Goal: Task Accomplishment & Management: Complete application form

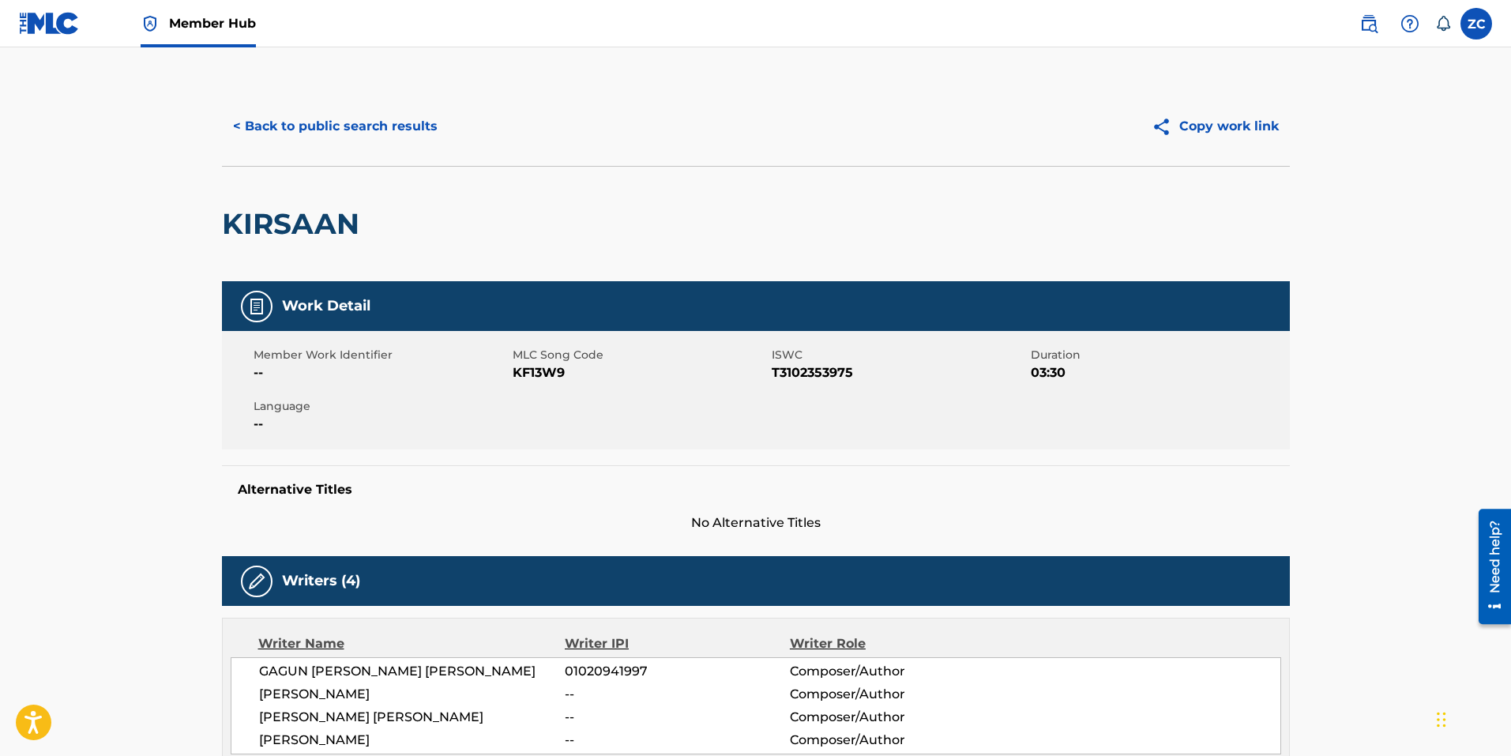
click at [537, 376] on span "KF13W9" at bounding box center [640, 372] width 255 height 19
copy span "KF13W9"
click at [379, 124] on button "< Back to public search results" at bounding box center [335, 126] width 227 height 39
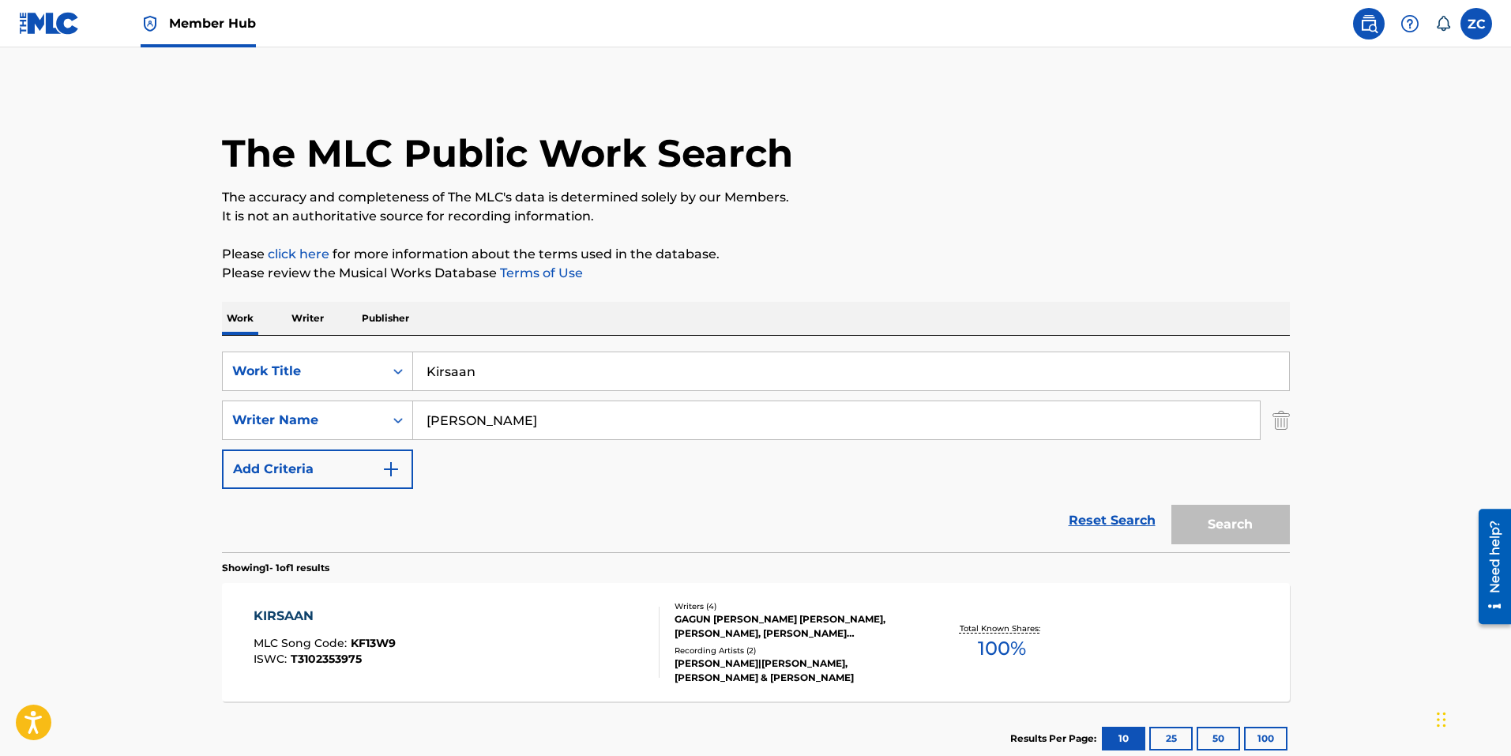
scroll to position [13, 0]
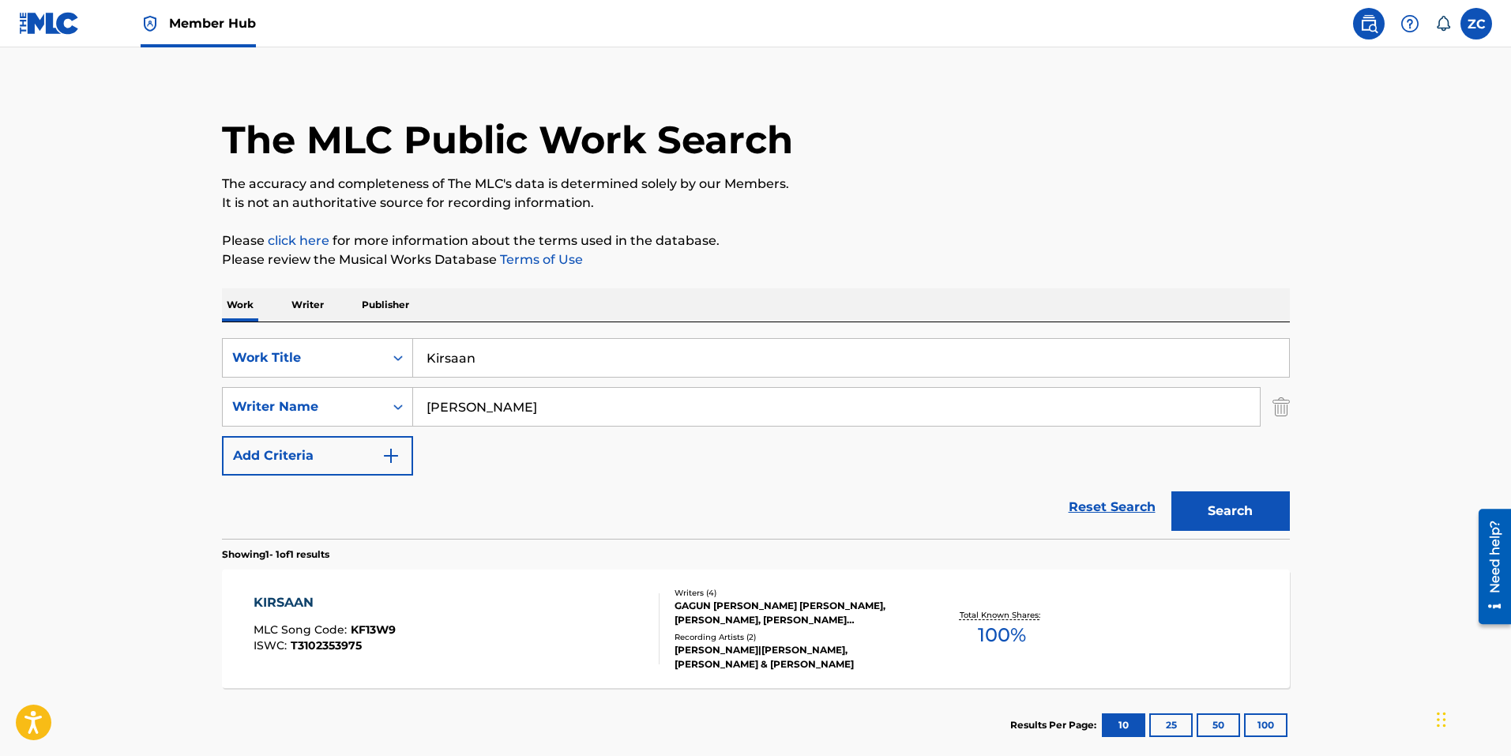
click at [513, 346] on input "Kirsaan" at bounding box center [851, 358] width 876 height 38
paste input "Lifestyle"
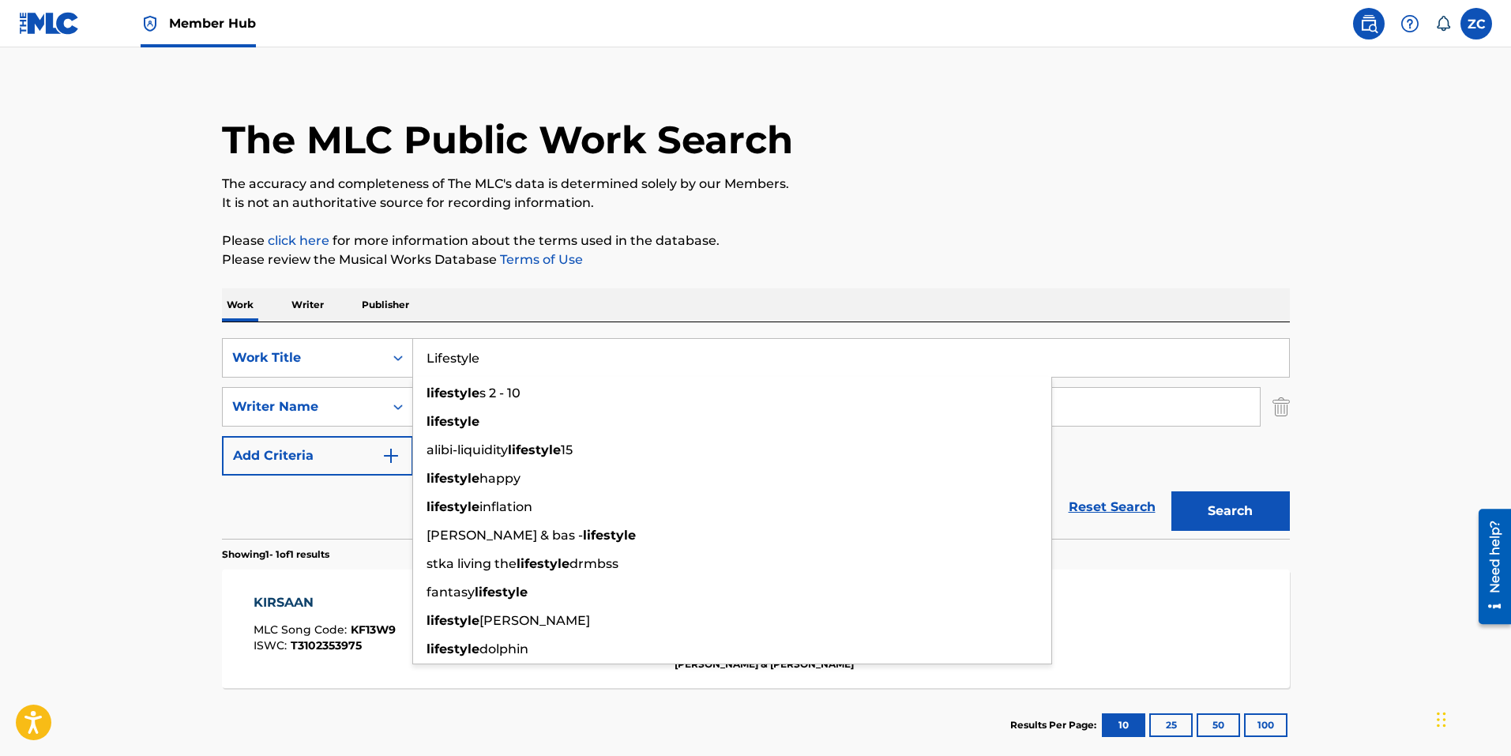
type input "Lifestyle"
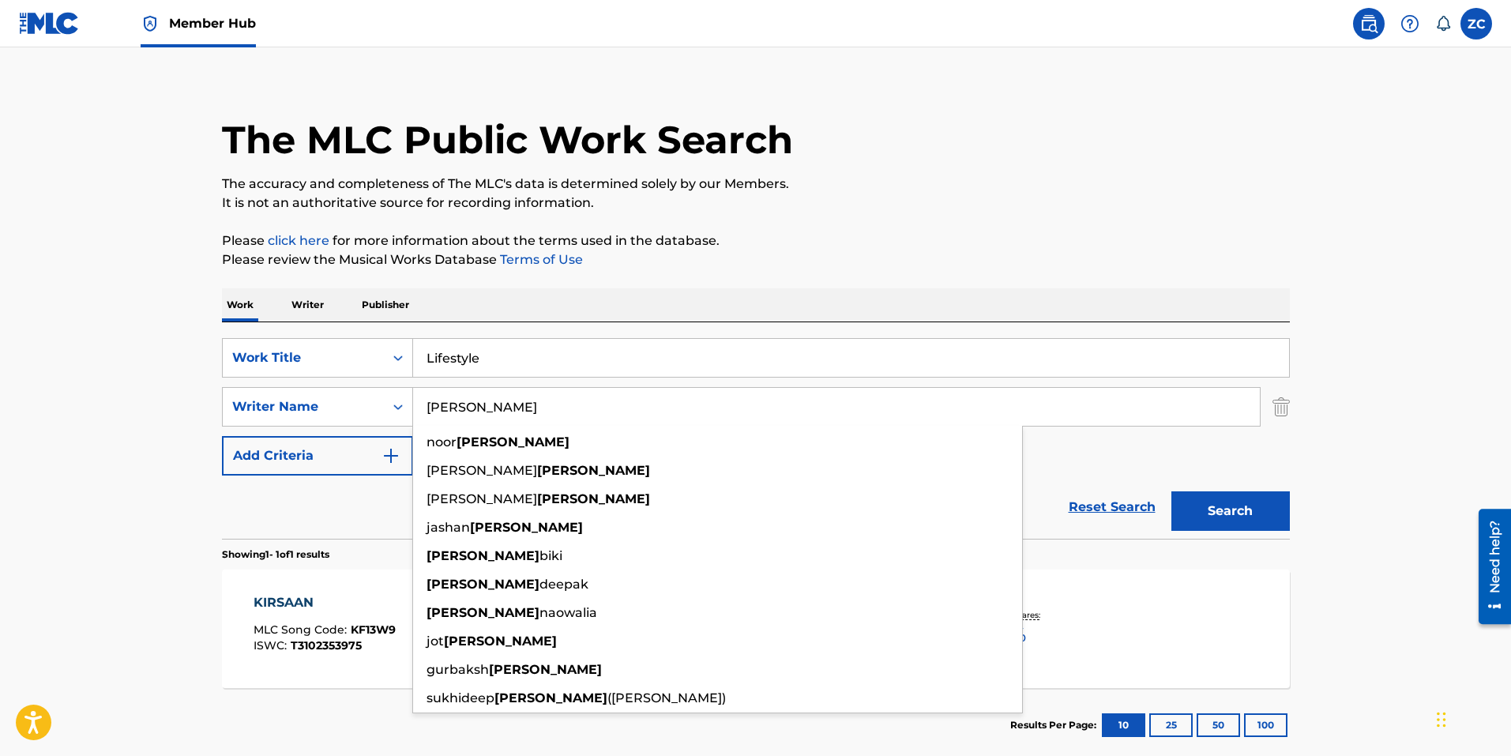
click at [1171, 491] on button "Search" at bounding box center [1230, 510] width 118 height 39
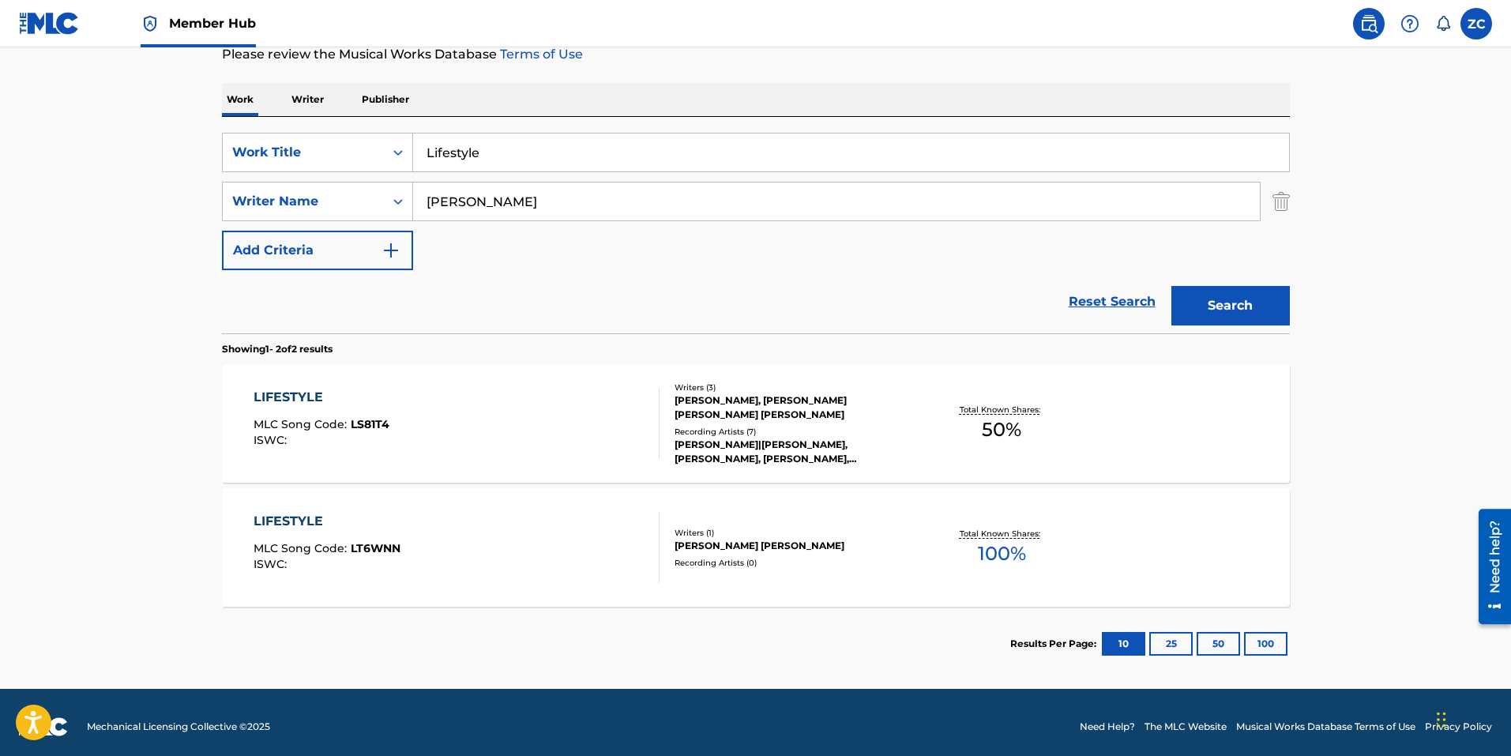
scroll to position [227, 0]
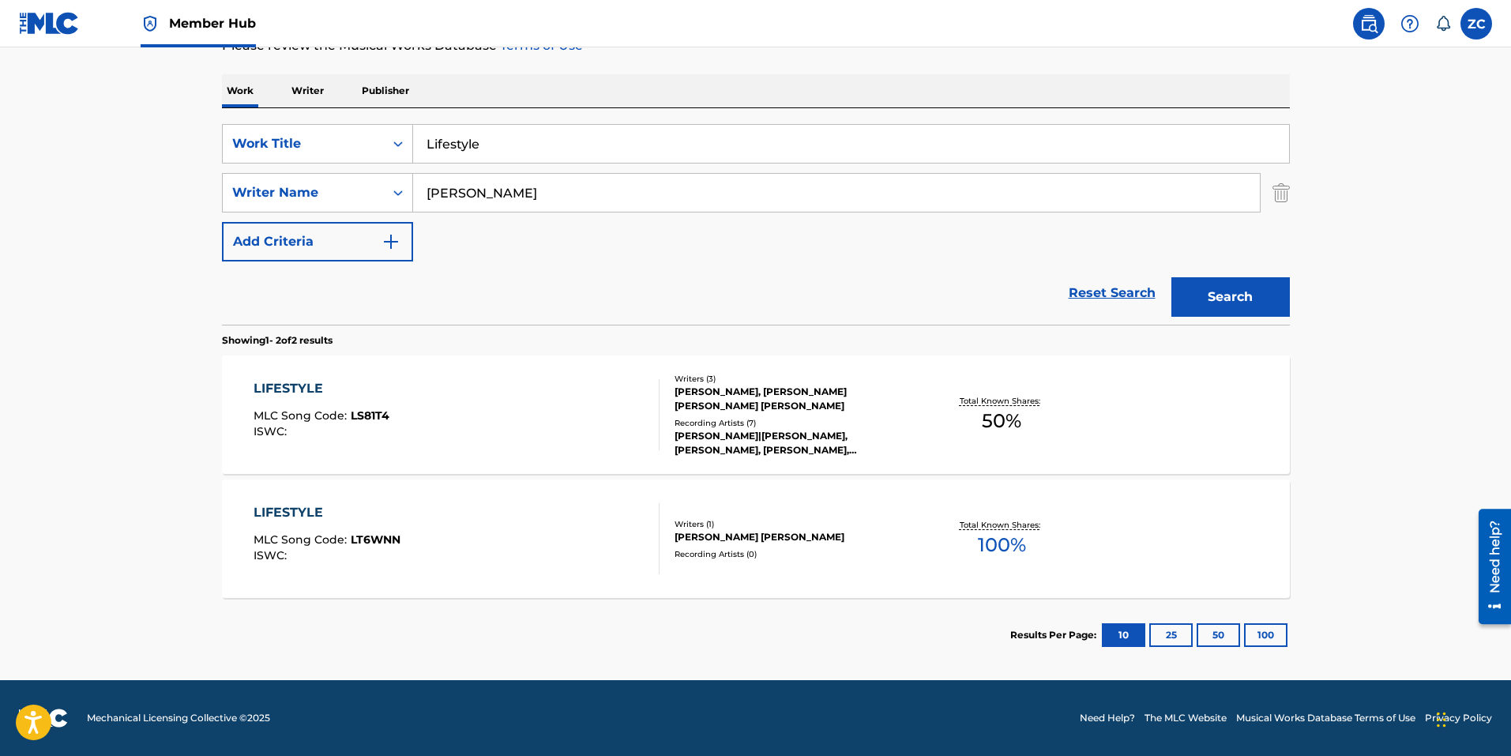
click at [360, 523] on div "LIFESTYLE MLC Song Code : LT6WNN ISWC :" at bounding box center [327, 538] width 147 height 71
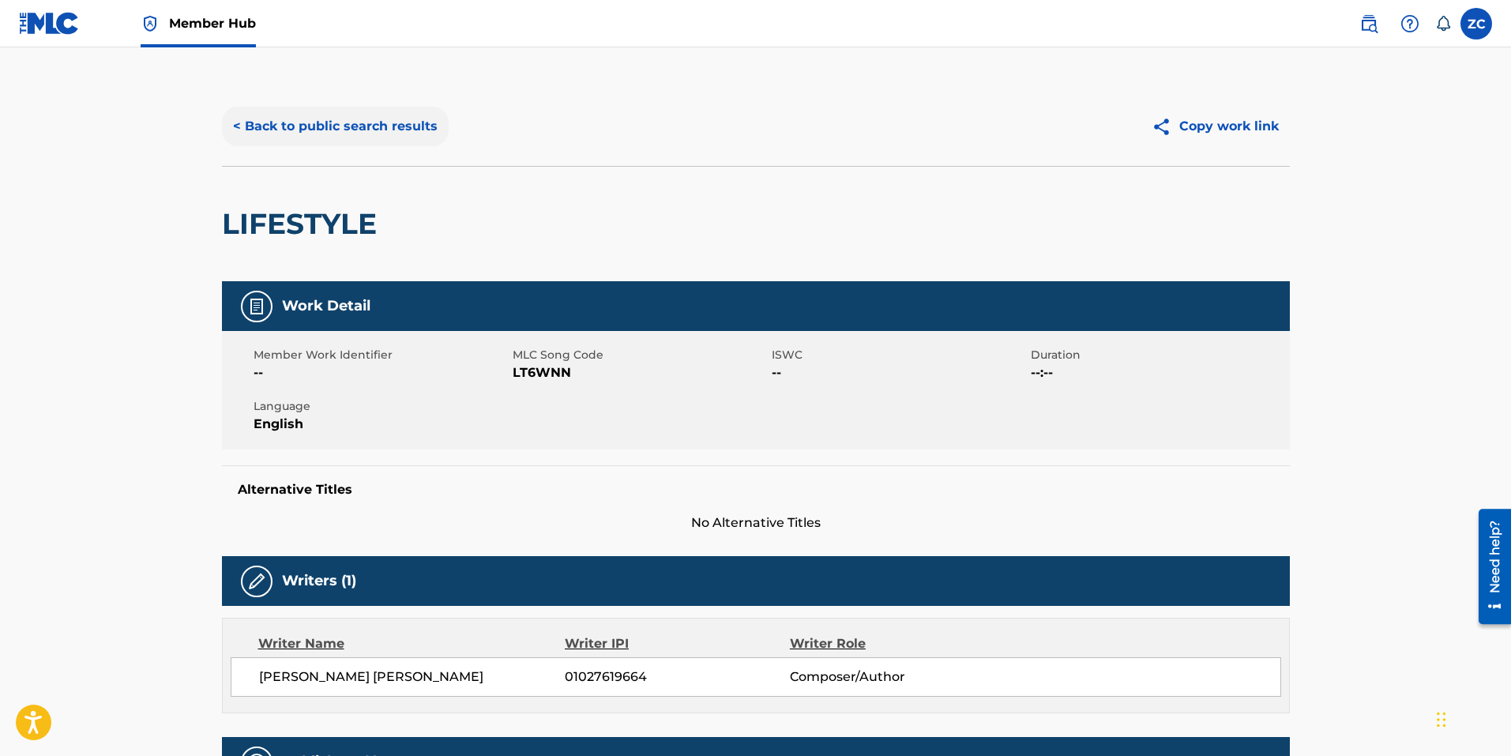
click at [388, 125] on button "< Back to public search results" at bounding box center [335, 126] width 227 height 39
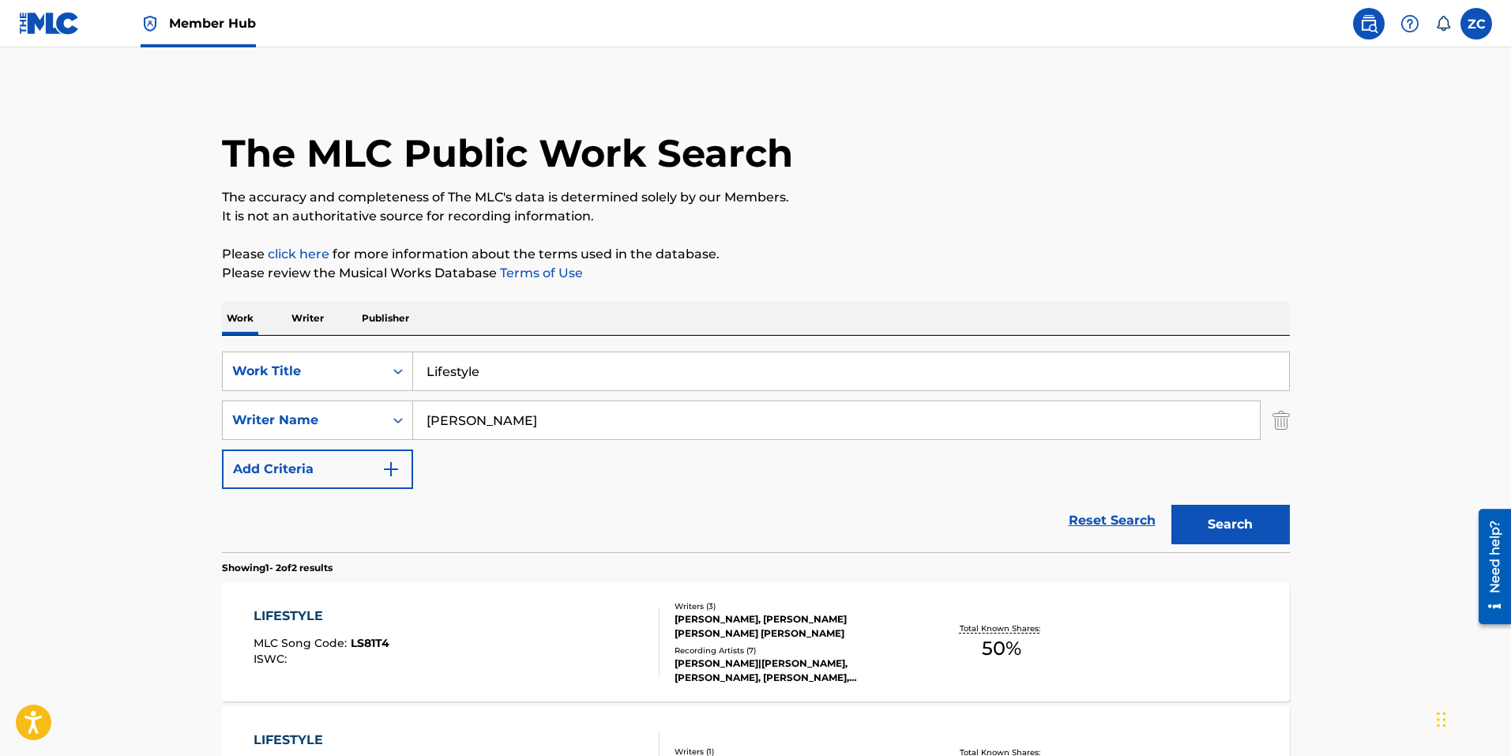
scroll to position [137, 0]
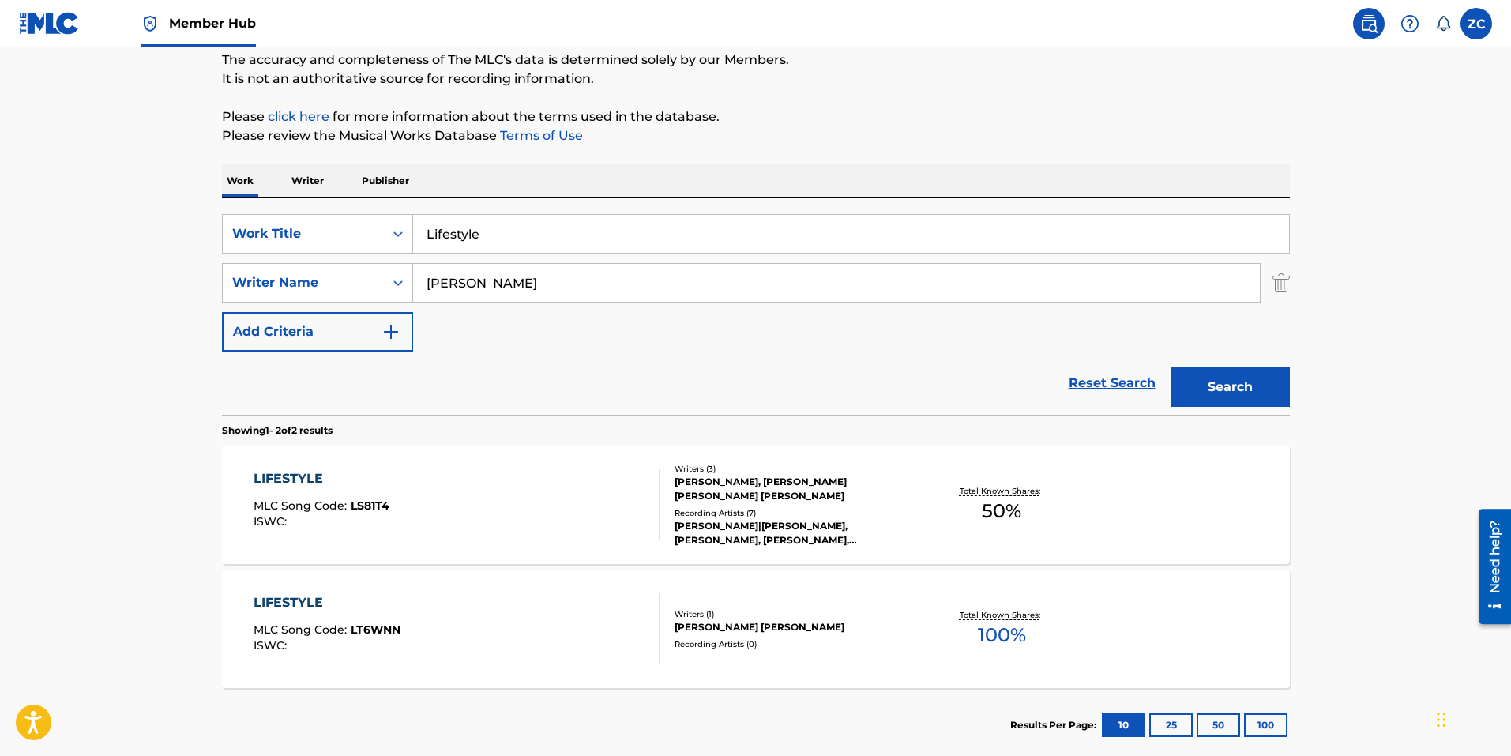
click at [516, 505] on div "LIFESTYLE MLC Song Code : LS81T4 ISWC :" at bounding box center [457, 504] width 406 height 71
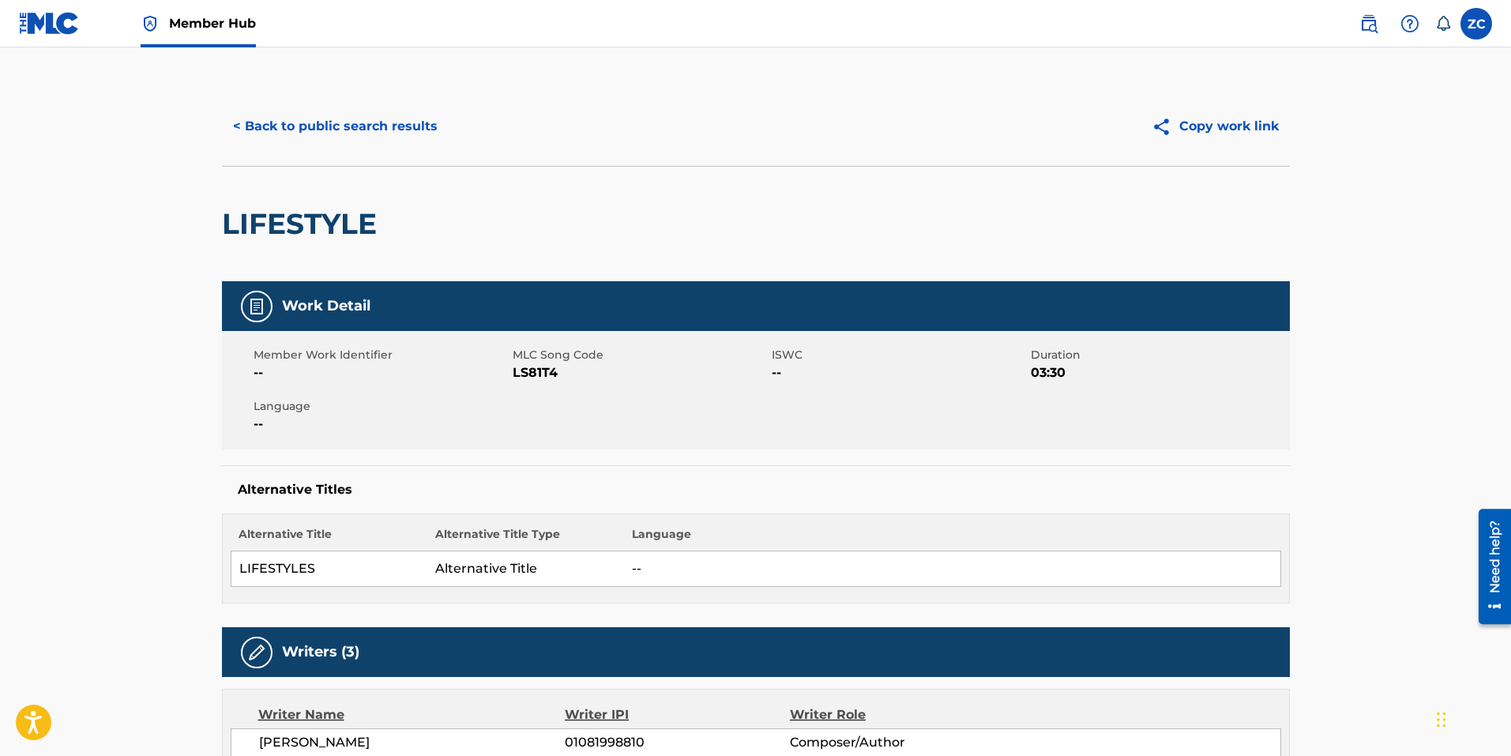
click at [548, 371] on span "LS81T4" at bounding box center [640, 372] width 255 height 19
copy span "LS81T4"
click at [332, 126] on button "< Back to public search results" at bounding box center [335, 126] width 227 height 39
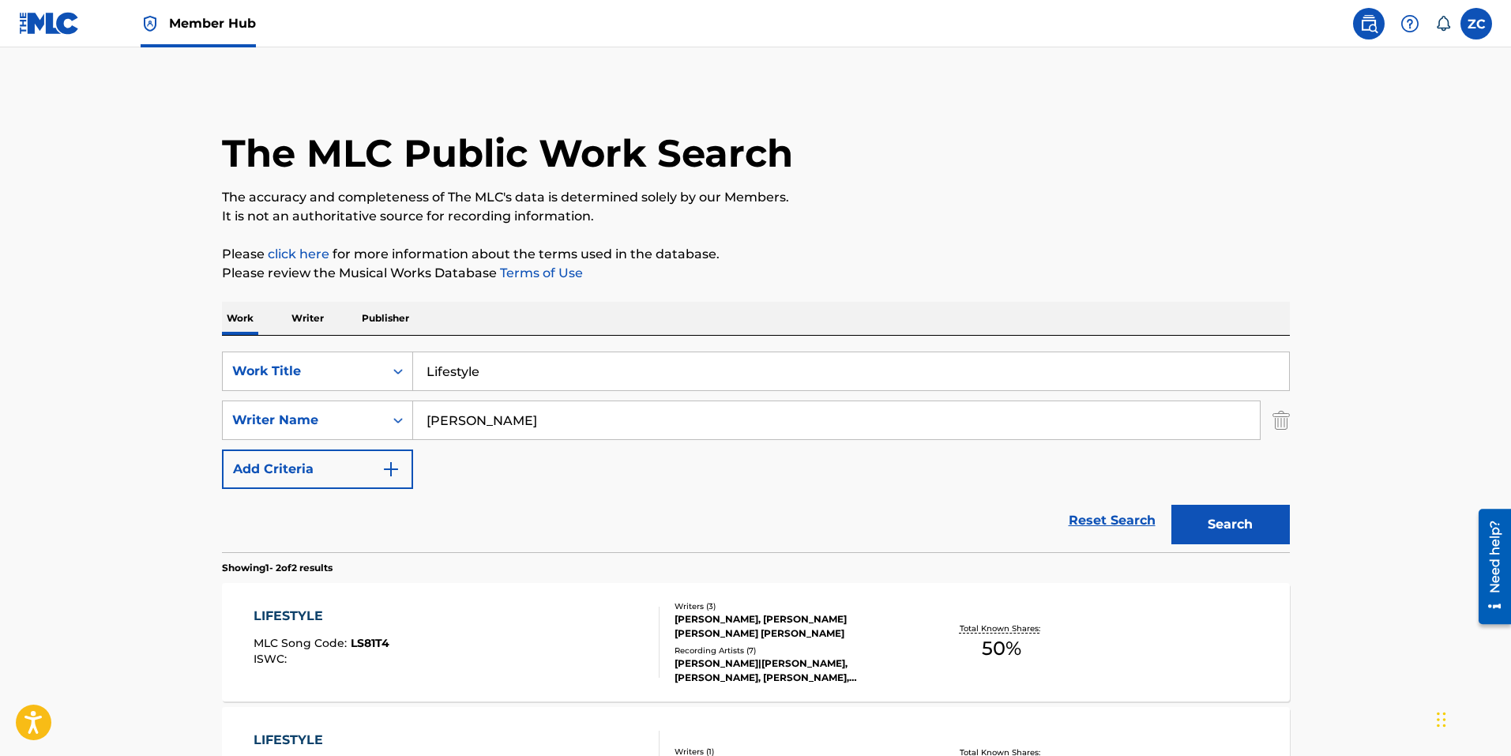
scroll to position [137, 0]
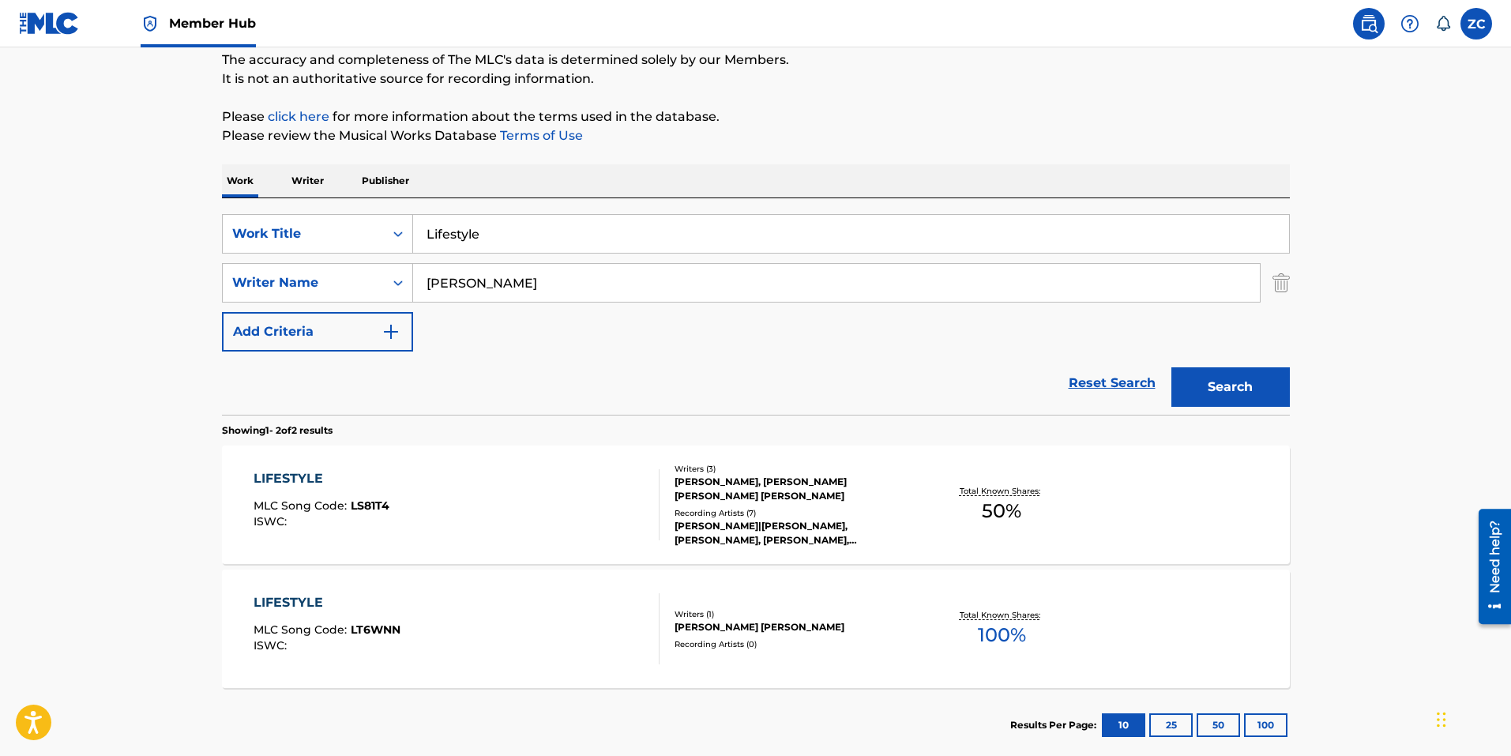
click at [359, 597] on div "LIFESTYLE" at bounding box center [327, 602] width 147 height 19
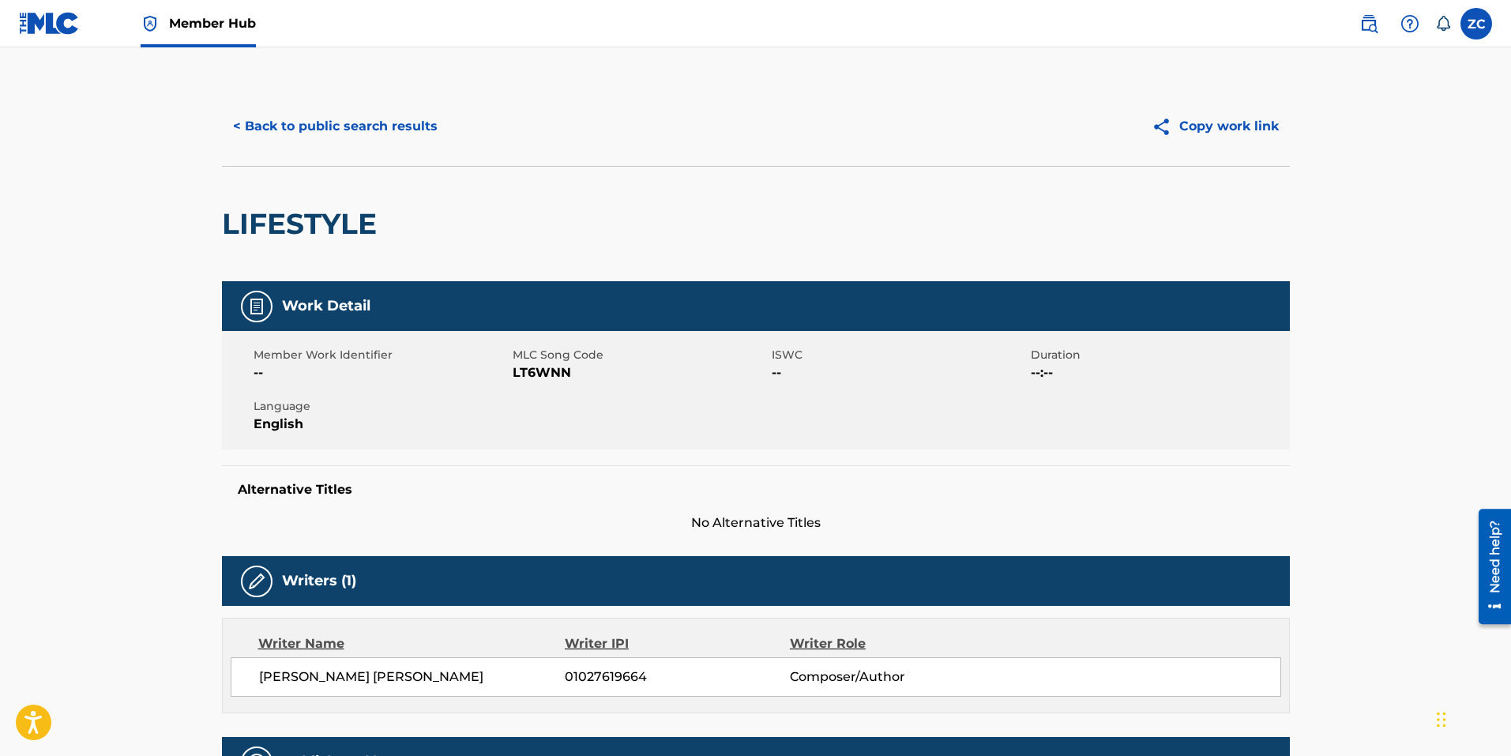
click at [554, 364] on span "LT6WNN" at bounding box center [640, 372] width 255 height 19
copy span "LT6WNN"
drag, startPoint x: 518, startPoint y: 152, endPoint x: 295, endPoint y: 128, distance: 224.0
click at [518, 152] on div "< Back to public search results Copy work link" at bounding box center [756, 126] width 1068 height 79
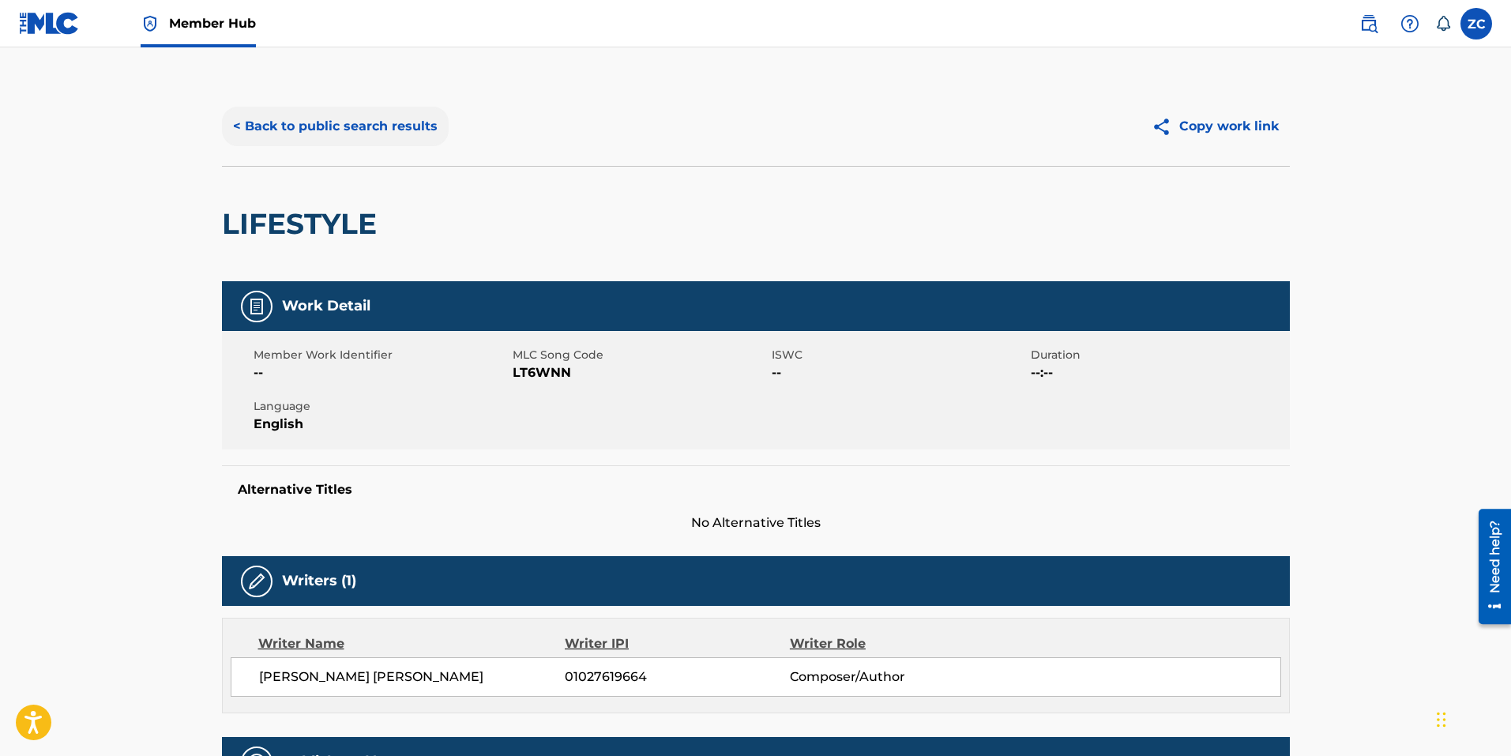
drag, startPoint x: 483, startPoint y: 168, endPoint x: 370, endPoint y: 110, distance: 126.5
click at [479, 160] on div "< Back to public search results Copy work link LIFESTYLE" at bounding box center [756, 184] width 1068 height 194
click at [377, 130] on button "< Back to public search results" at bounding box center [335, 126] width 227 height 39
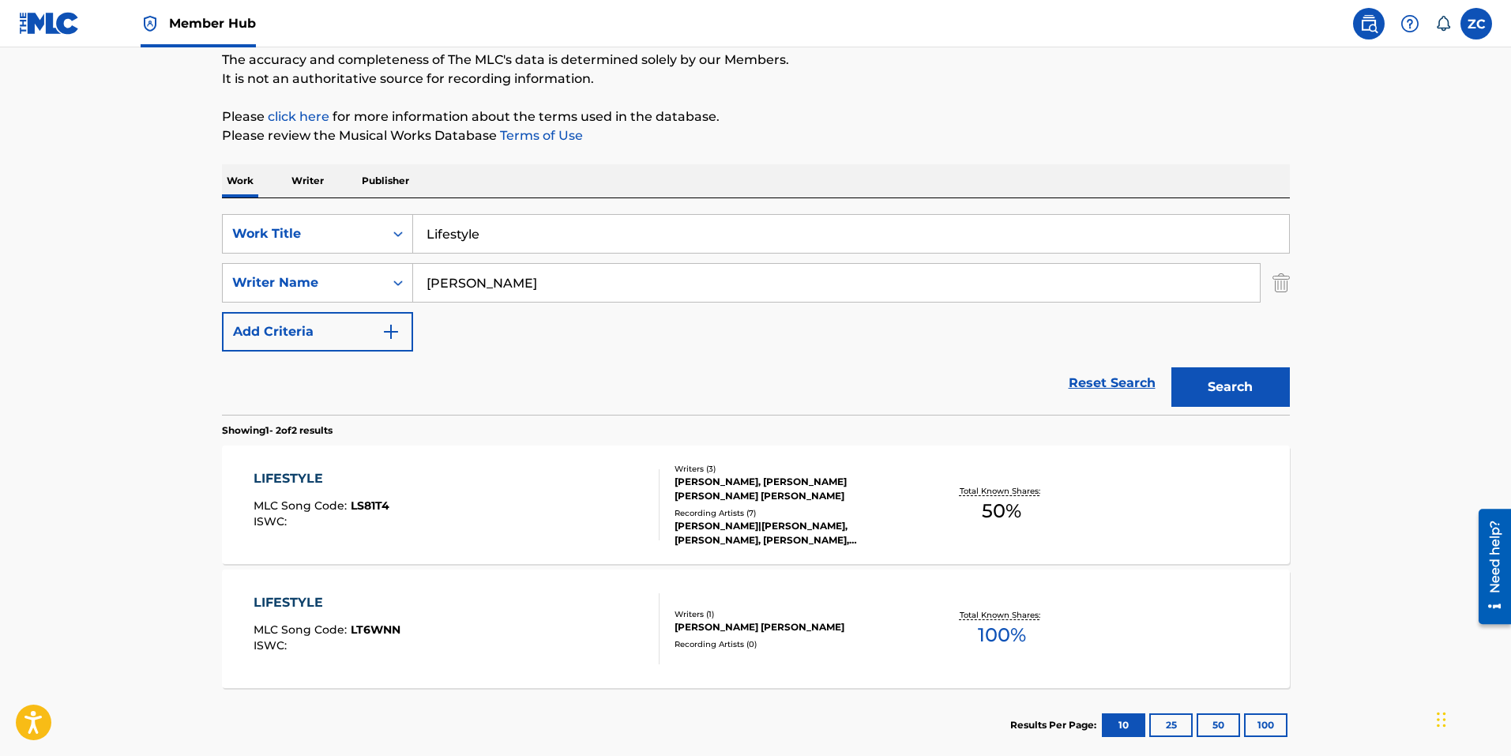
click at [454, 216] on input "Lifestyle" at bounding box center [851, 234] width 876 height 38
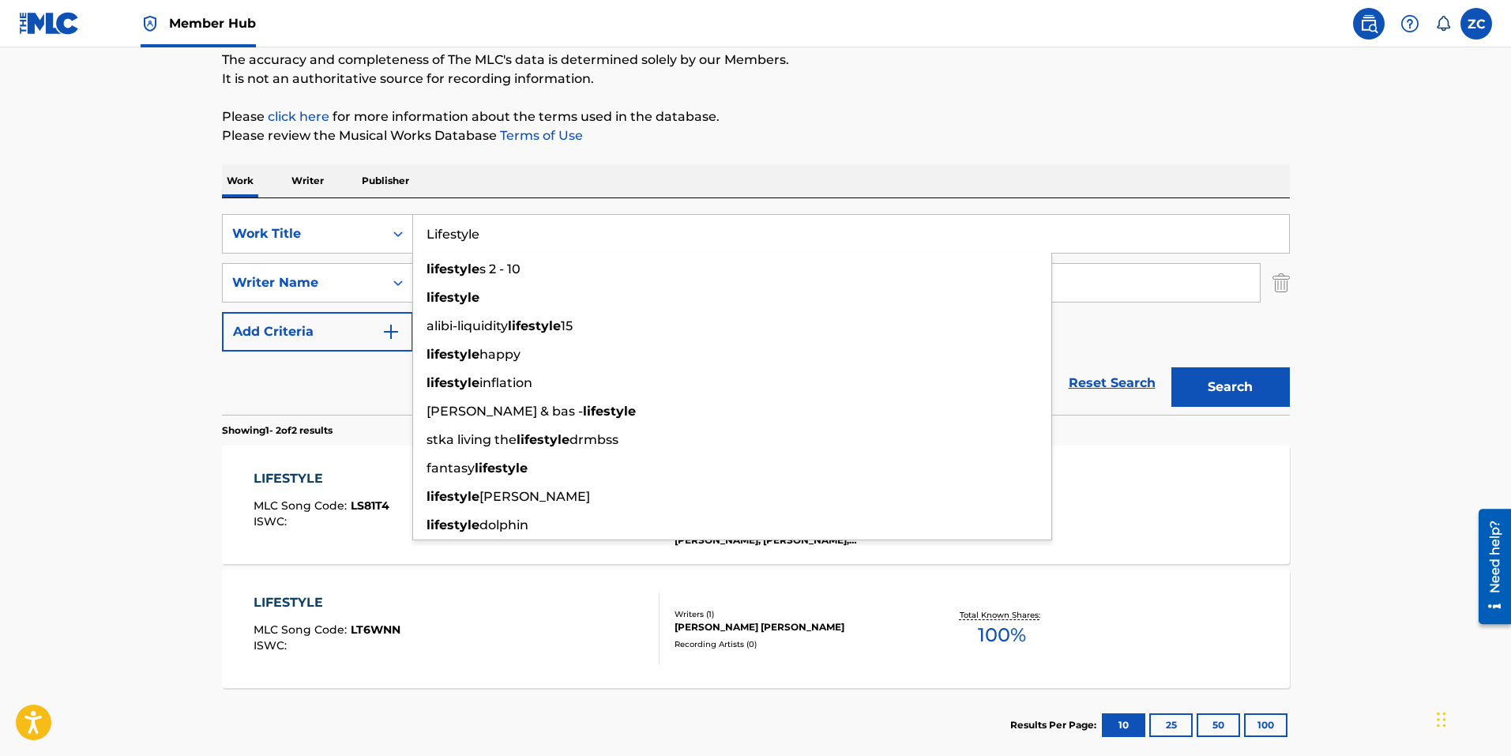
click at [487, 240] on input "Lifestyle" at bounding box center [851, 234] width 876 height 38
paste input "osing Myself"
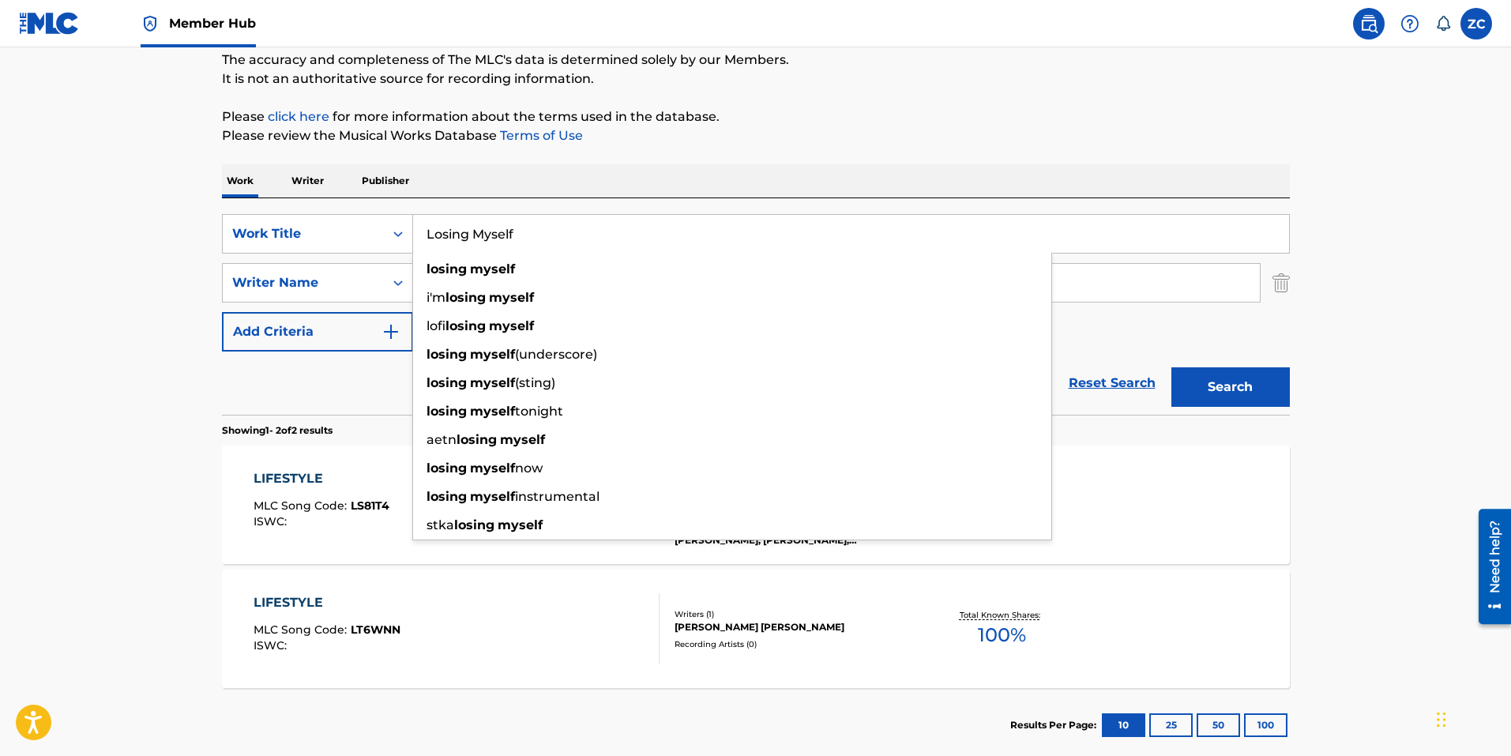
type input "Losing Myself"
click at [1171, 367] on button "Search" at bounding box center [1230, 386] width 118 height 39
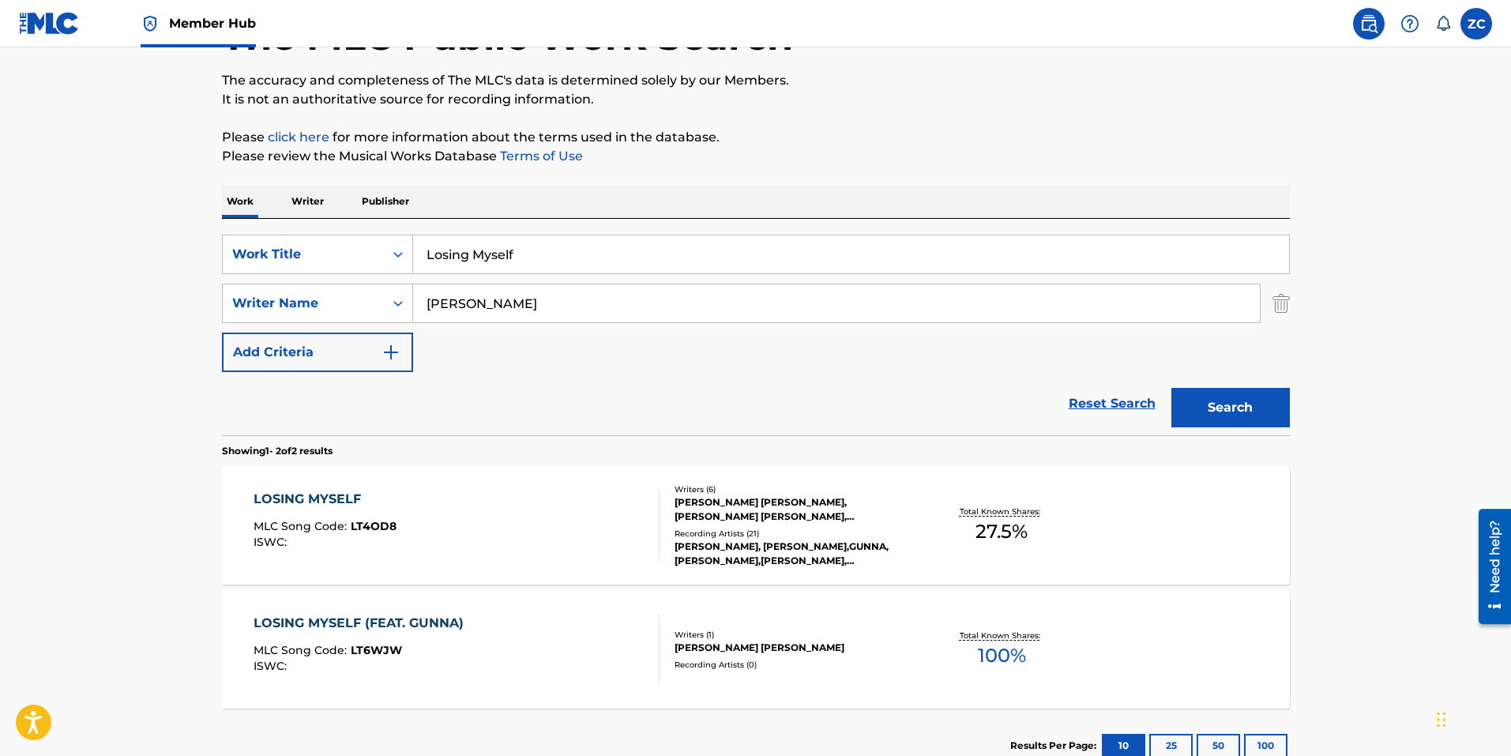
scroll to position [227, 0]
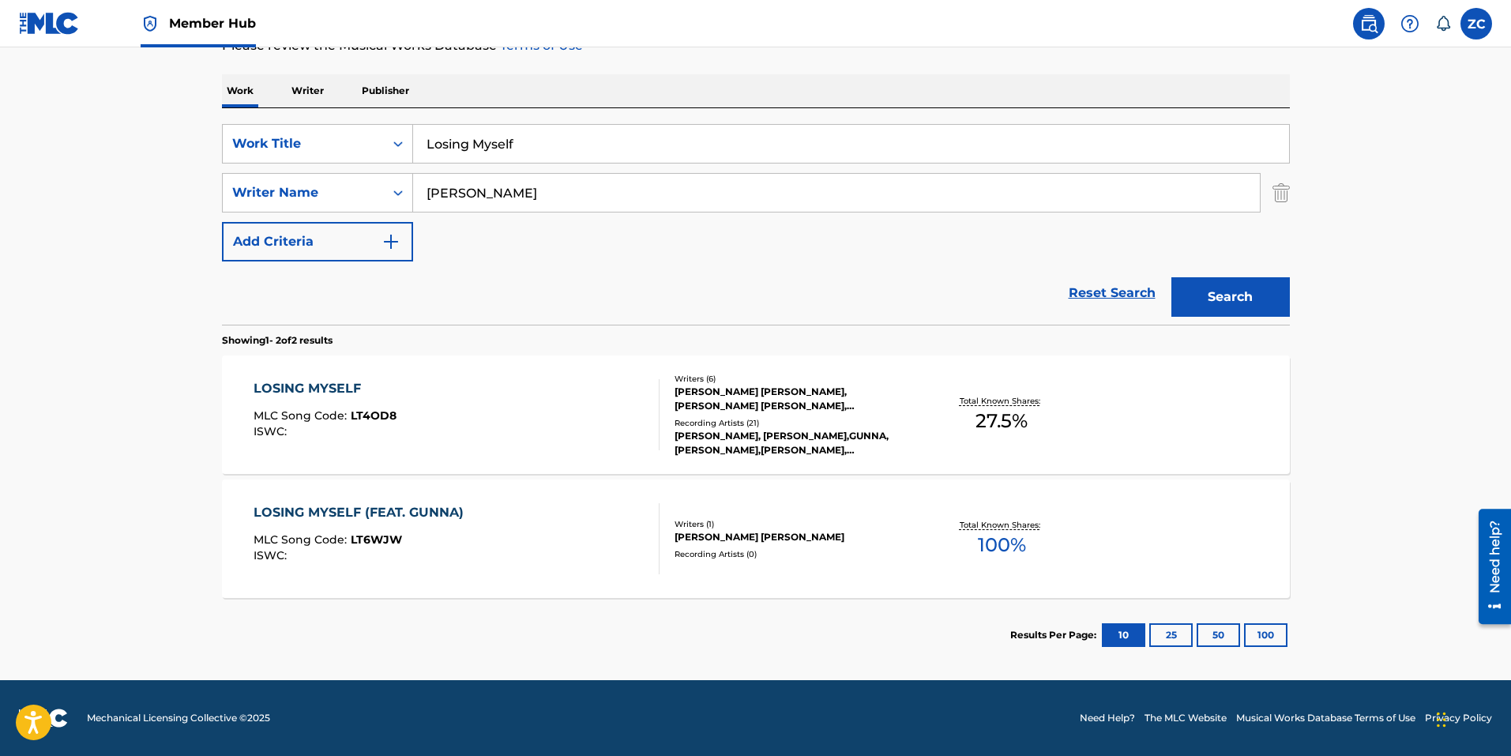
click at [350, 526] on div "LOSING MYSELF (FEAT. GUNNA) MLC Song Code : LT6WJW ISWC :" at bounding box center [363, 538] width 218 height 71
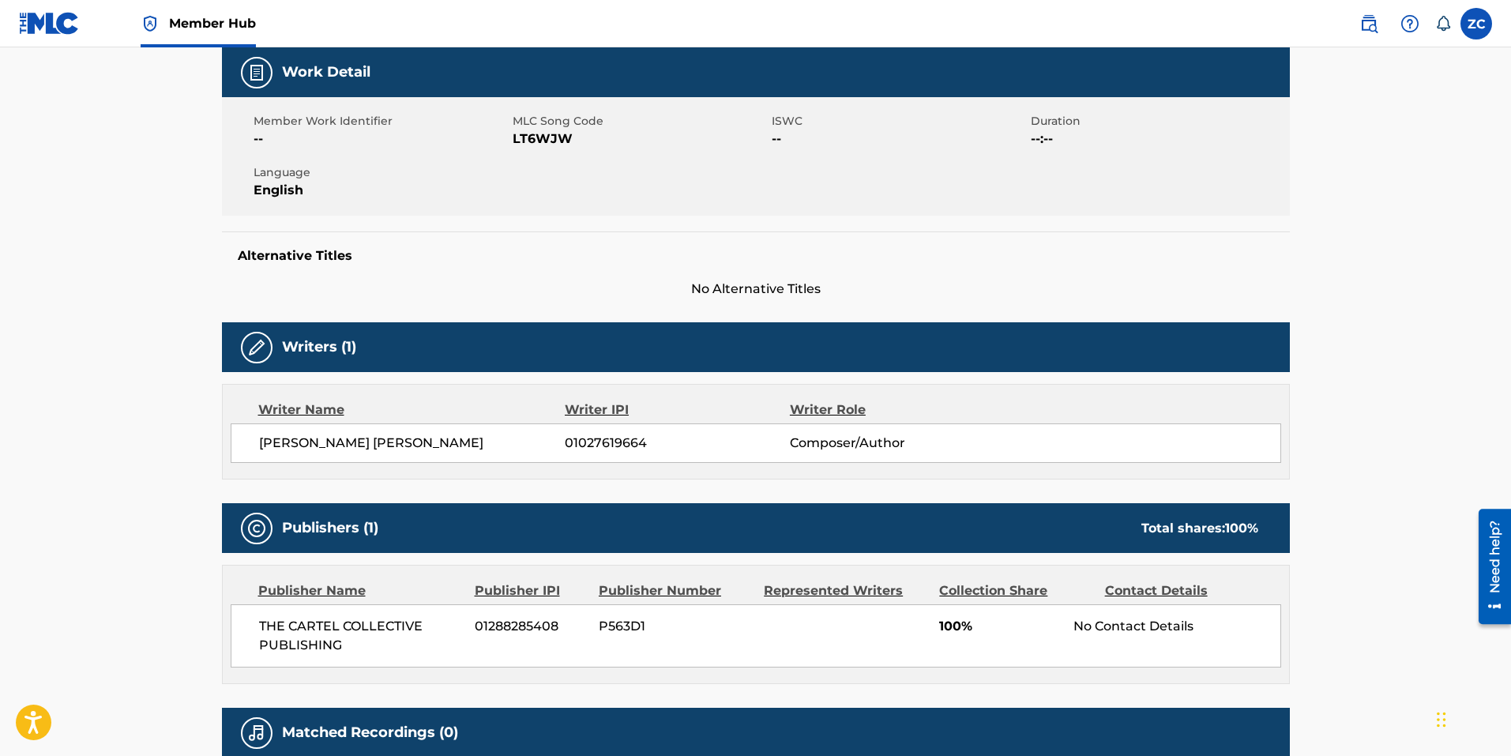
scroll to position [158, 0]
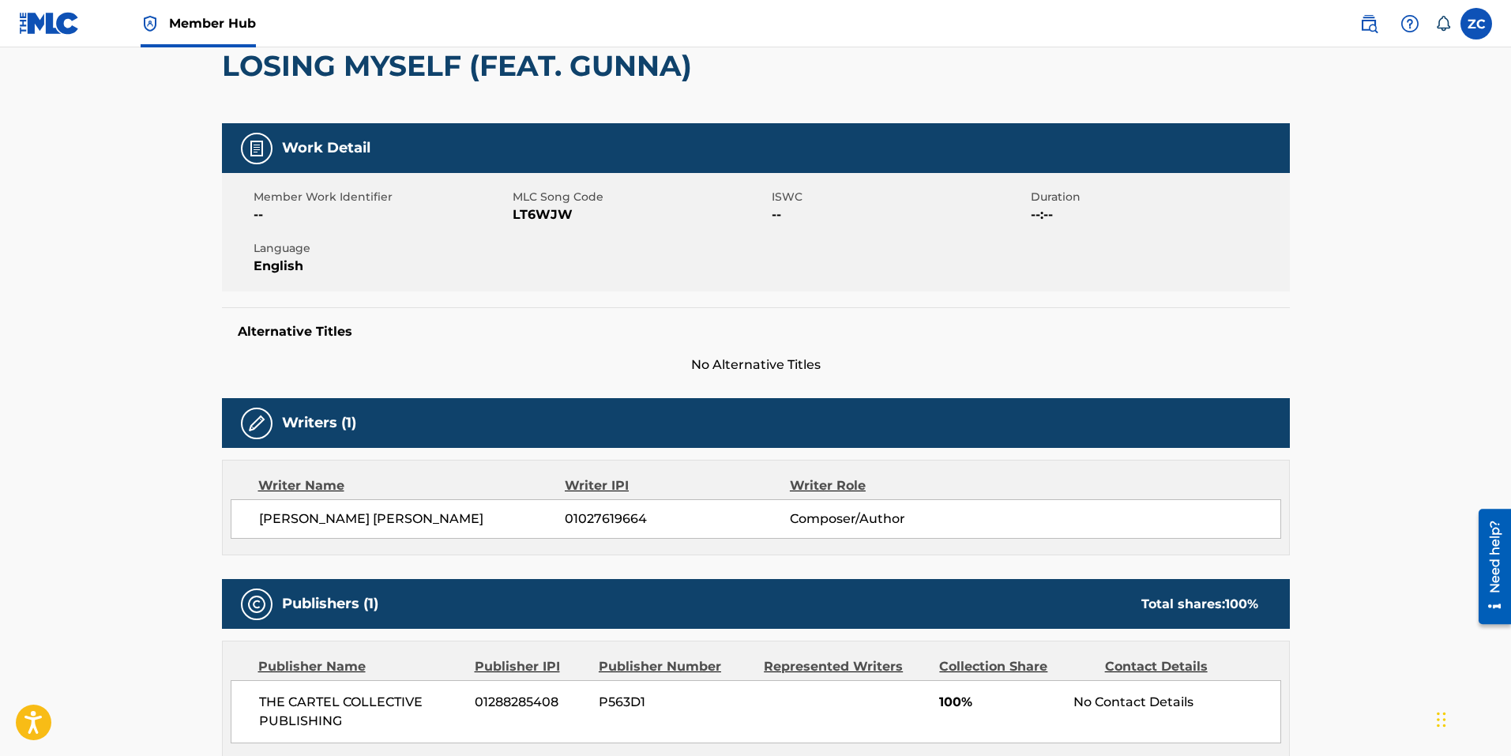
click at [558, 214] on span "LT6WJW" at bounding box center [640, 214] width 255 height 19
click at [533, 229] on div "Member Work Identifier -- MLC Song Code LT6WJW ISWC -- Duration --:-- Language …" at bounding box center [756, 232] width 1068 height 118
click at [549, 220] on span "LT6WJW" at bounding box center [640, 214] width 255 height 19
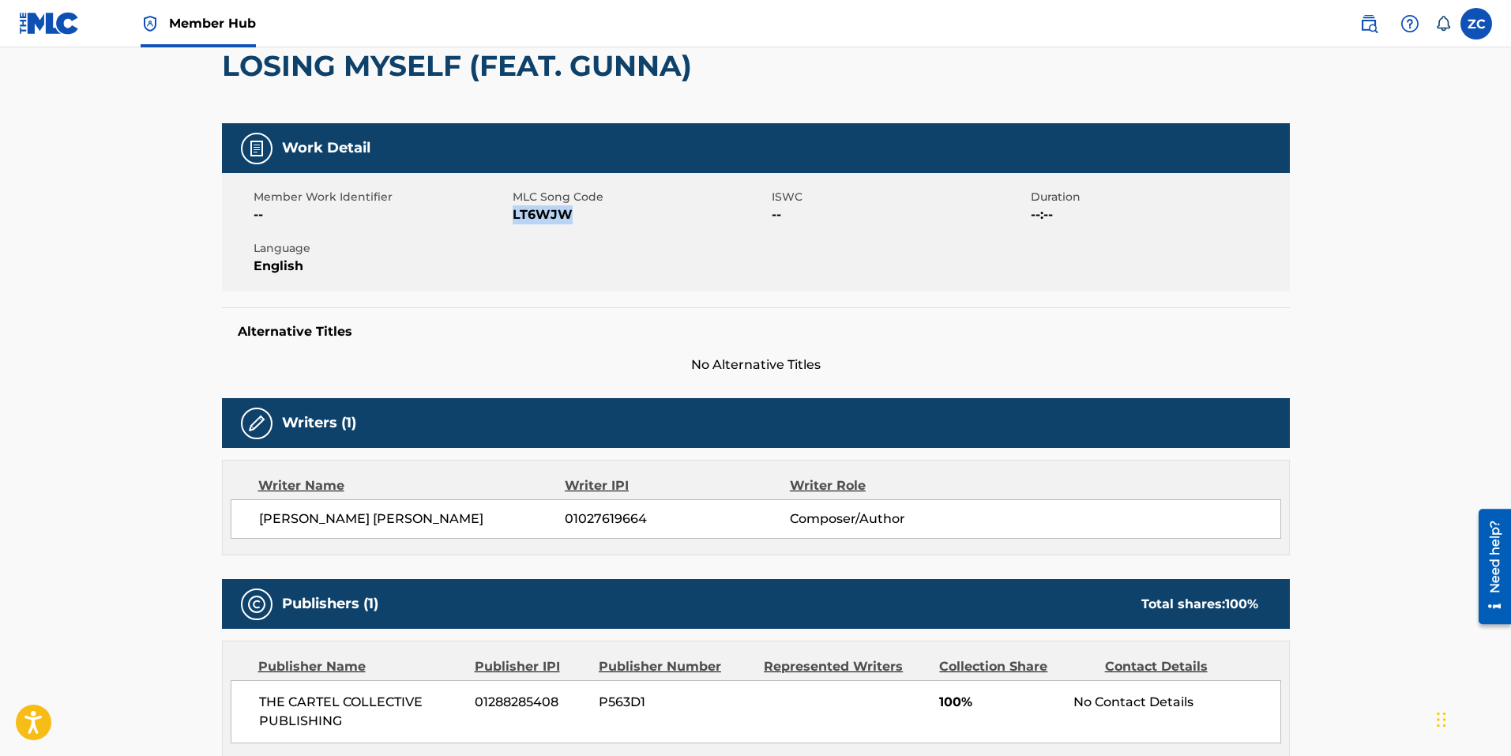
copy span "LT6WJW"
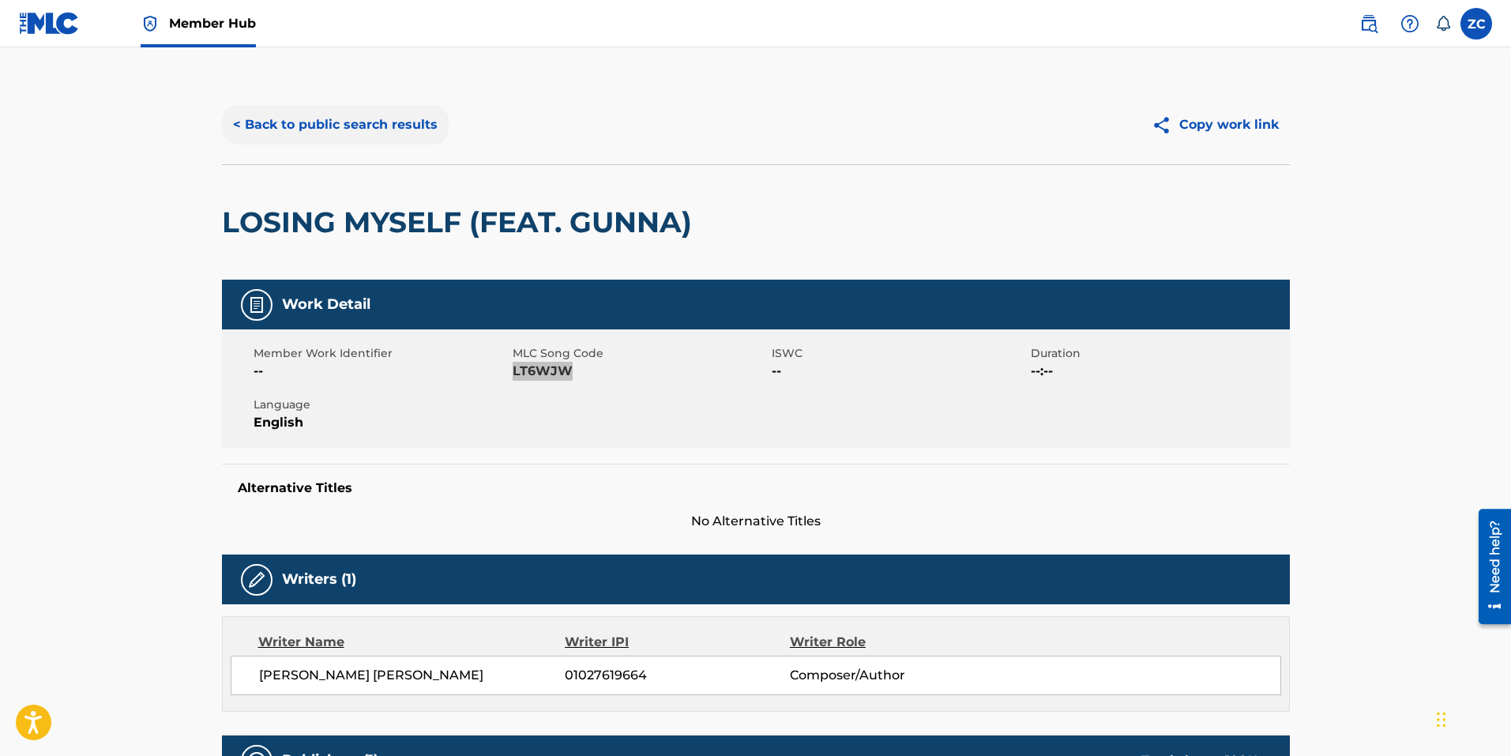
scroll to position [0, 0]
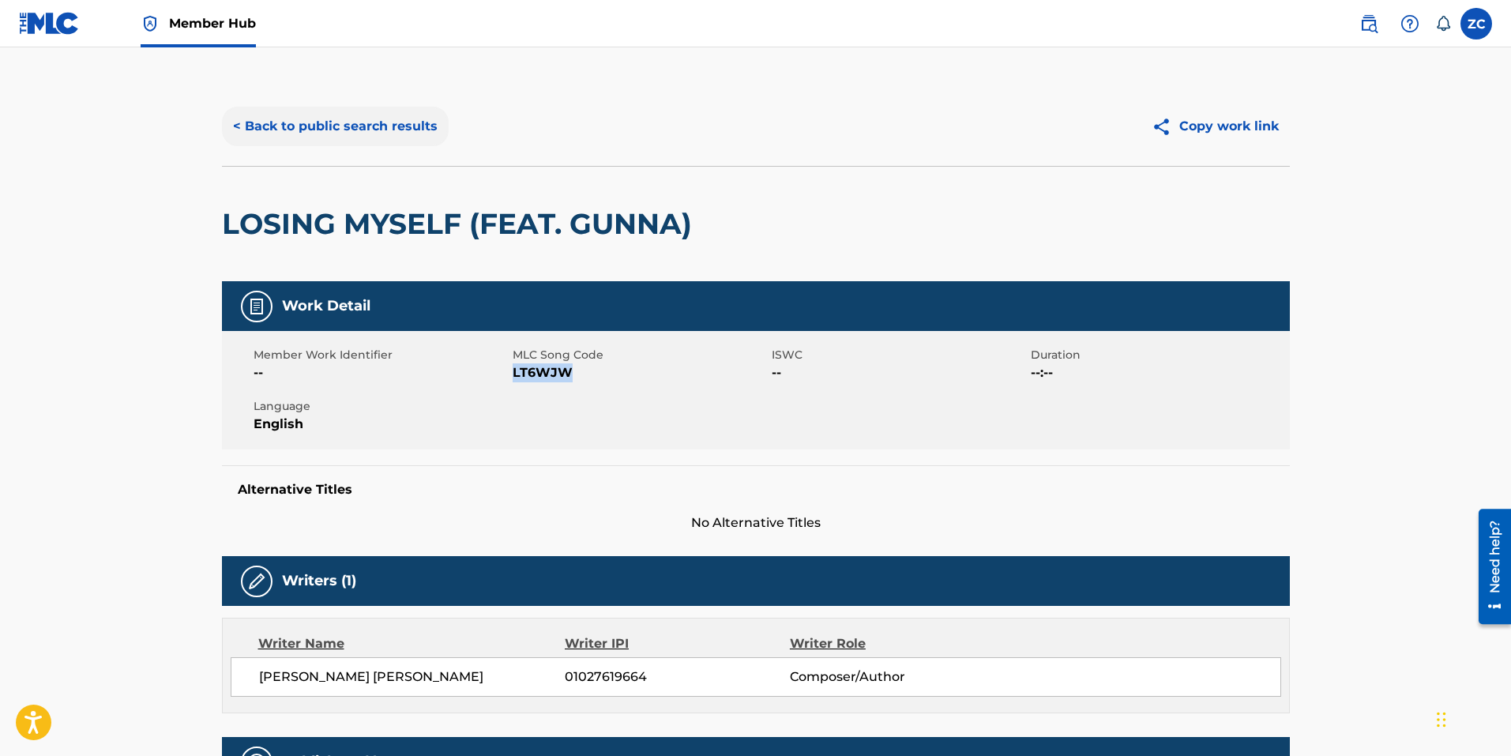
click at [325, 129] on button "< Back to public search results" at bounding box center [335, 126] width 227 height 39
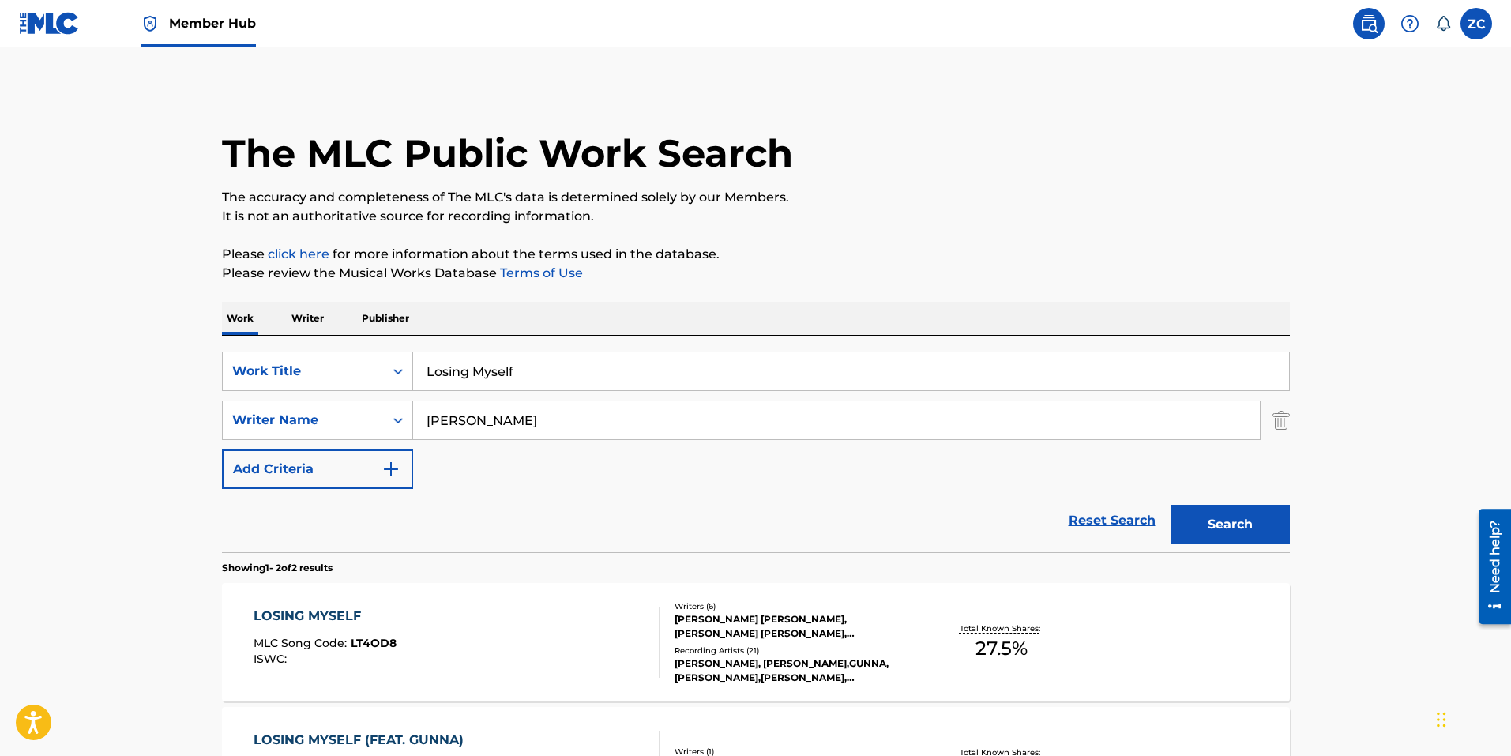
scroll to position [137, 0]
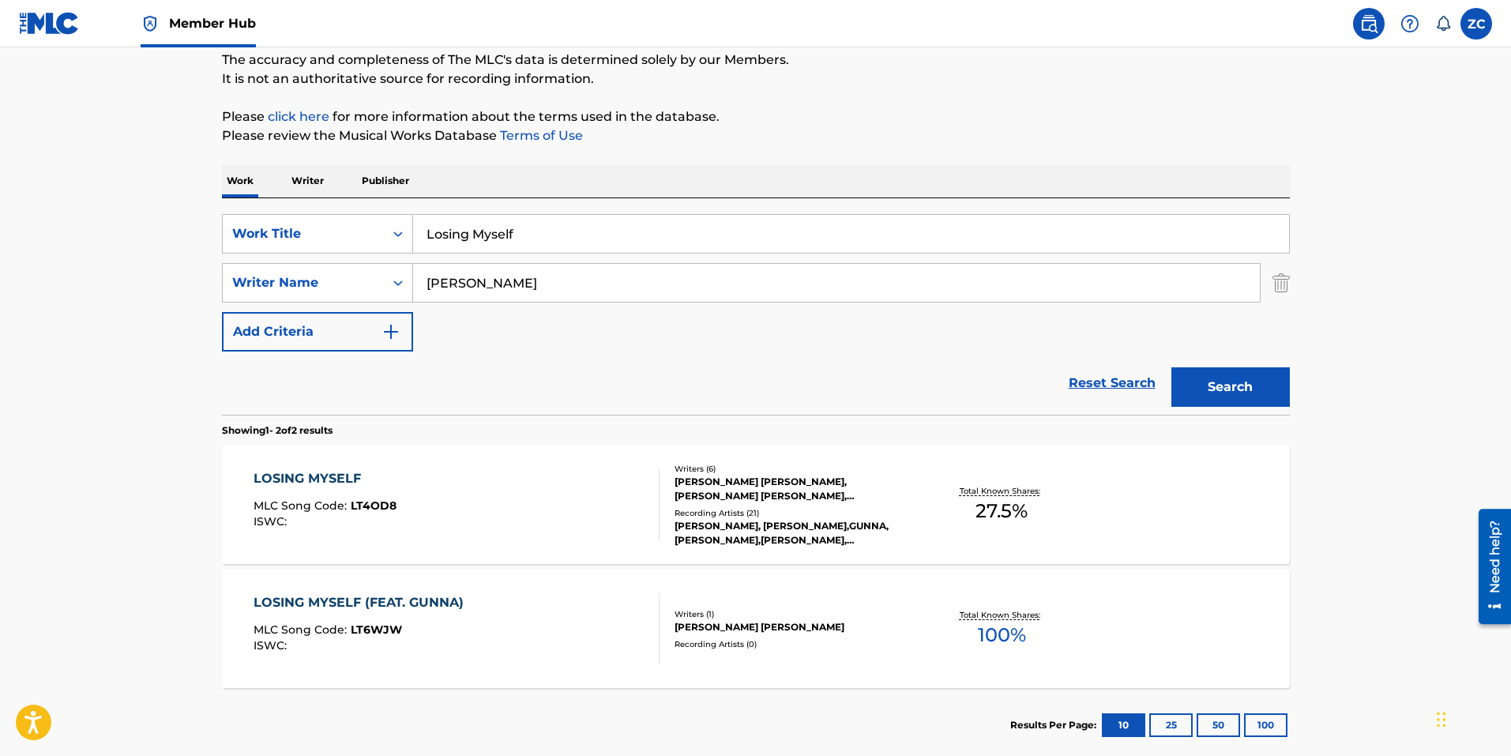
click at [340, 445] on section "LOSING MYSELF MLC Song Code : LT4OD8 ISWC : Writers ( 6 ) [PERSON_NAME] [PERSON…" at bounding box center [756, 563] width 1068 height 250
click at [348, 494] on div "LOSING MYSELF MLC Song Code : LT4OD8 ISWC :" at bounding box center [325, 504] width 143 height 71
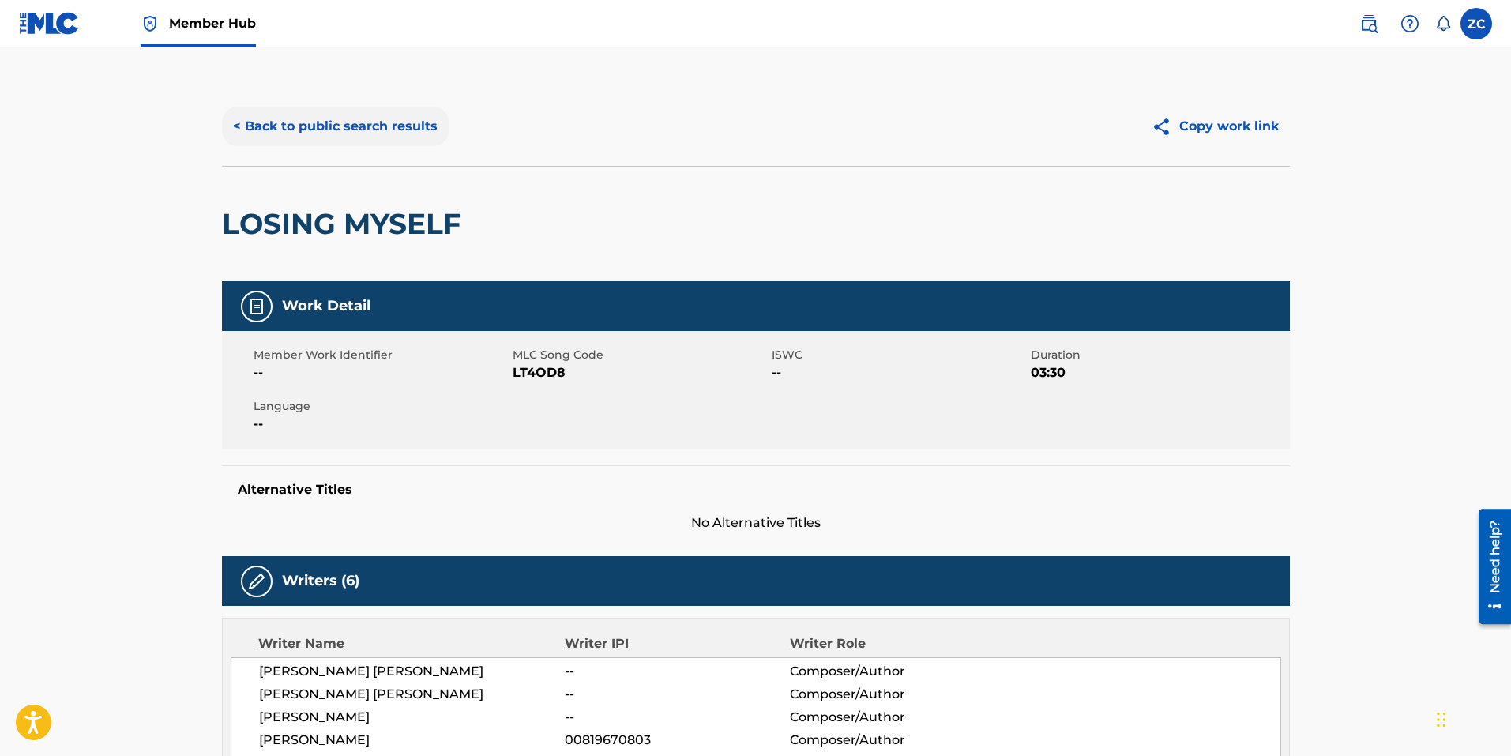
drag, startPoint x: 355, startPoint y: 97, endPoint x: 345, endPoint y: 132, distance: 36.2
click at [356, 97] on div "< Back to public search results Copy work link" at bounding box center [756, 126] width 1068 height 79
click at [345, 134] on button "< Back to public search results" at bounding box center [335, 126] width 227 height 39
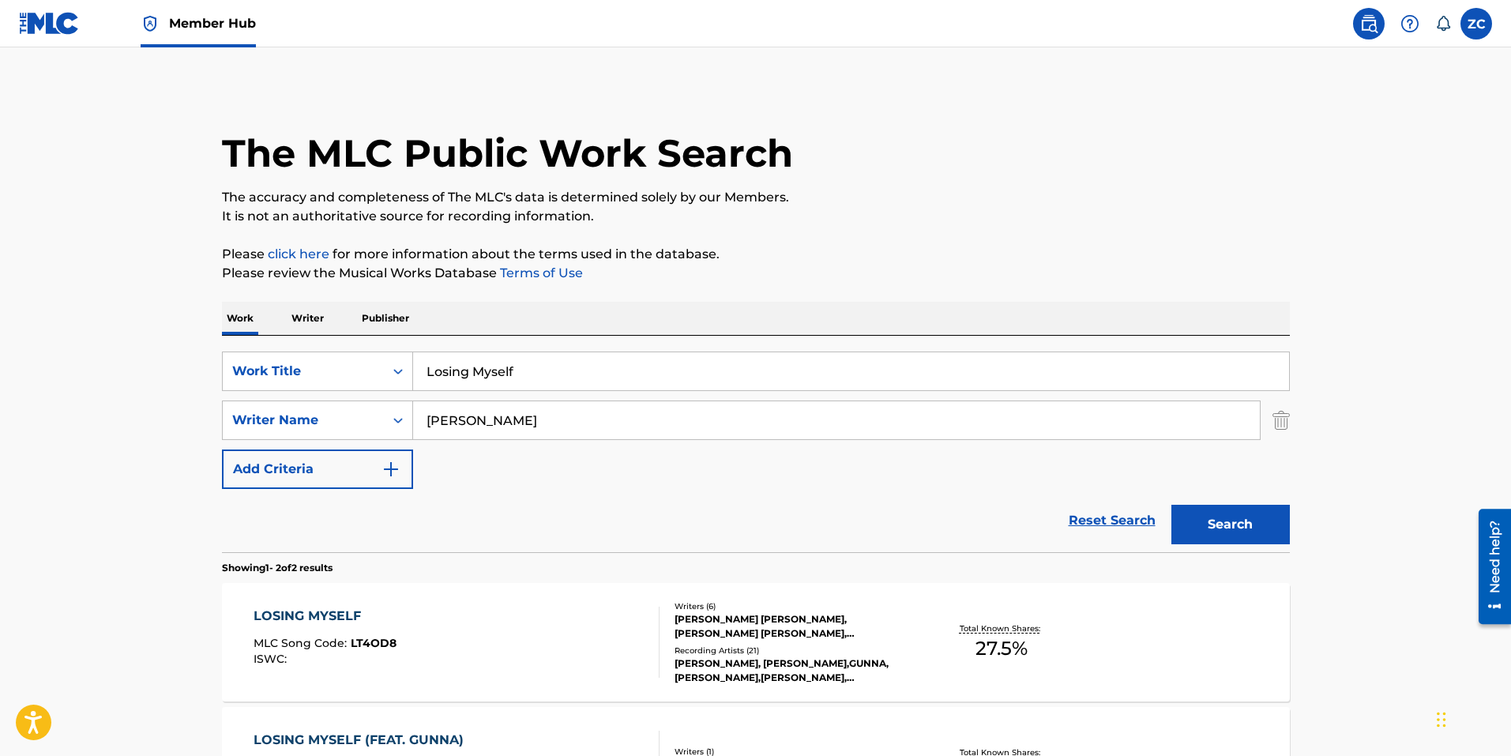
scroll to position [137, 0]
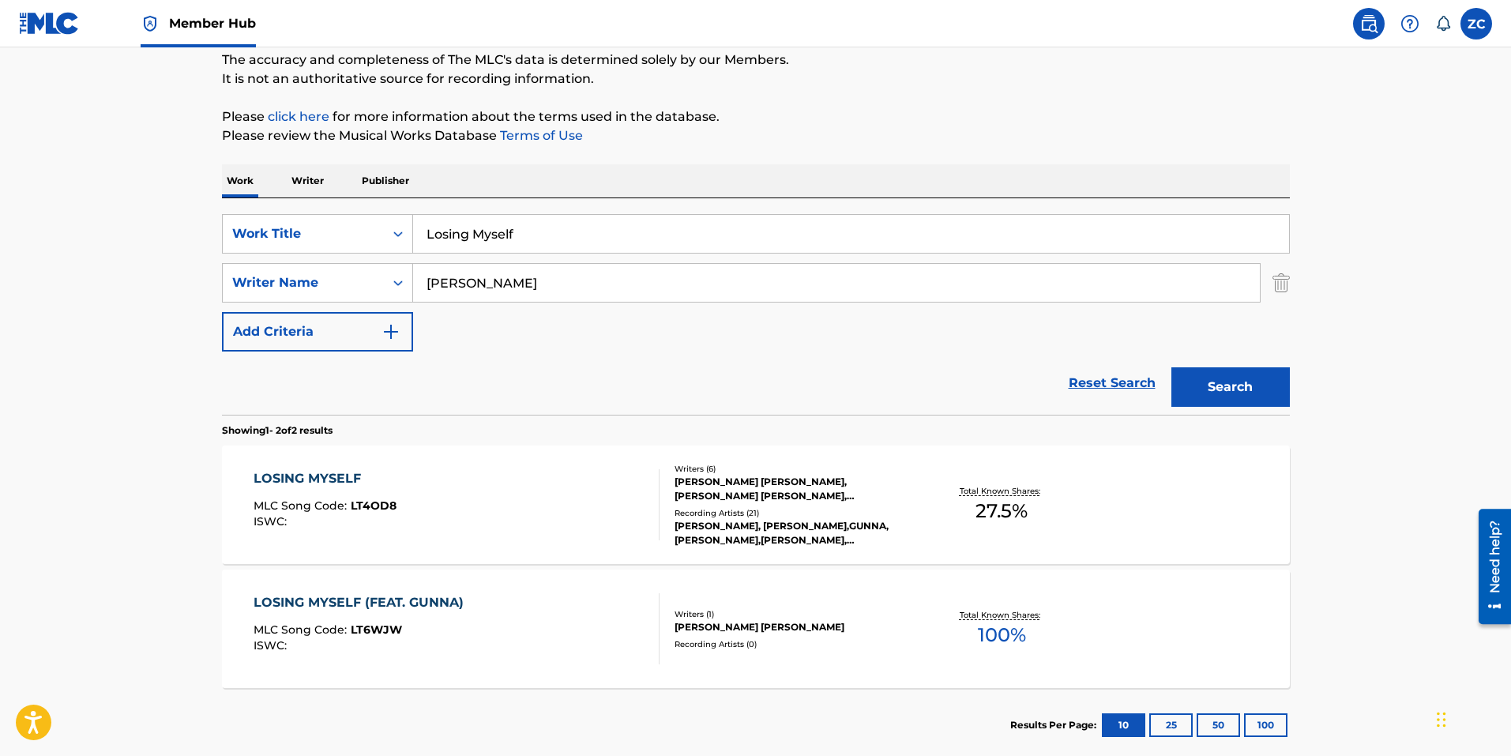
click at [689, 471] on div "Writers ( 6 )" at bounding box center [793, 469] width 238 height 12
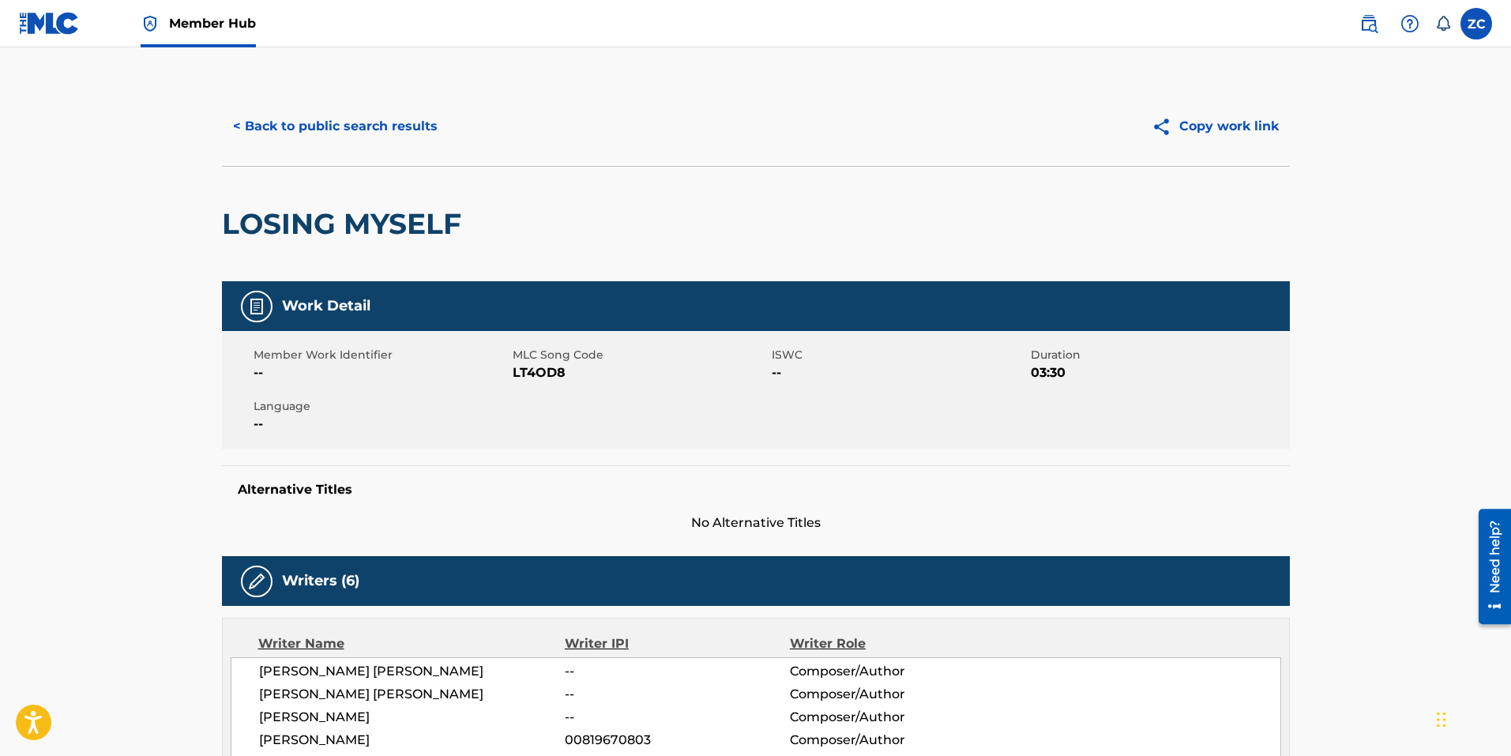
click at [548, 373] on span "LT4OD8" at bounding box center [640, 372] width 255 height 19
copy span "LT4OD8"
click at [370, 117] on button "< Back to public search results" at bounding box center [335, 126] width 227 height 39
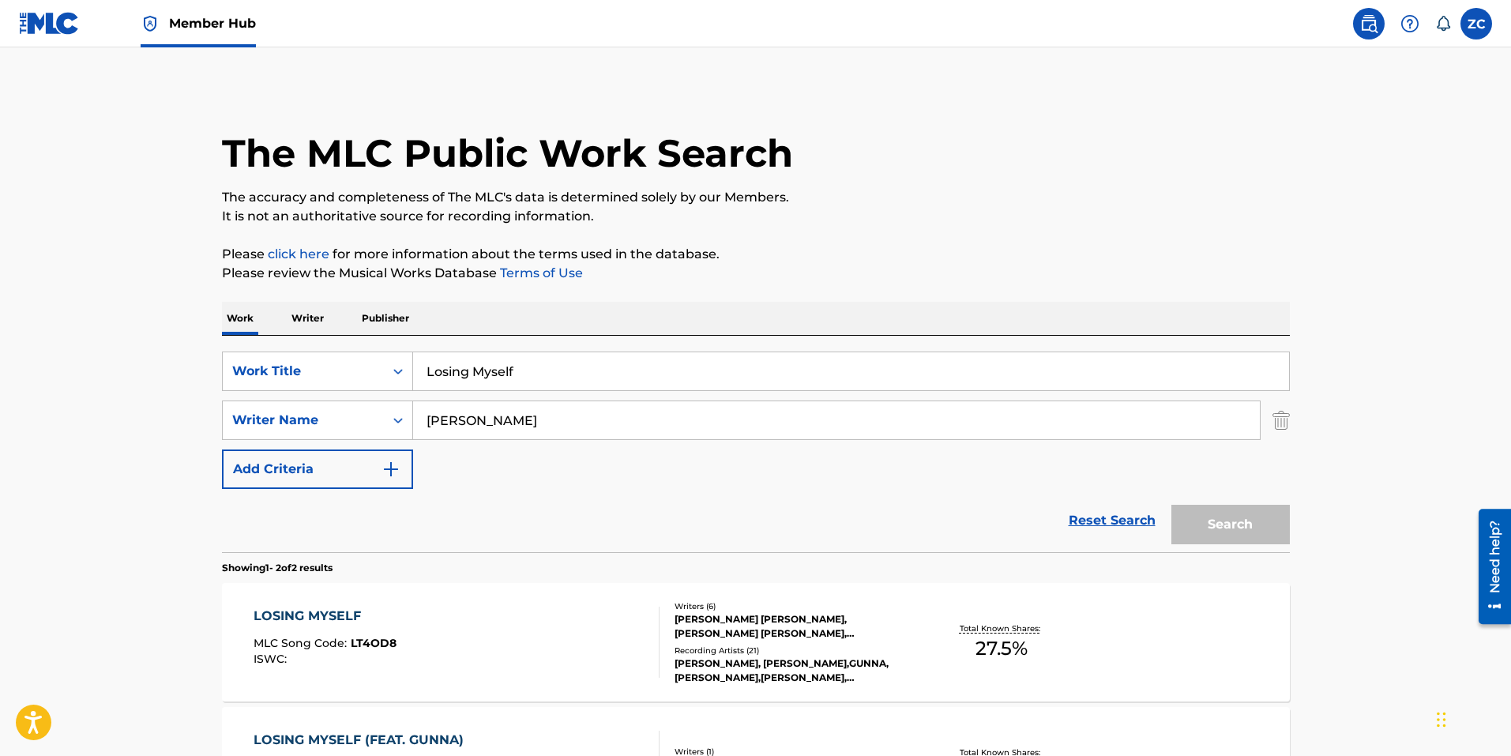
scroll to position [137, 0]
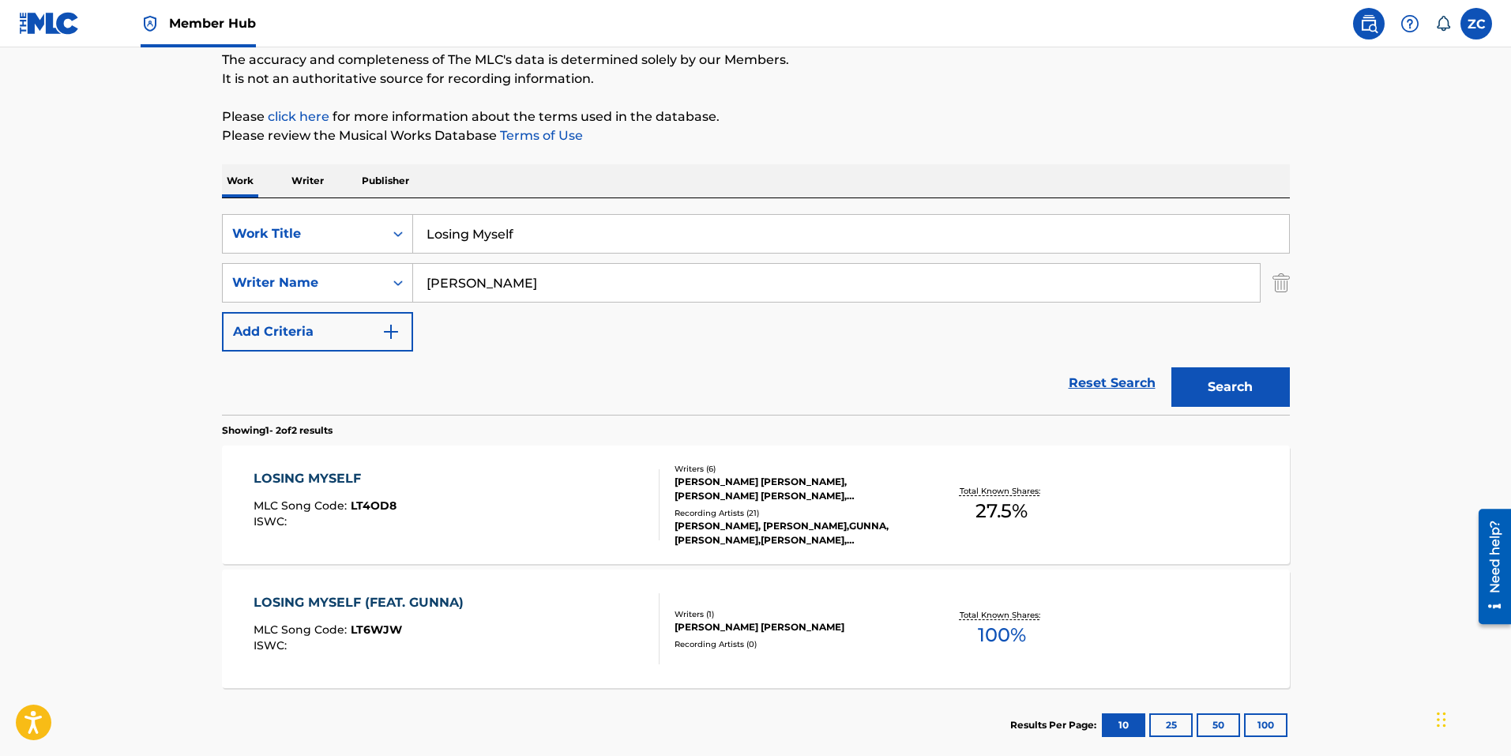
click at [594, 239] on input "Losing Myself" at bounding box center [851, 234] width 876 height 38
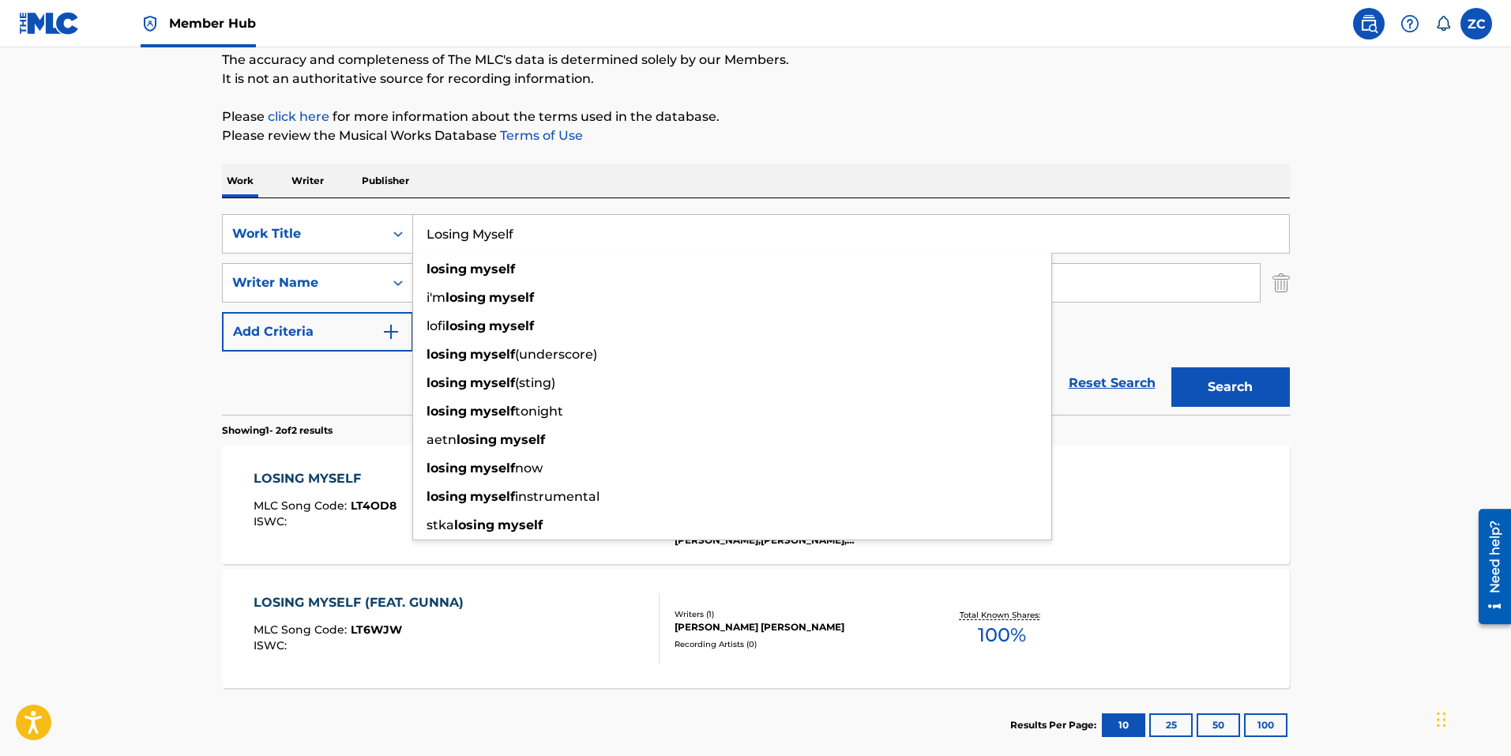
paste input "[PERSON_NAME]"
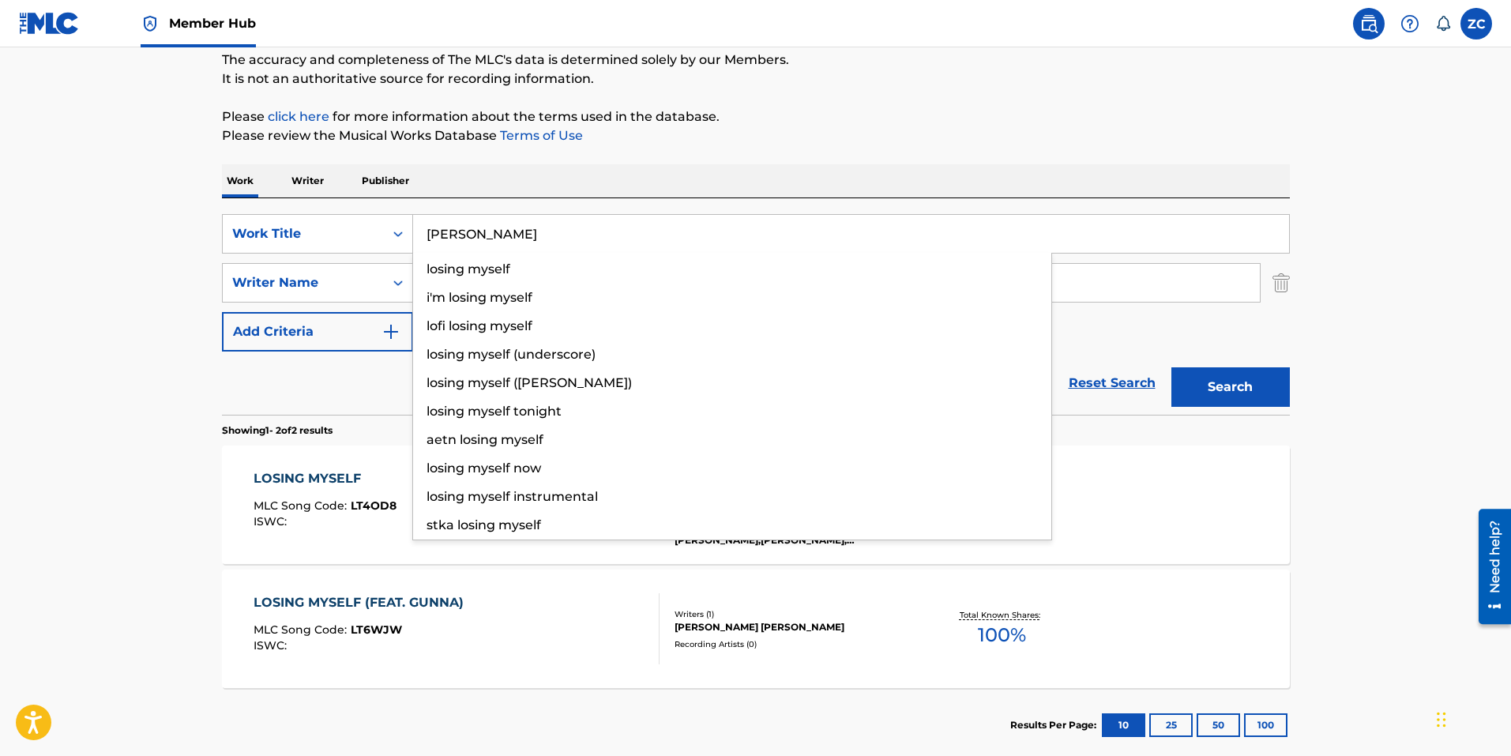
type input "[PERSON_NAME]"
click at [1171, 367] on button "Search" at bounding box center [1230, 386] width 118 height 39
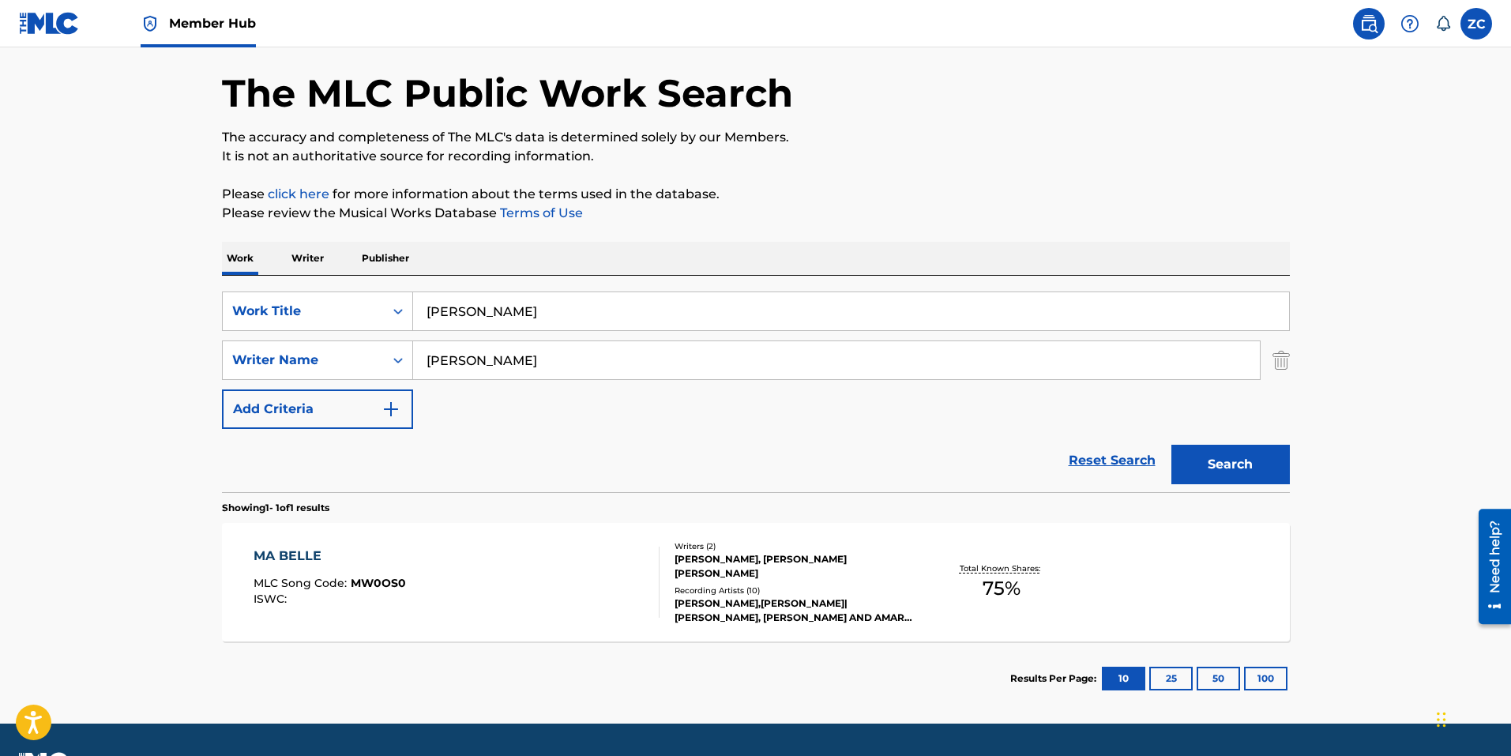
scroll to position [103, 0]
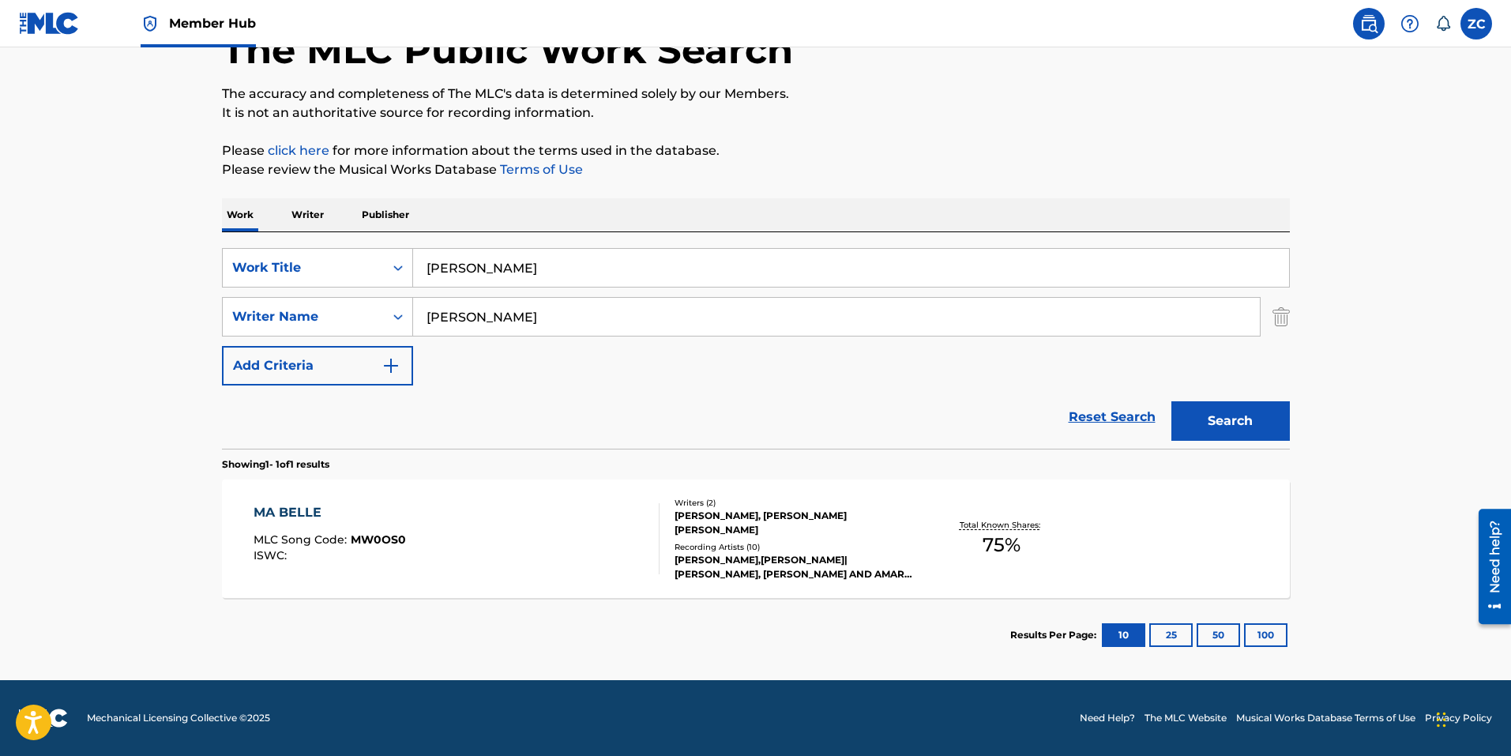
click at [582, 543] on div "MA BELLE MLC Song Code : MW0OS0 ISWC :" at bounding box center [457, 538] width 406 height 71
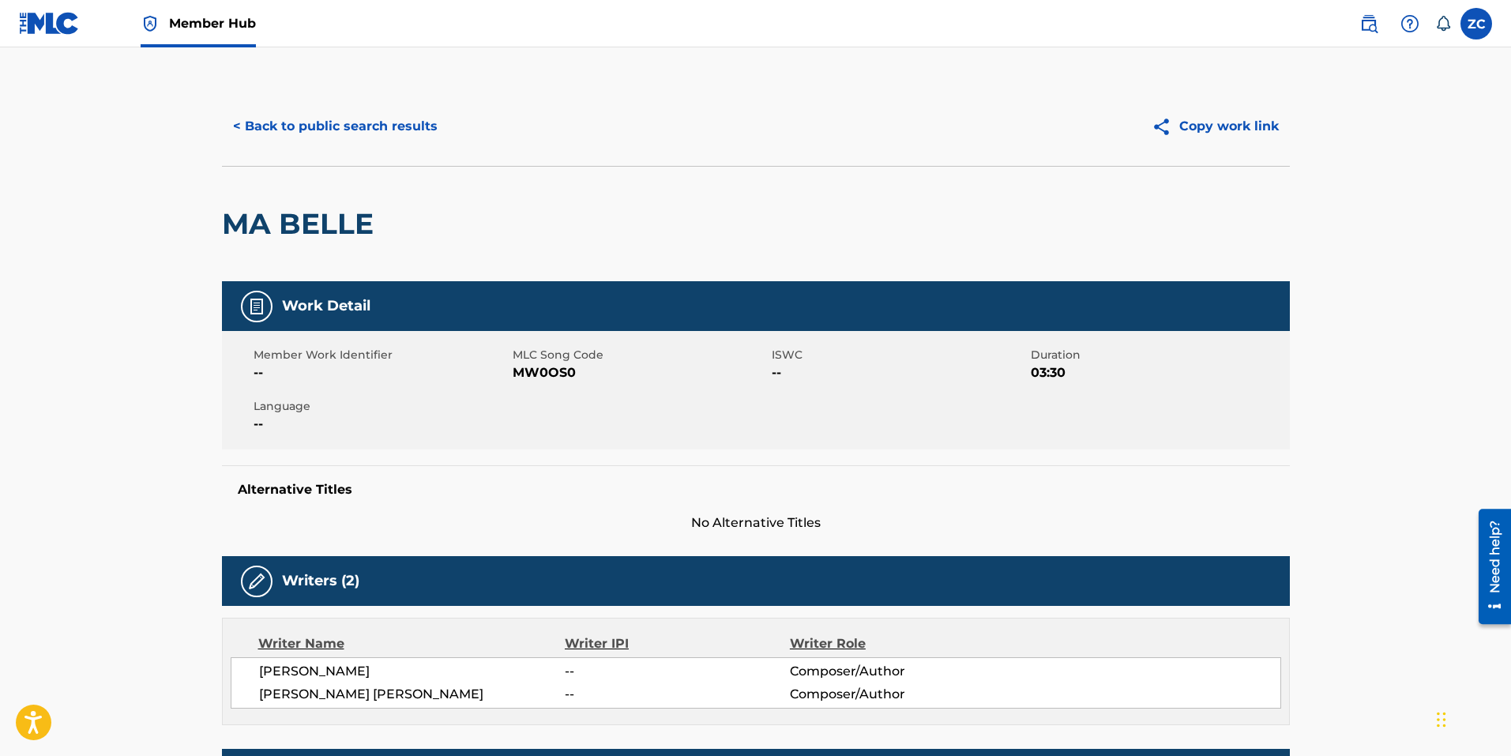
click at [527, 372] on span "MW0OS0" at bounding box center [640, 372] width 255 height 19
copy span "MW0OS0"
click at [304, 136] on button "< Back to public search results" at bounding box center [335, 126] width 227 height 39
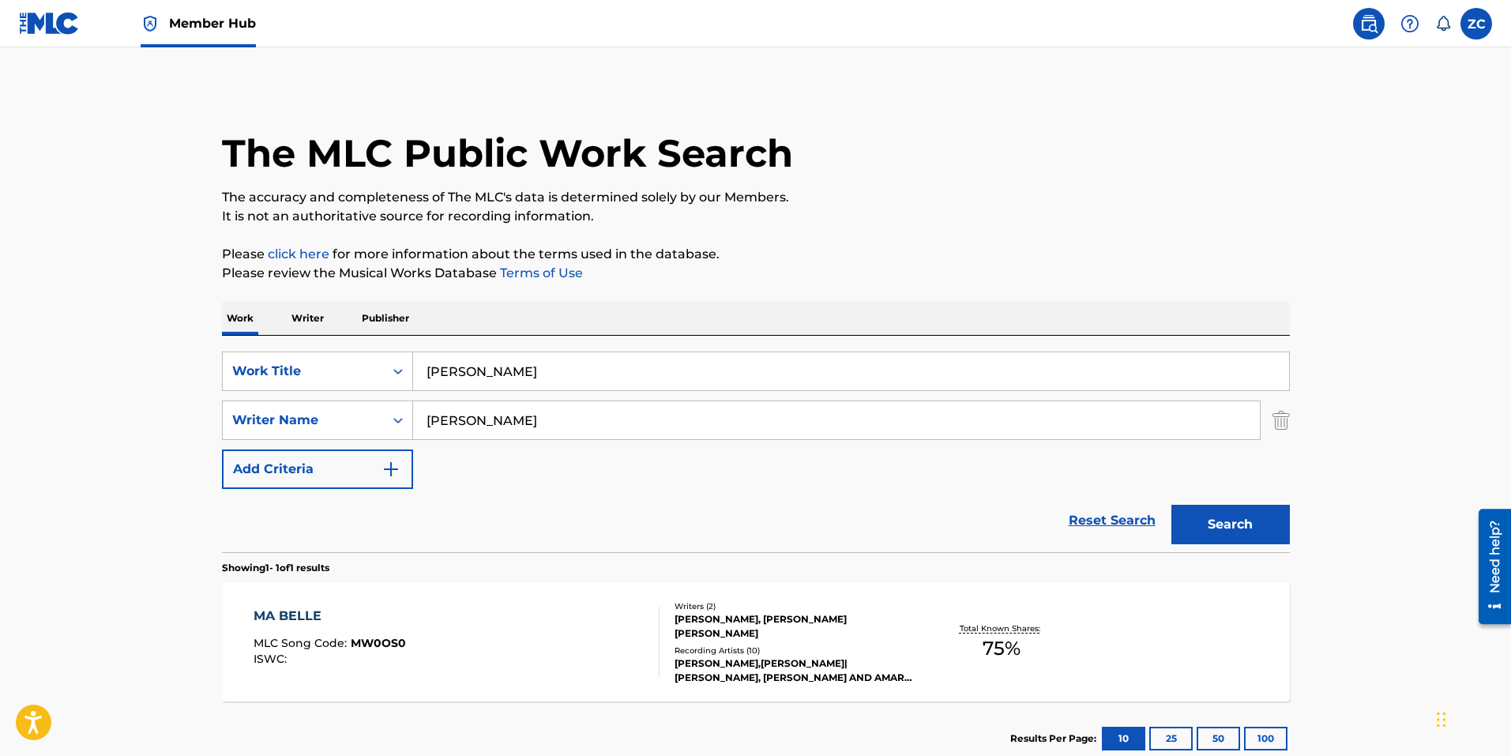
scroll to position [13, 0]
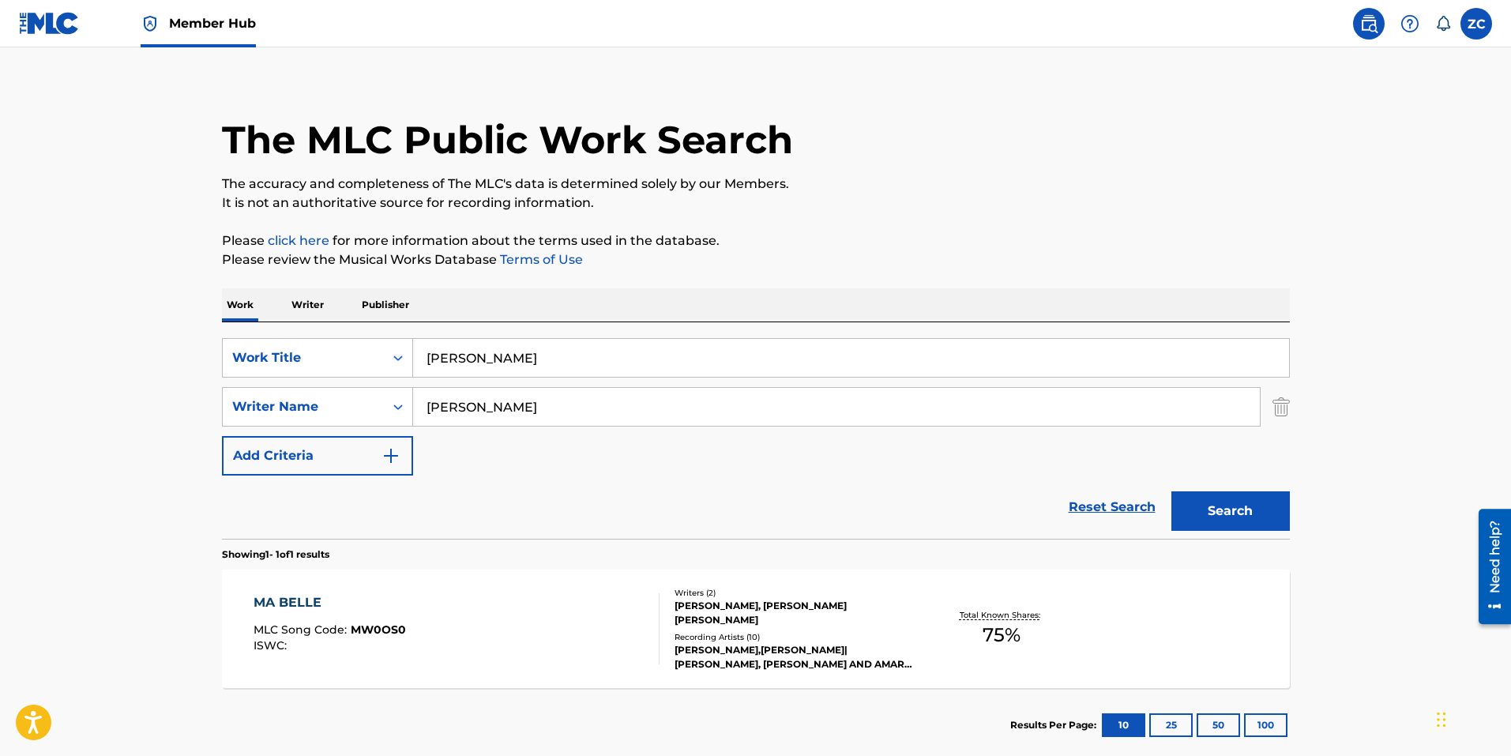
drag, startPoint x: 543, startPoint y: 362, endPoint x: -106, endPoint y: 245, distance: 659.6
click at [0, 245] on html "Accessibility Screen-Reader Guide, Feedback, and Issue Reporting | New window C…" at bounding box center [755, 365] width 1511 height 756
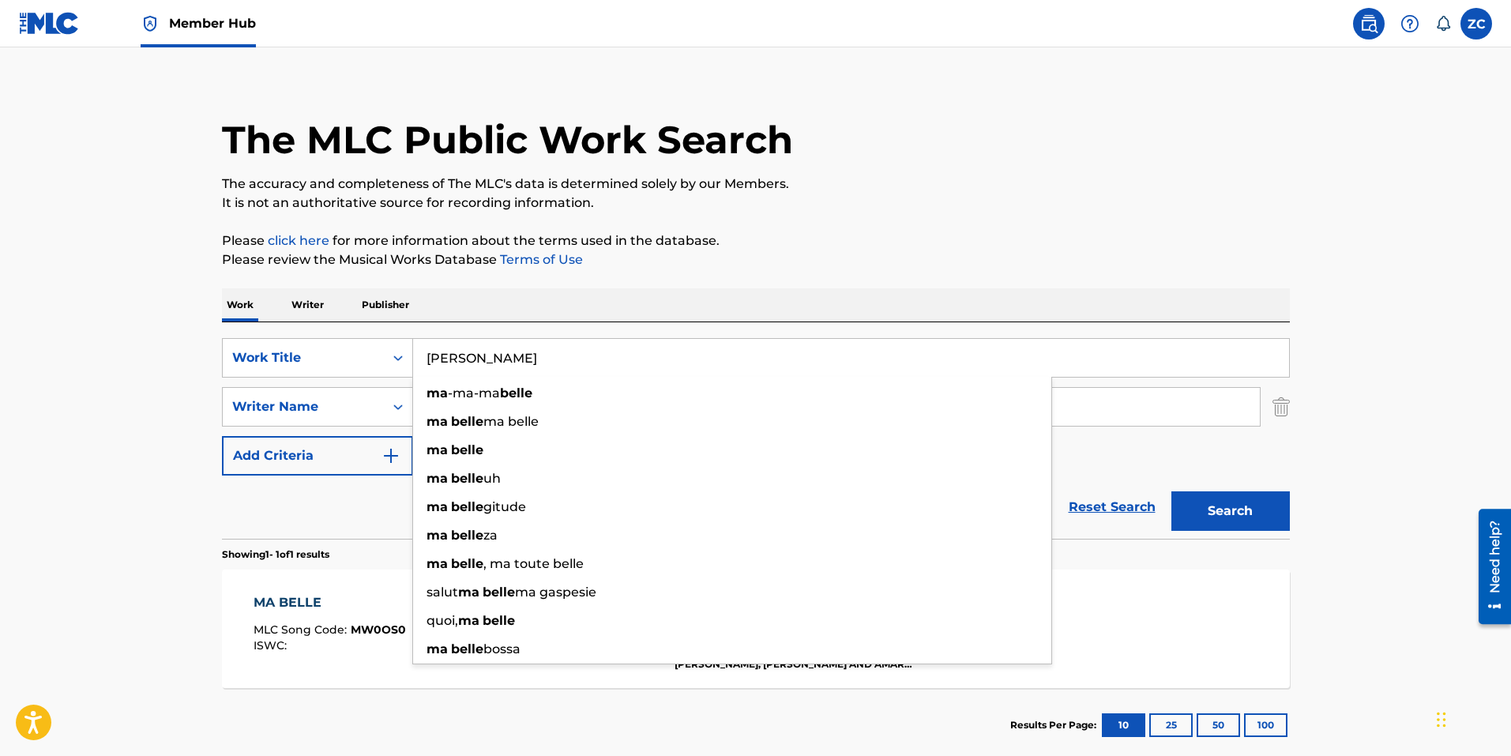
paste input "6328210"
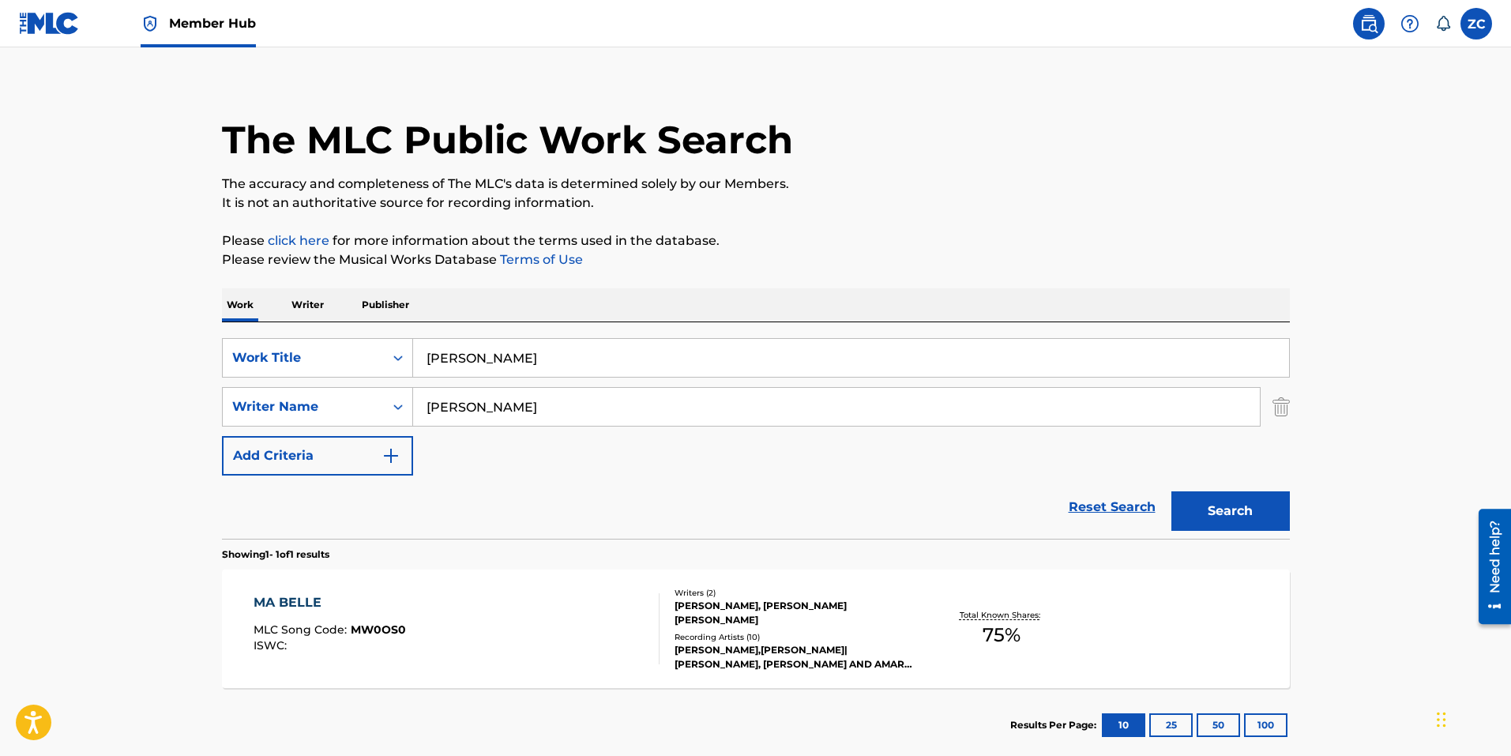
click at [554, 361] on input "[PERSON_NAME]" at bounding box center [851, 358] width 876 height 38
paste input "jhe Aa"
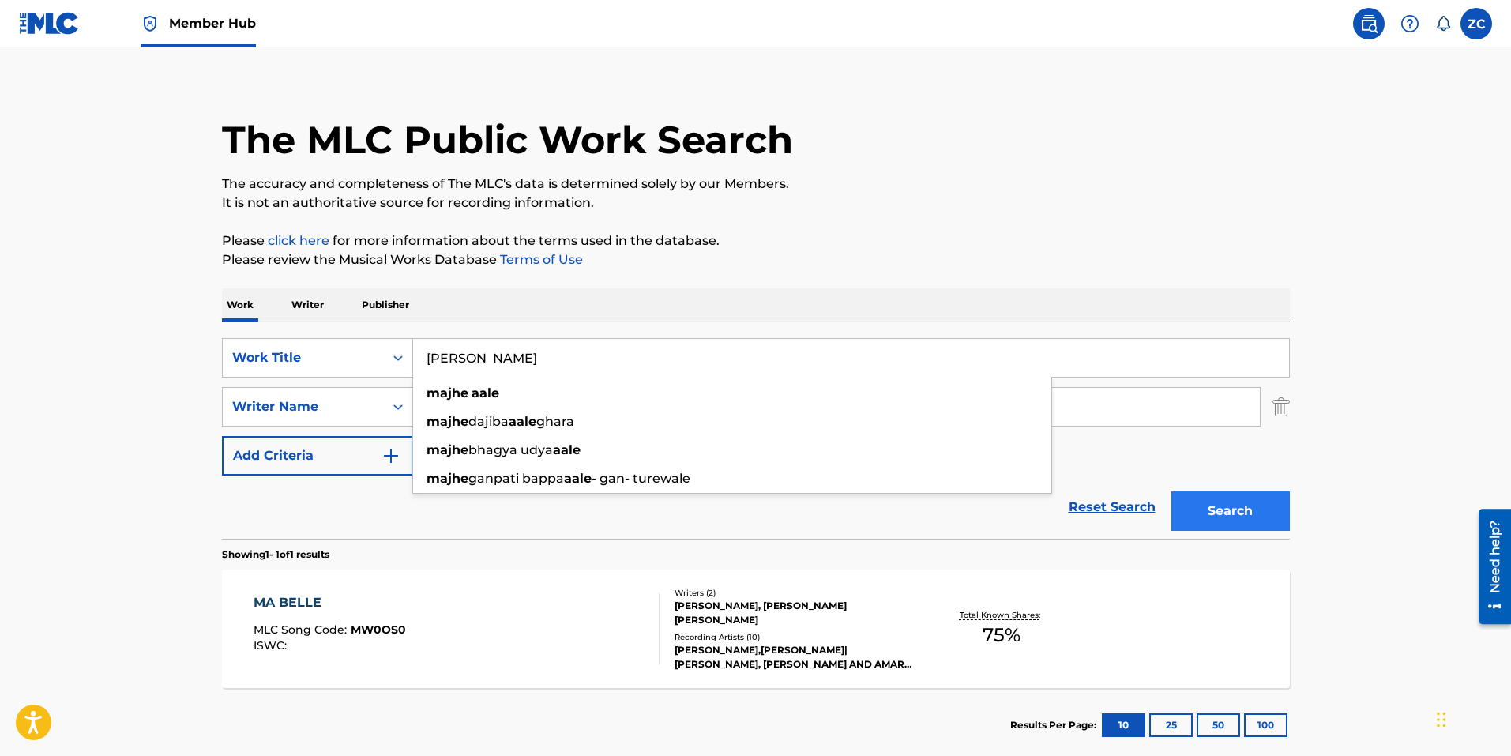
type input "[PERSON_NAME]"
click at [1235, 508] on button "Search" at bounding box center [1230, 510] width 118 height 39
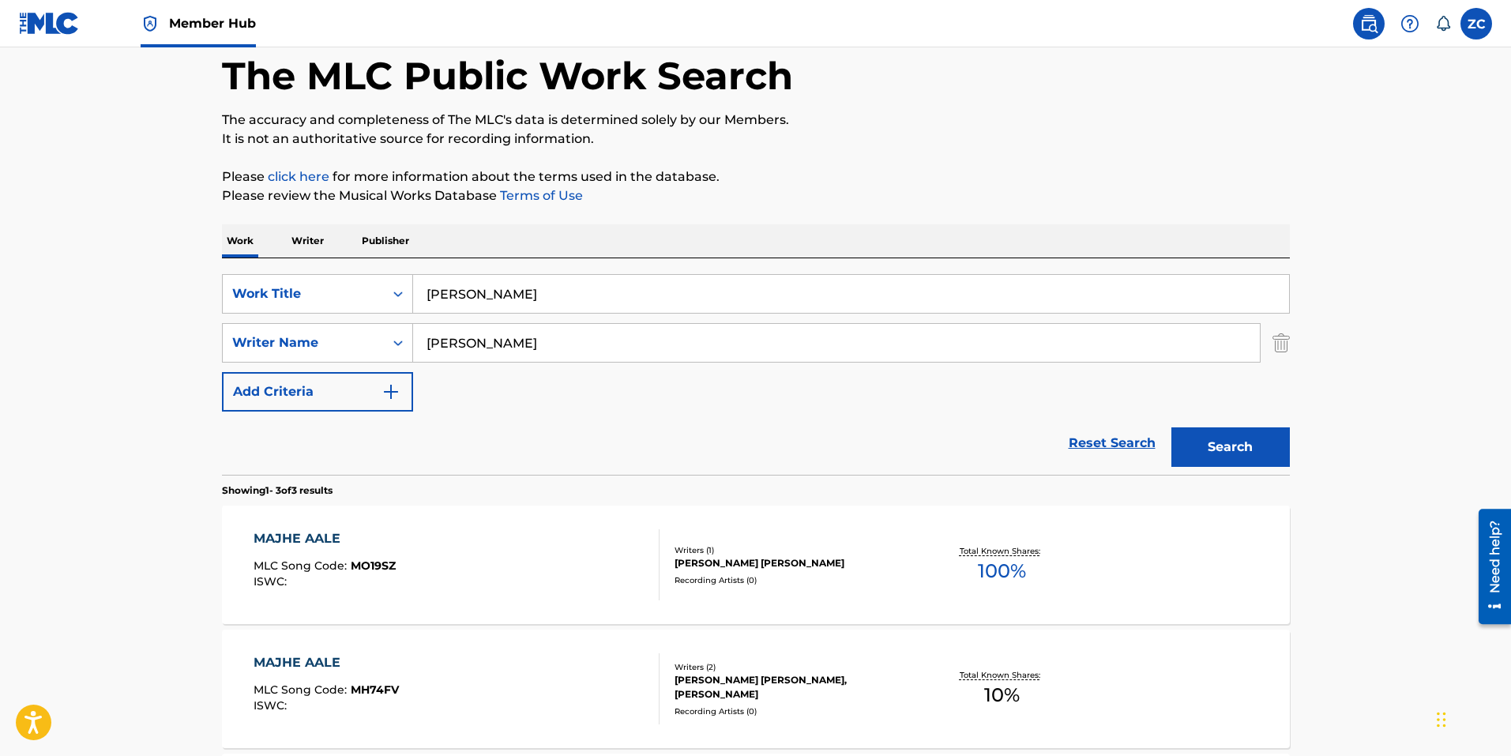
scroll to position [316, 0]
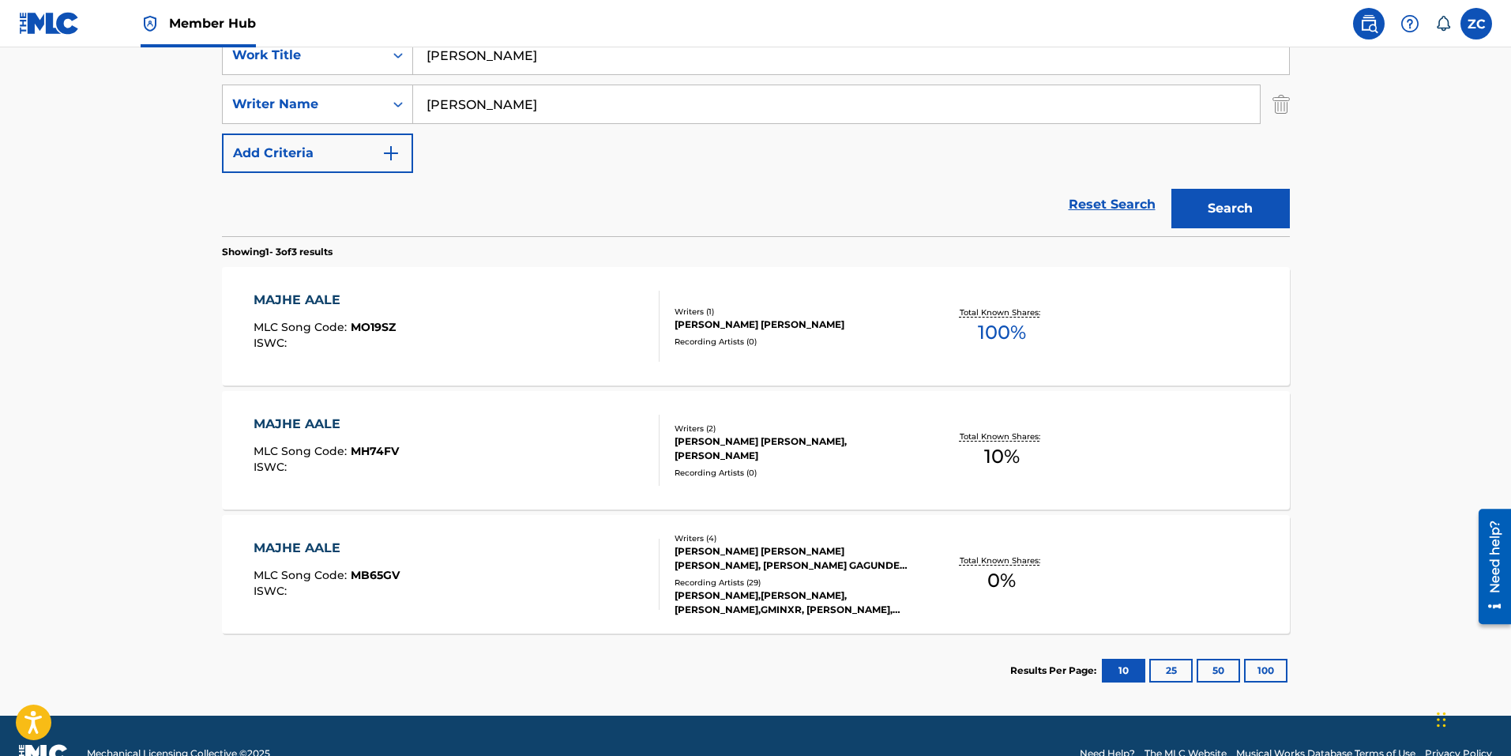
click at [463, 590] on div "MAJHE AALE MLC Song Code : MB65GV ISWC :" at bounding box center [457, 574] width 406 height 71
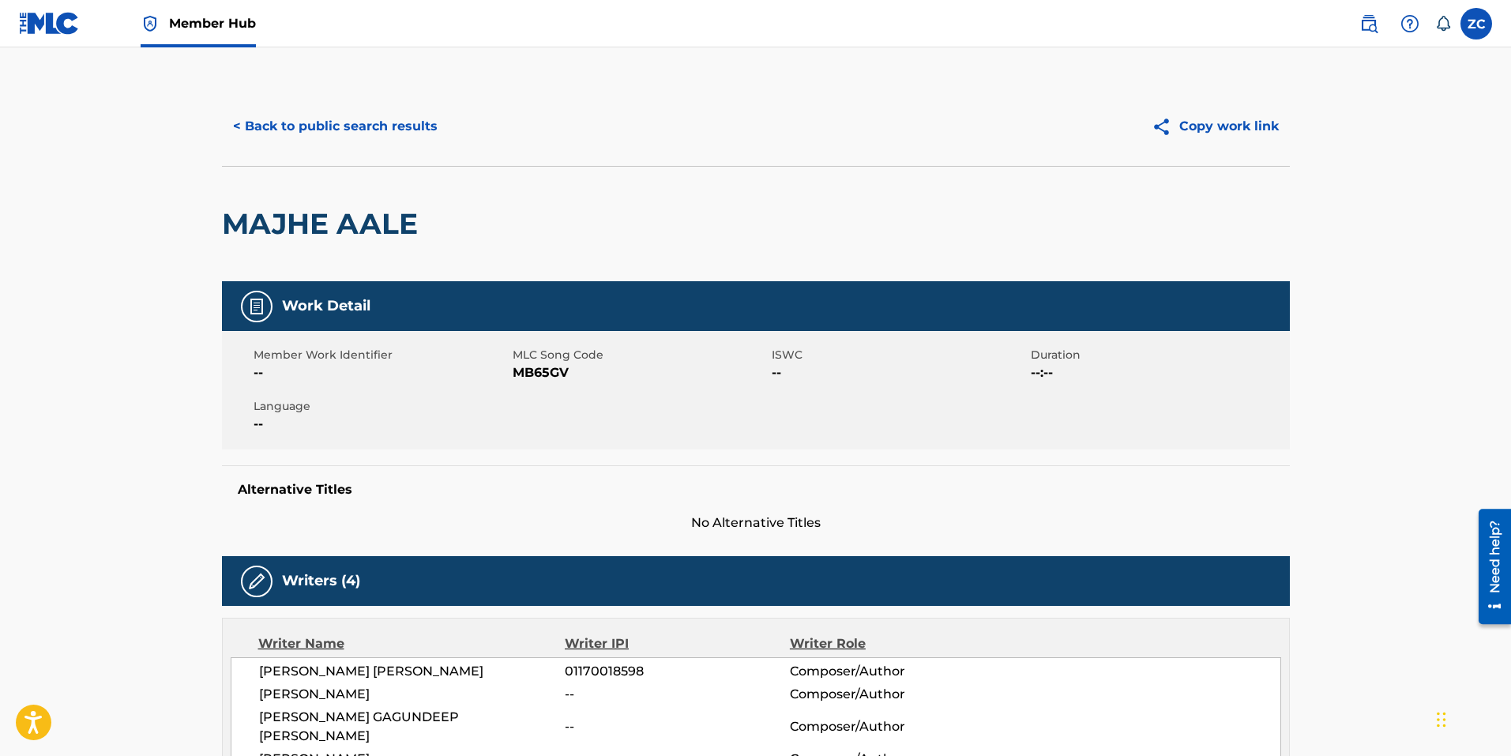
click at [348, 112] on button "< Back to public search results" at bounding box center [335, 126] width 227 height 39
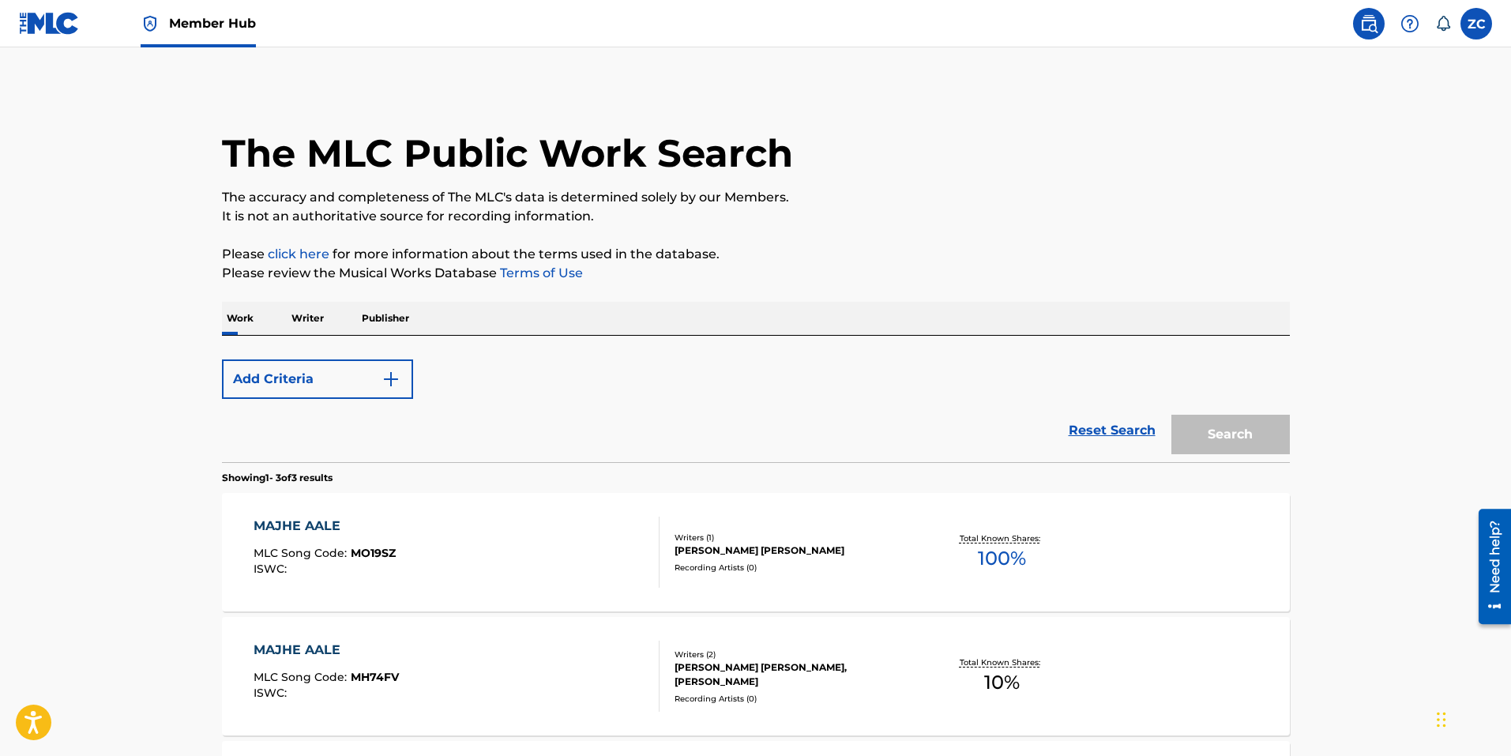
scroll to position [261, 0]
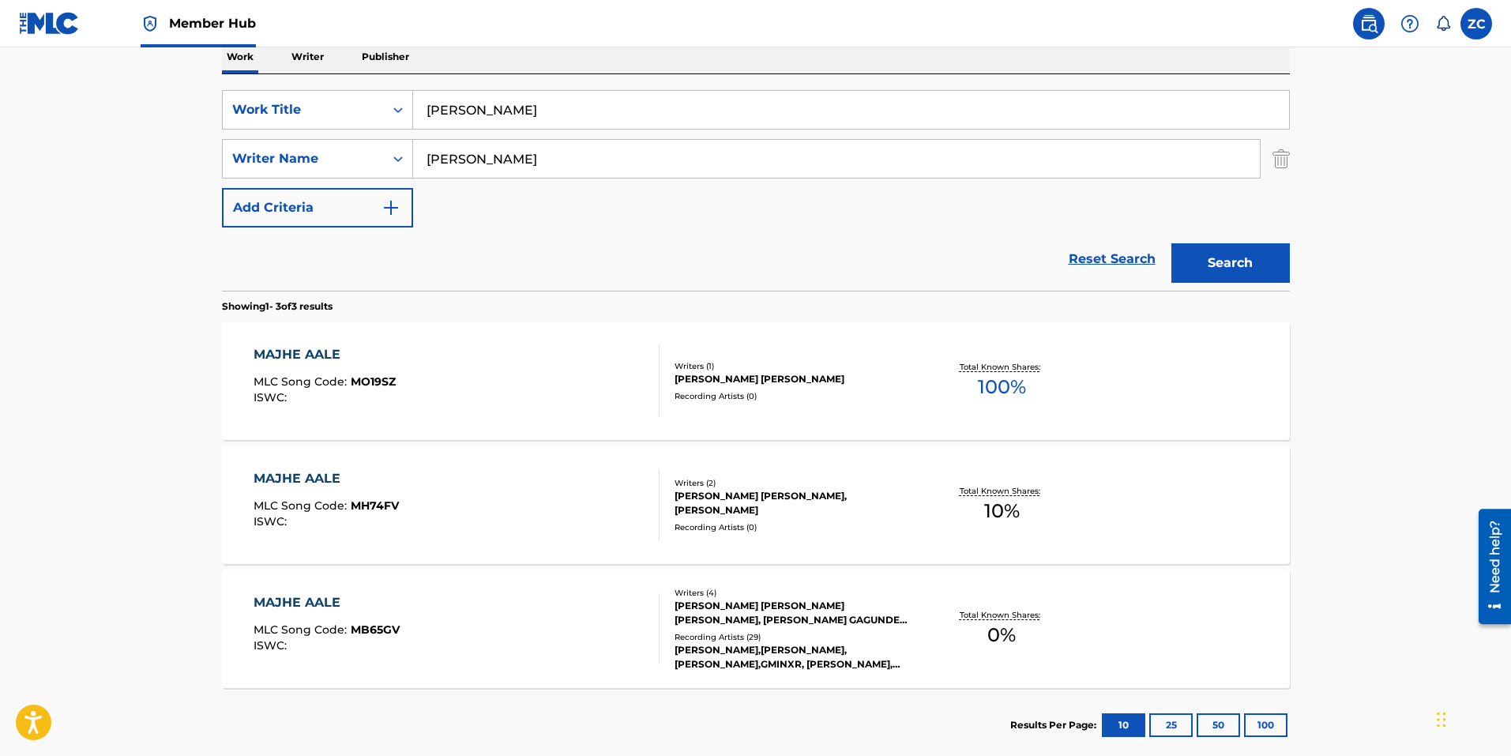
click at [362, 401] on div "ISWC :" at bounding box center [325, 398] width 142 height 12
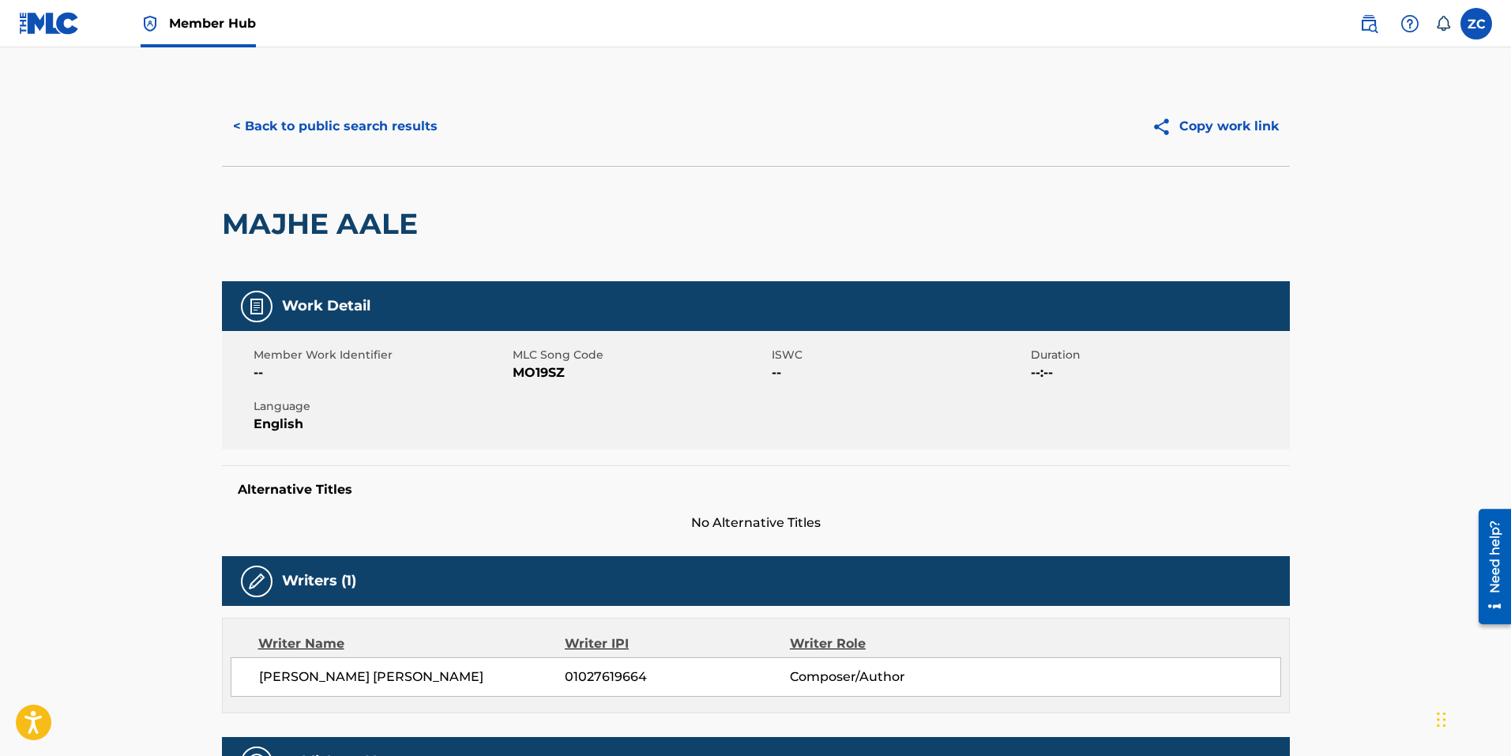
click at [535, 366] on span "MO19SZ" at bounding box center [640, 372] width 255 height 19
copy span "MO19SZ"
click at [793, 407] on div "Member Work Identifier -- MLC Song Code MO19SZ ISWC -- Duration --:-- Language …" at bounding box center [756, 390] width 1068 height 118
click at [561, 370] on span "MO19SZ" at bounding box center [640, 372] width 255 height 19
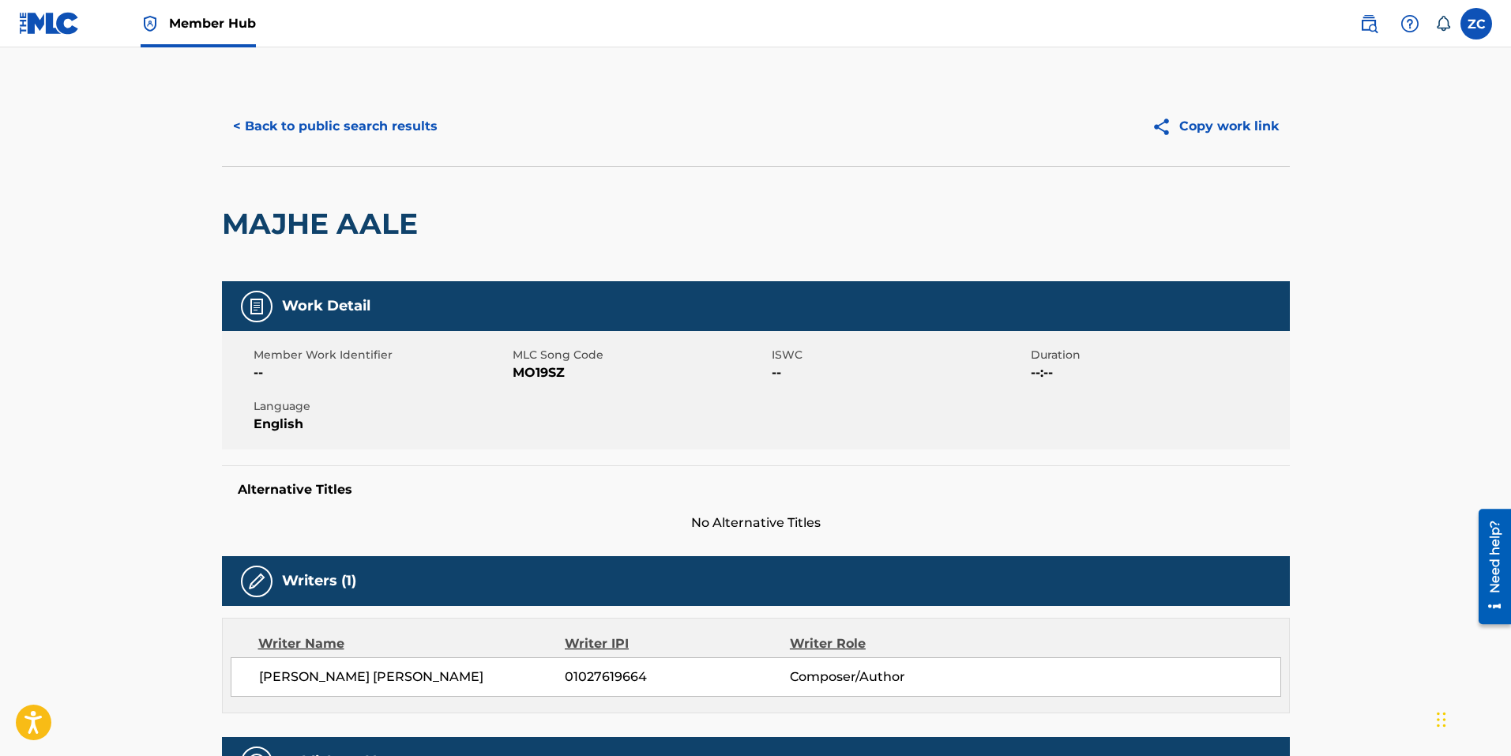
click at [562, 370] on span "MO19SZ" at bounding box center [640, 372] width 255 height 19
click at [519, 367] on span "MO19SZ" at bounding box center [640, 372] width 255 height 19
copy span "MO19SZ"
click at [832, 456] on div "Work Detail Member Work Identifier -- MLC Song Code MO19SZ ISWC -- Duration --:…" at bounding box center [756, 406] width 1068 height 251
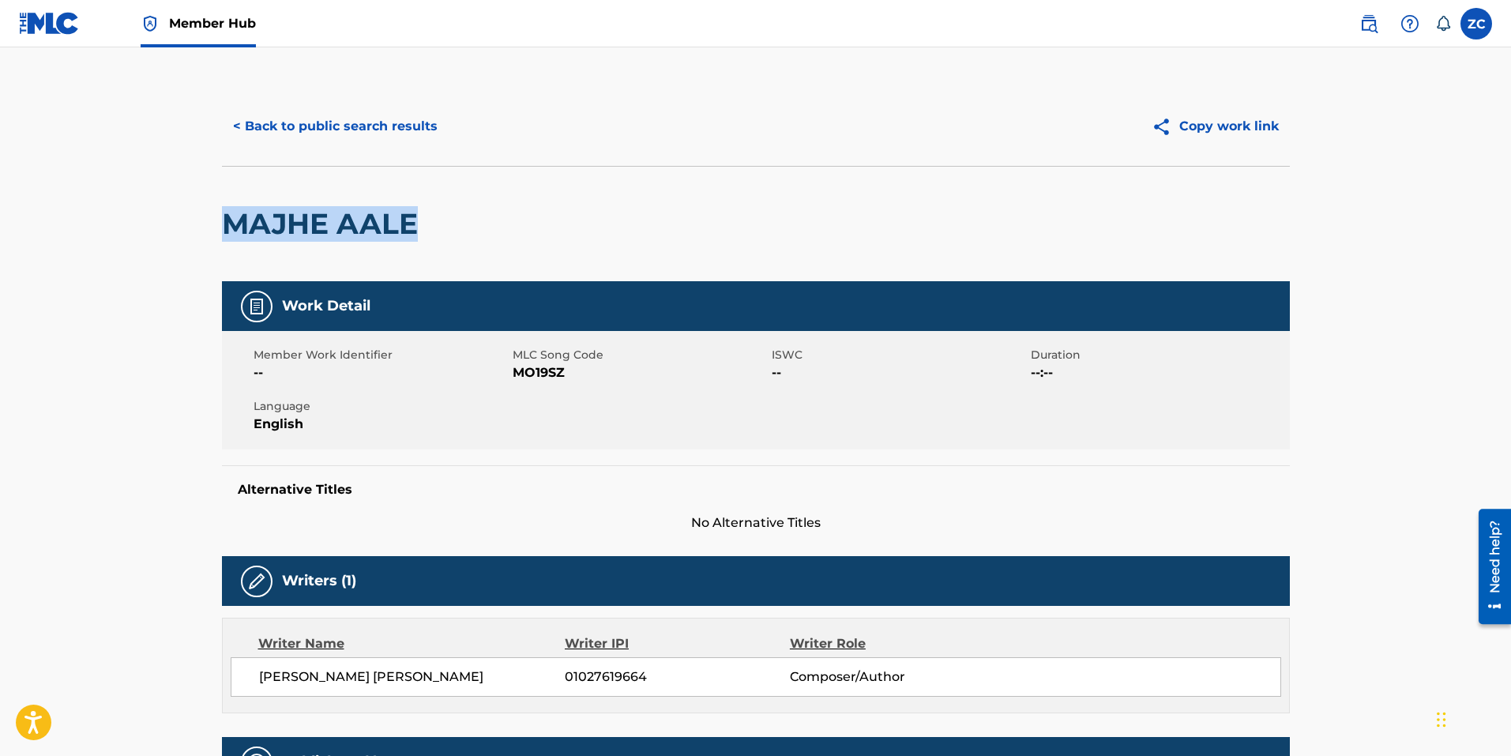
drag, startPoint x: 294, startPoint y: 205, endPoint x: 101, endPoint y: 127, distance: 207.7
click at [123, 200] on main "< Back to public search results Copy work link MAJHE AALE Work Detail Member Wo…" at bounding box center [755, 556] width 1511 height 1018
copy h2 "MAJHE AALE"
click at [302, 114] on button "< Back to public search results" at bounding box center [335, 126] width 227 height 39
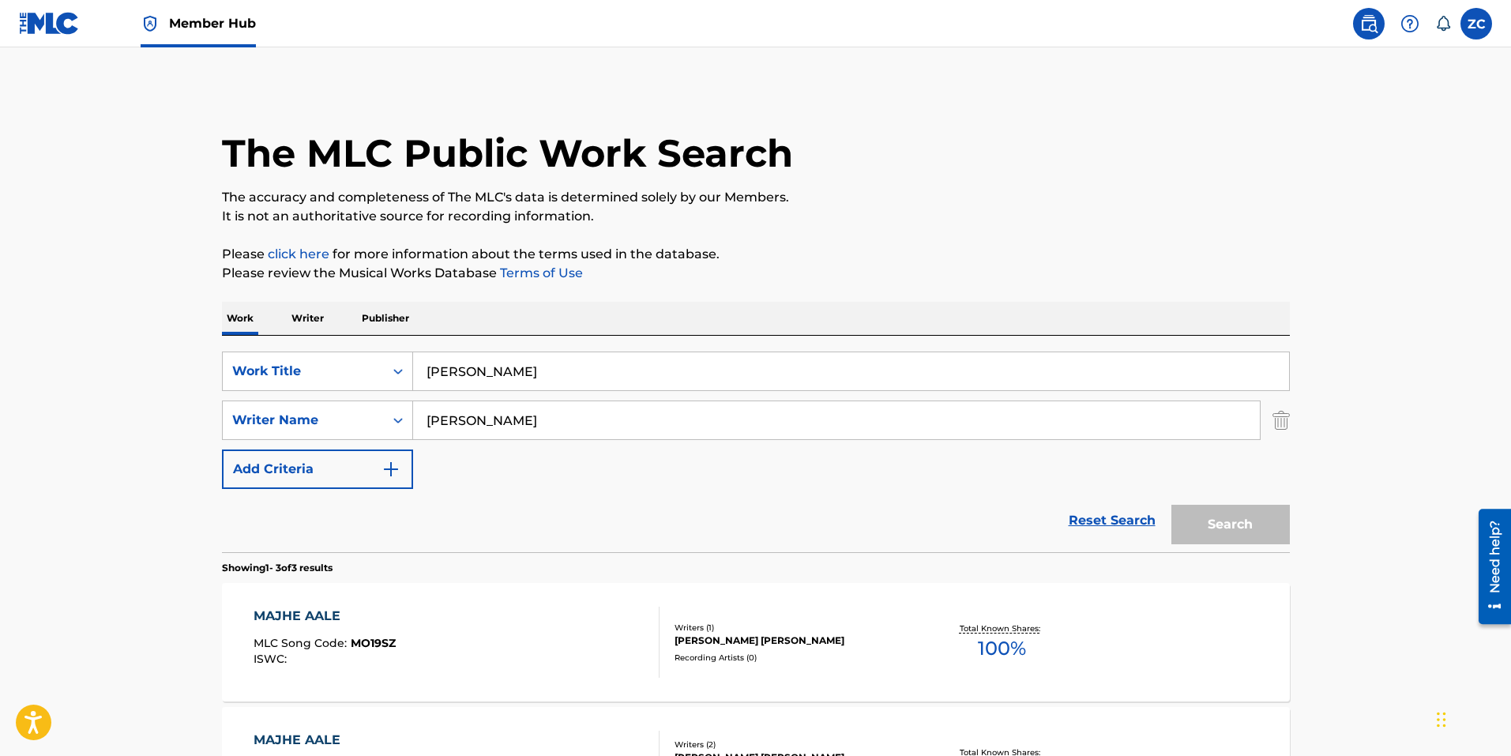
scroll to position [261, 0]
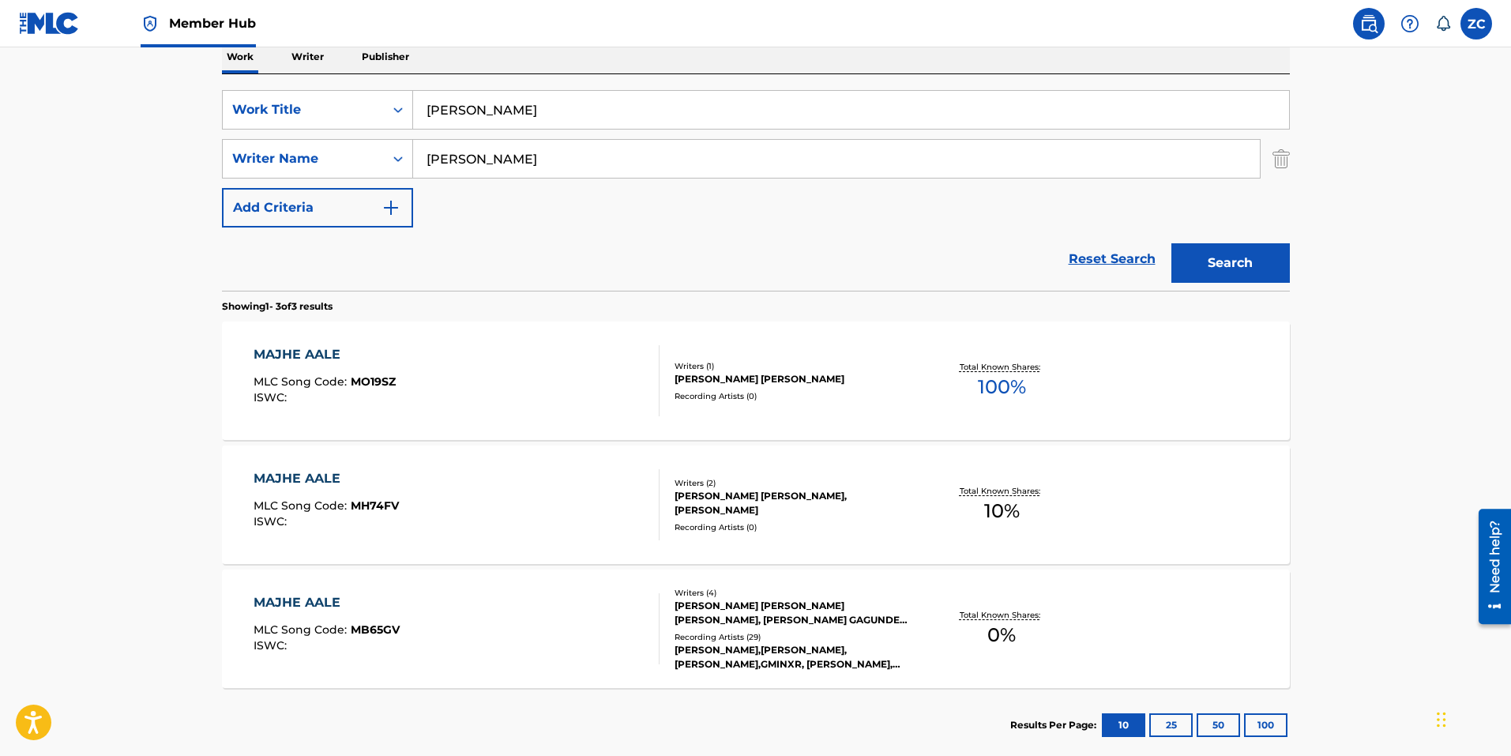
click at [424, 625] on div "MAJHE AALE MLC Song Code : MB65GV ISWC :" at bounding box center [457, 628] width 406 height 71
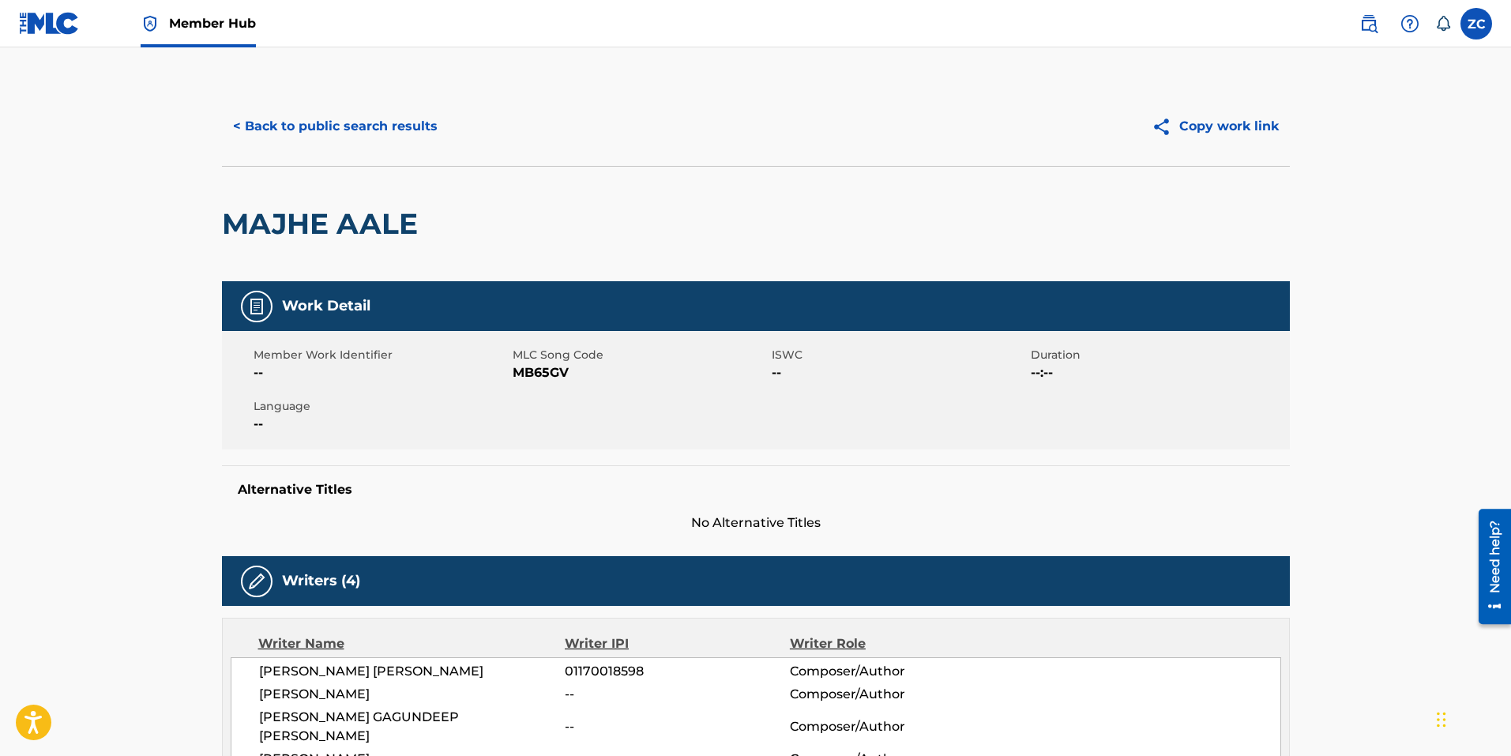
click at [528, 370] on span "MB65GV" at bounding box center [640, 372] width 255 height 19
copy span "MB65GV"
click at [562, 381] on span "MB65GV" at bounding box center [640, 372] width 255 height 19
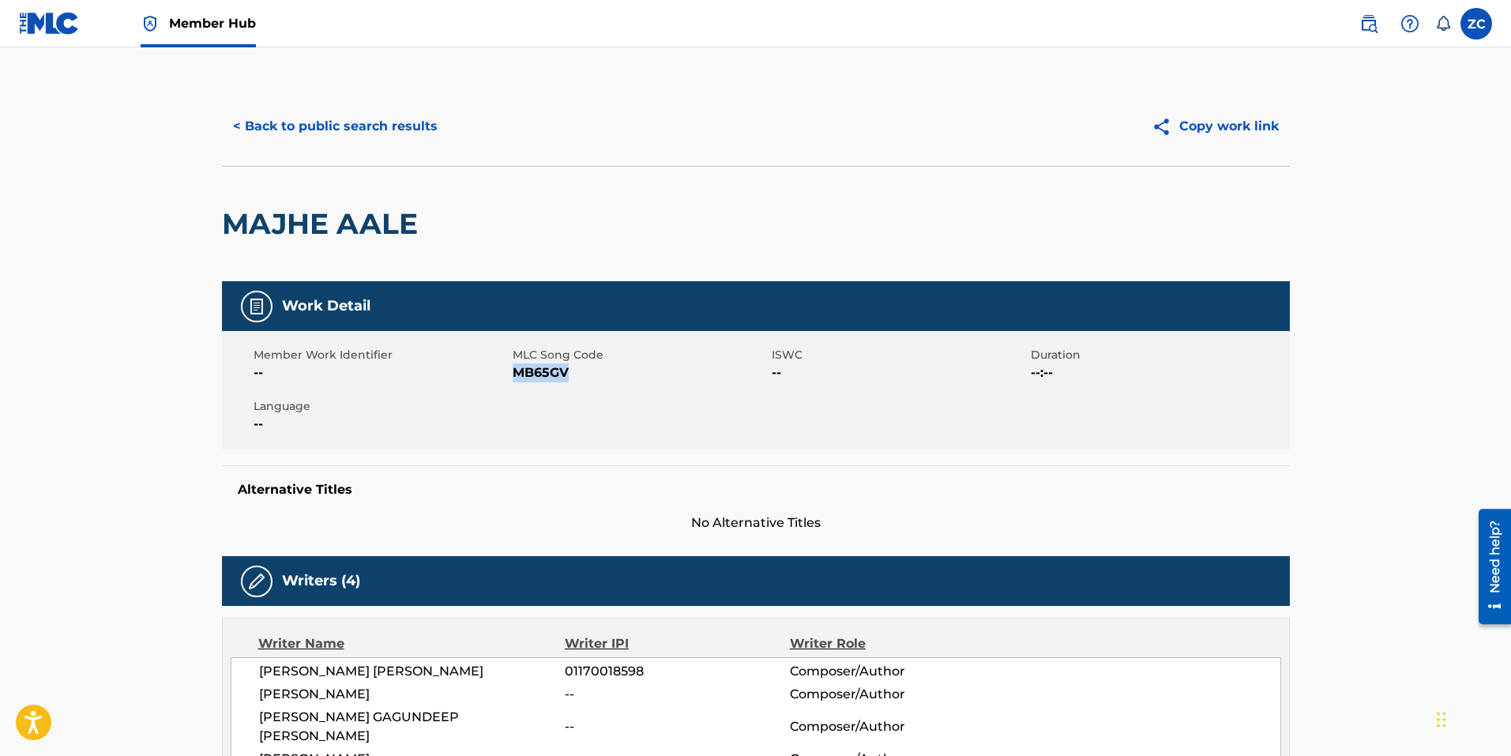
click at [562, 381] on span "MB65GV" at bounding box center [640, 372] width 255 height 19
click at [386, 135] on button "< Back to public search results" at bounding box center [335, 126] width 227 height 39
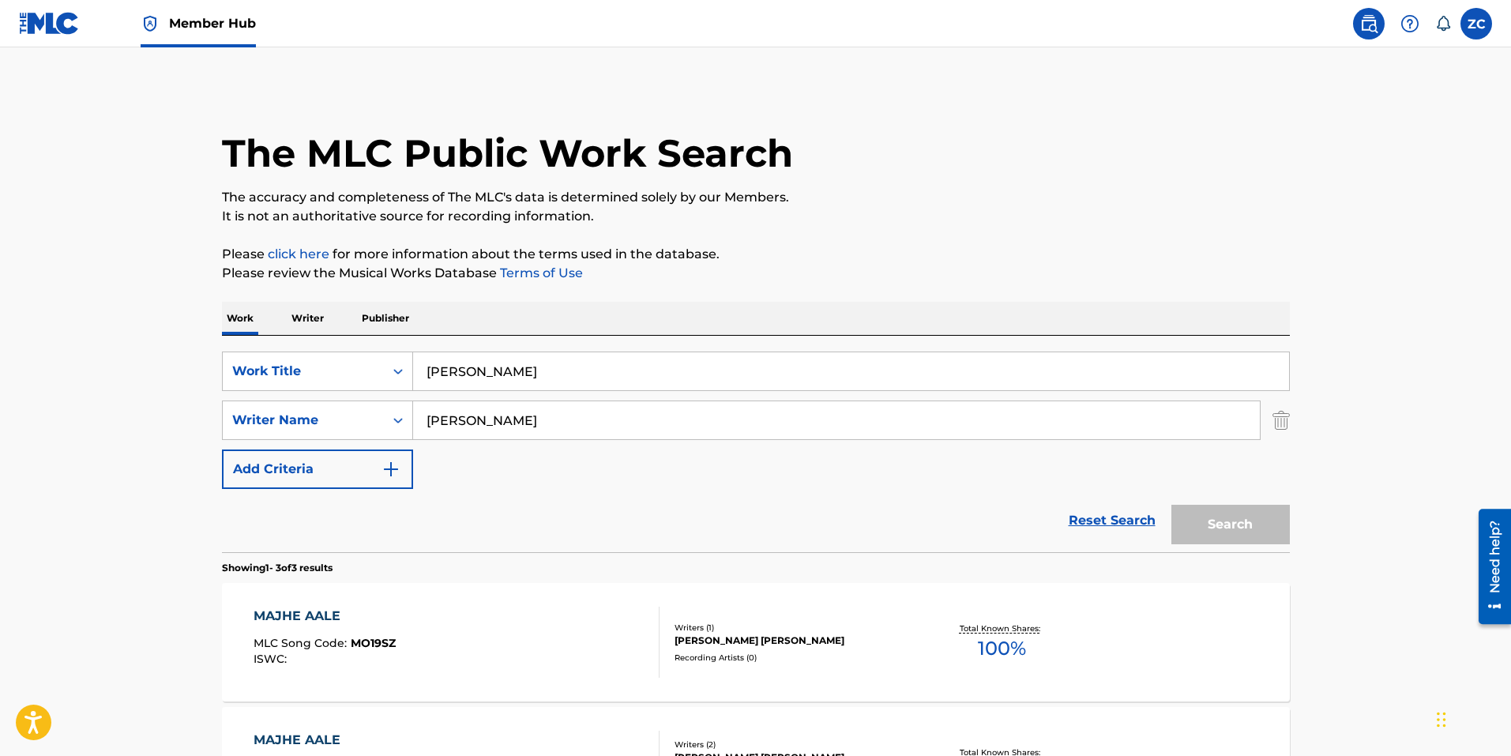
scroll to position [261, 0]
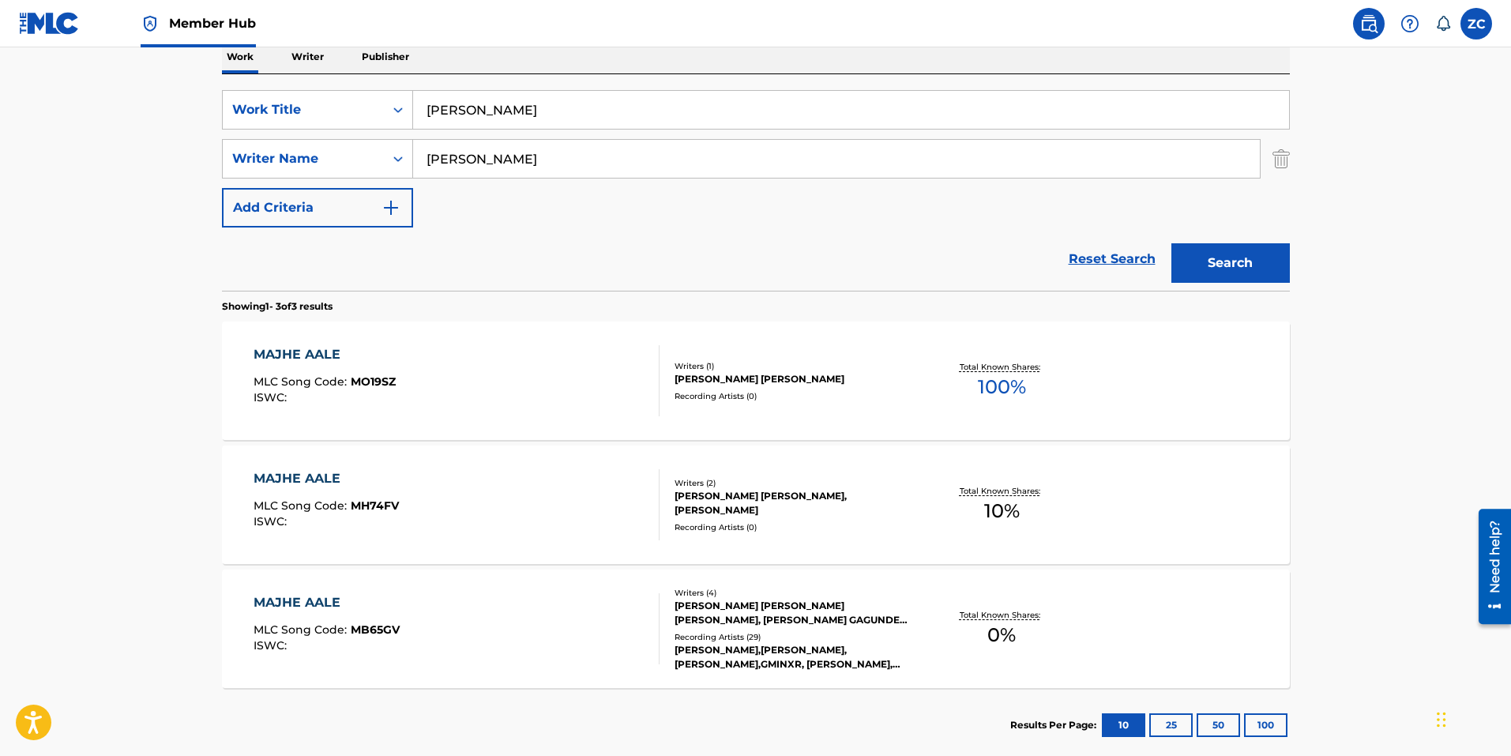
drag, startPoint x: 585, startPoint y: 108, endPoint x: -11, endPoint y: 73, distance: 597.3
click at [0, 73] on html "Accessibility Screen-Reader Guide, Feedback, and Issue Reporting | New window C…" at bounding box center [755, 117] width 1511 height 756
paste input "ail"
type input "[PERSON_NAME]"
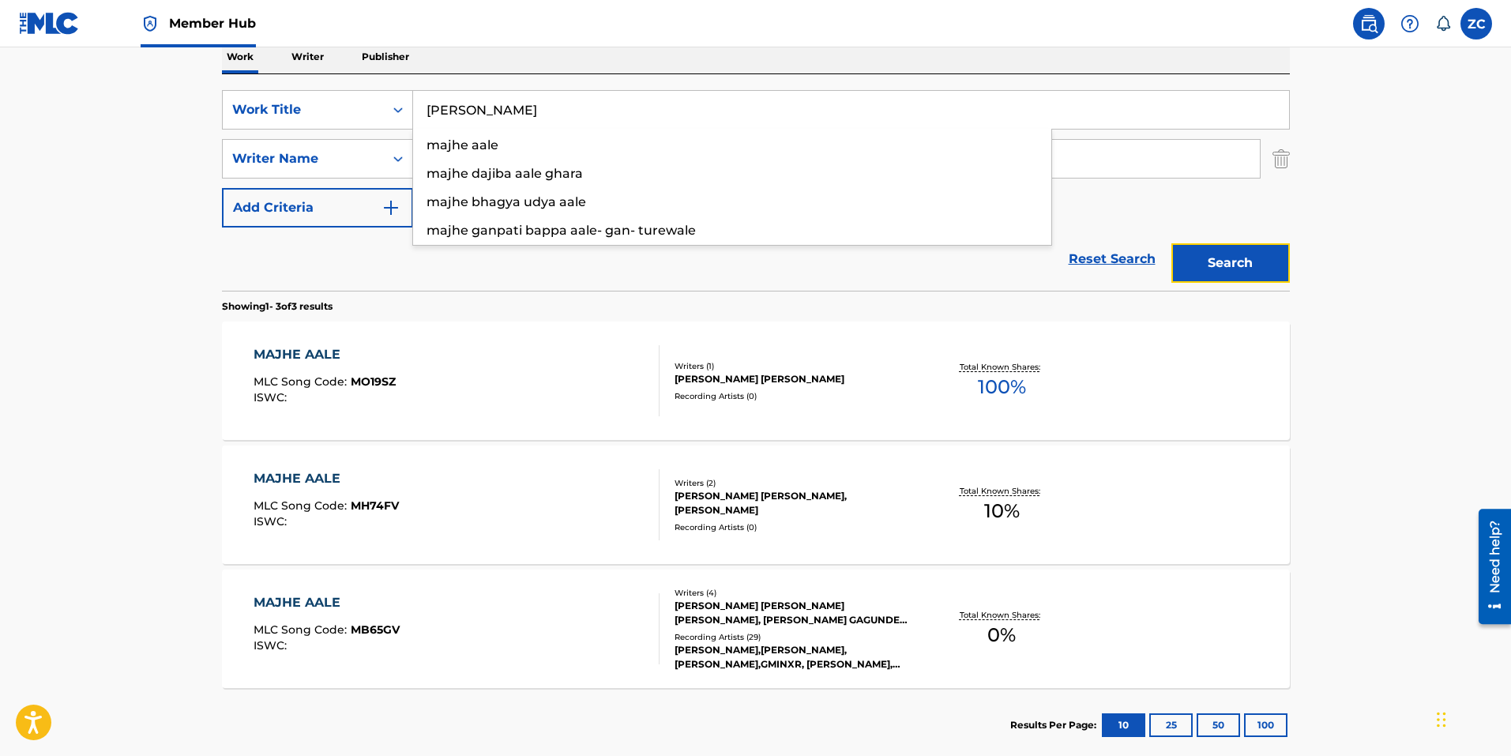
click at [1223, 276] on button "Search" at bounding box center [1230, 262] width 118 height 39
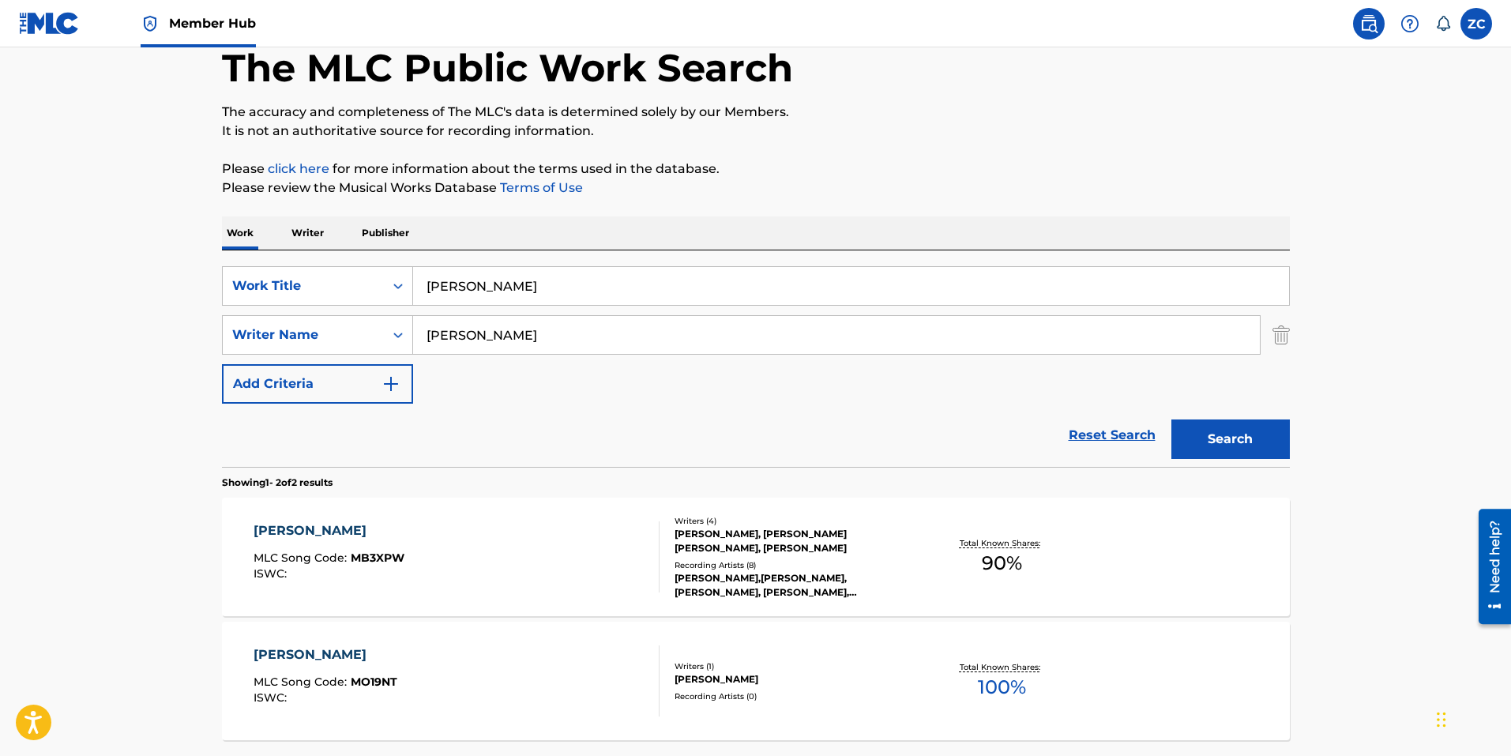
scroll to position [227, 0]
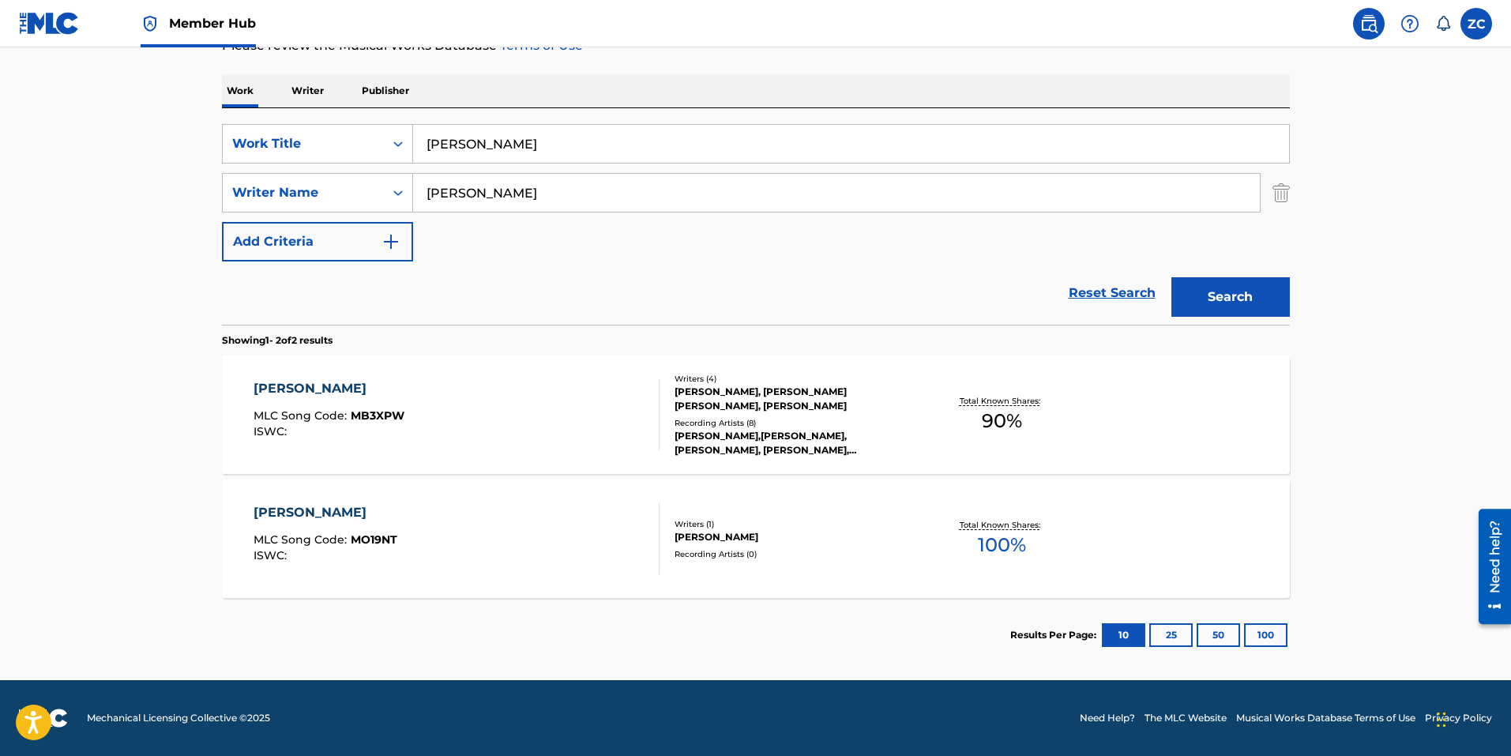
click at [788, 550] on div "Recording Artists ( 0 )" at bounding box center [793, 554] width 238 height 12
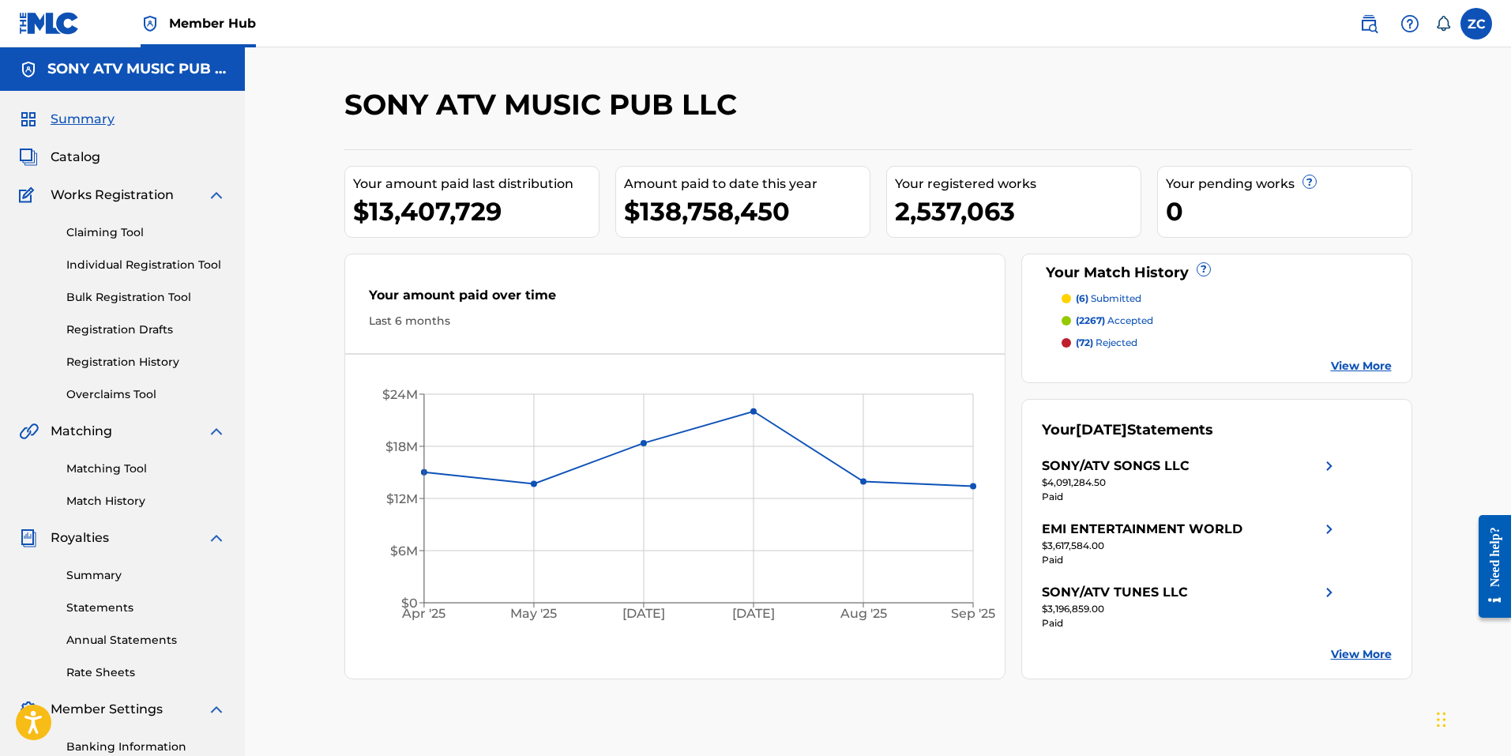
drag, startPoint x: 98, startPoint y: 229, endPoint x: 222, endPoint y: 250, distance: 125.8
click at [98, 229] on link "Claiming Tool" at bounding box center [146, 232] width 160 height 17
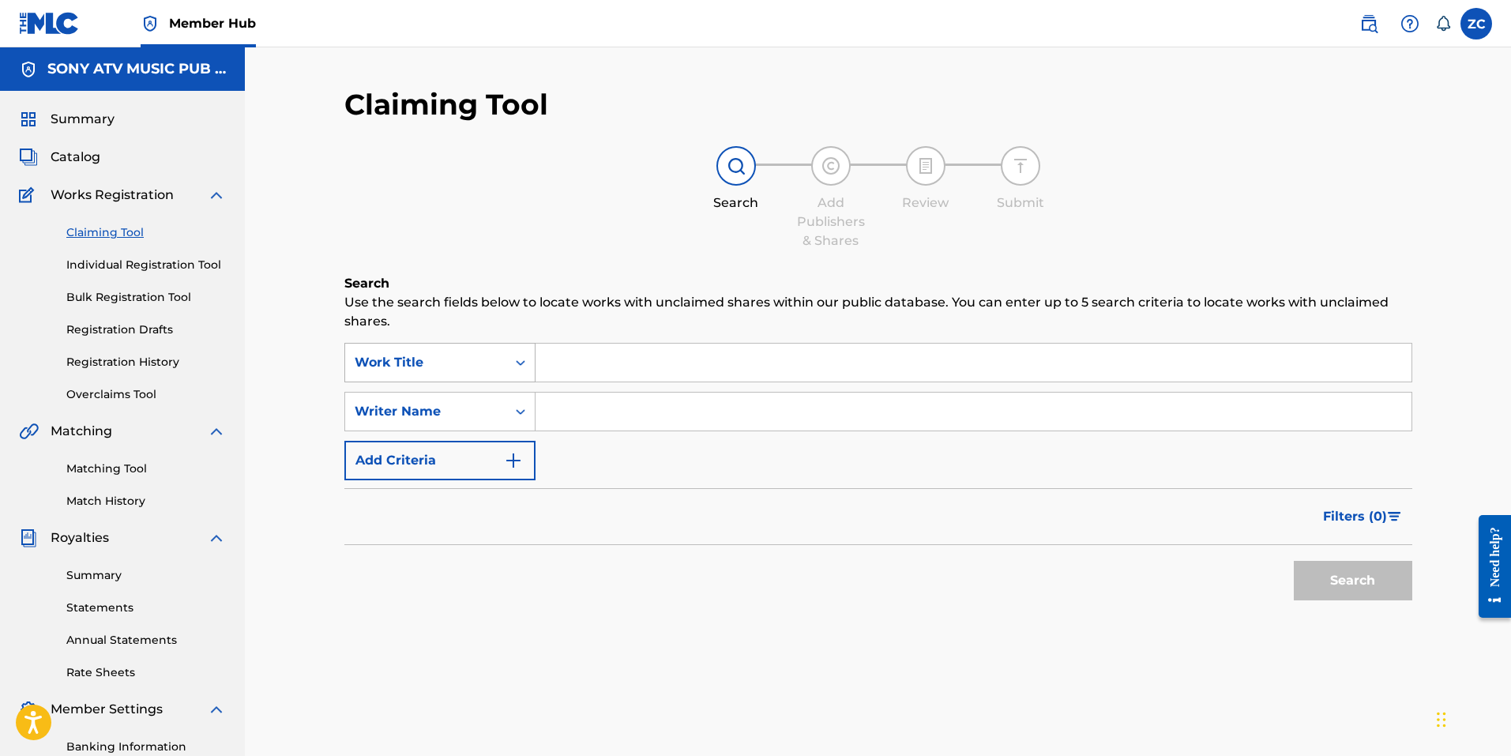
click at [458, 347] on div "Work Title" at bounding box center [439, 362] width 191 height 39
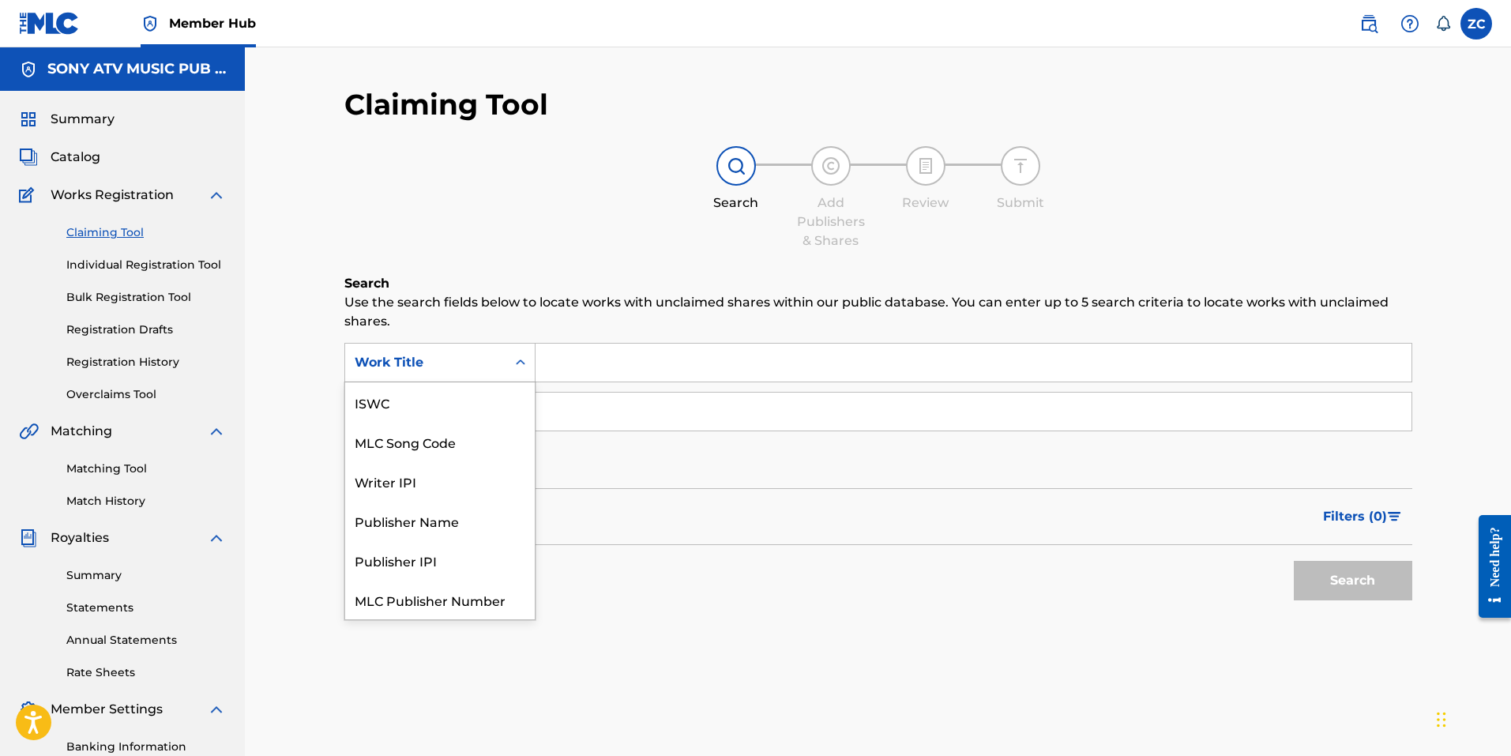
scroll to position [39, 0]
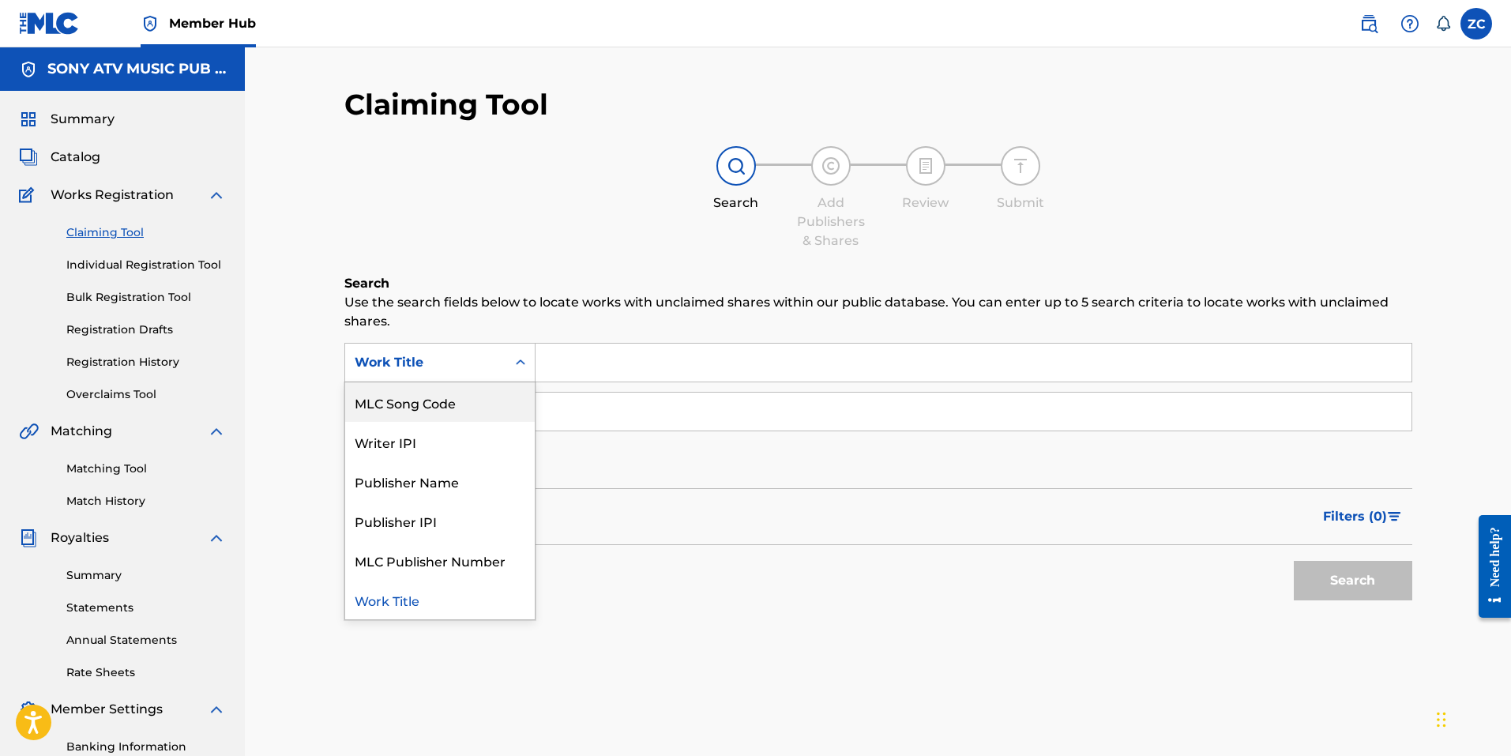
click at [477, 404] on div "MLC Song Code" at bounding box center [440, 401] width 190 height 39
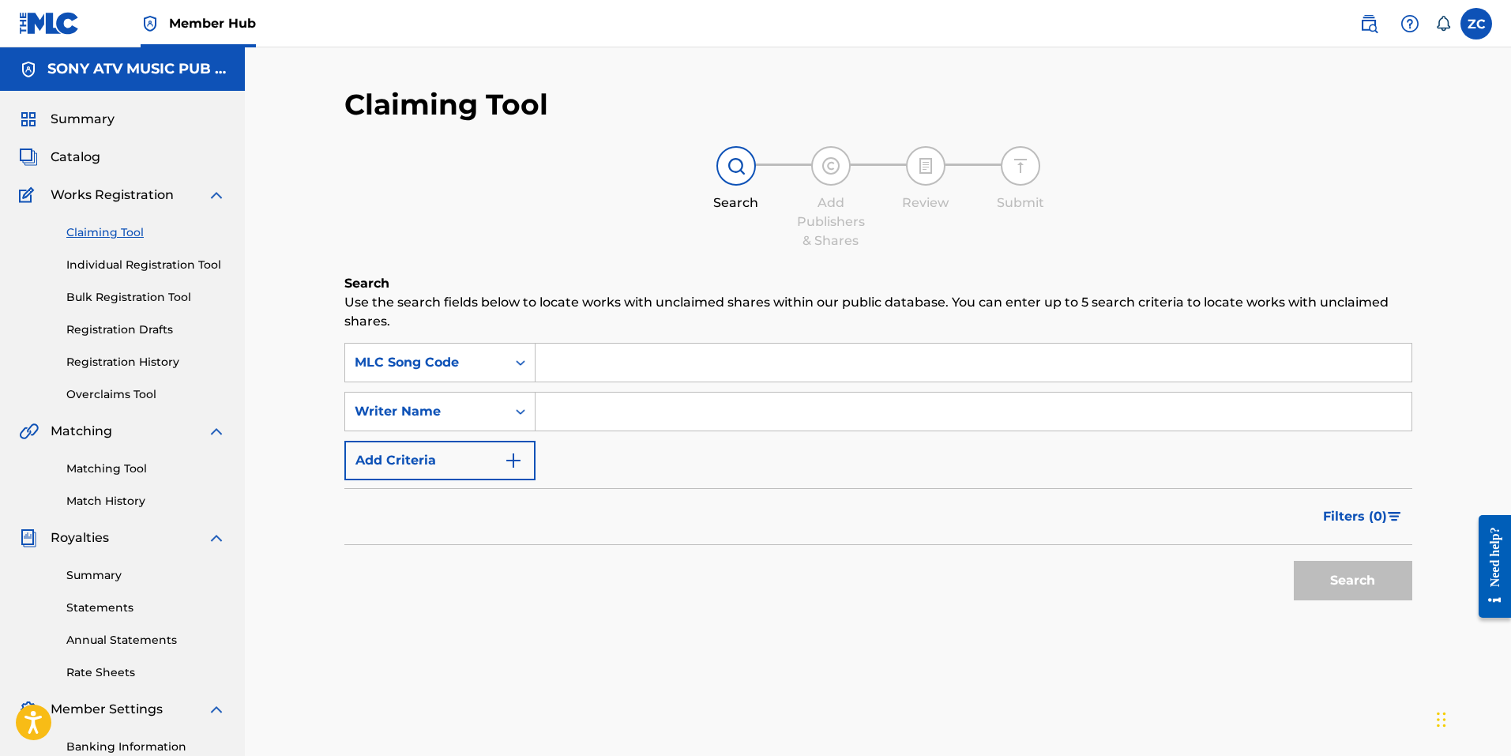
click at [603, 374] on input "Search Form" at bounding box center [973, 363] width 876 height 38
paste input "MB65GV"
type input "MB65GV"
drag, startPoint x: 1413, startPoint y: 622, endPoint x: 1338, endPoint y: 585, distance: 83.4
click at [1412, 622] on div "Claiming Tool Search Add Publishers & Shares Review Submit Search Use the searc…" at bounding box center [878, 495] width 1106 height 817
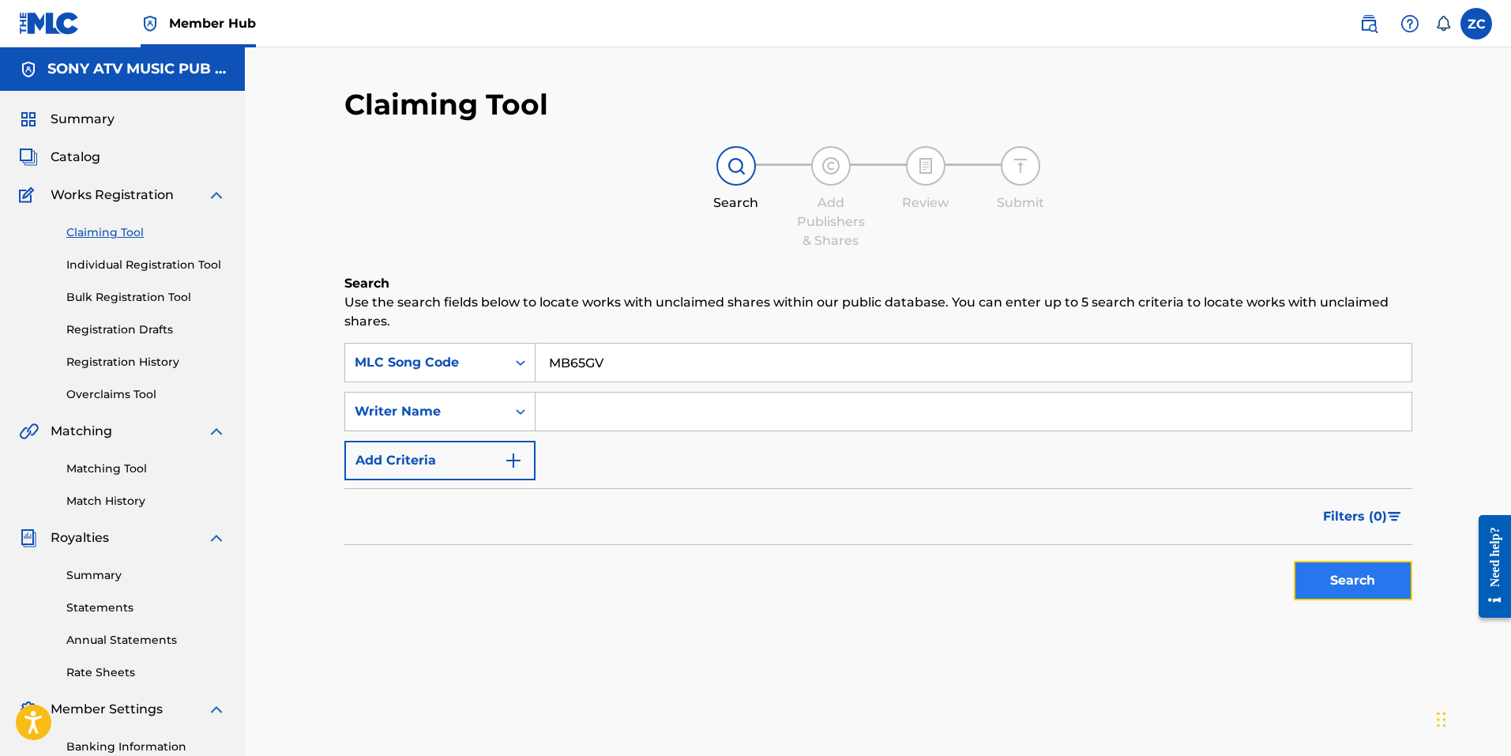
click at [1338, 585] on button "Search" at bounding box center [1353, 580] width 118 height 39
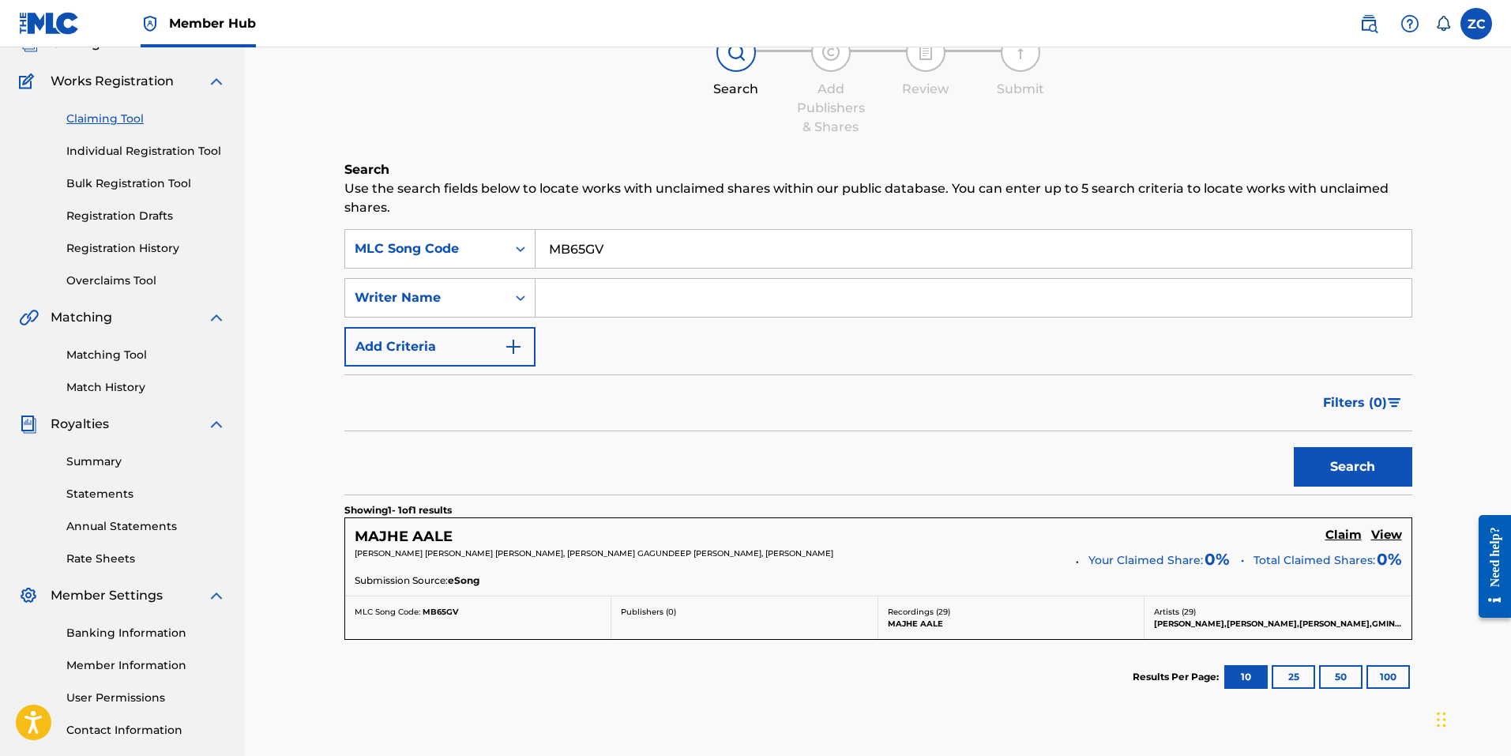
scroll to position [227, 0]
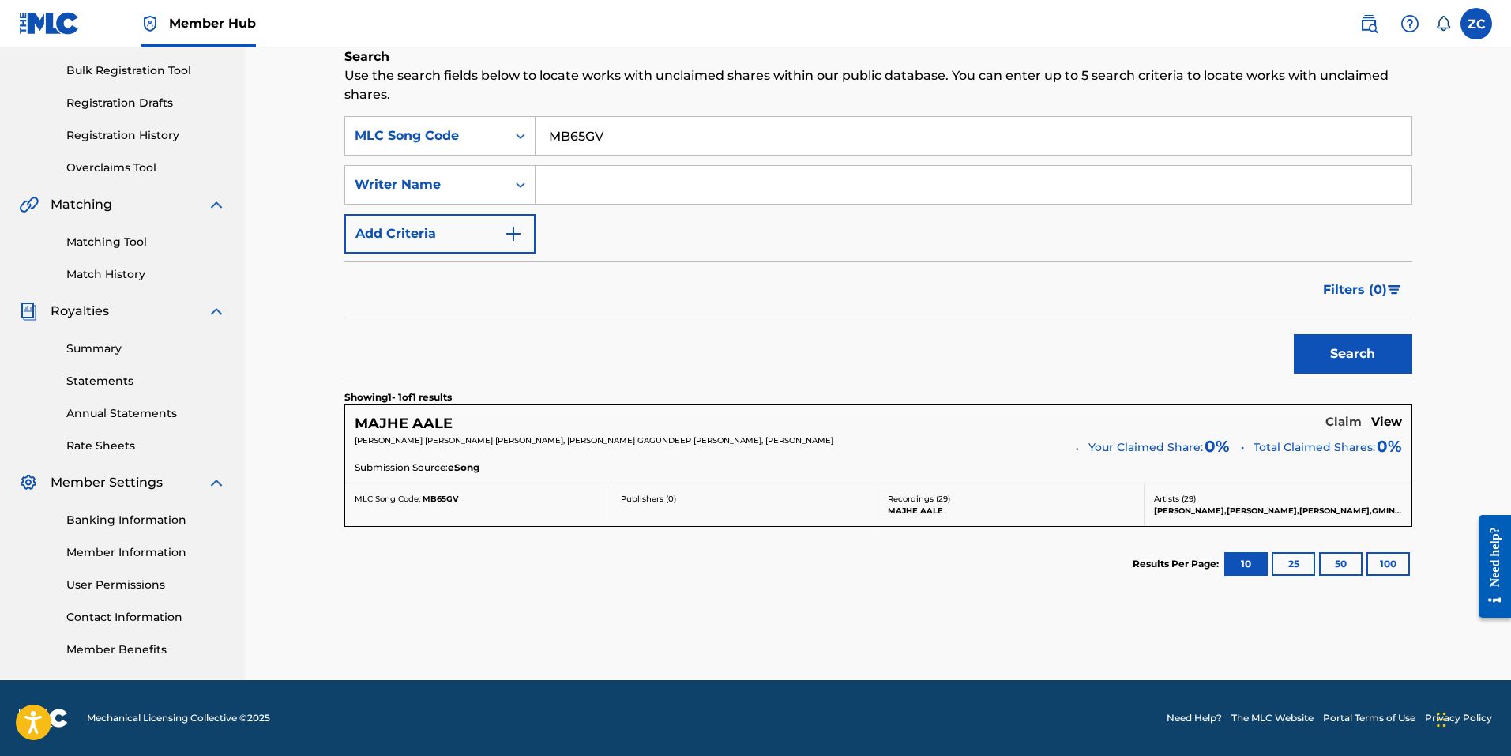
click at [1340, 425] on h5 "Claim" at bounding box center [1343, 422] width 36 height 15
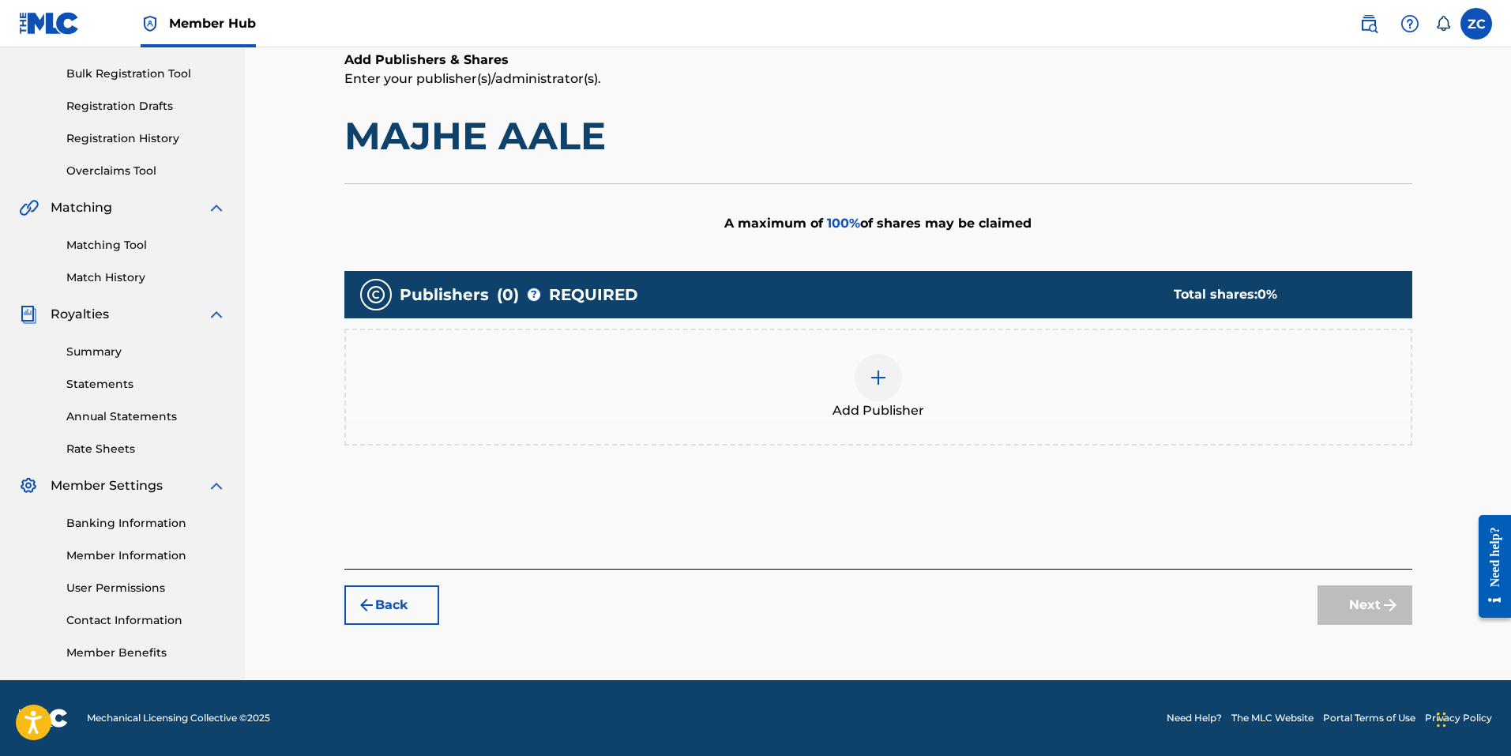
click at [890, 382] on div at bounding box center [877, 377] width 47 height 47
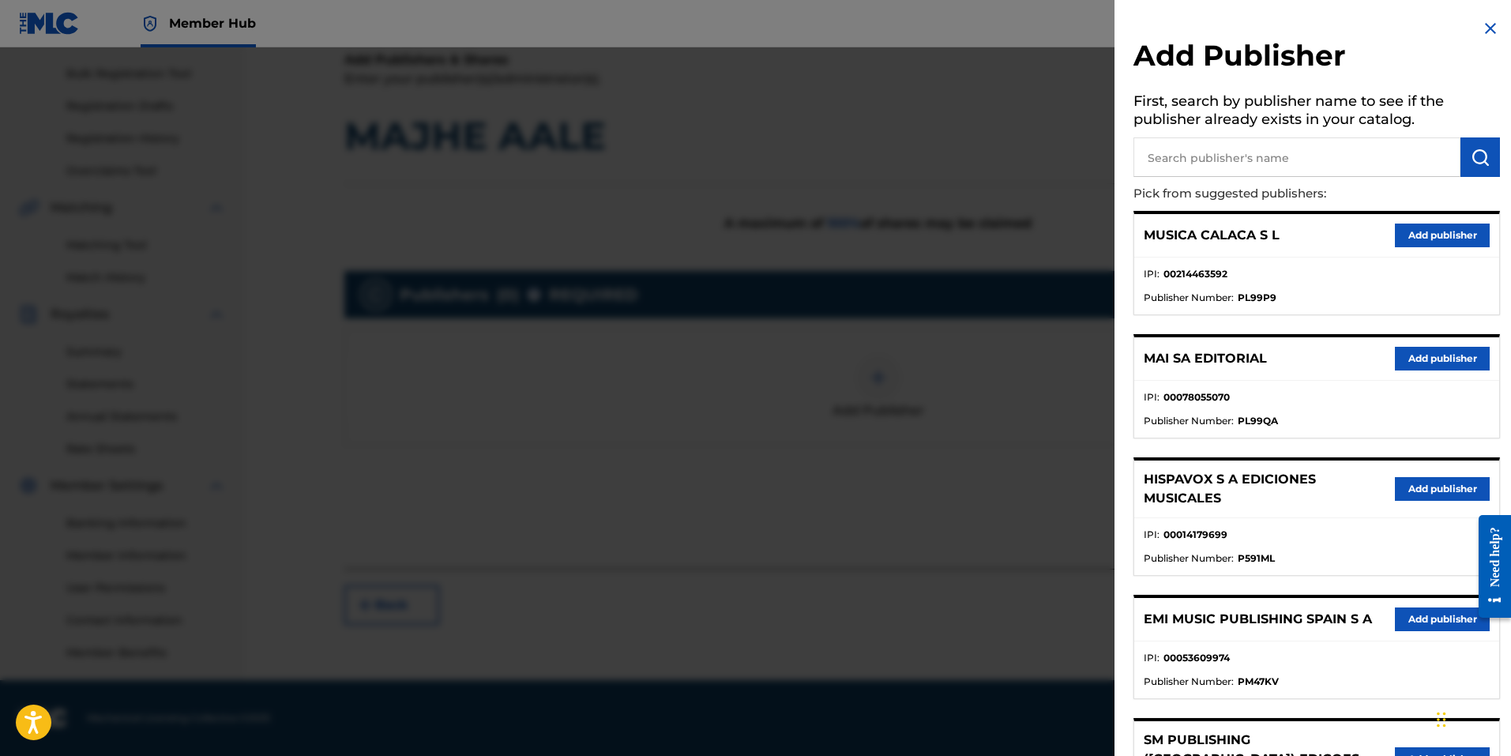
click at [1258, 158] on input "text" at bounding box center [1296, 156] width 327 height 39
type input "sony atv music publishing canada"
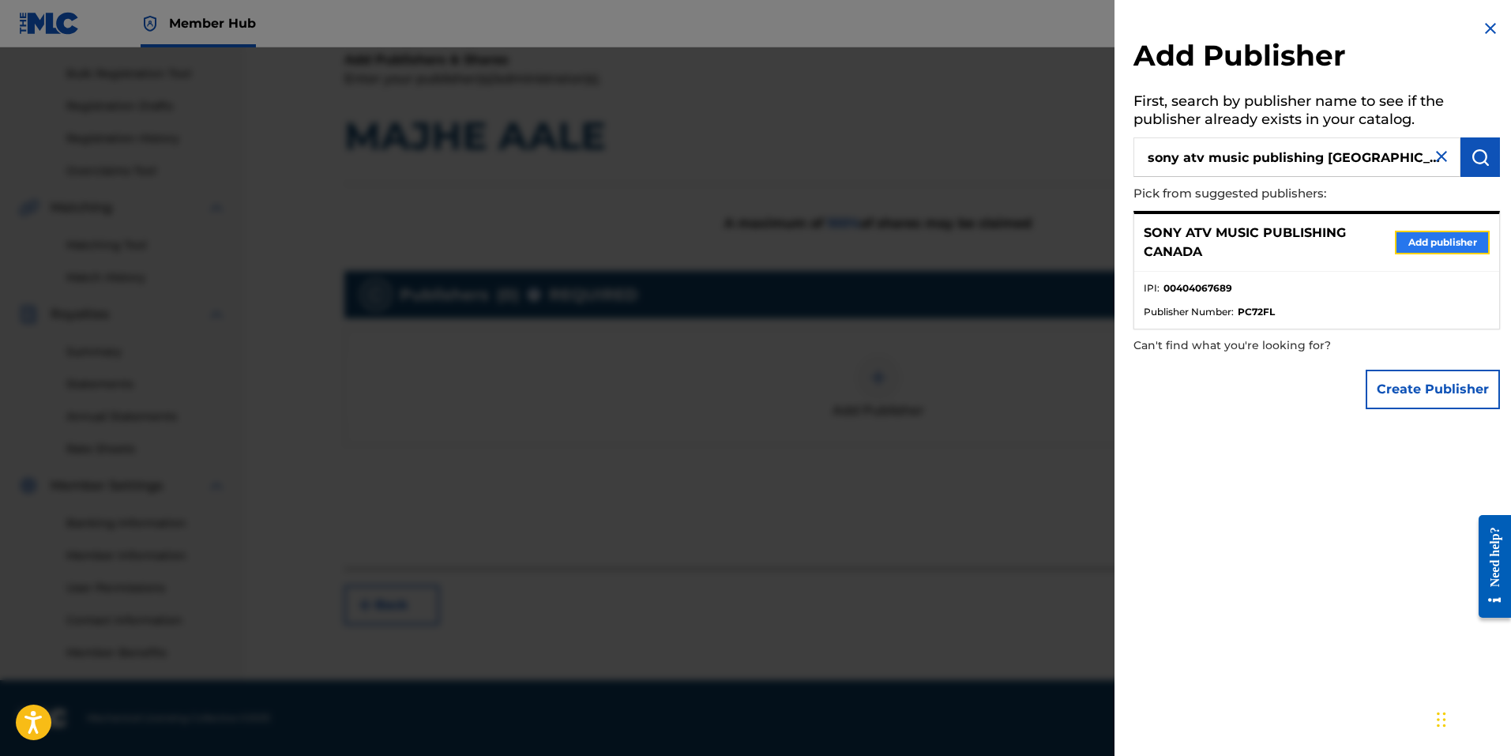
click at [1459, 242] on button "Add publisher" at bounding box center [1442, 243] width 95 height 24
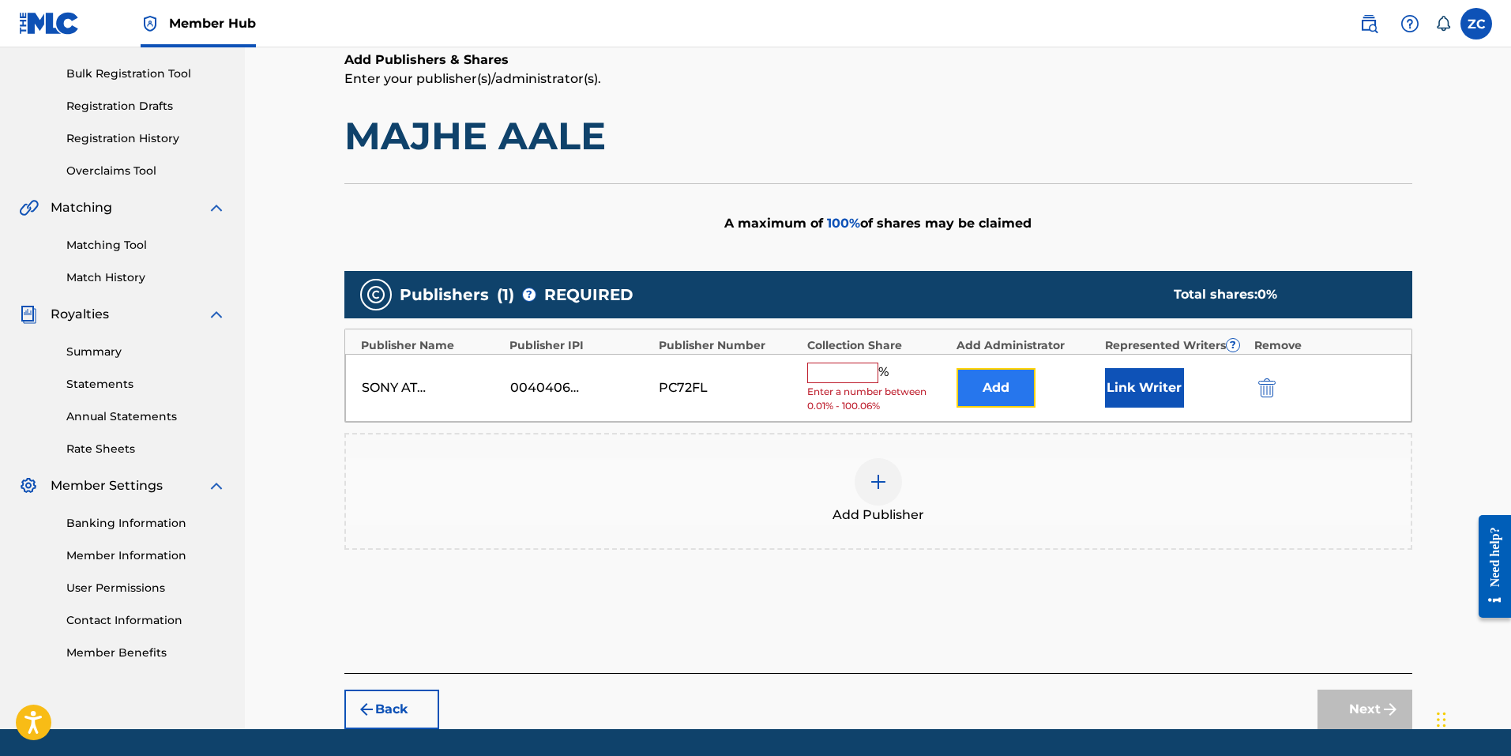
click at [964, 390] on button "Add" at bounding box center [995, 387] width 79 height 39
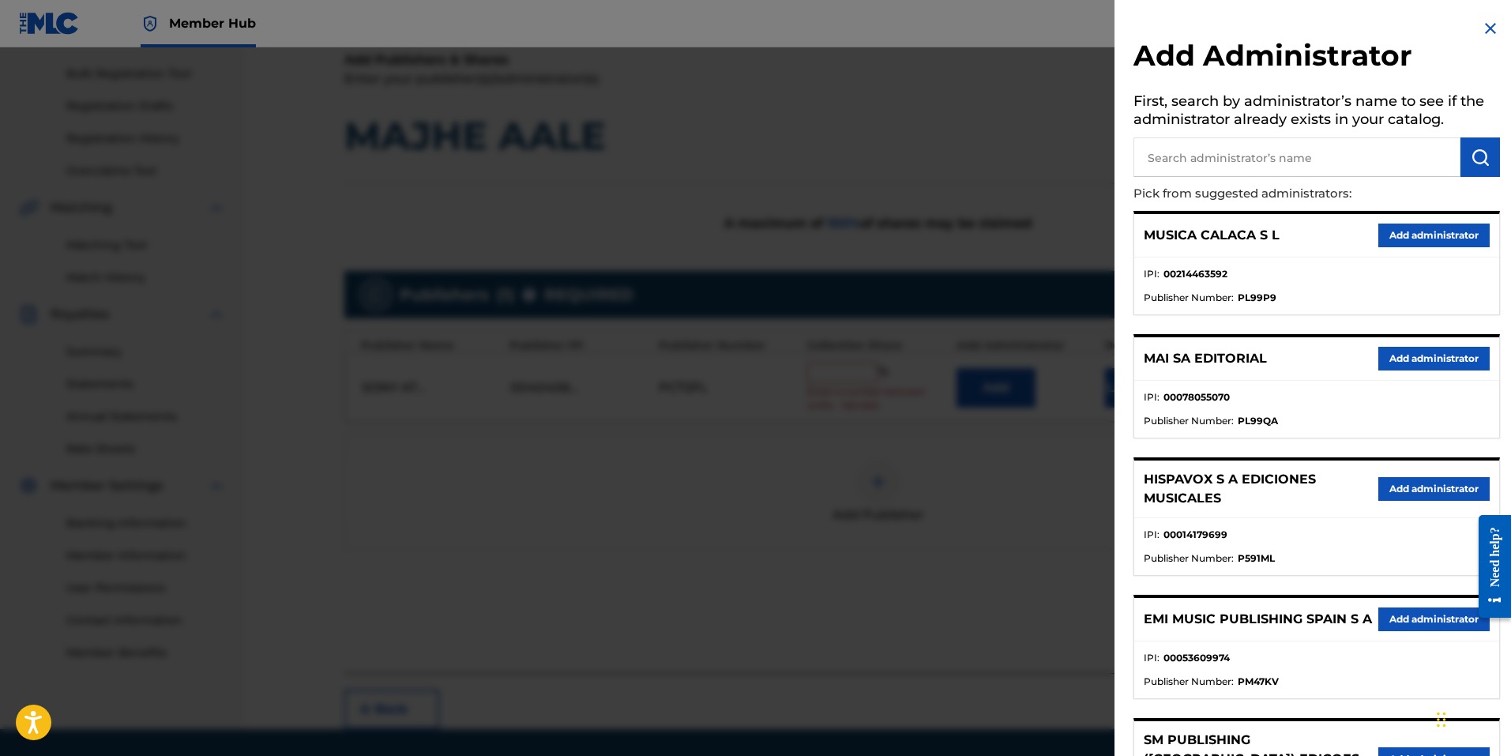
click at [1252, 154] on input "text" at bounding box center [1296, 156] width 327 height 39
type input "sony/atv songs llc"
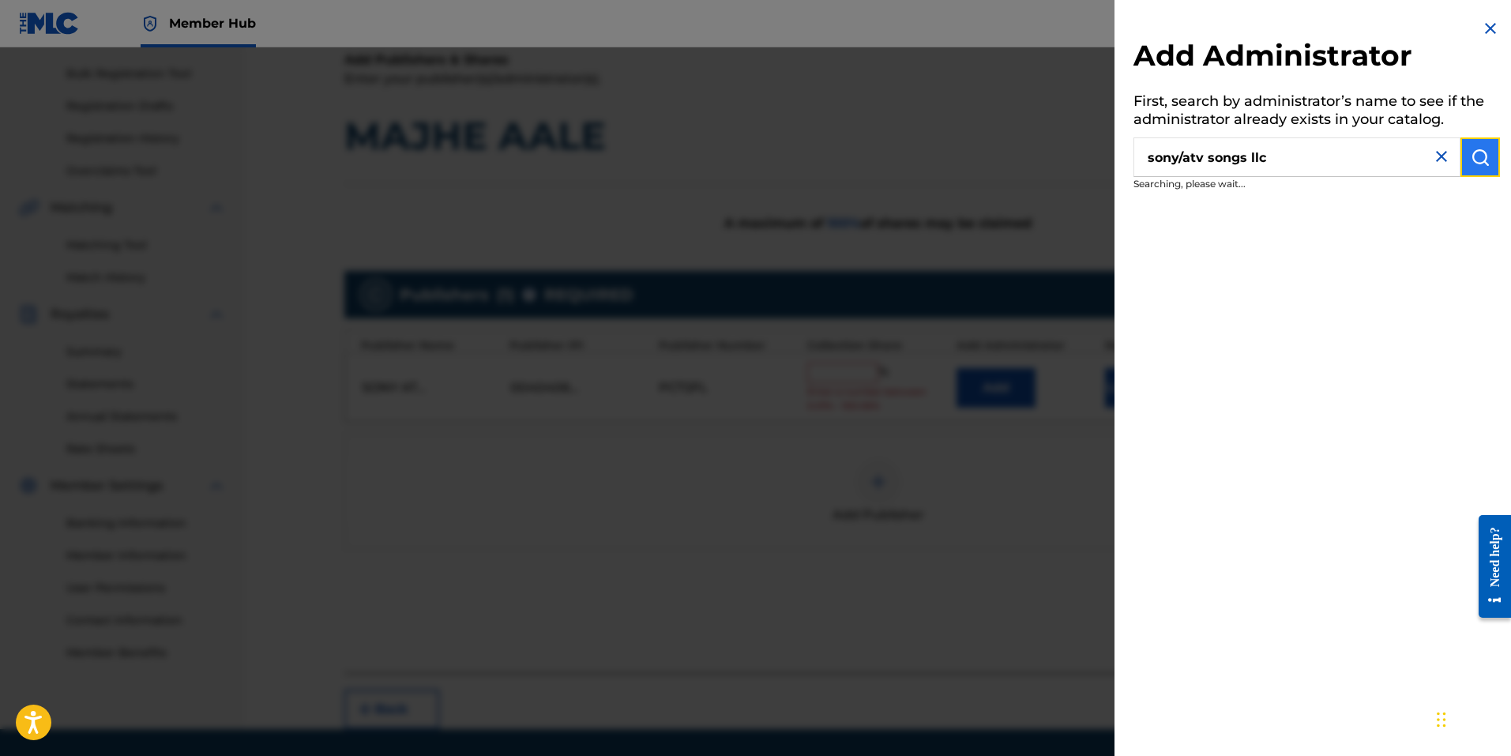
click at [1471, 172] on button "submit" at bounding box center [1479, 156] width 39 height 39
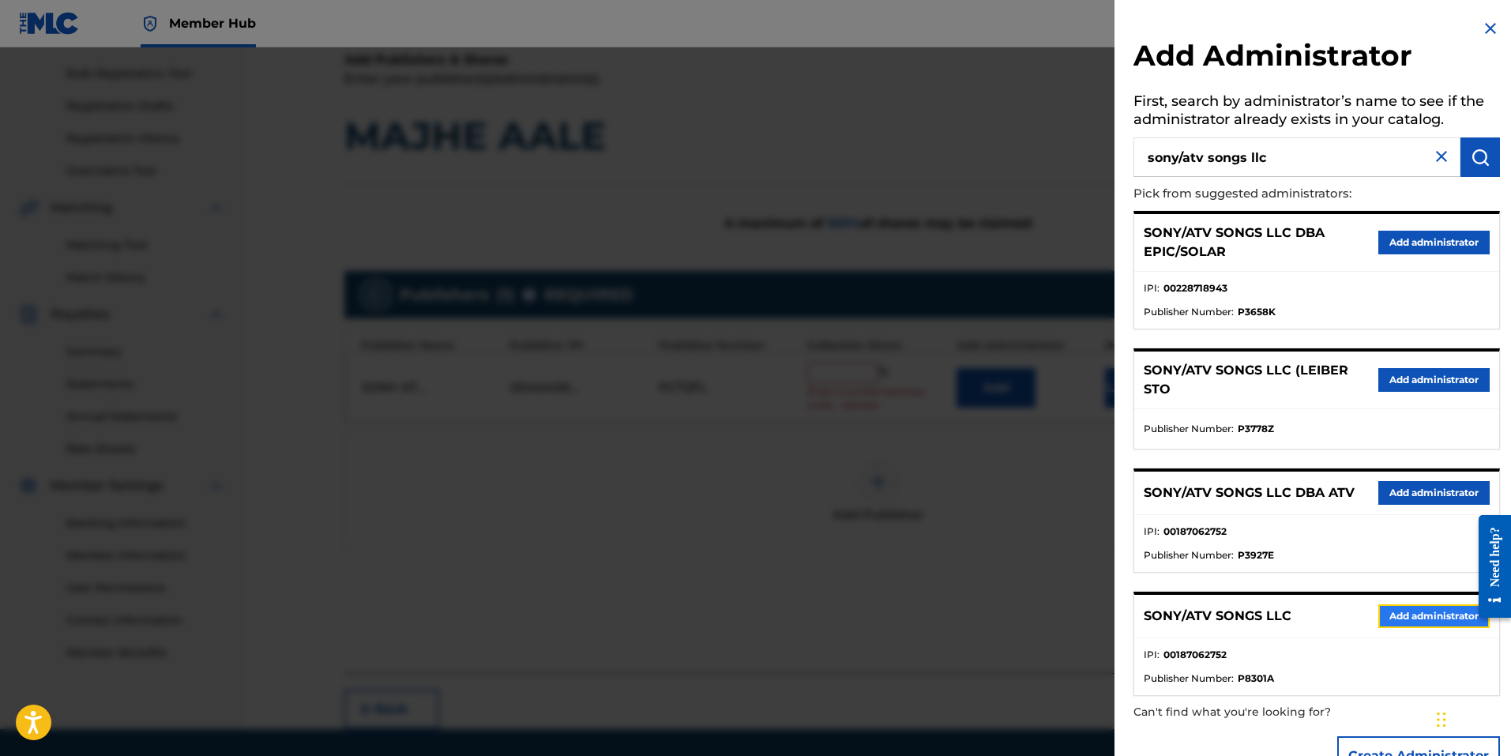
click at [1408, 610] on button "Add administrator" at bounding box center [1433, 616] width 111 height 24
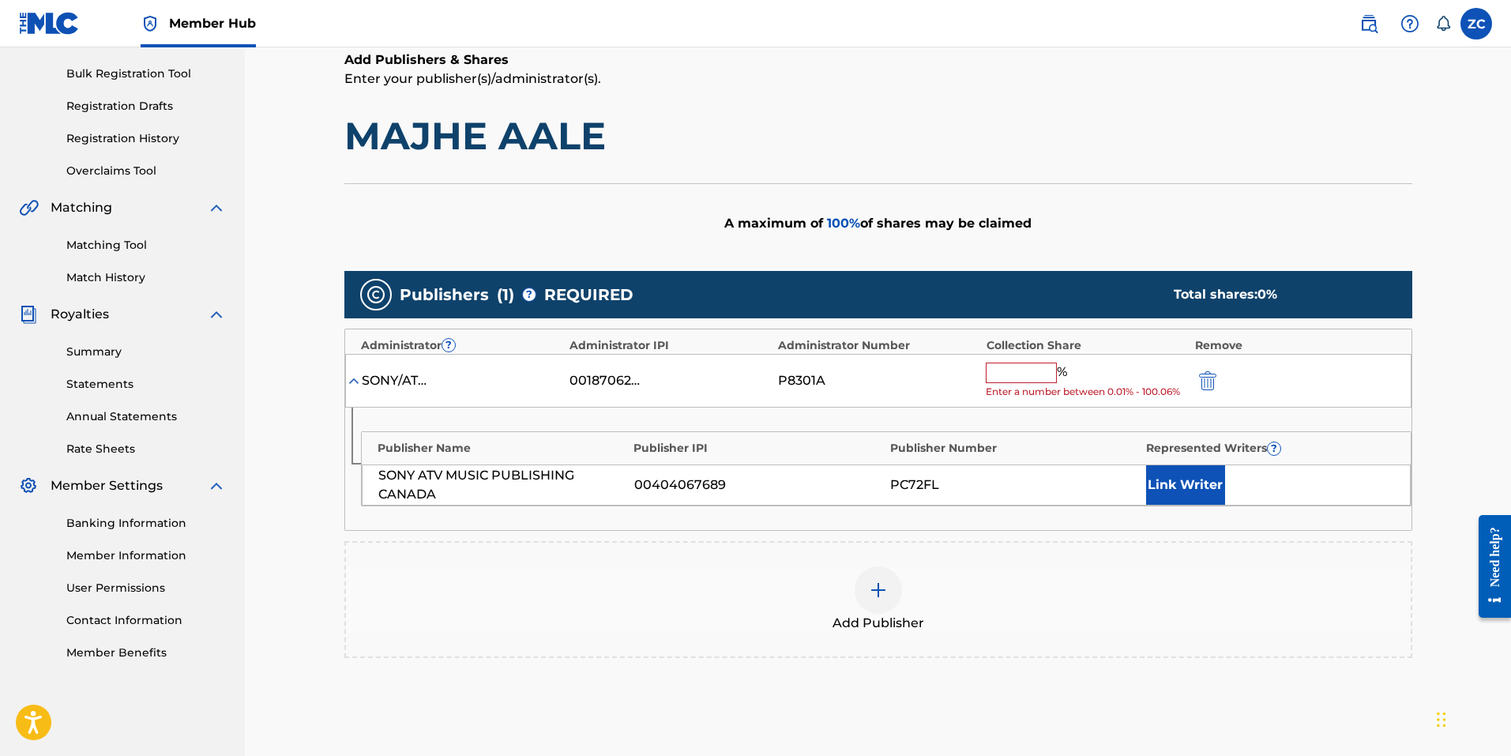
click at [1016, 381] on input "text" at bounding box center [1021, 372] width 71 height 21
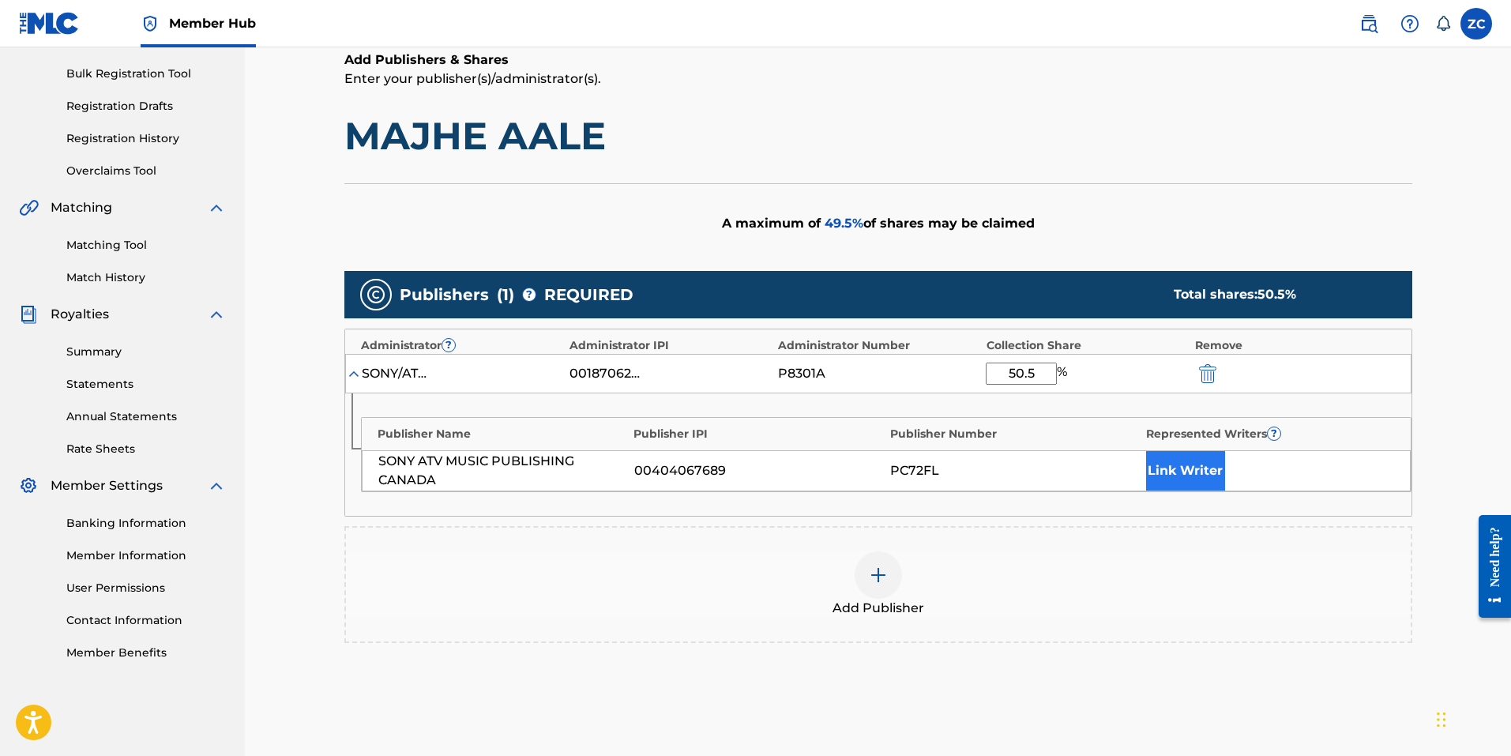
type input "50.5"
click at [1181, 466] on button "Link Writer" at bounding box center [1185, 470] width 79 height 39
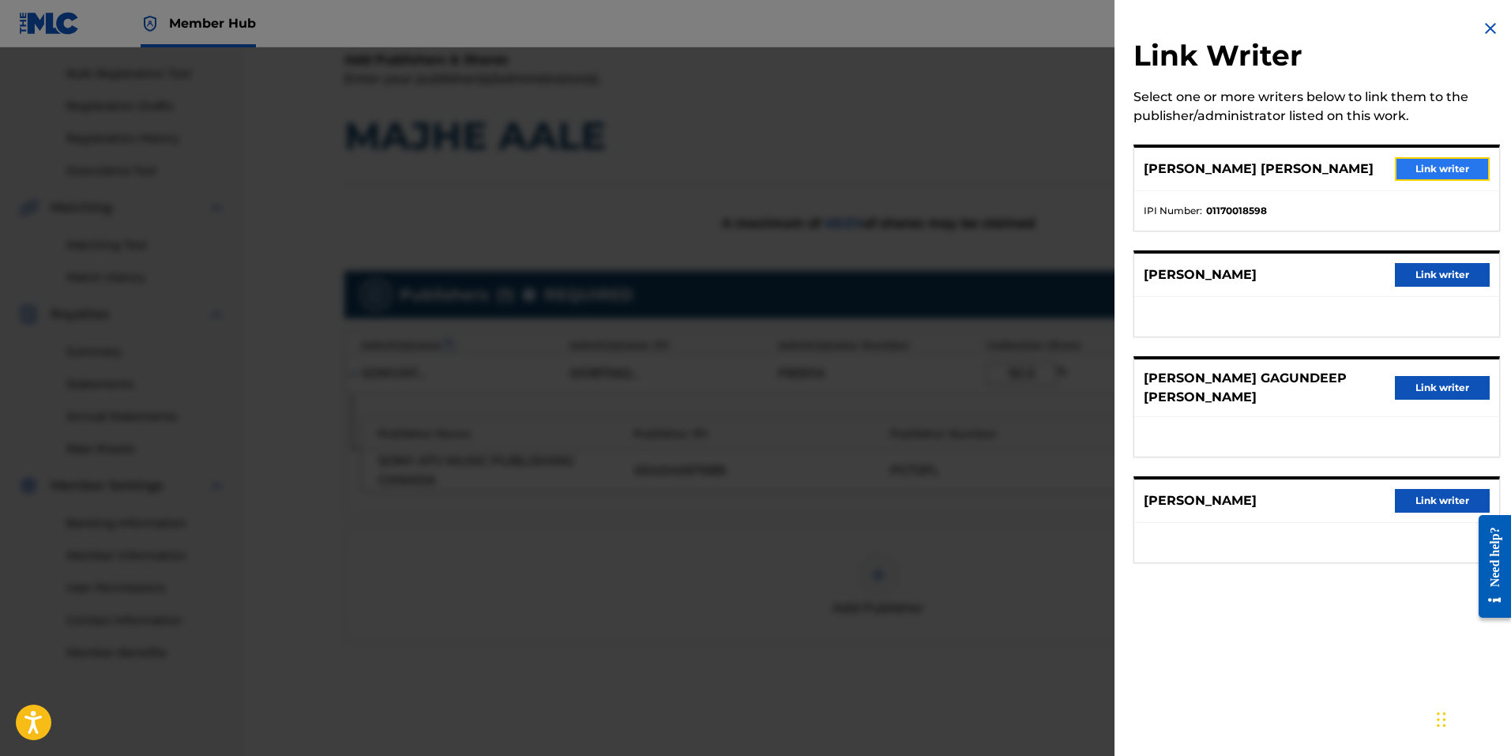
click at [1438, 171] on button "Link writer" at bounding box center [1442, 169] width 95 height 24
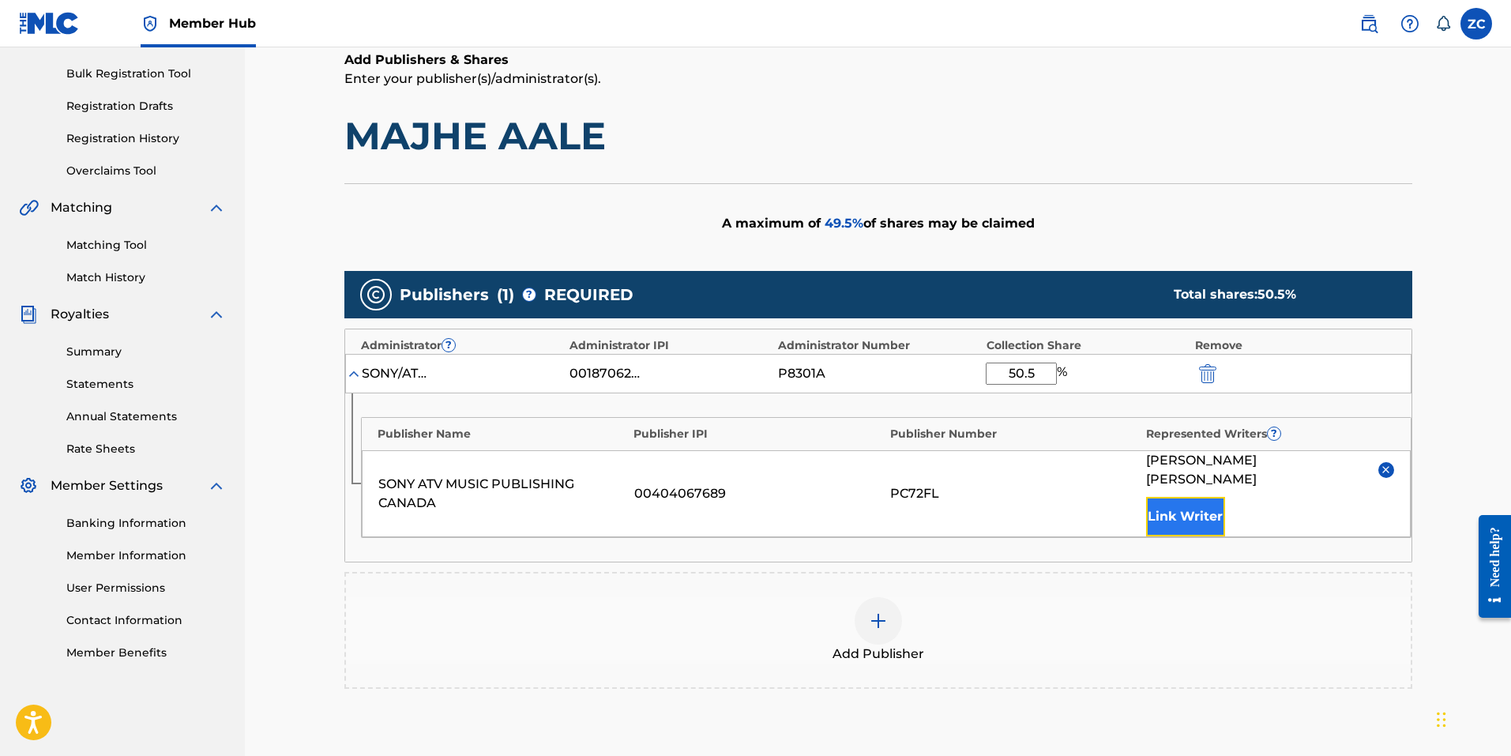
click at [1173, 497] on button "Link Writer" at bounding box center [1185, 516] width 79 height 39
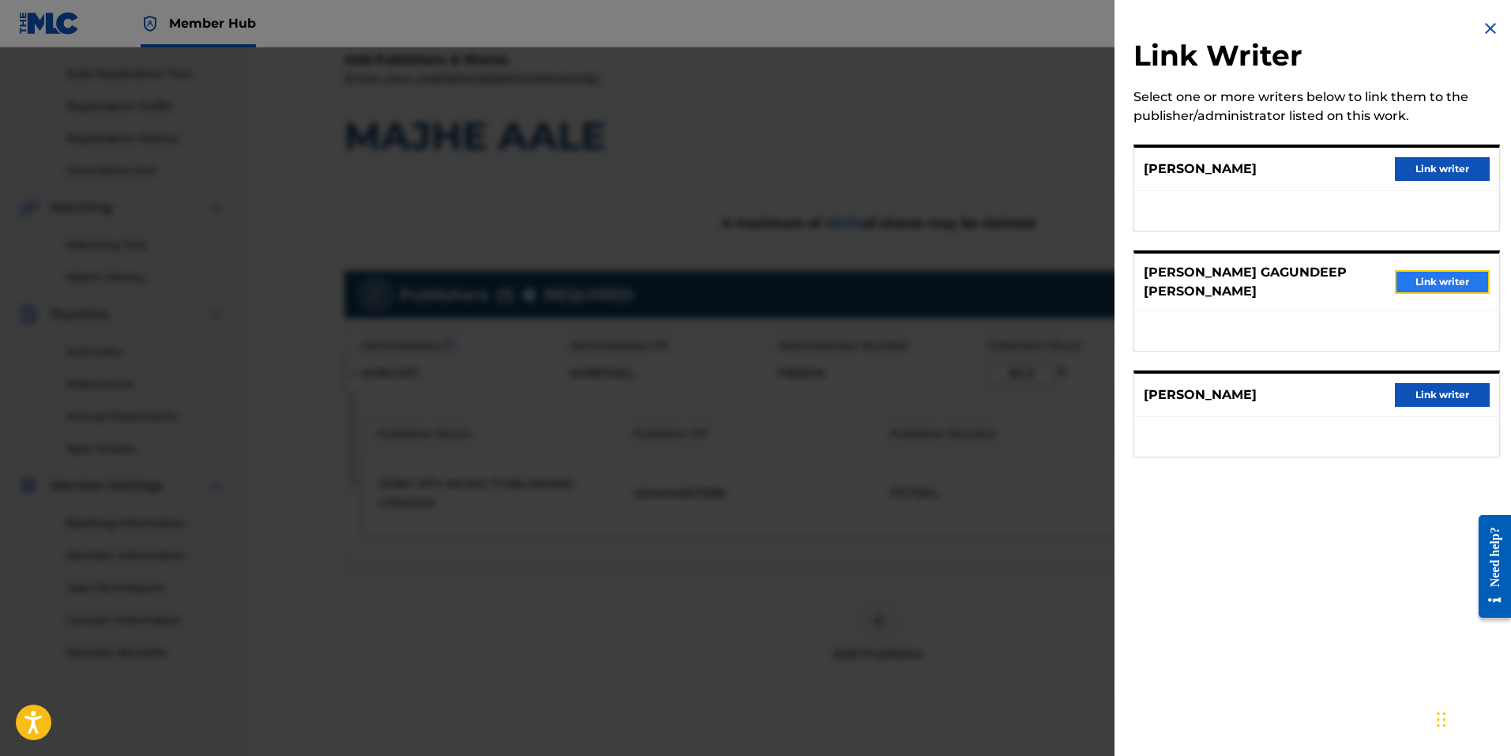
click at [1423, 272] on button "Link writer" at bounding box center [1442, 282] width 95 height 24
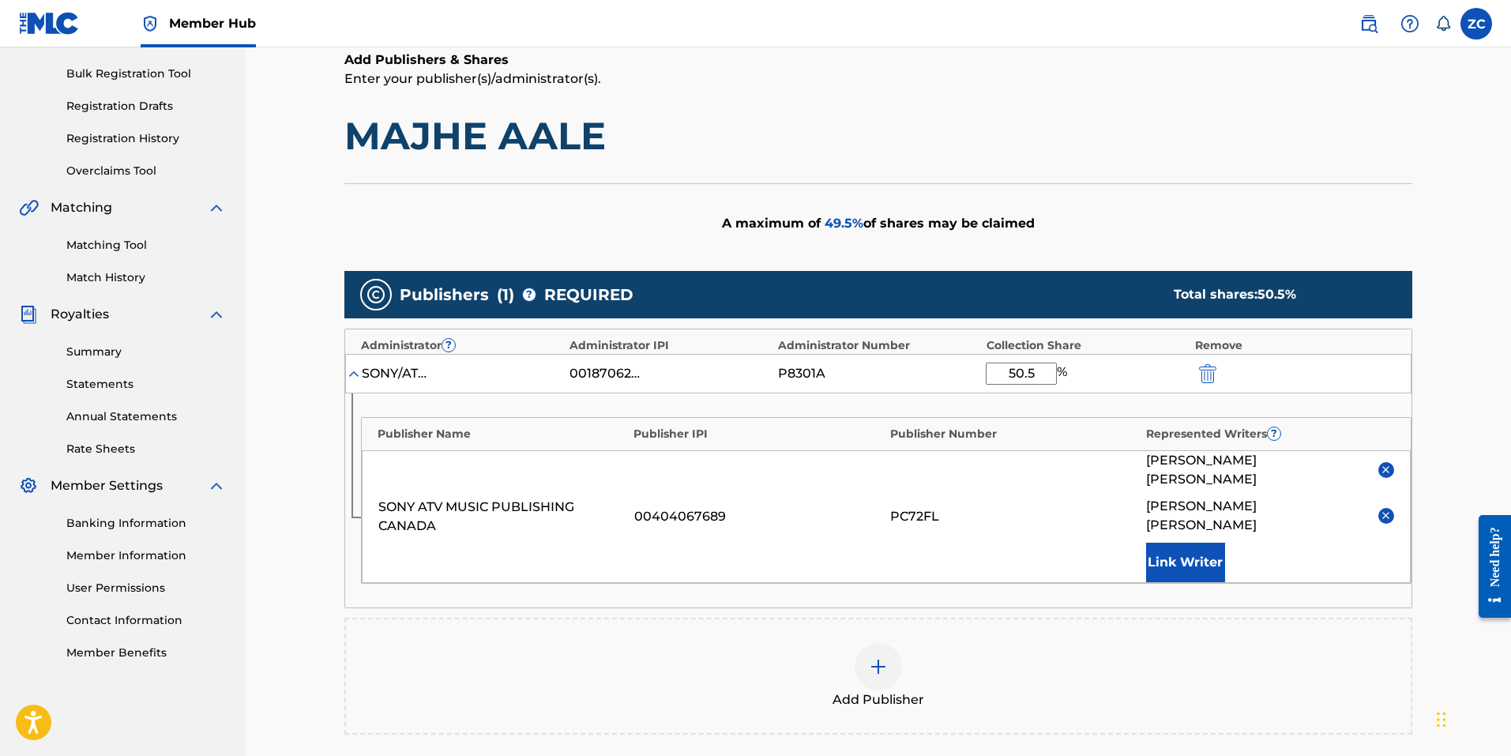
click at [883, 657] on img at bounding box center [878, 666] width 19 height 19
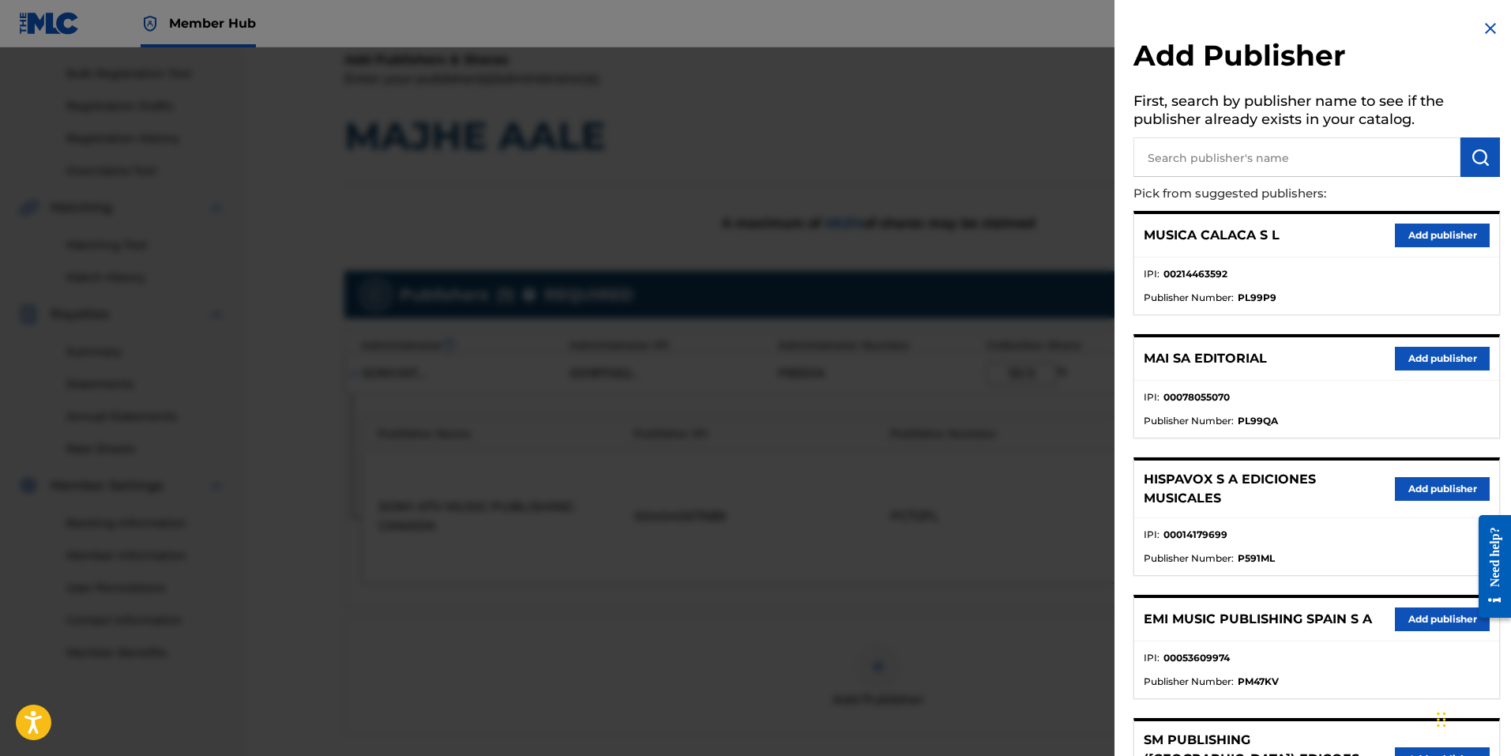
click at [1262, 171] on input "text" at bounding box center [1296, 156] width 327 height 39
type input "sony atv music publishing canada"
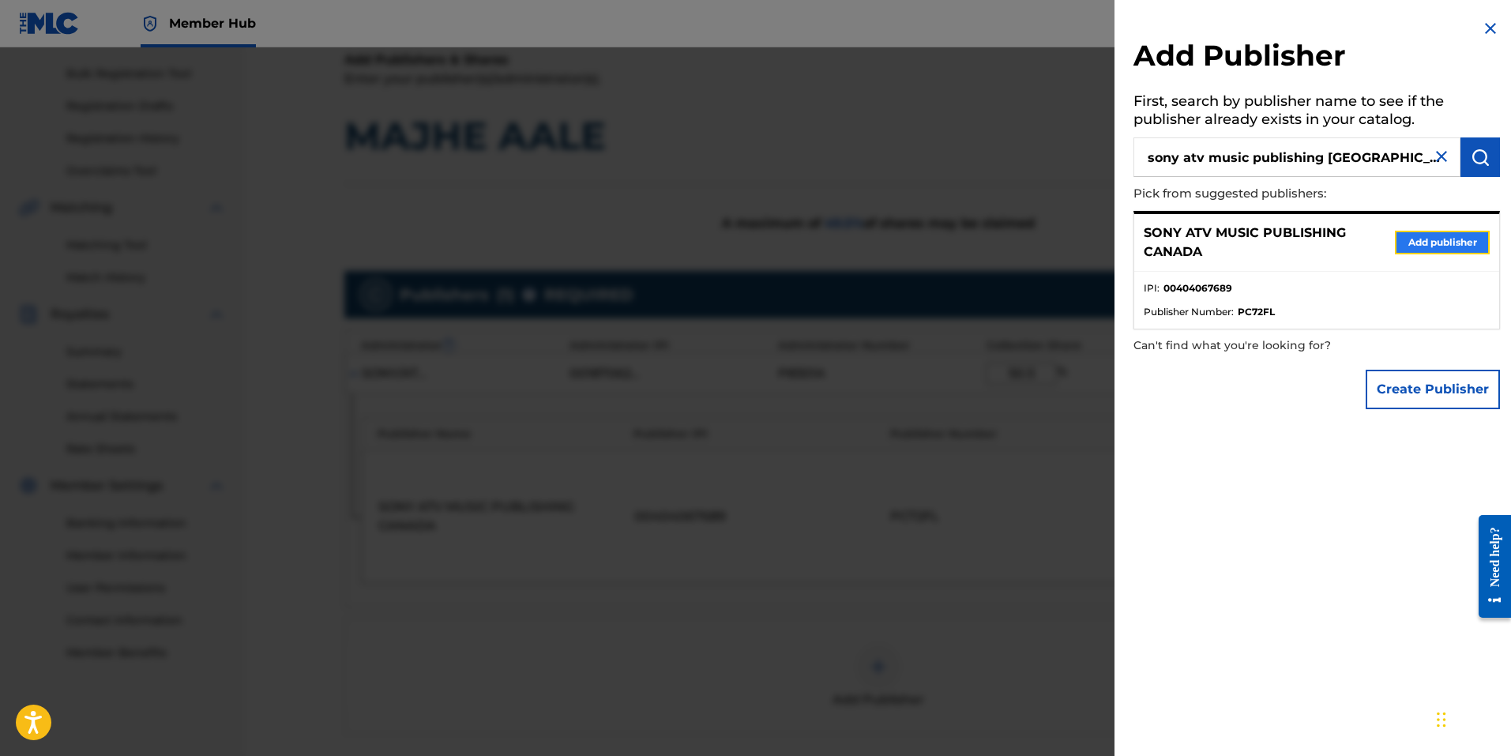
click at [1459, 242] on button "Add publisher" at bounding box center [1442, 243] width 95 height 24
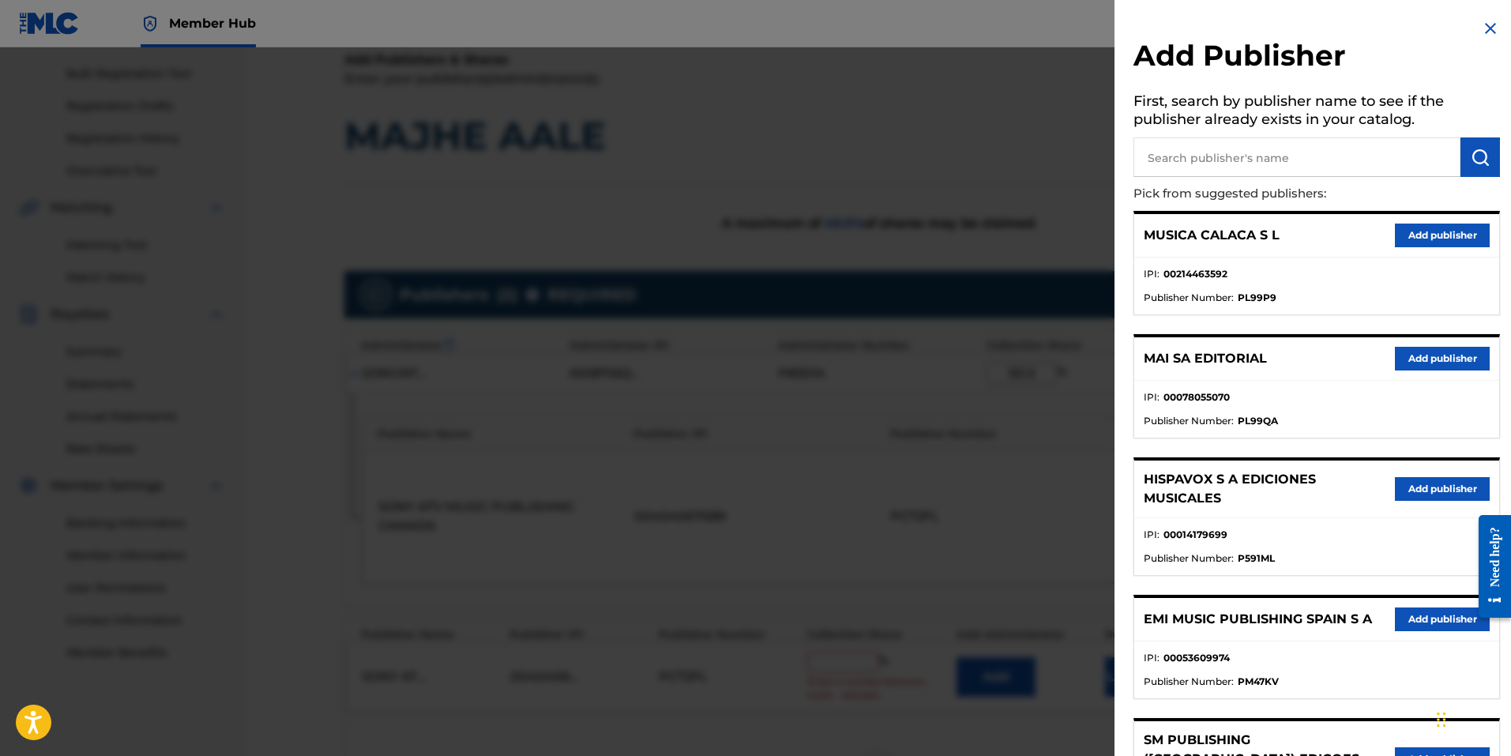
click at [1482, 30] on img at bounding box center [1490, 28] width 19 height 19
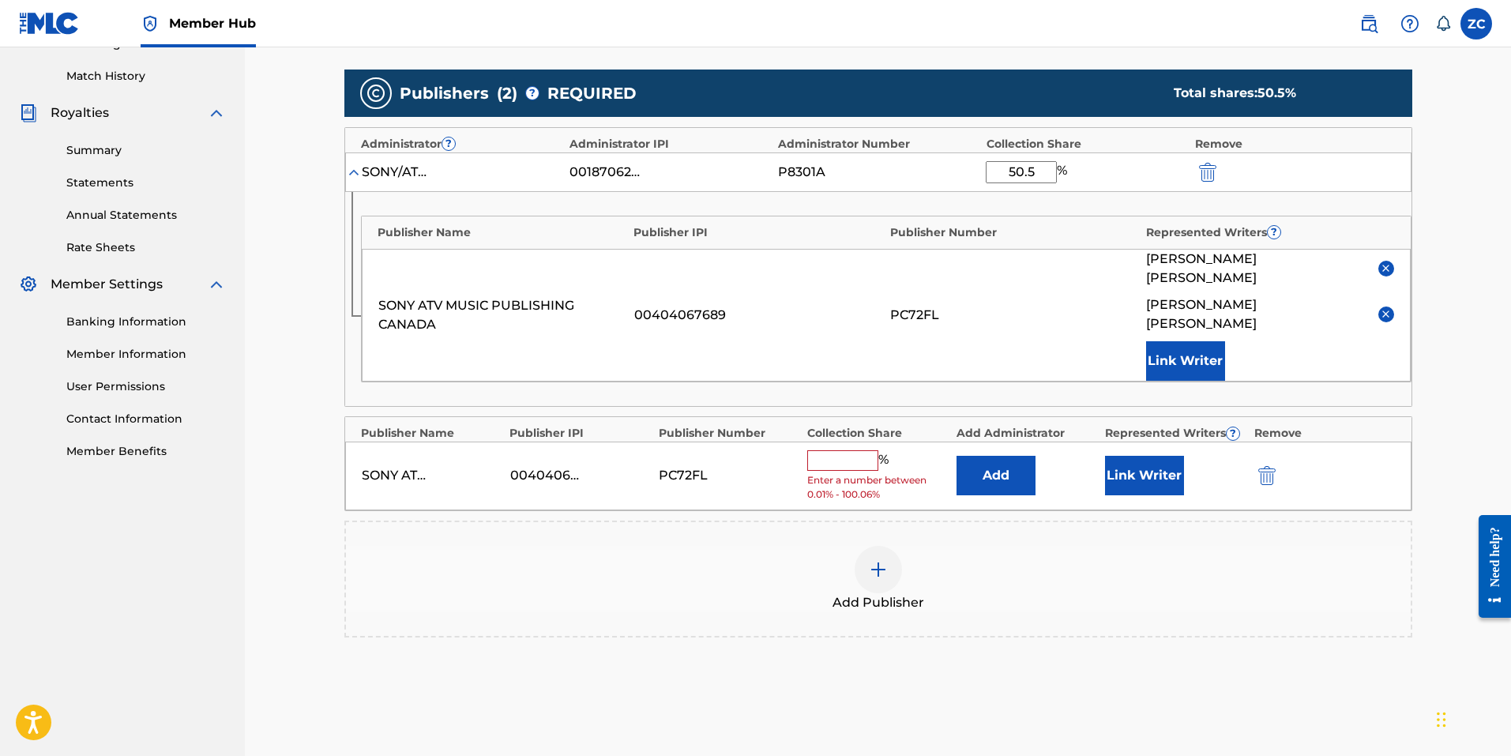
scroll to position [460, 0]
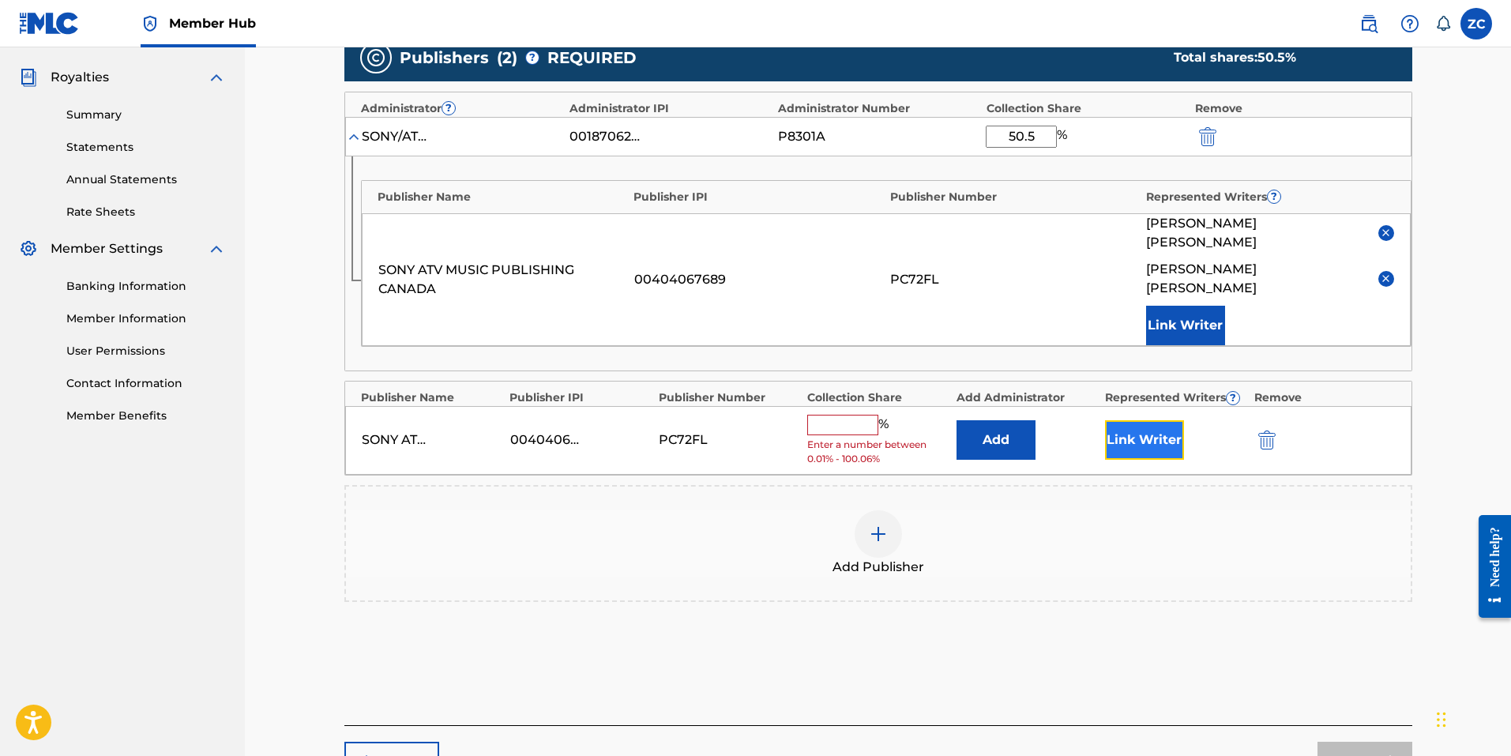
click at [1123, 420] on button "Link Writer" at bounding box center [1144, 439] width 79 height 39
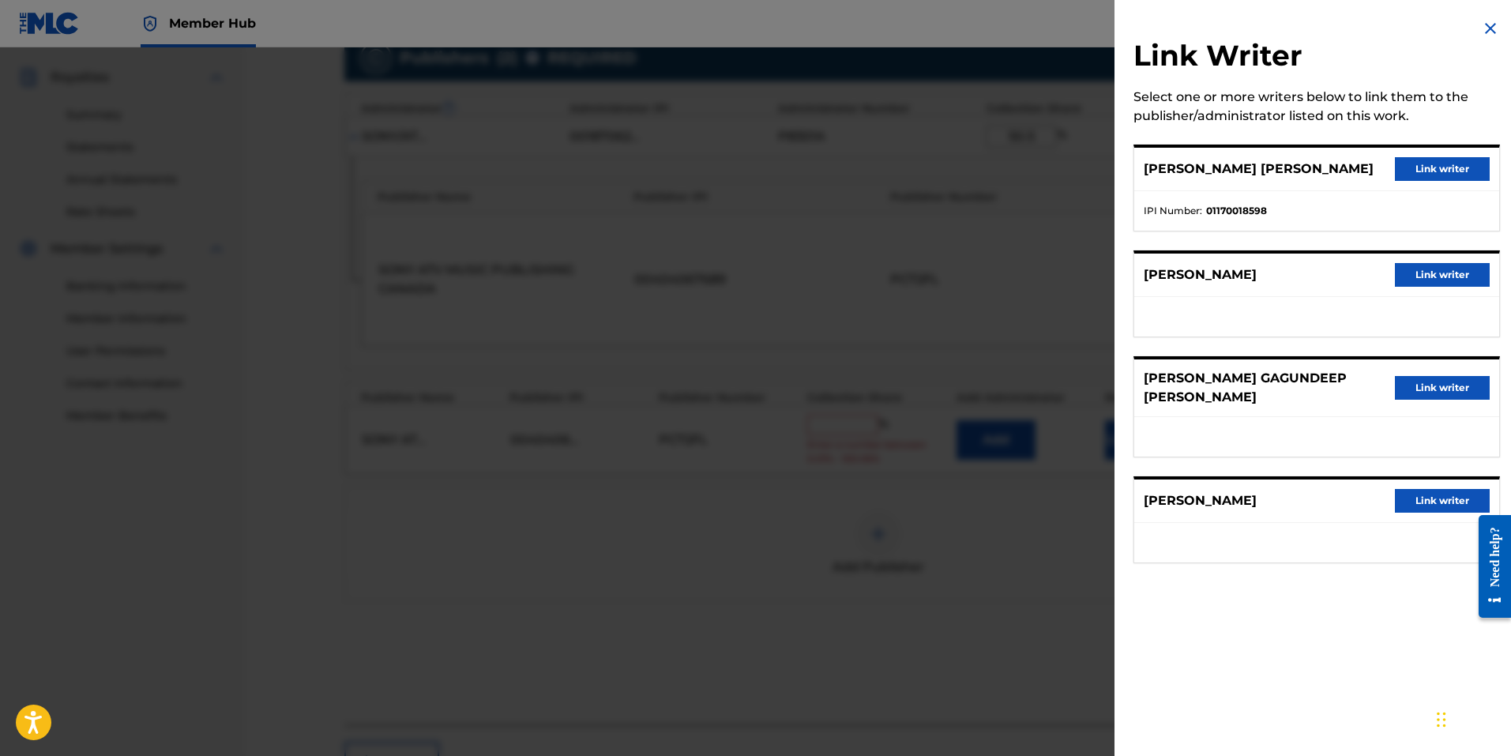
click at [1487, 24] on img at bounding box center [1490, 28] width 19 height 19
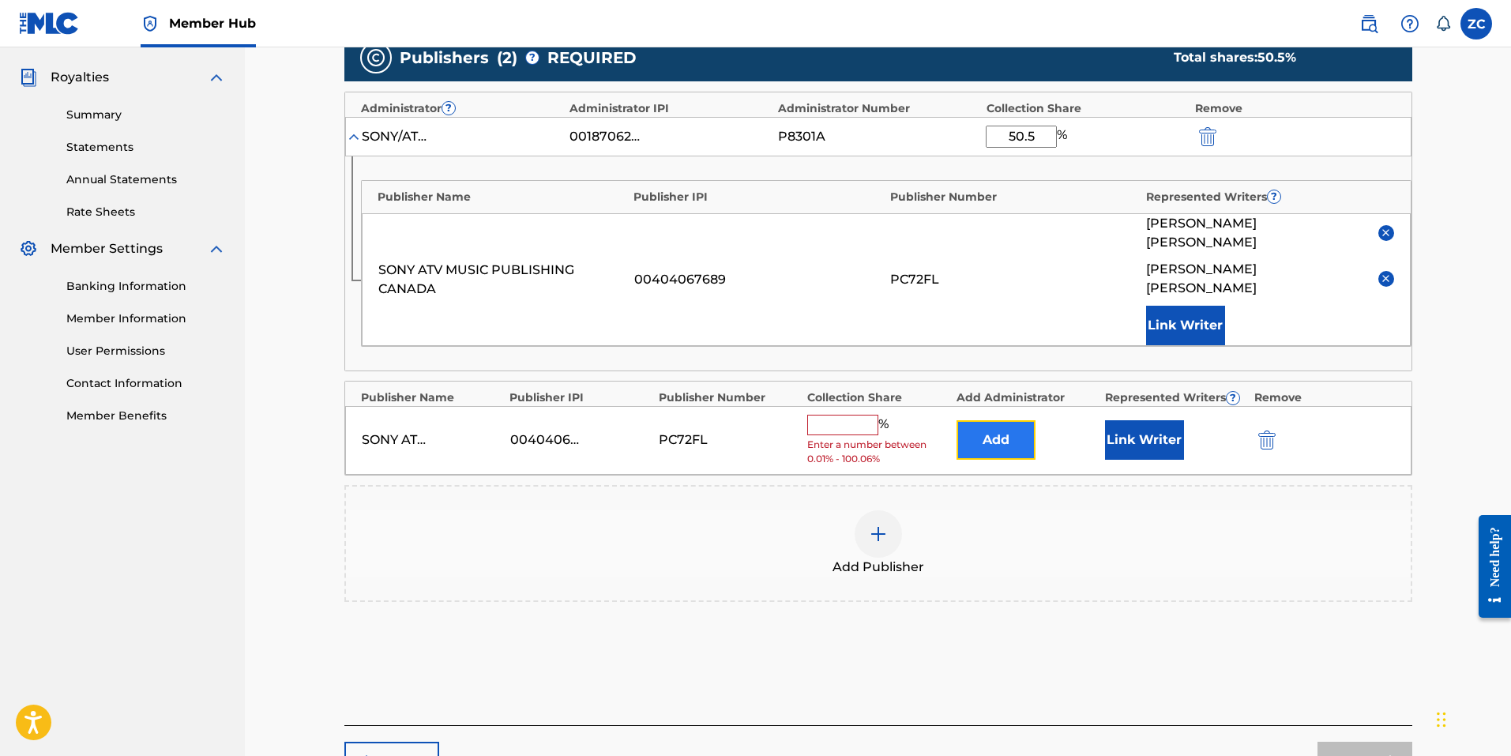
click at [993, 420] on button "Add" at bounding box center [995, 439] width 79 height 39
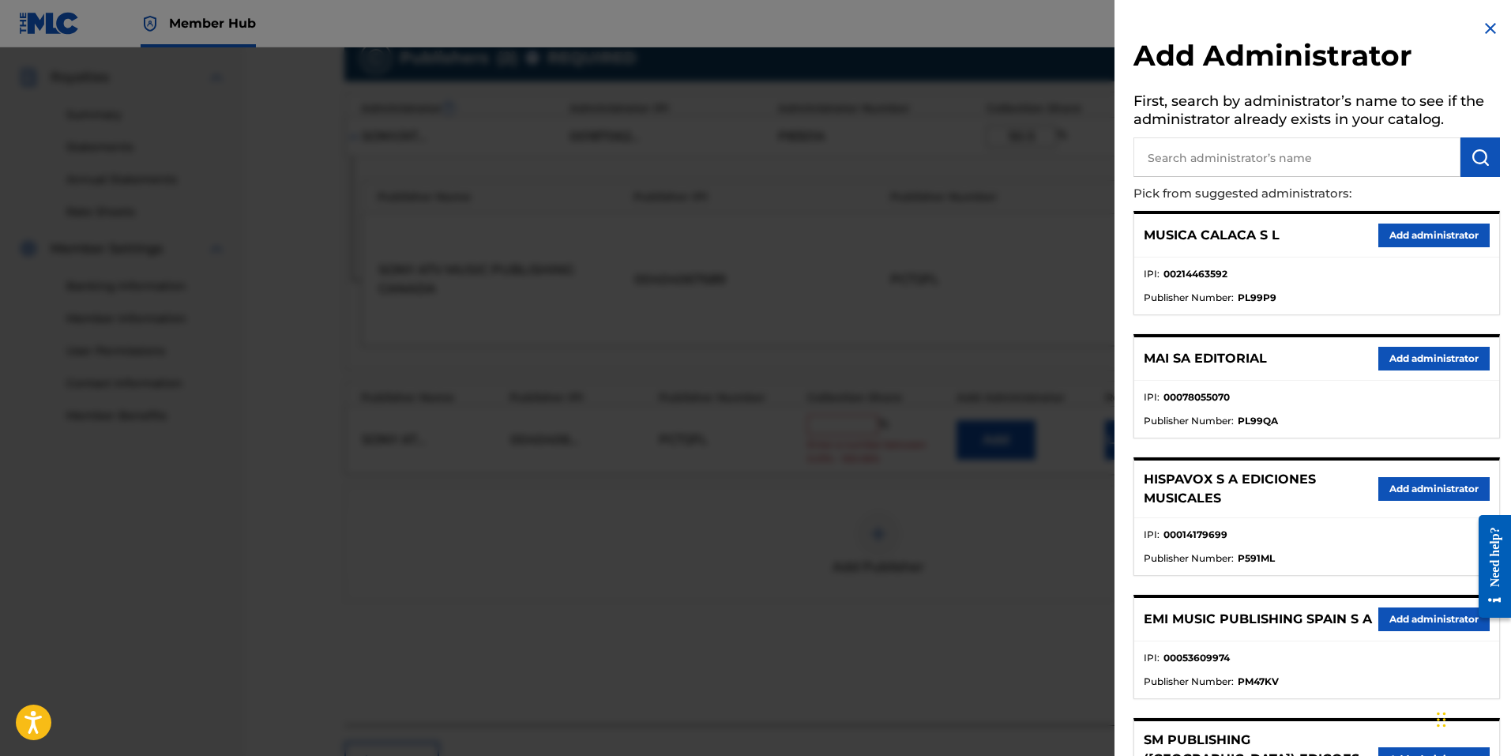
drag, startPoint x: 1215, startPoint y: 157, endPoint x: 1219, endPoint y: 180, distance: 23.1
click at [1215, 155] on input "text" at bounding box center [1296, 156] width 327 height 39
type input "sony/atv tunes"
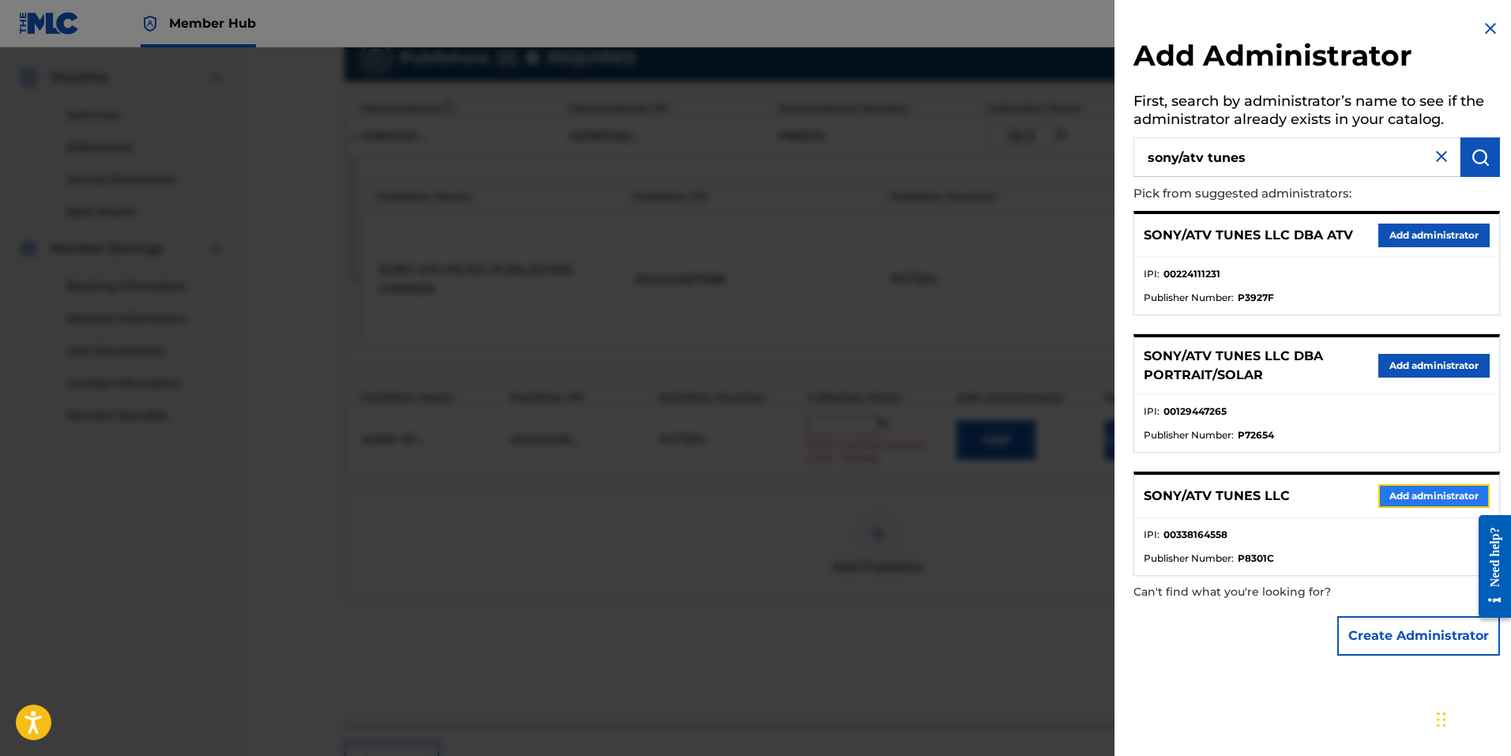
click at [1378, 501] on button "Add administrator" at bounding box center [1433, 496] width 111 height 24
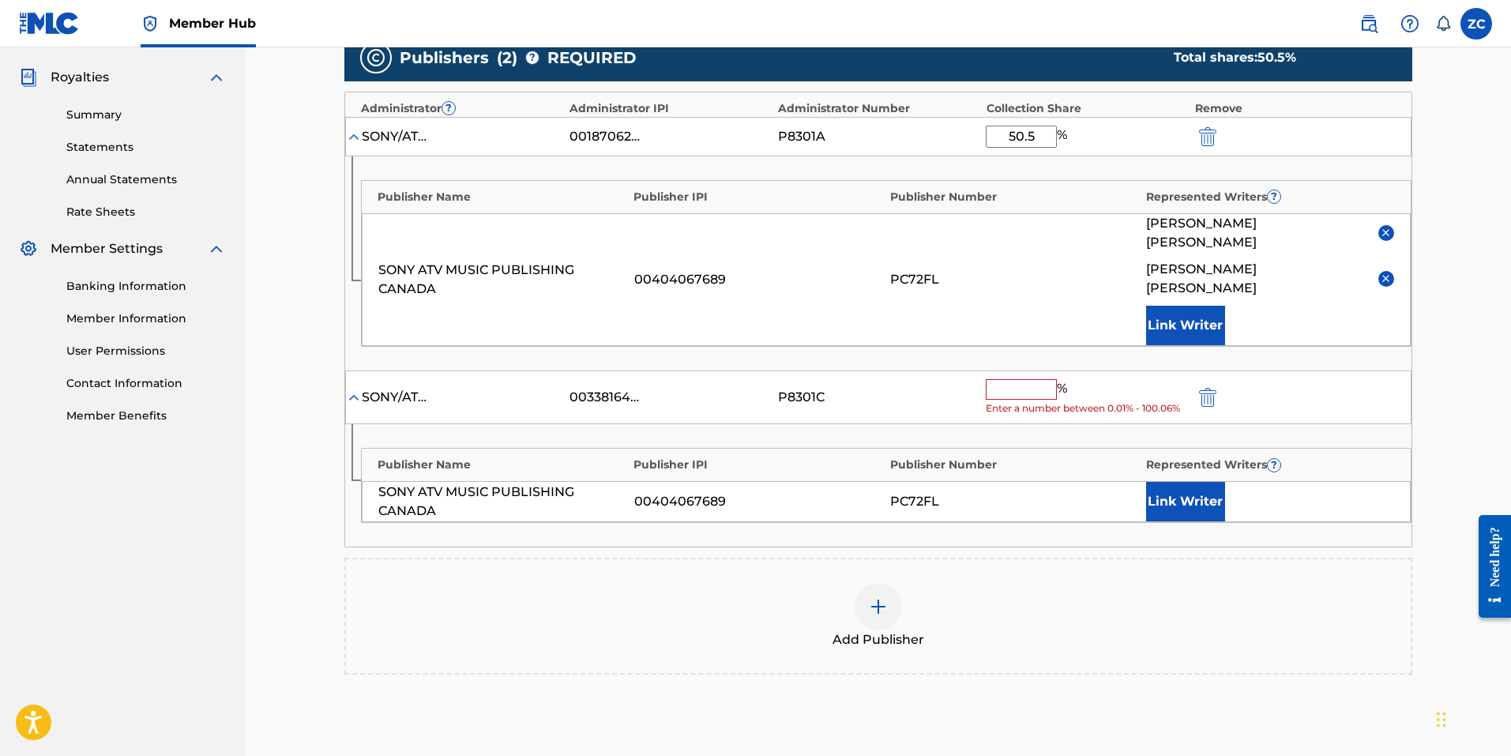
click at [1005, 379] on input "text" at bounding box center [1021, 389] width 71 height 21
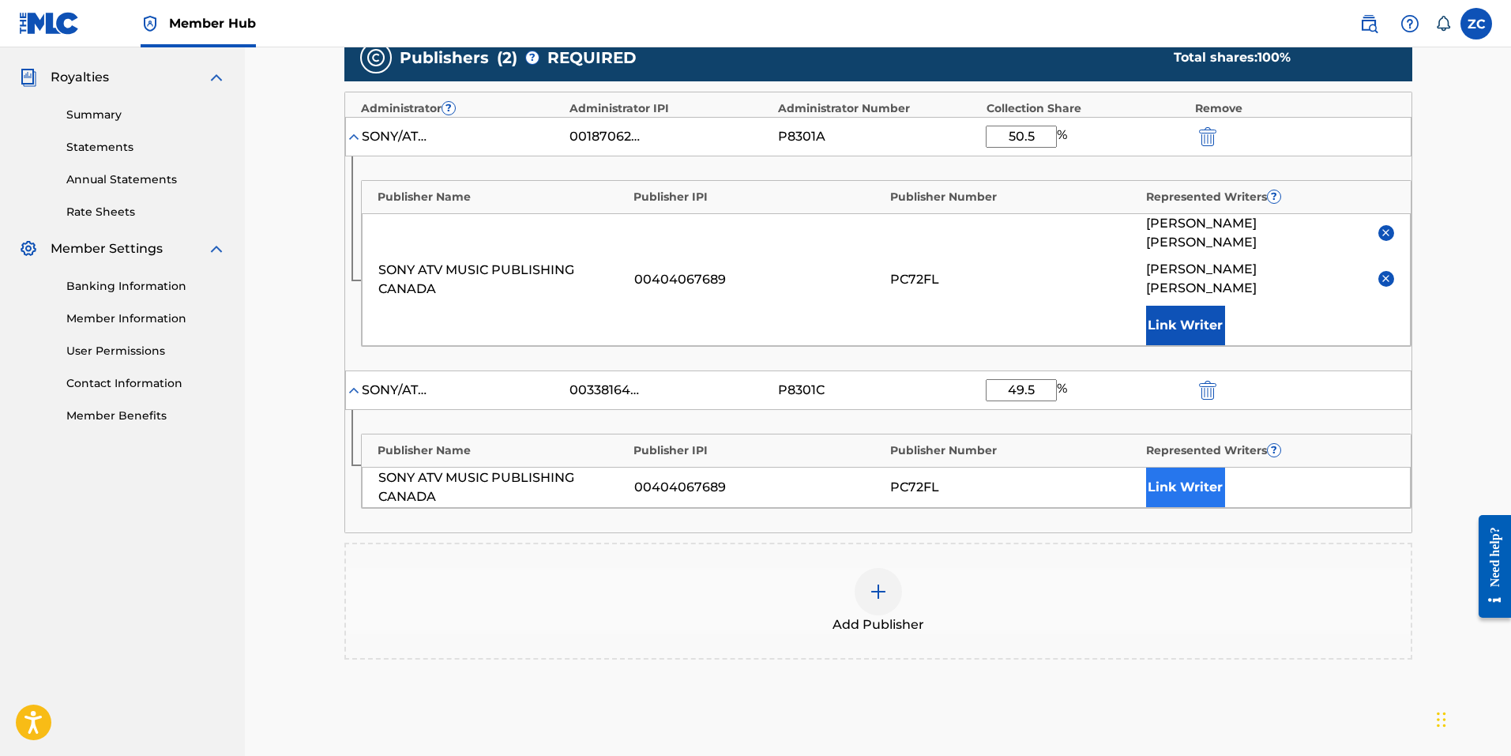
type input "49.5"
click at [1205, 468] on button "Link Writer" at bounding box center [1185, 487] width 79 height 39
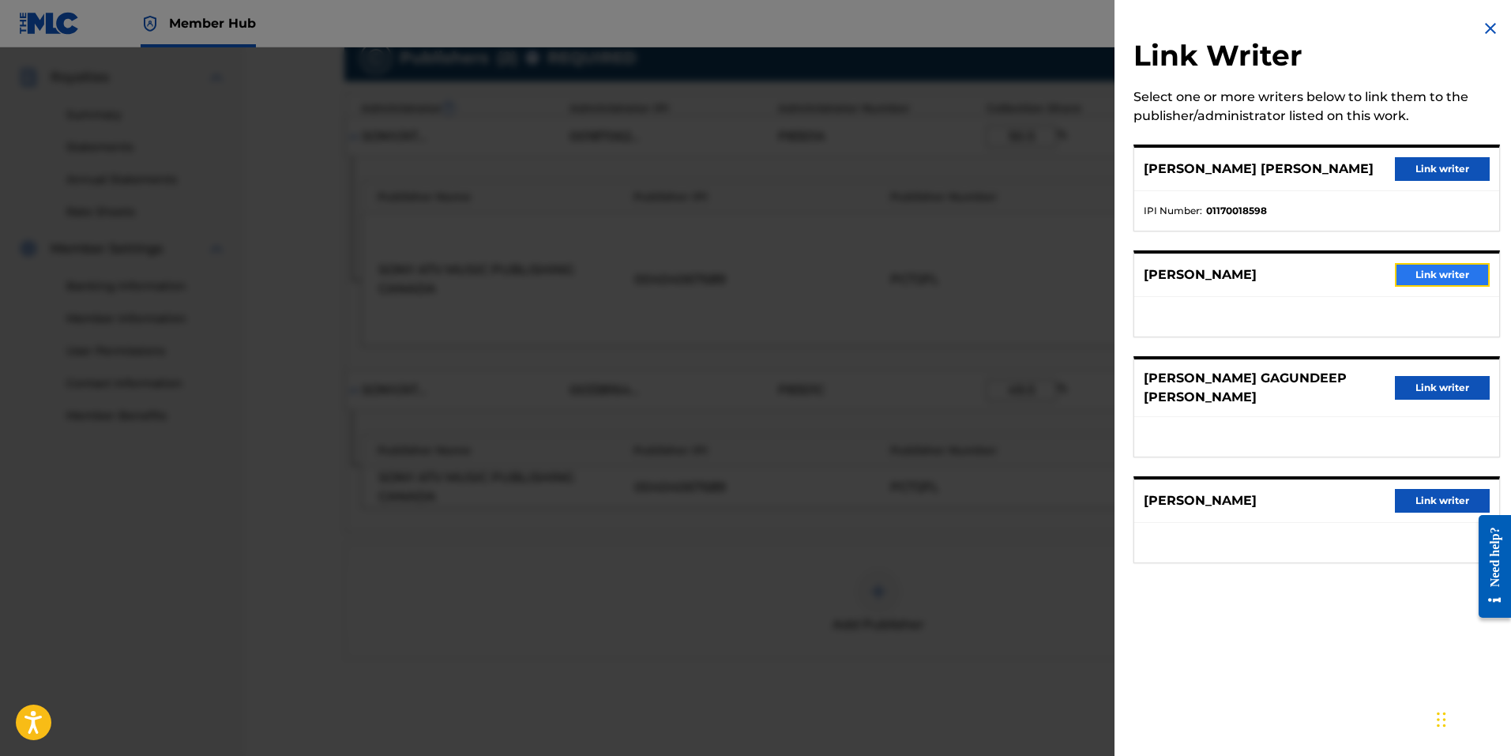
click at [1421, 284] on button "Link writer" at bounding box center [1442, 275] width 95 height 24
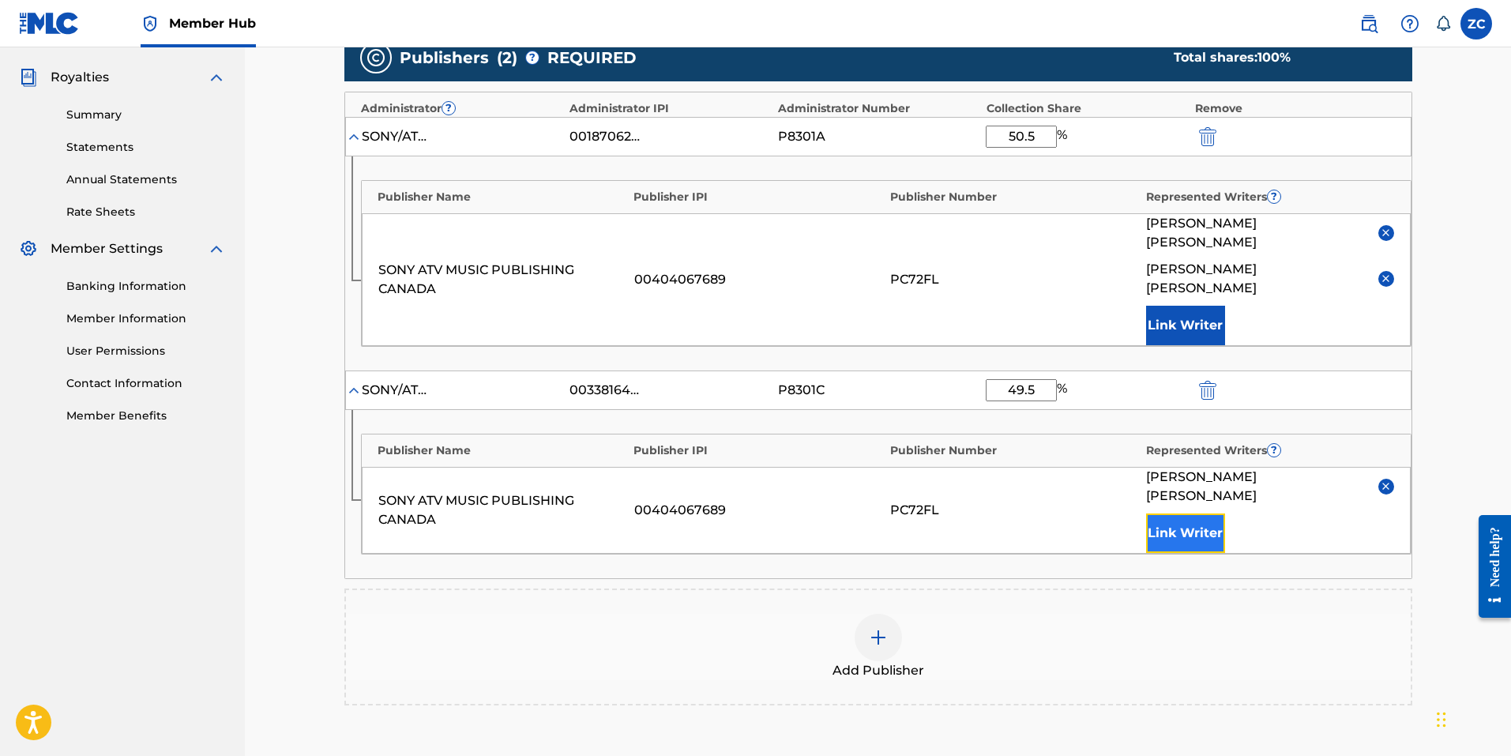
click at [1207, 513] on button "Link Writer" at bounding box center [1185, 532] width 79 height 39
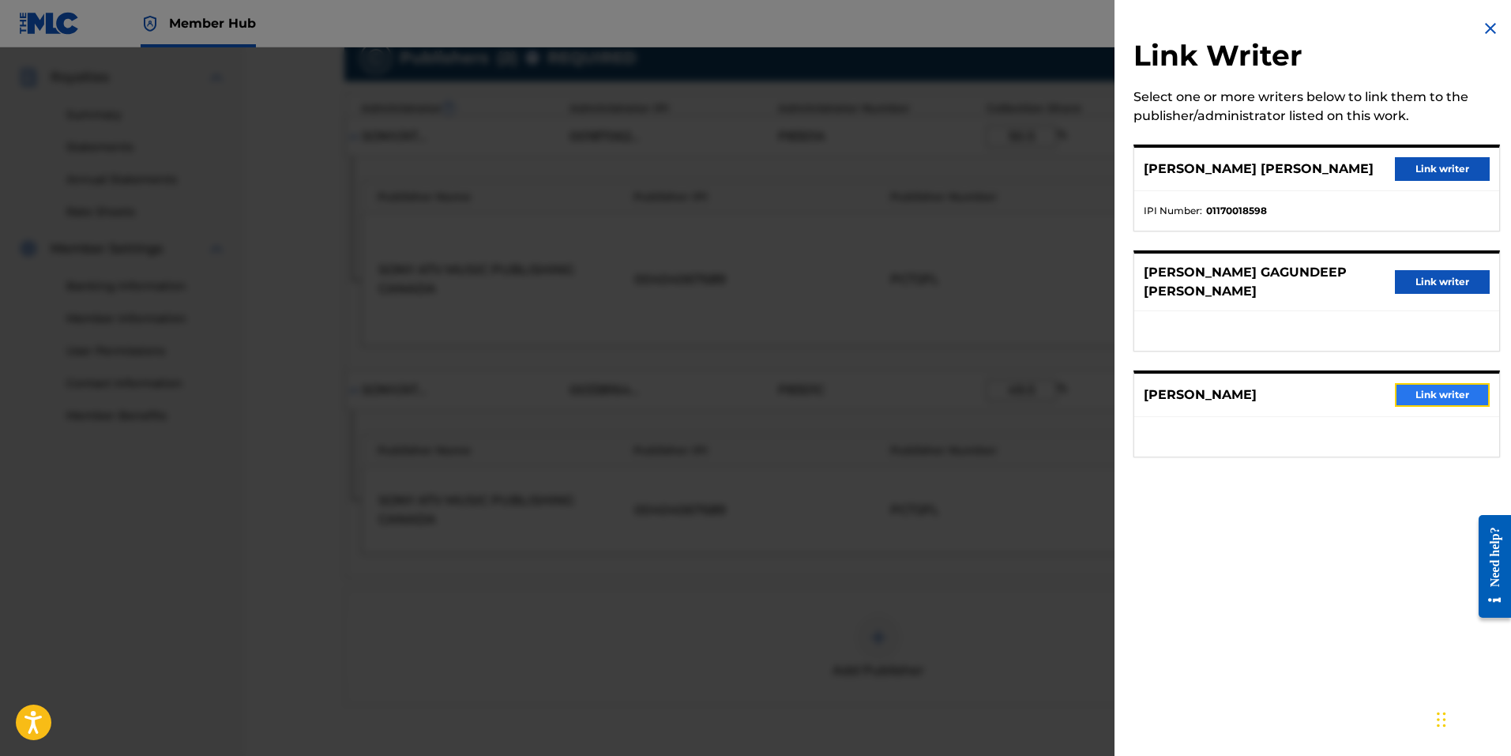
click at [1407, 383] on button "Link writer" at bounding box center [1442, 395] width 95 height 24
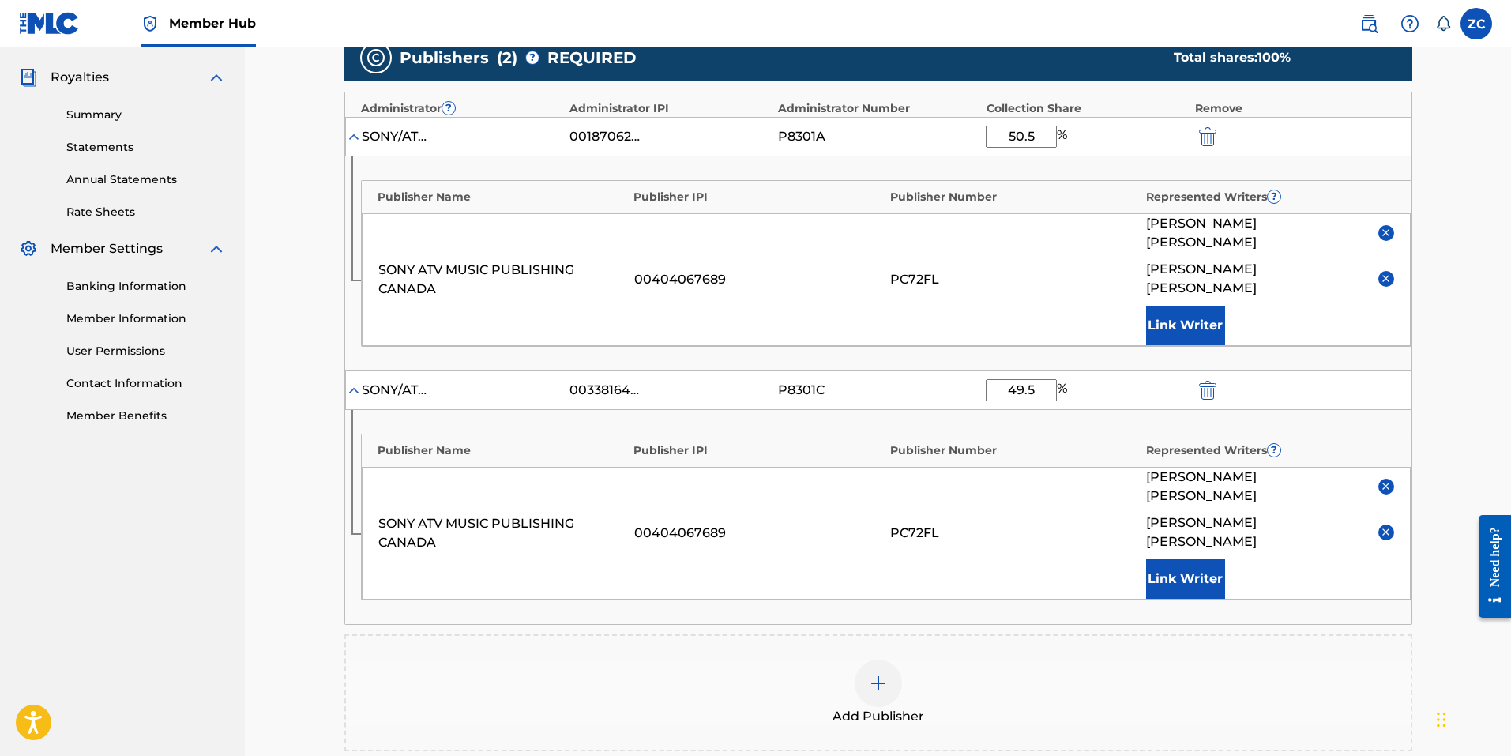
click at [1432, 475] on div "Claiming Tool Search Add Publishers & Shares Review Submit Add Publishers & Sha…" at bounding box center [878, 258] width 1266 height 1343
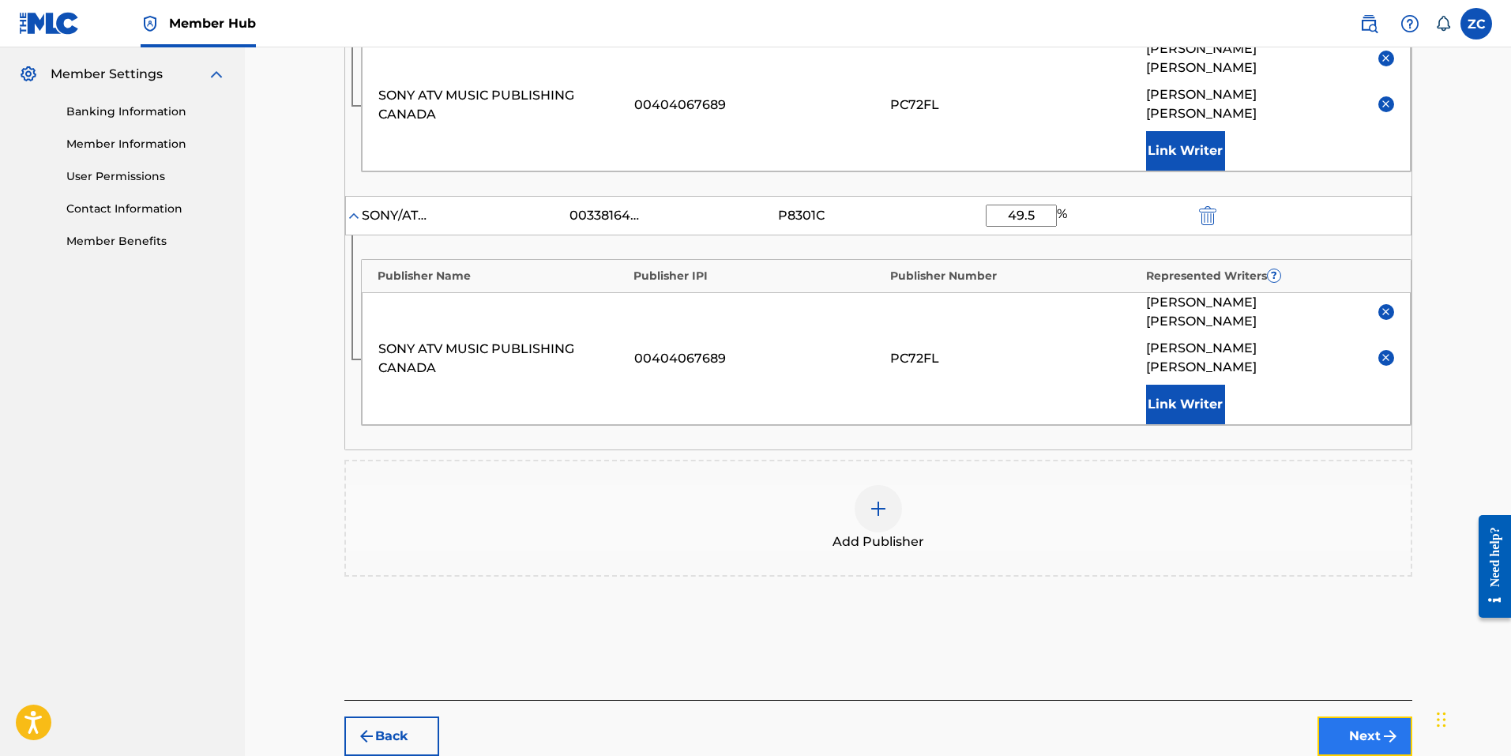
click at [1349, 716] on button "Next" at bounding box center [1364, 735] width 95 height 39
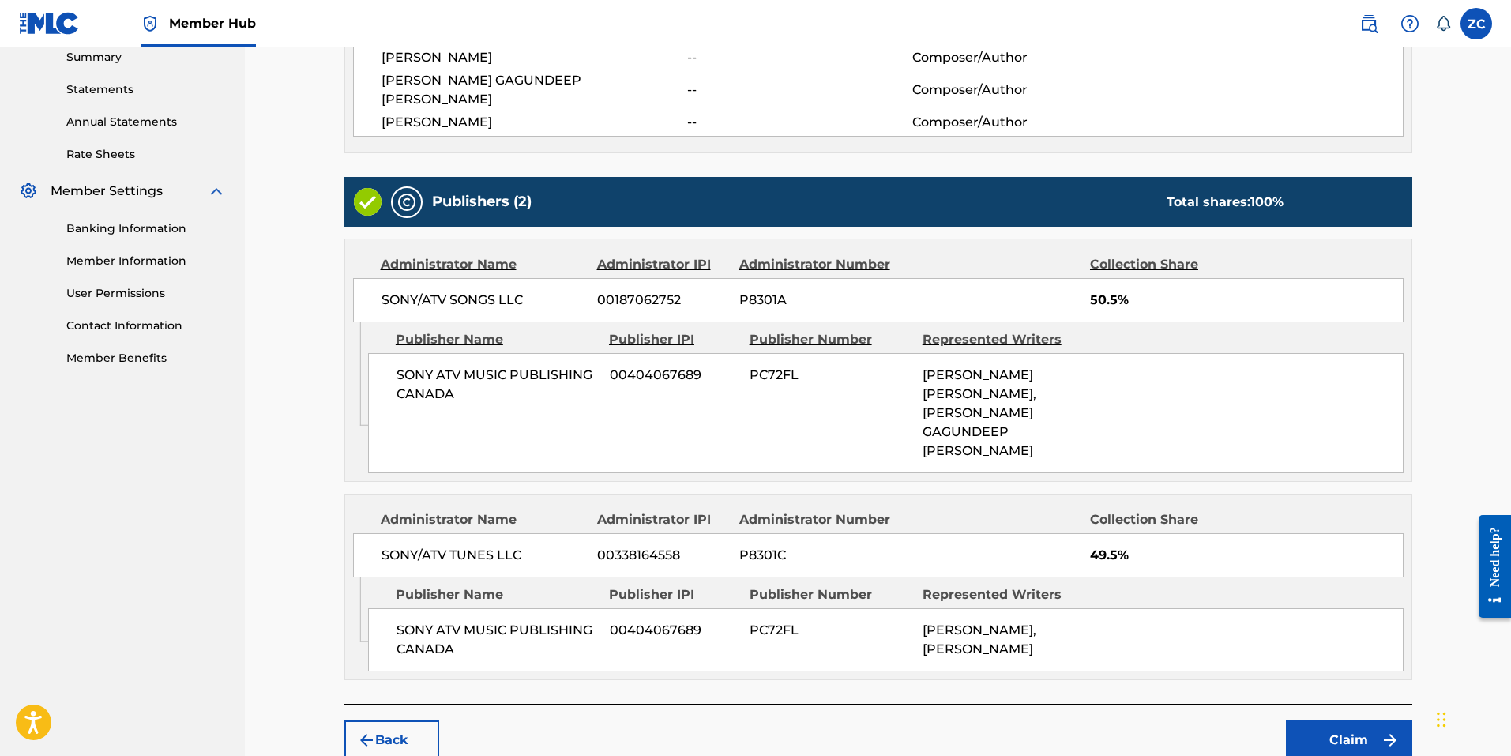
scroll to position [541, 0]
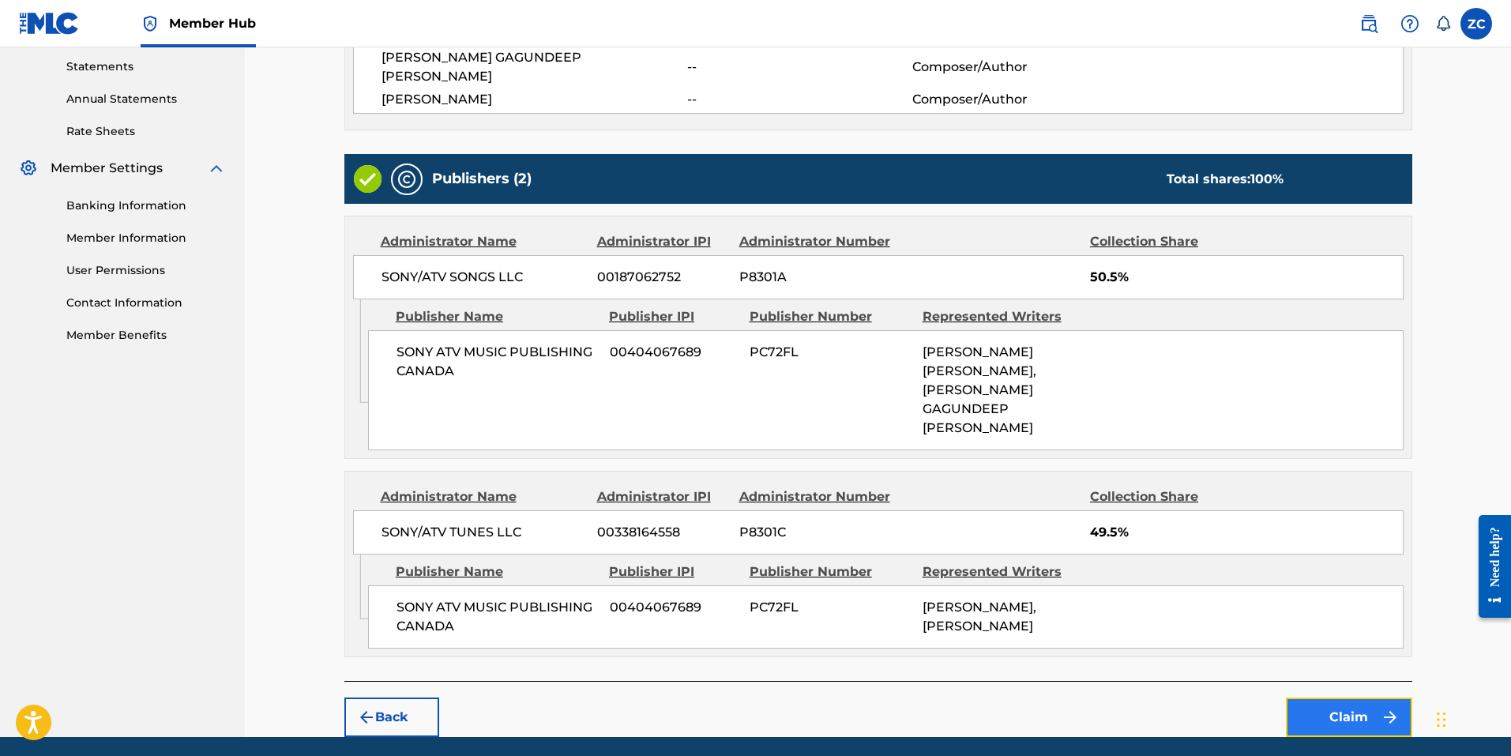
click at [1324, 697] on button "Claim" at bounding box center [1349, 716] width 126 height 39
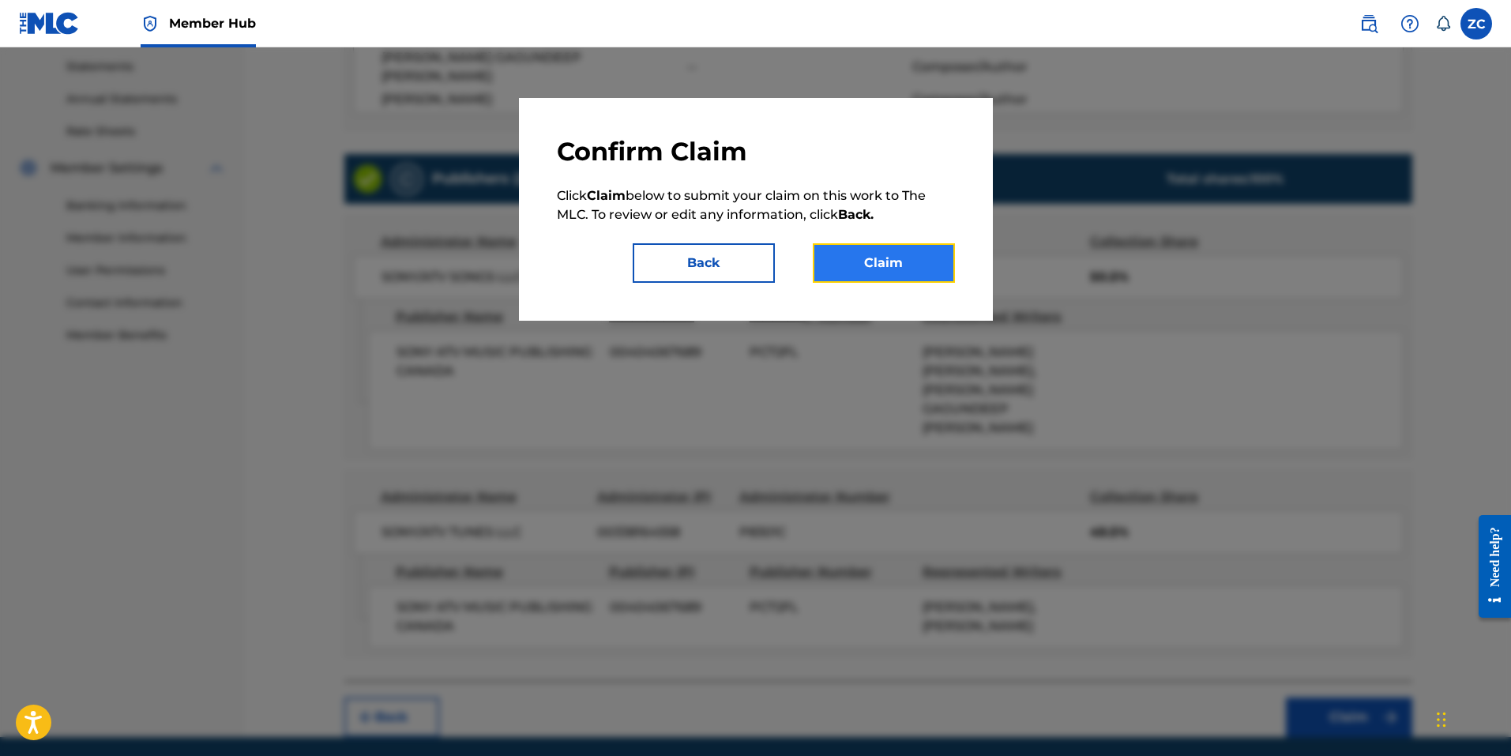
click at [887, 269] on button "Claim" at bounding box center [884, 262] width 142 height 39
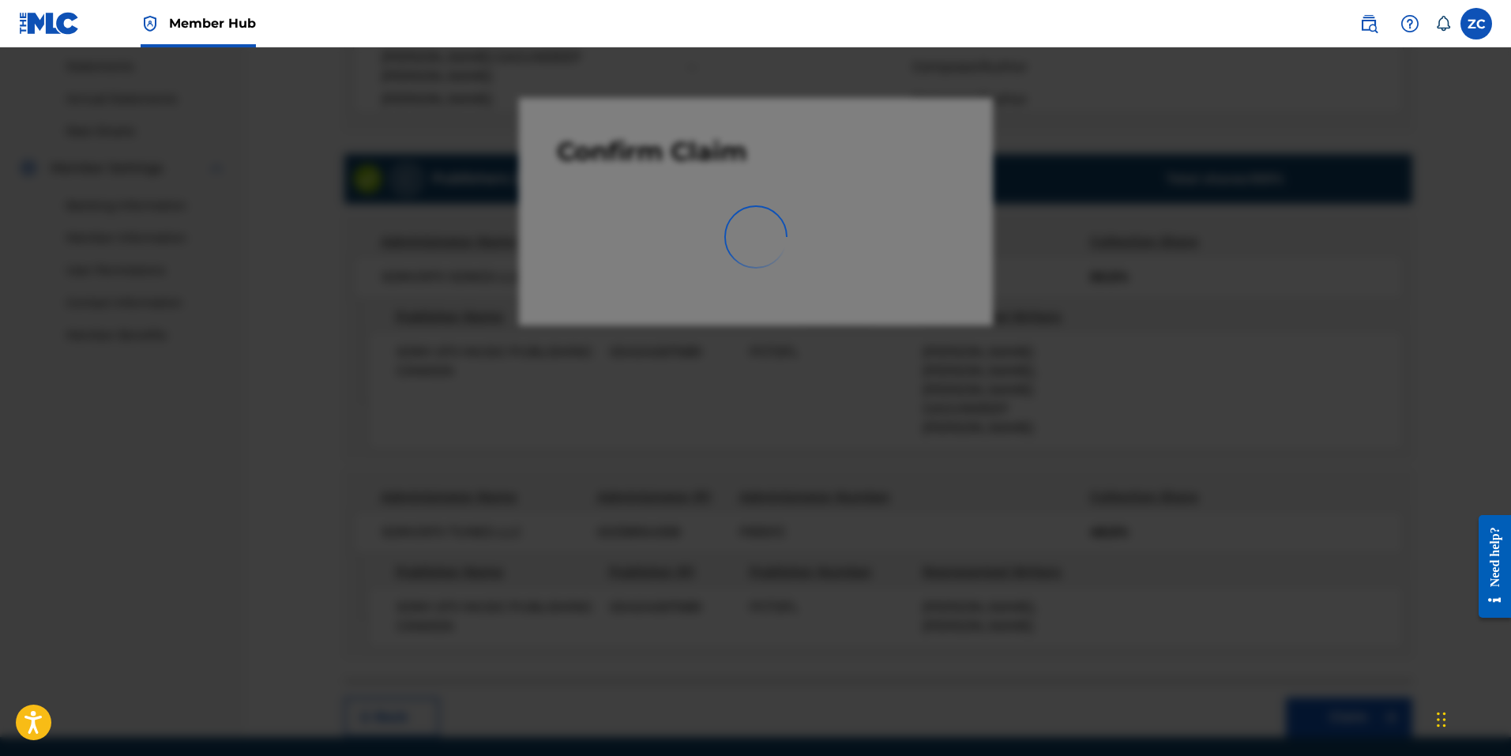
scroll to position [223, 0]
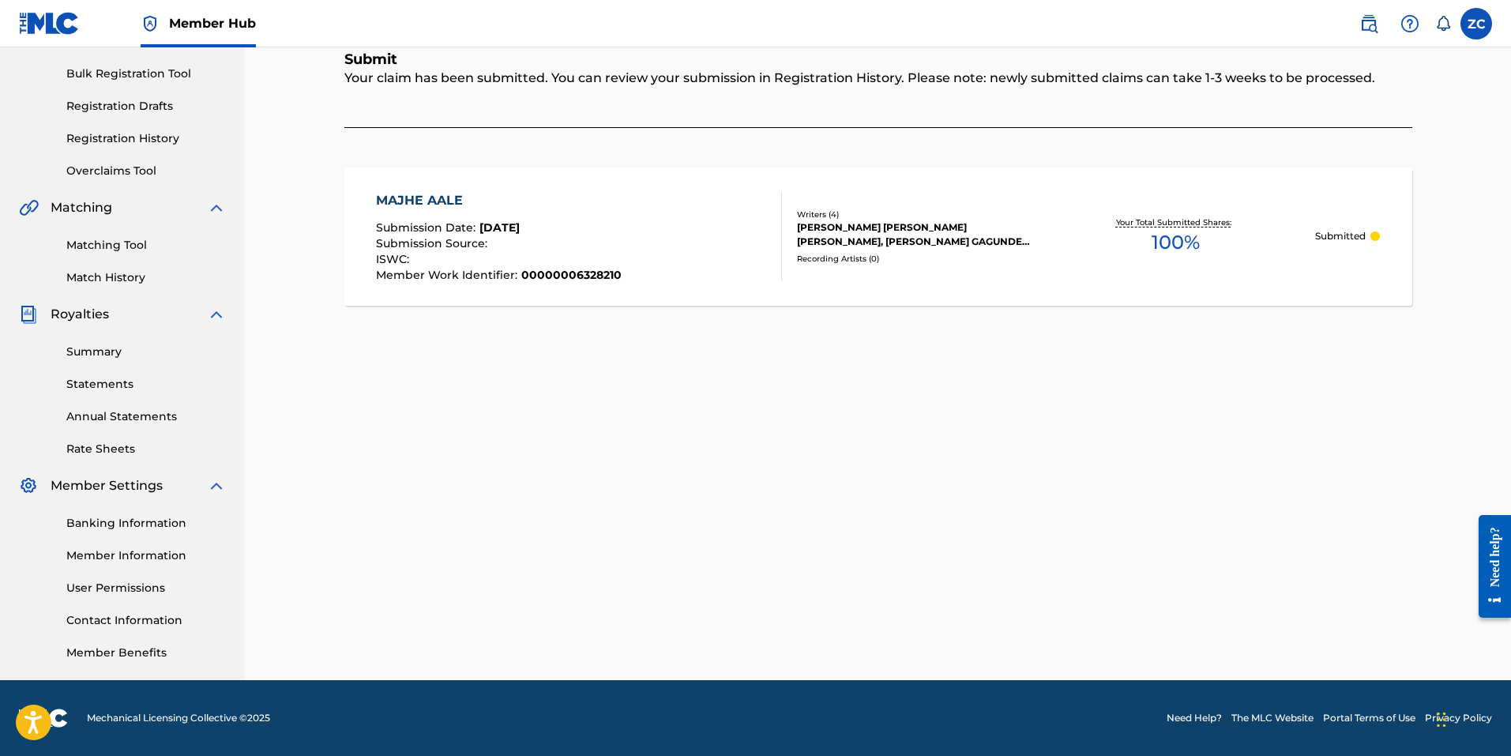
drag, startPoint x: 674, startPoint y: 551, endPoint x: 693, endPoint y: 550, distance: 19.0
click at [678, 550] on div "Claiming Tool Search Add Publishers & Shares Review Submit Submit Your claim ha…" at bounding box center [878, 271] width 1106 height 817
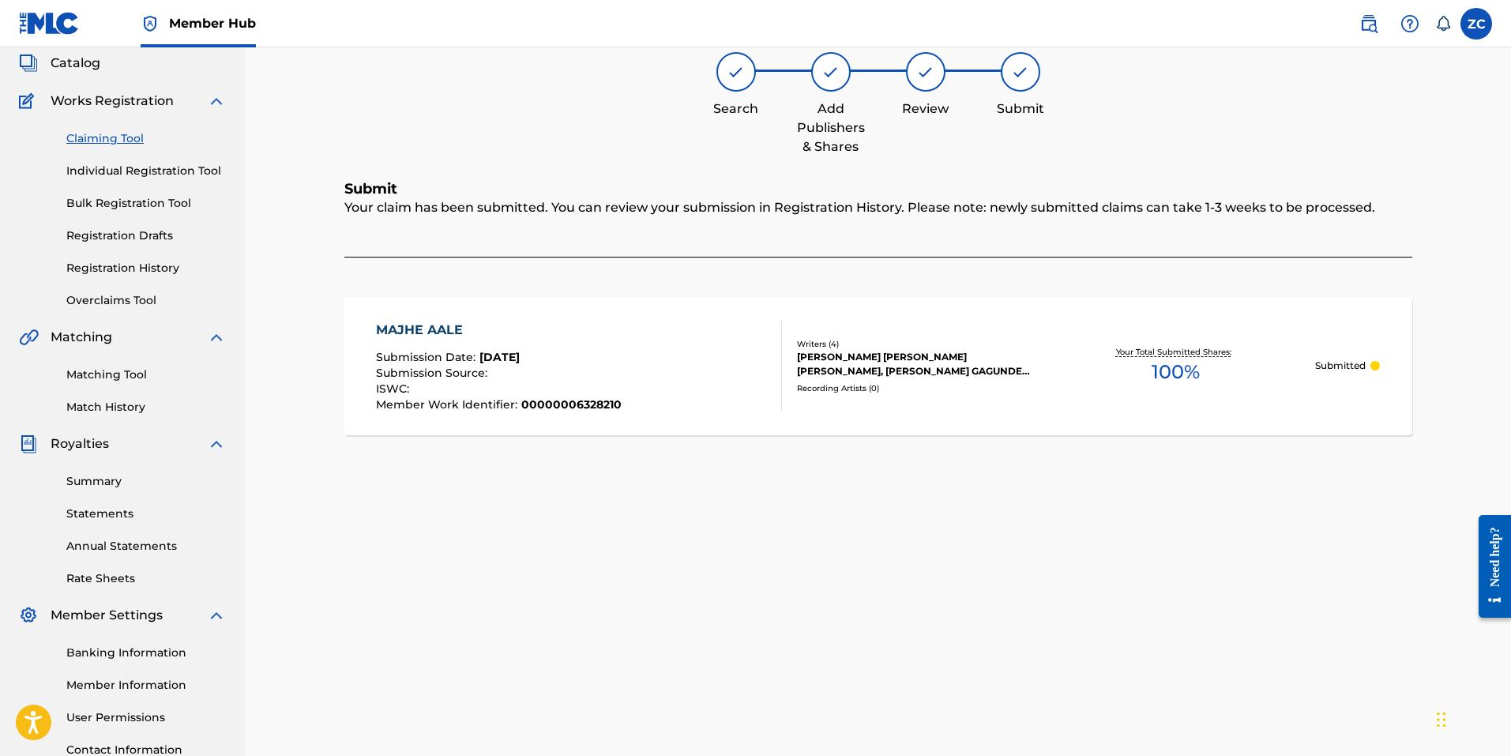
scroll to position [0, 0]
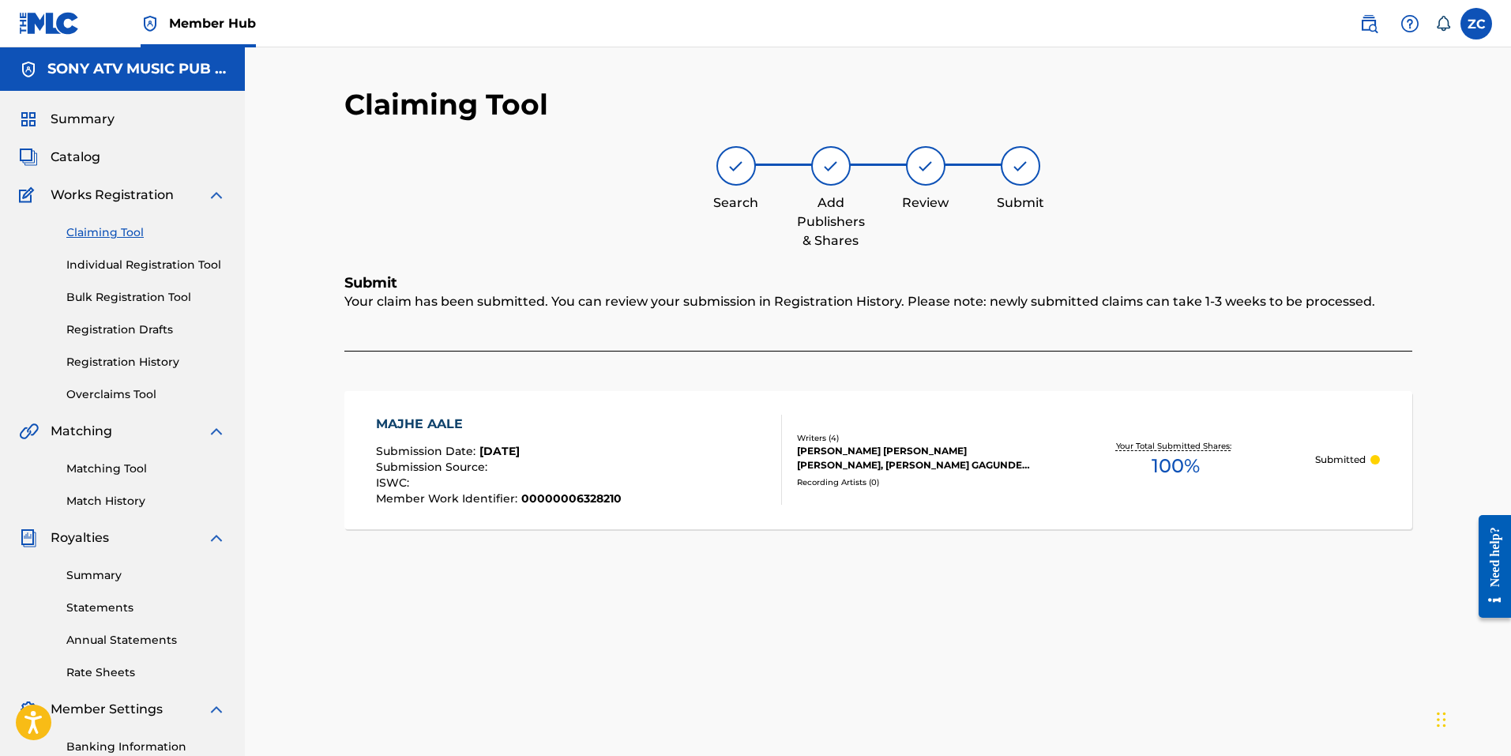
click at [101, 237] on link "Claiming Tool" at bounding box center [146, 232] width 160 height 17
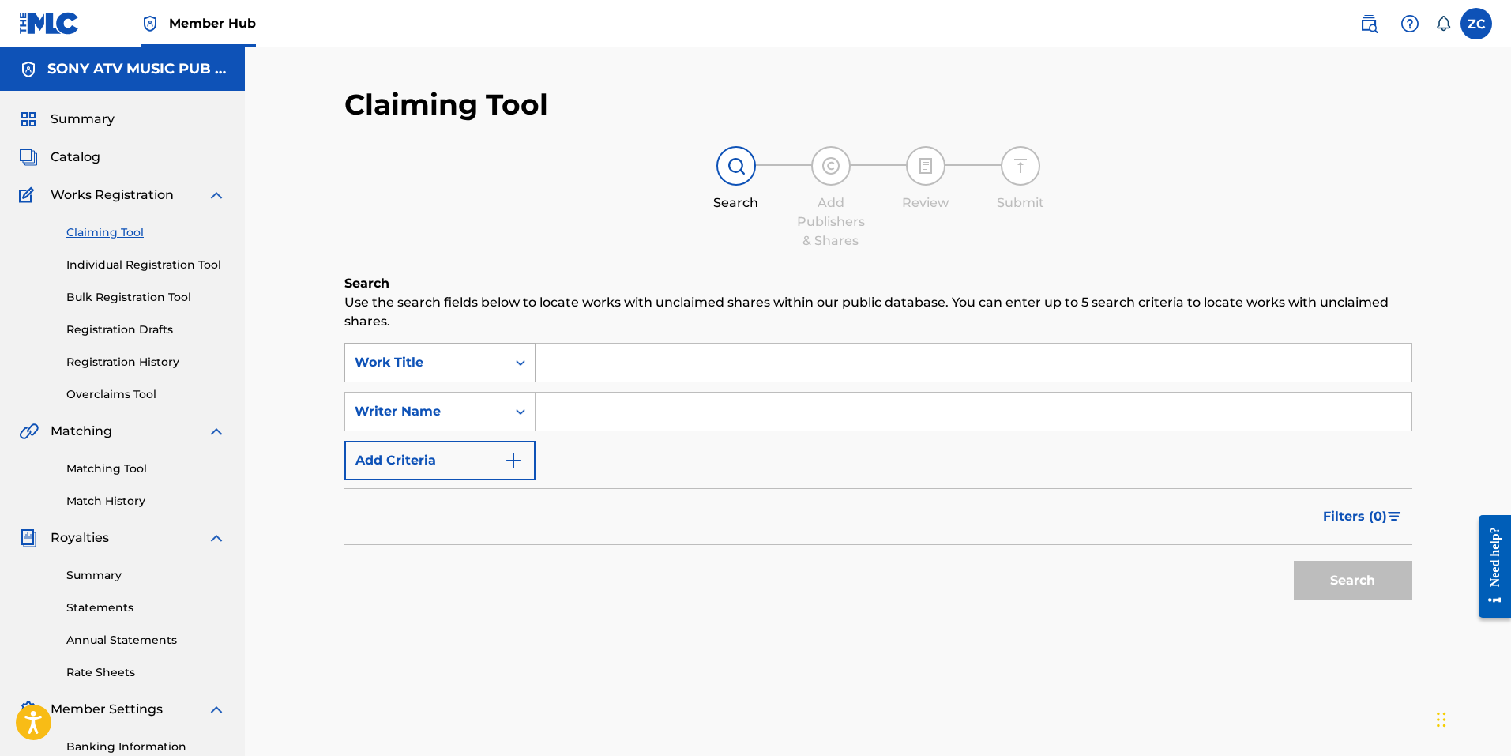
click at [449, 355] on div "Work Title" at bounding box center [426, 362] width 142 height 19
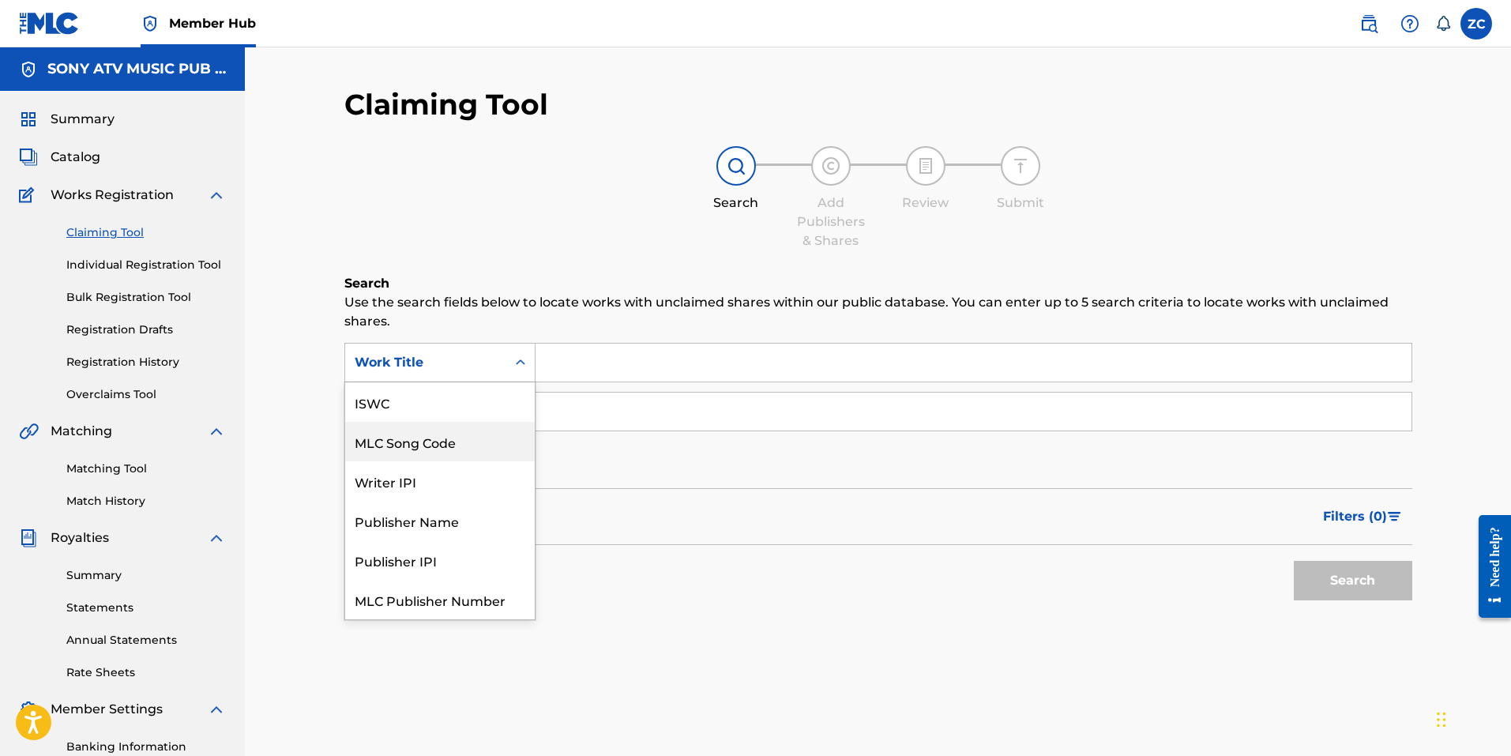
scroll to position [39, 0]
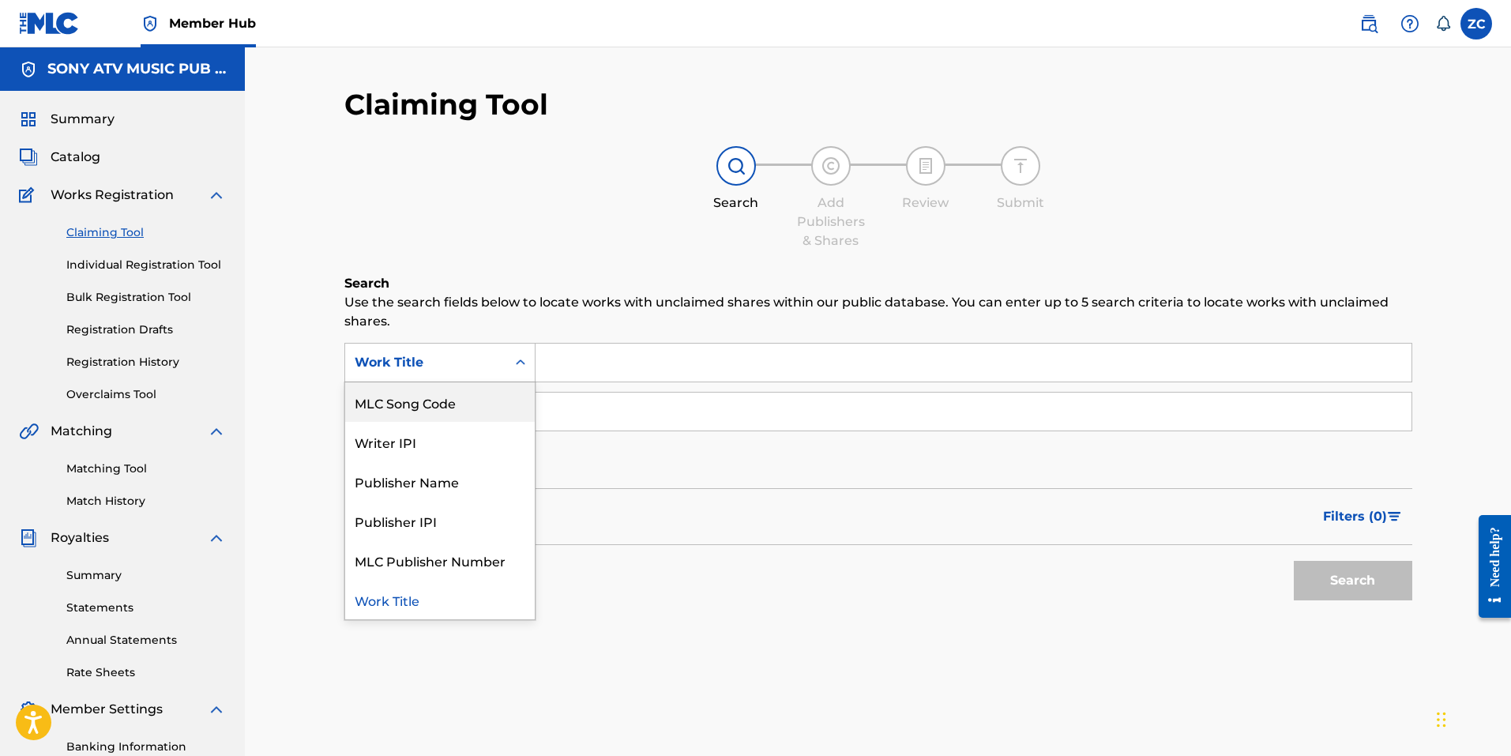
click at [458, 398] on div "MLC Song Code" at bounding box center [440, 401] width 190 height 39
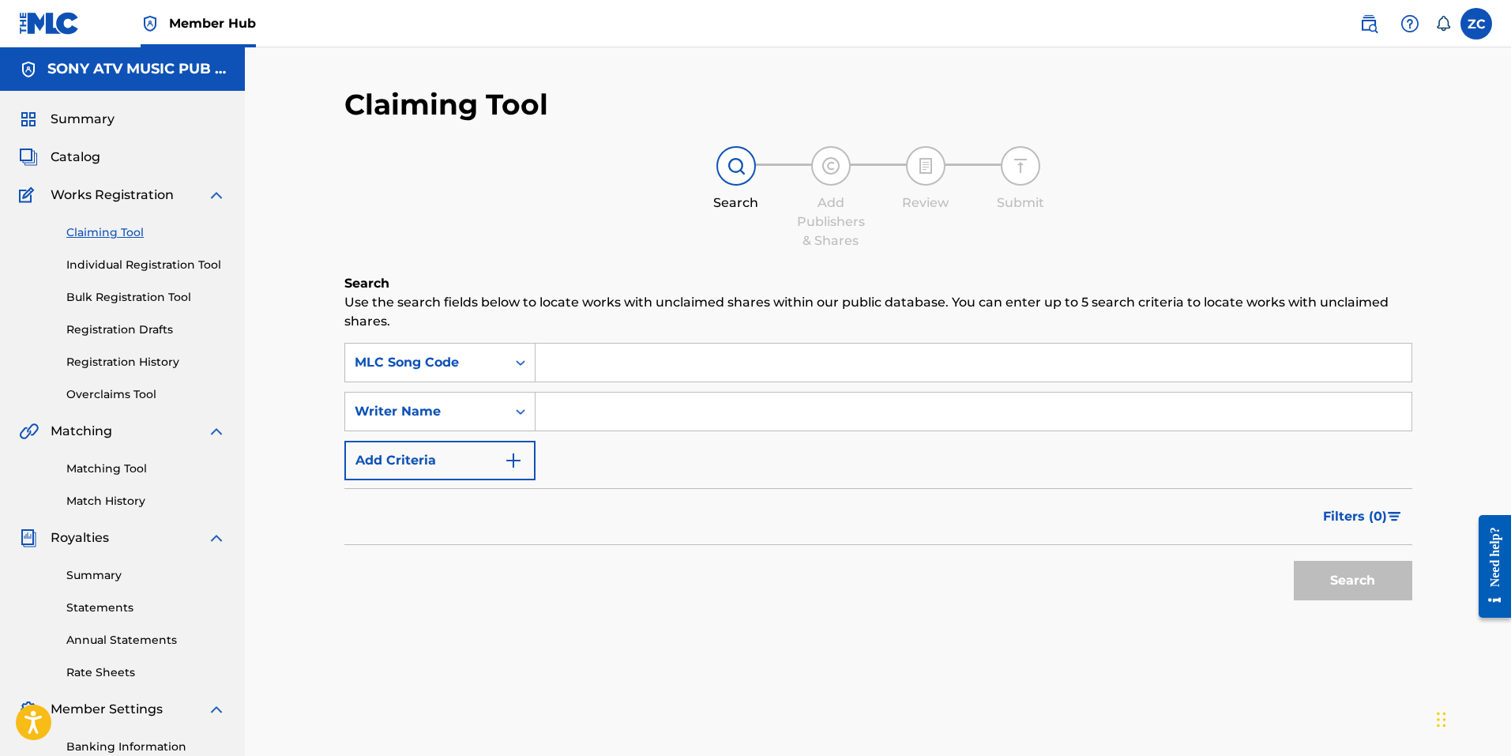
click at [637, 370] on input "Search Form" at bounding box center [973, 363] width 876 height 38
paste input "MW1A3E"
type input "MW1A3E"
click at [1354, 513] on span "Filters ( 0 )" at bounding box center [1355, 516] width 64 height 19
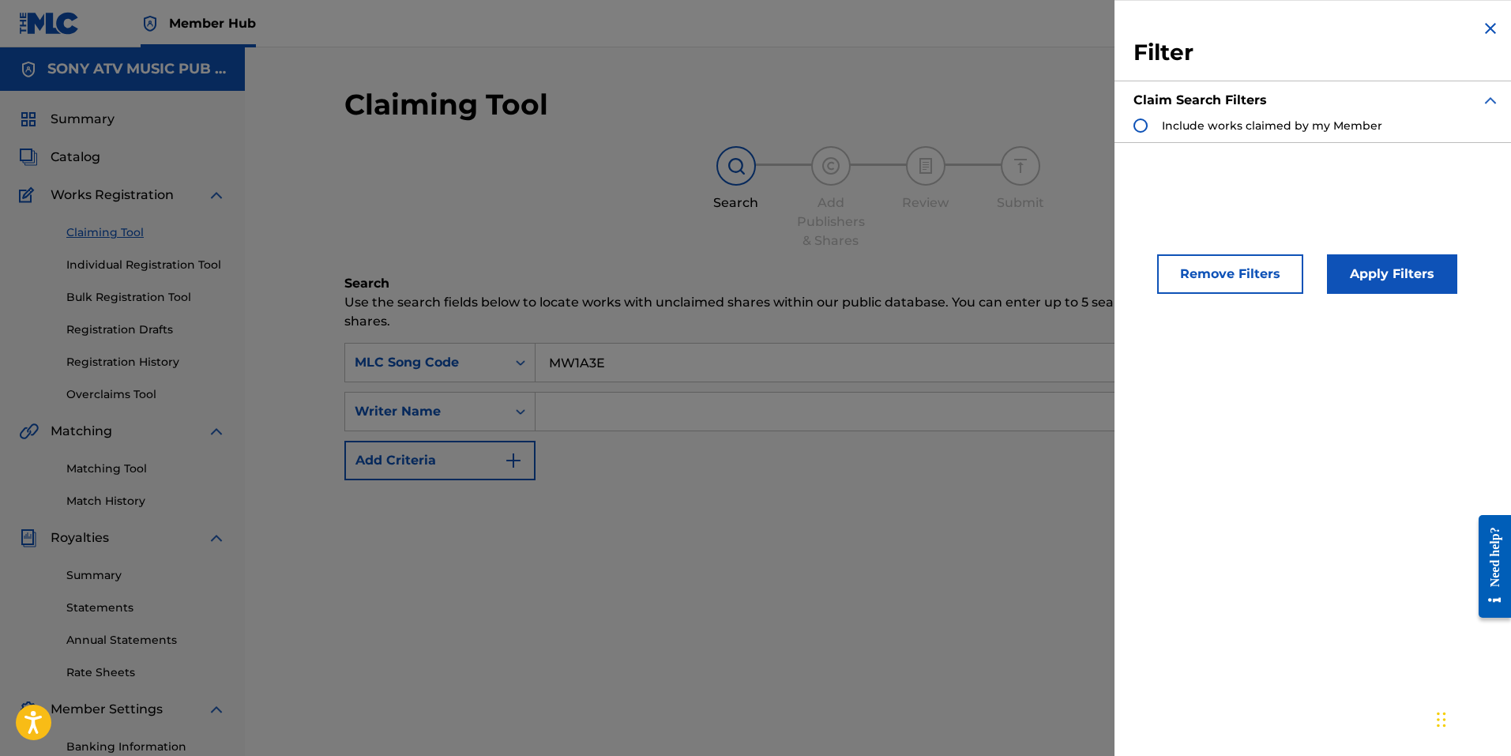
click at [1147, 127] on div "Include works claimed by my Member" at bounding box center [1257, 126] width 249 height 16
click at [1134, 122] on div "Search Form" at bounding box center [1140, 125] width 14 height 14
drag, startPoint x: 1347, startPoint y: 266, endPoint x: 1333, endPoint y: 295, distance: 32.5
click at [1344, 265] on button "Apply Filters" at bounding box center [1392, 273] width 130 height 39
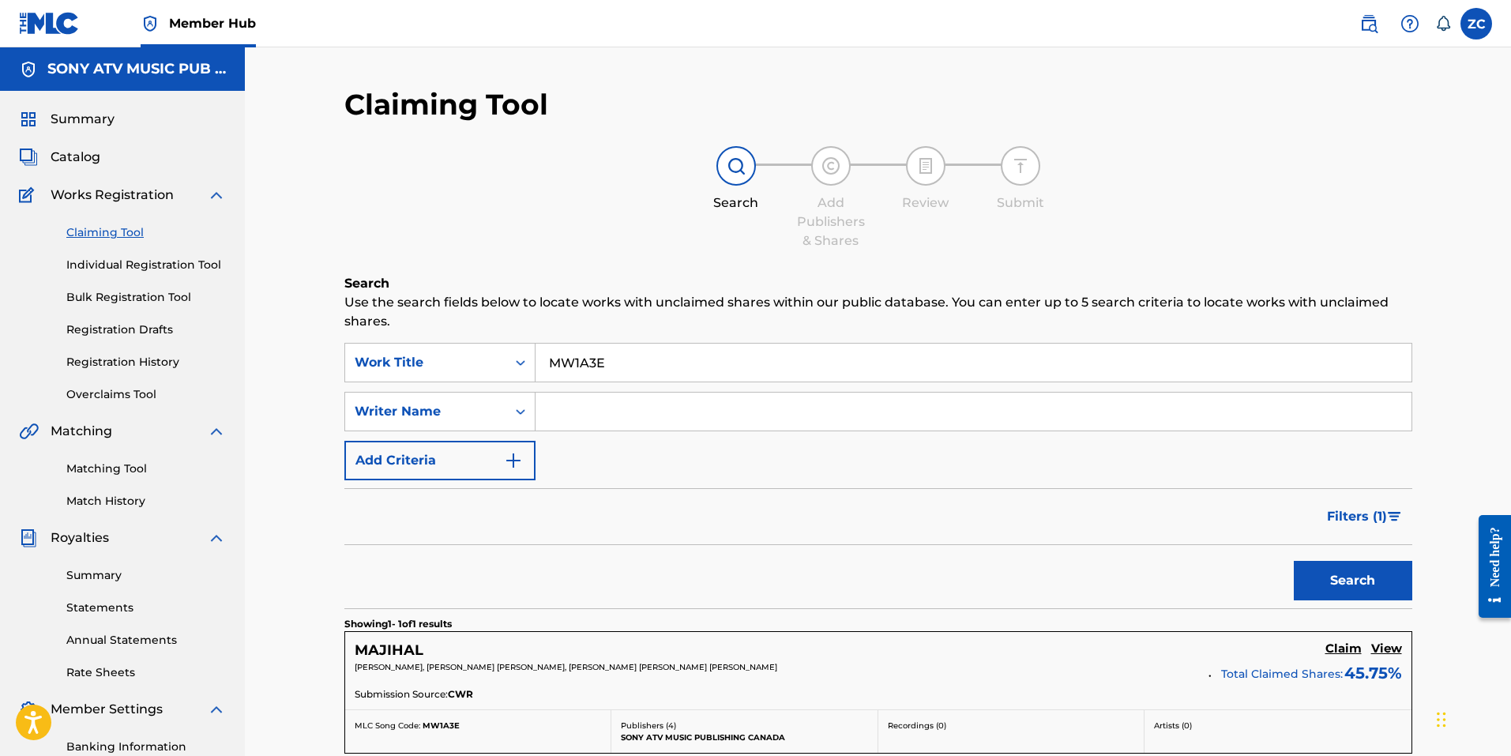
scroll to position [96, 0]
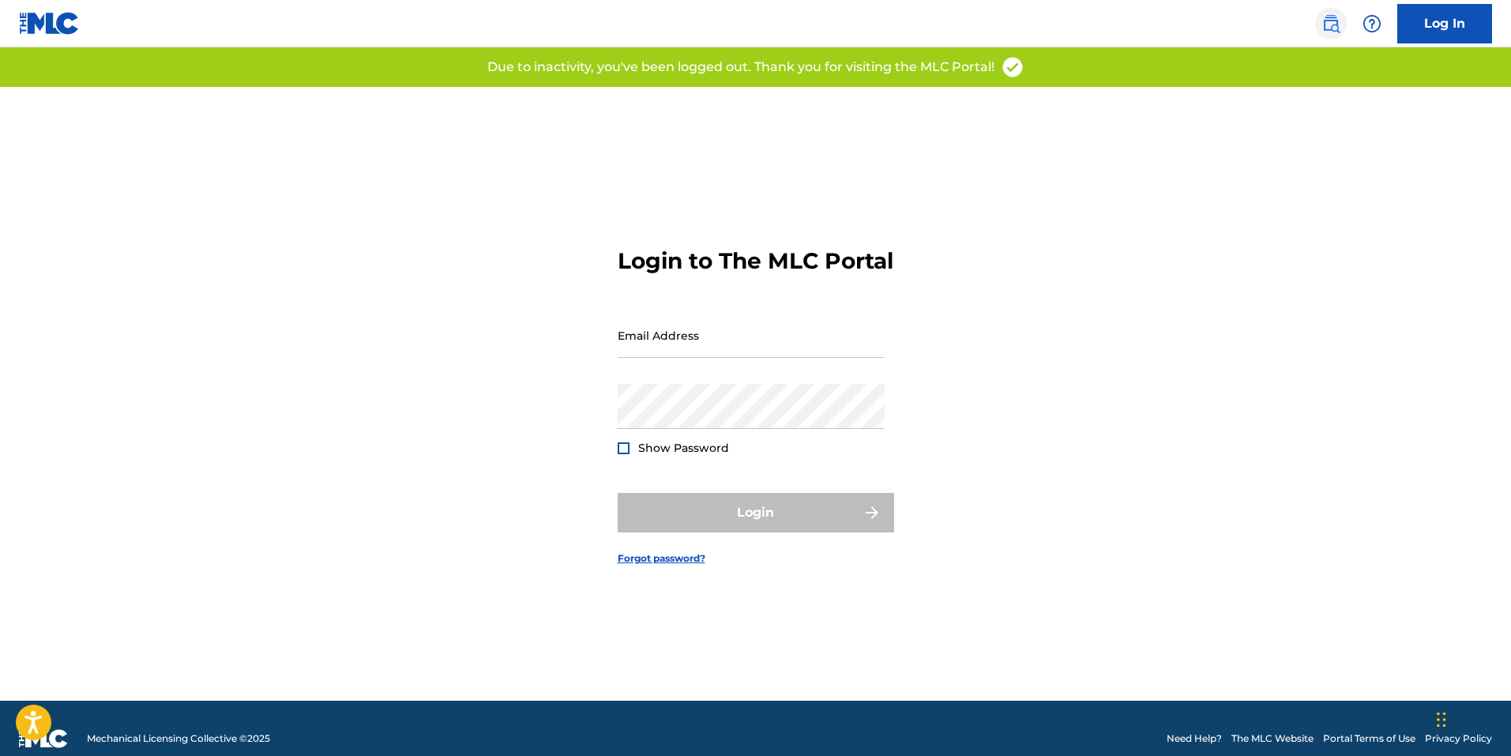
click at [1333, 28] on img at bounding box center [1330, 23] width 19 height 19
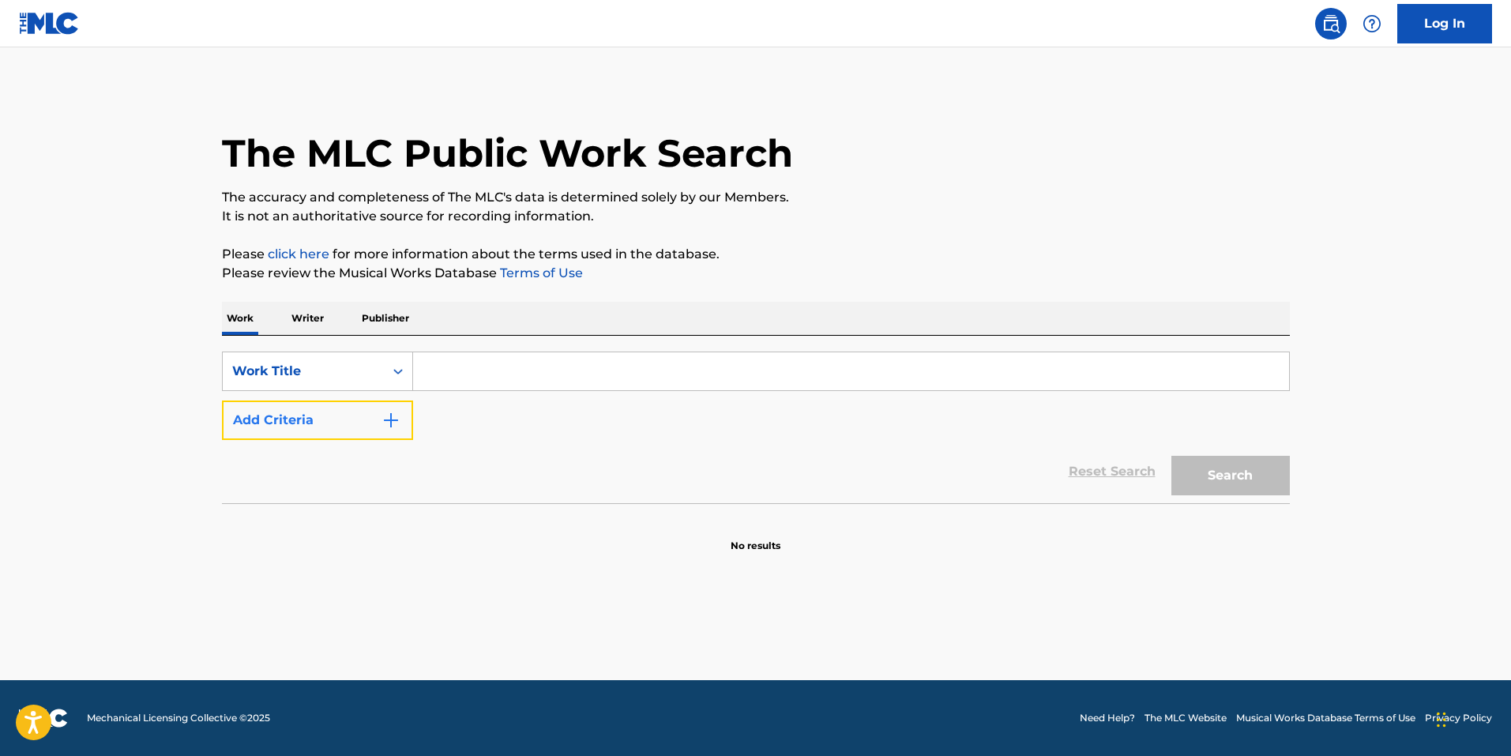
drag, startPoint x: 312, startPoint y: 406, endPoint x: 324, endPoint y: 402, distance: 12.5
click at [311, 408] on button "Add Criteria" at bounding box center [317, 419] width 191 height 39
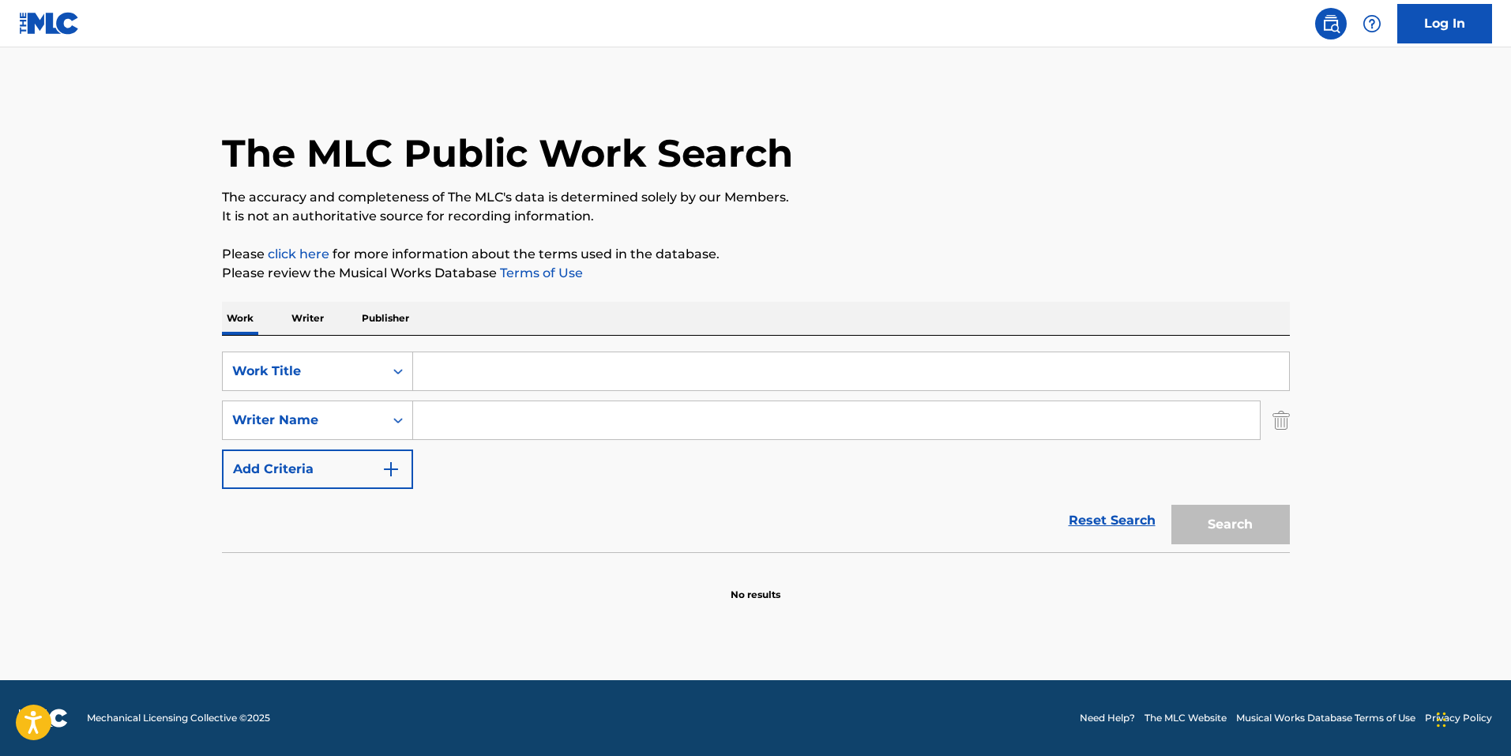
click at [550, 343] on div "SearchWithCriteriae5c946f2-ea16-471a-95ab-f56111287b51 Work Title SearchWithCri…" at bounding box center [756, 444] width 1068 height 216
click at [521, 370] on input "Search Form" at bounding box center [851, 371] width 876 height 38
type input "majhail"
type input "[PERSON_NAME]"
click at [1171, 505] on button "Search" at bounding box center [1230, 524] width 118 height 39
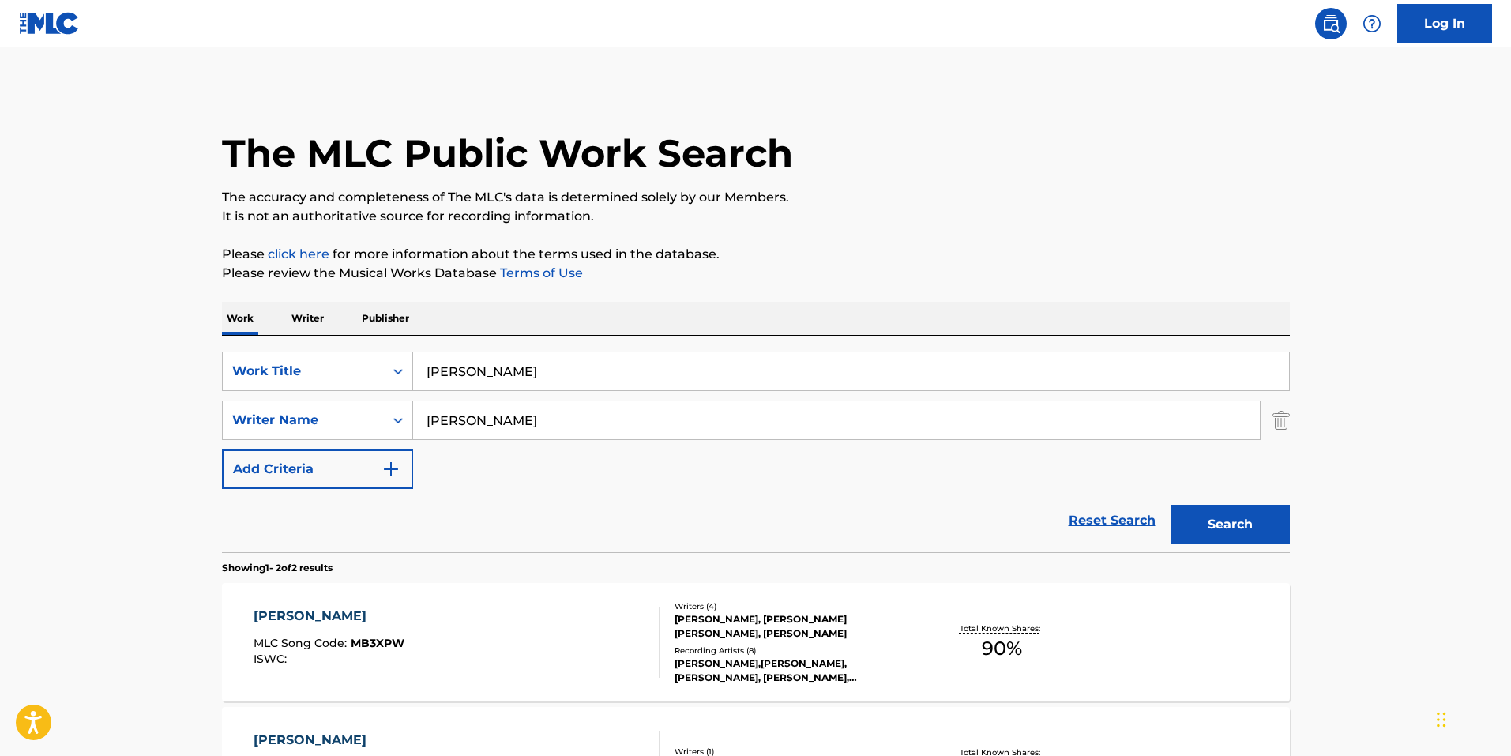
scroll to position [227, 0]
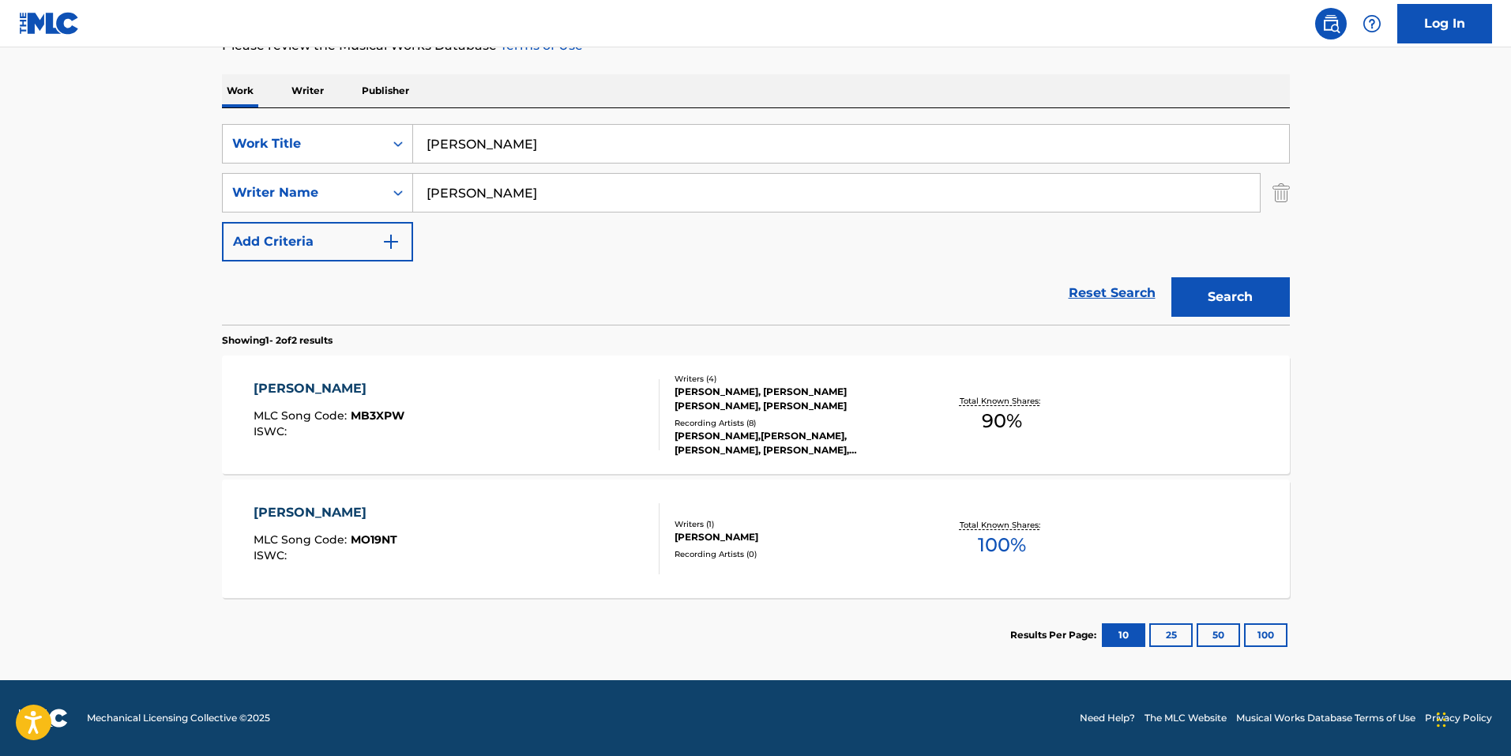
click at [610, 432] on div "MAJHAIL MLC Song Code : MB3XPW ISWC :" at bounding box center [457, 414] width 406 height 71
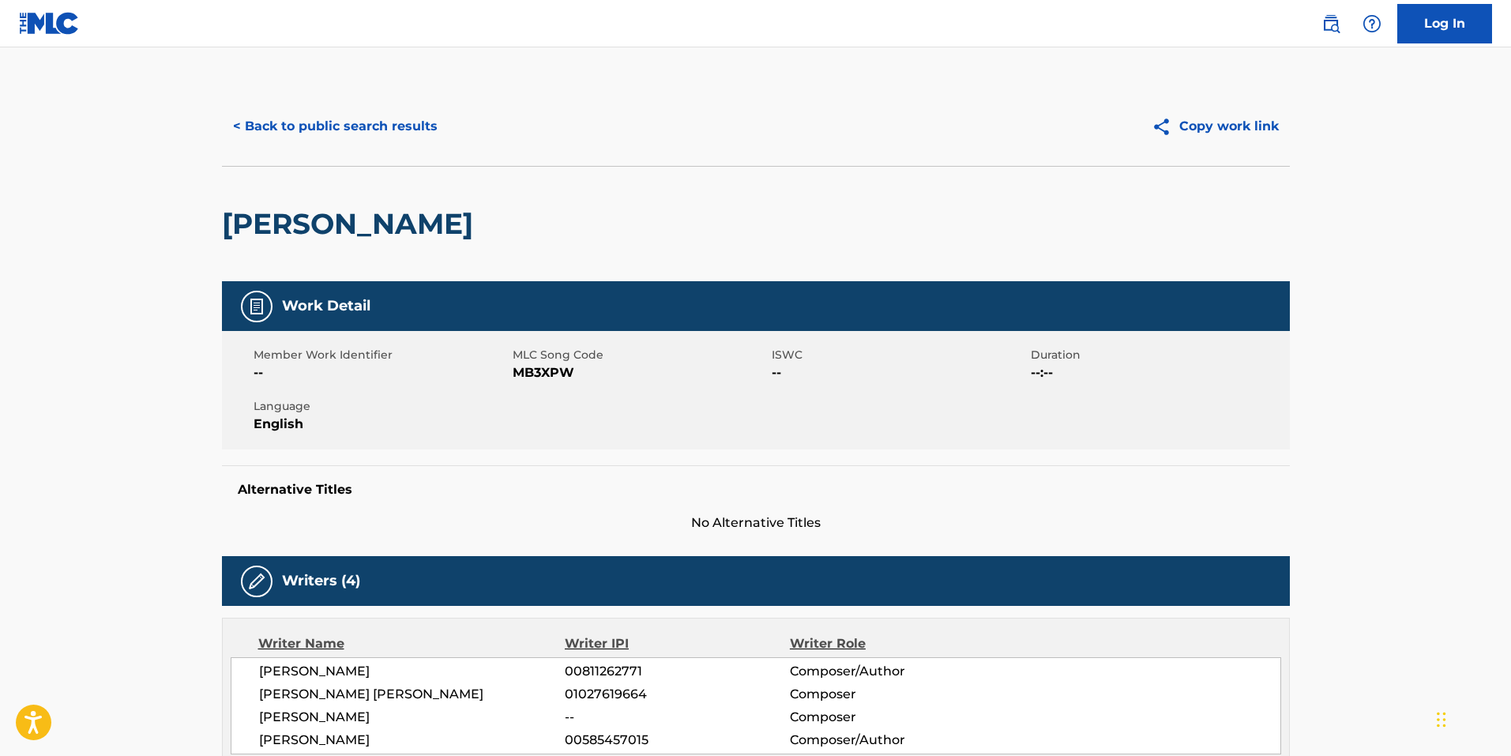
drag, startPoint x: 542, startPoint y: 552, endPoint x: 351, endPoint y: 344, distance: 282.8
click at [370, 127] on button "< Back to public search results" at bounding box center [335, 126] width 227 height 39
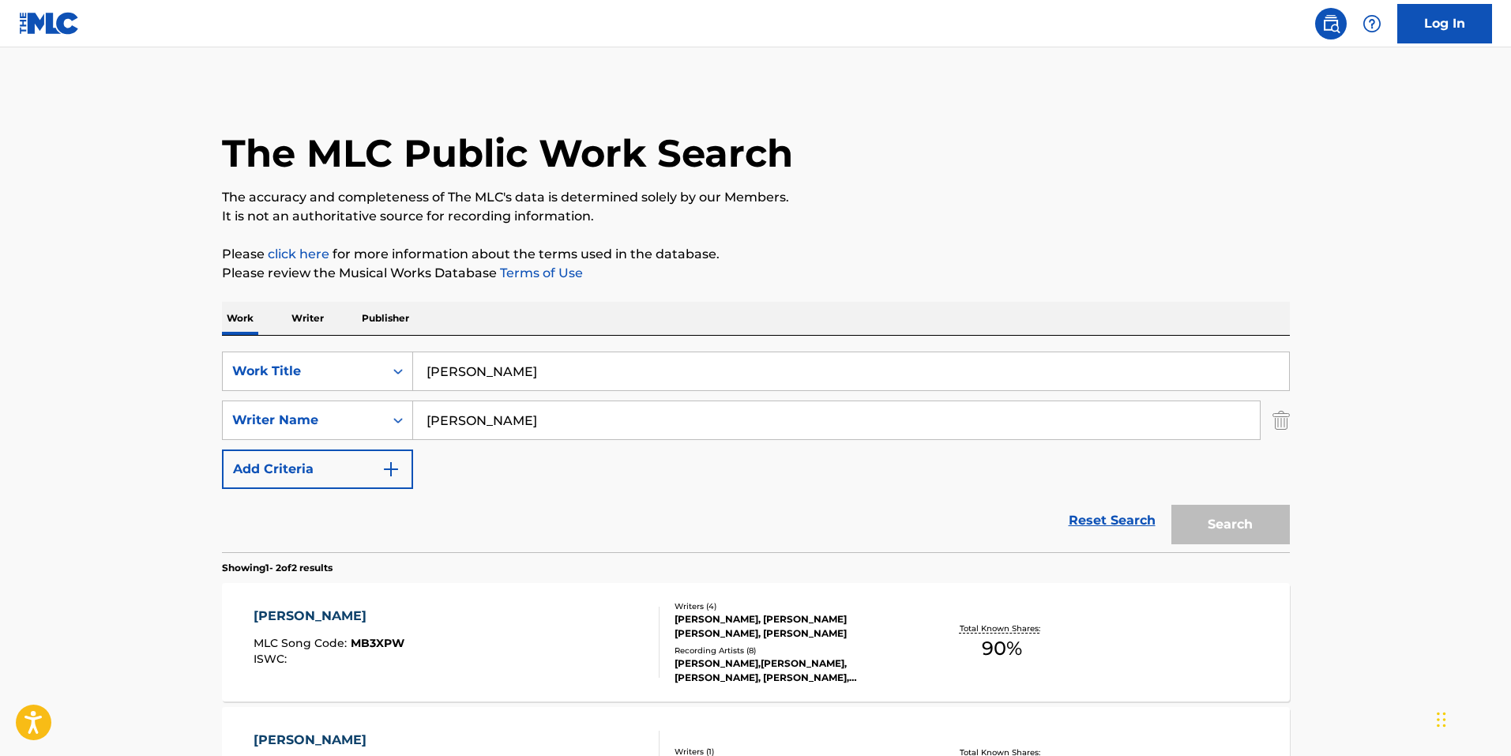
scroll to position [137, 0]
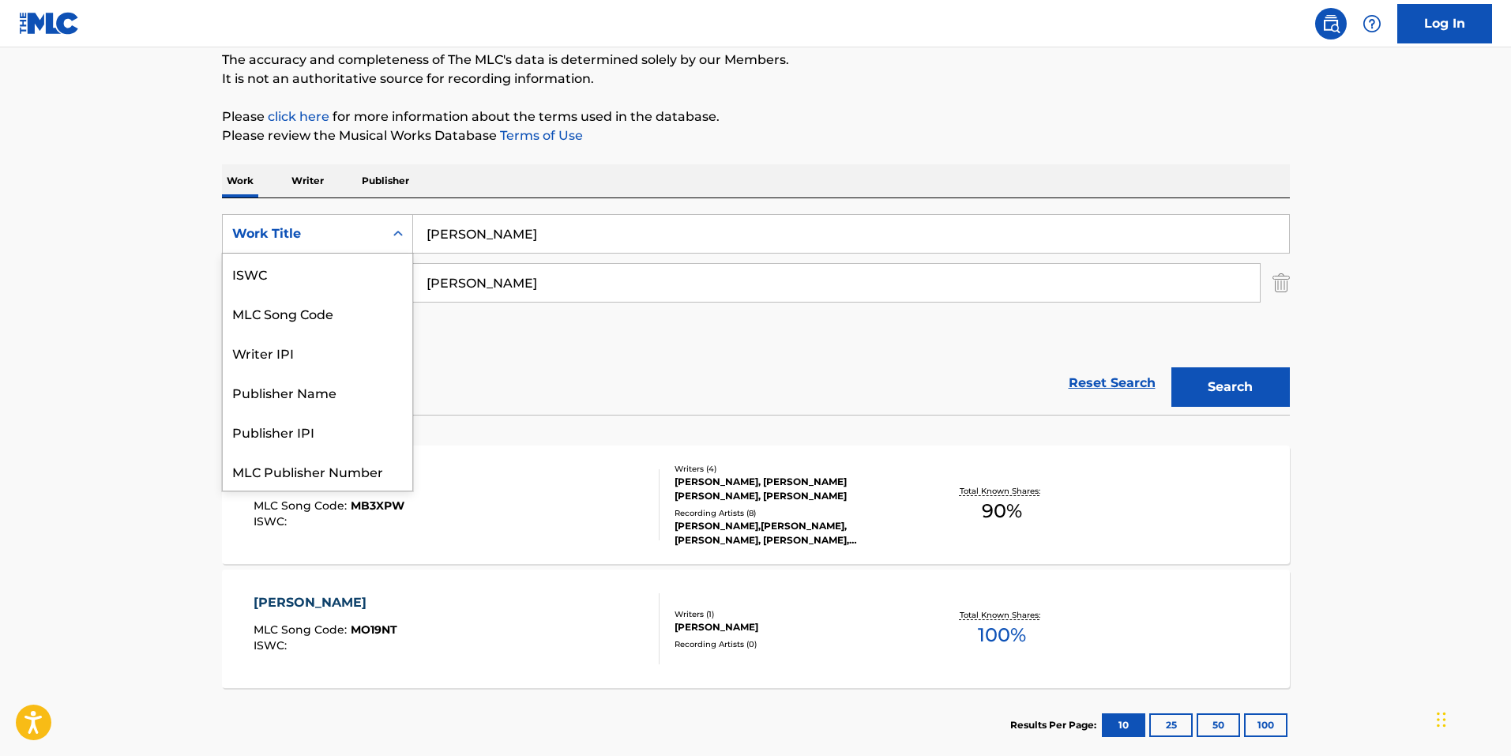
click at [359, 229] on div "Work Title" at bounding box center [303, 233] width 142 height 19
click at [339, 276] on div "MLC Song Code" at bounding box center [318, 273] width 190 height 39
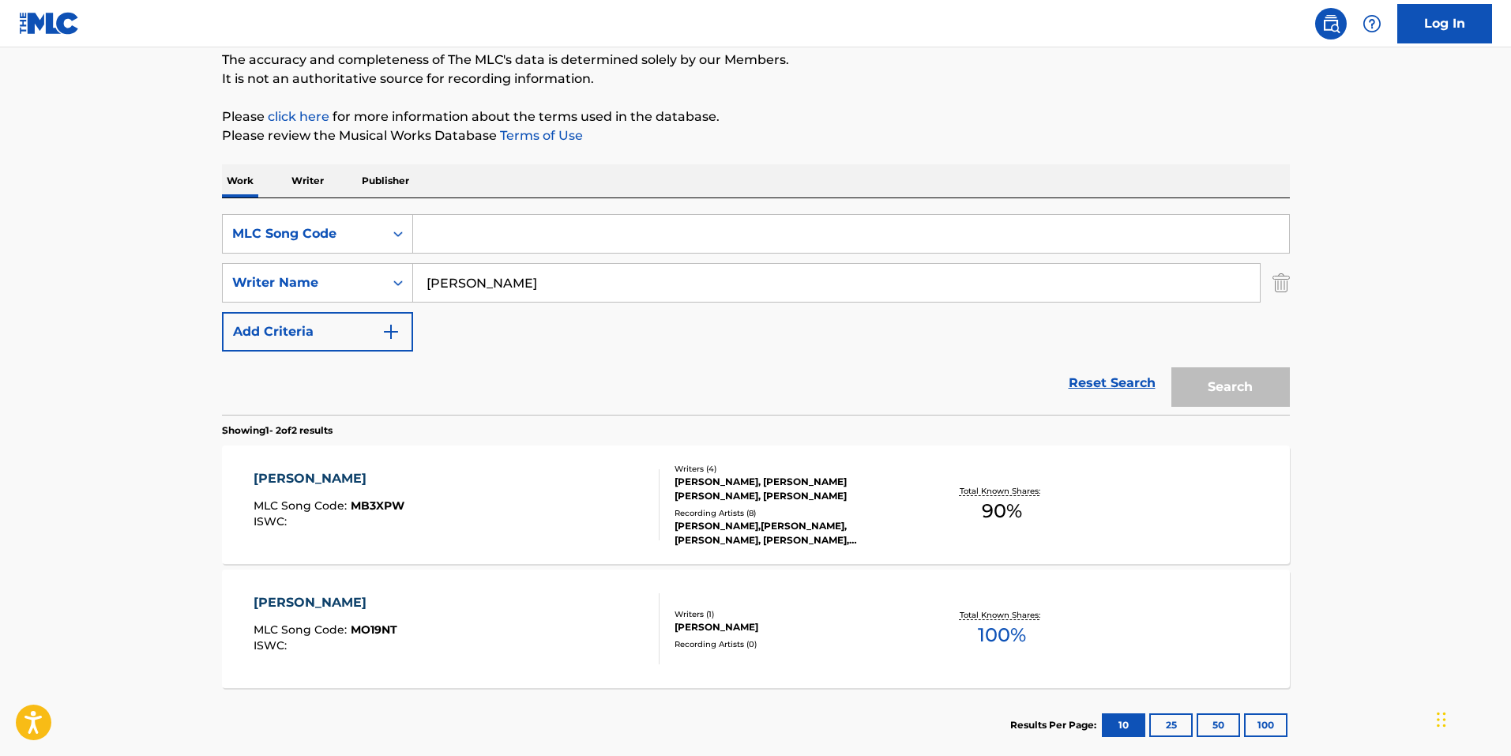
click at [544, 234] on input "Search Form" at bounding box center [851, 234] width 876 height 38
paste input "MW1A3E"
type input "MW1A3E"
click at [1246, 391] on button "Search" at bounding box center [1230, 386] width 118 height 39
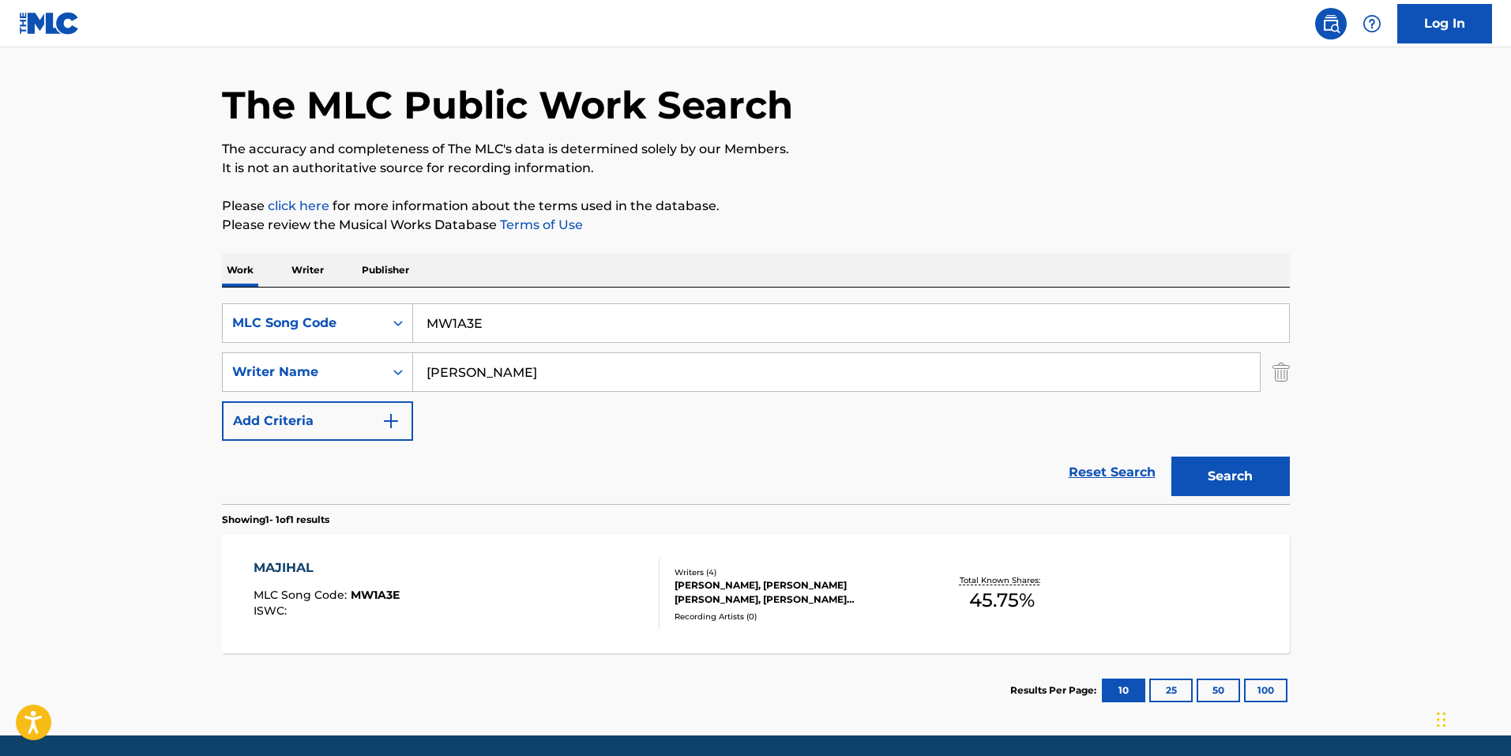
scroll to position [103, 0]
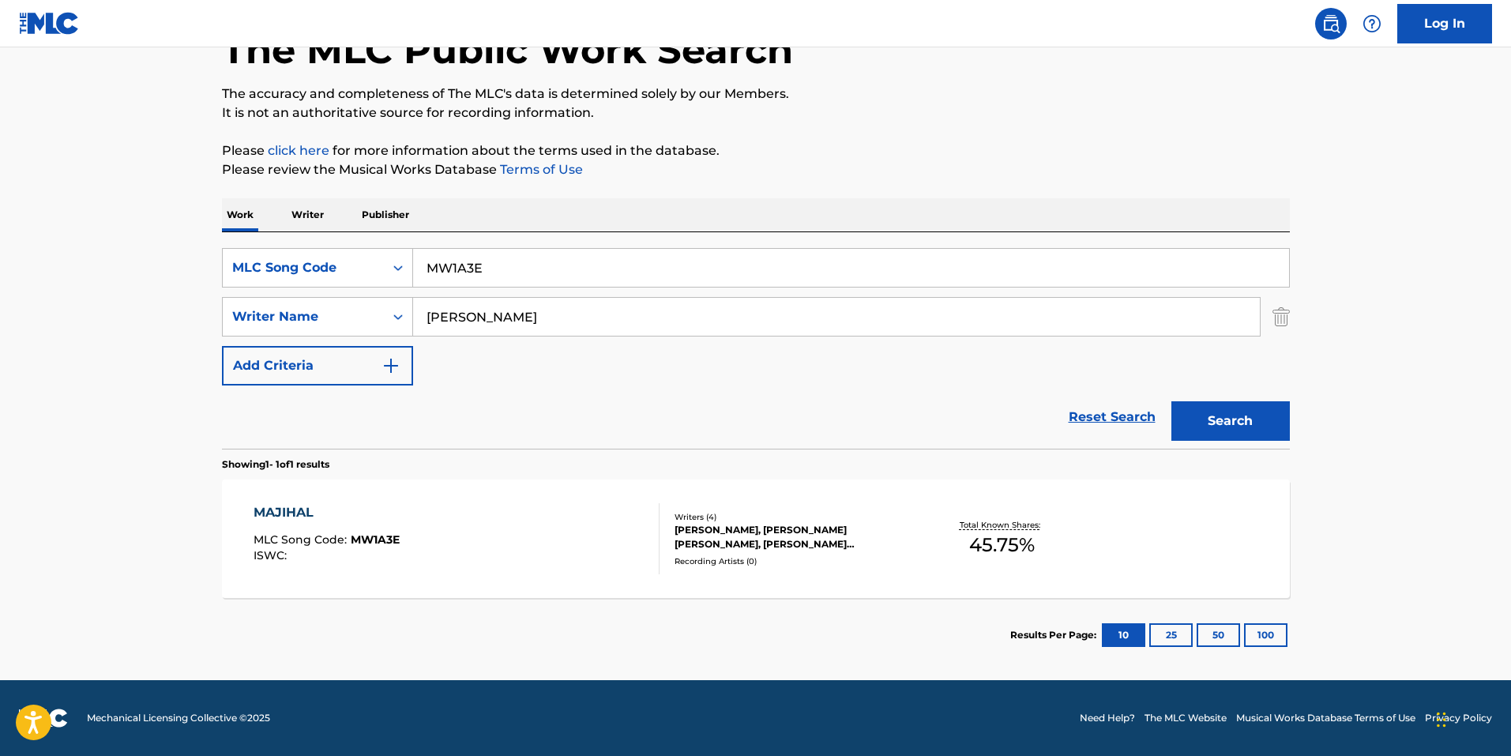
click at [695, 554] on div "Writers ( 4 ) GURINDERBIR SINGH, MANN SANDHU, AMRITPAL SINGH DHILLON, SATINDERP…" at bounding box center [786, 539] width 254 height 56
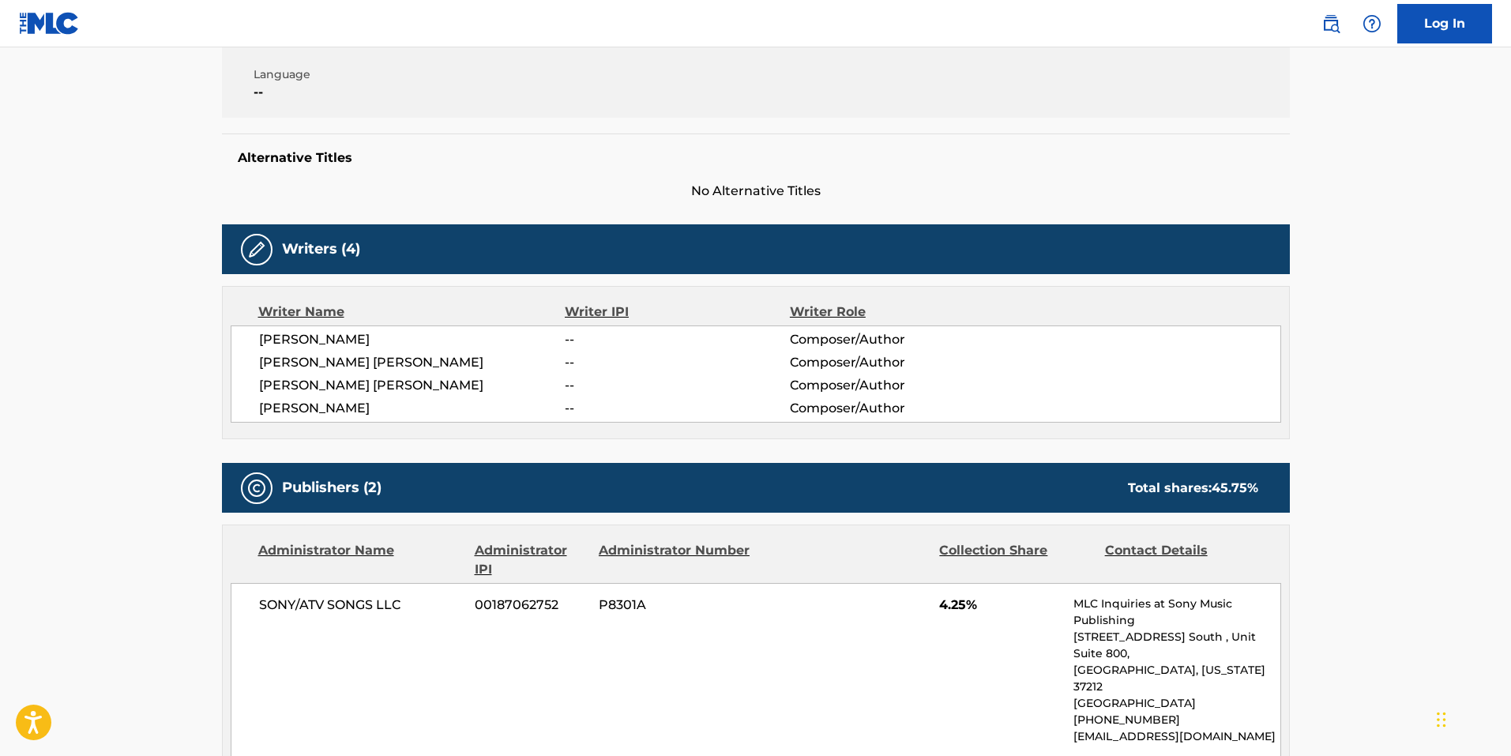
scroll to position [79, 0]
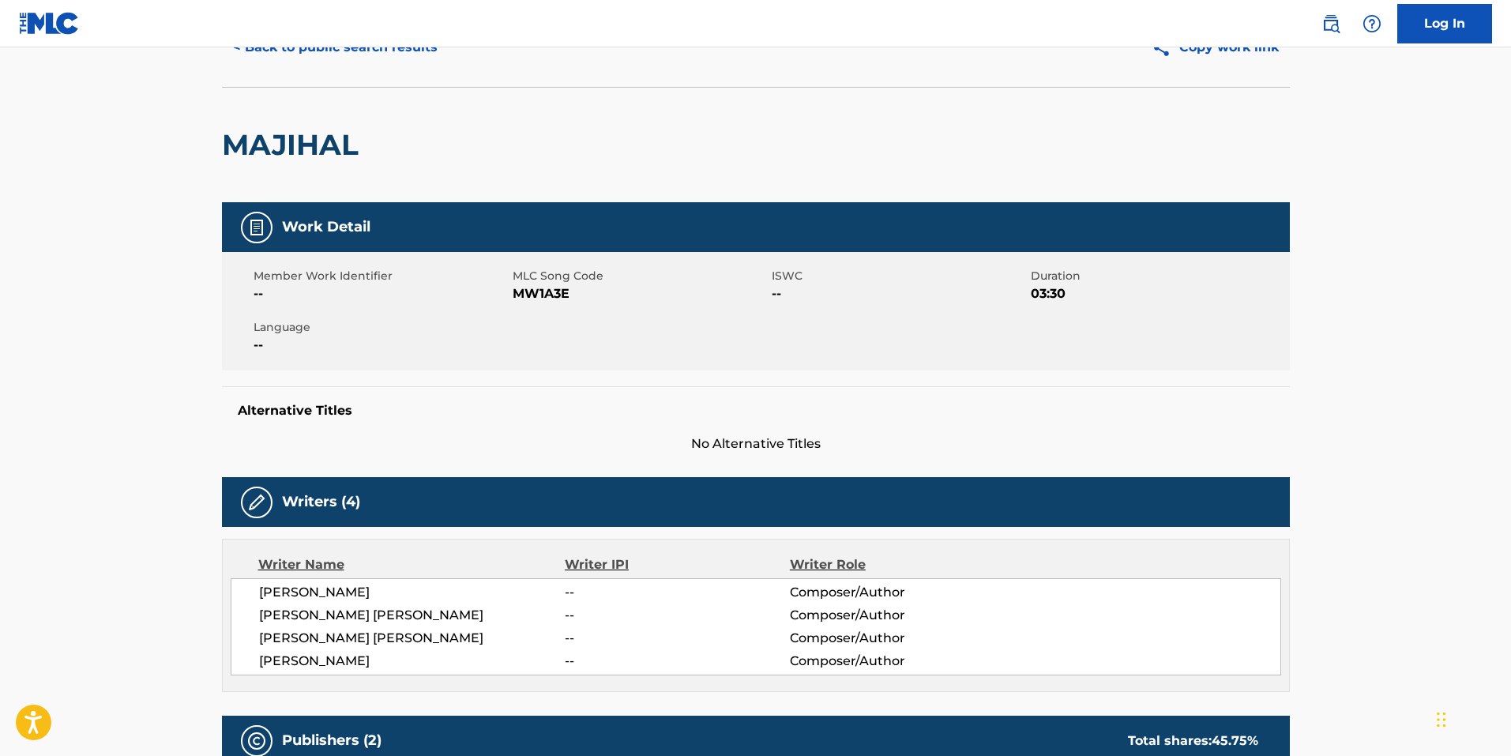
click at [558, 293] on span "MW1A3E" at bounding box center [640, 293] width 255 height 19
copy span "MW1A3E"
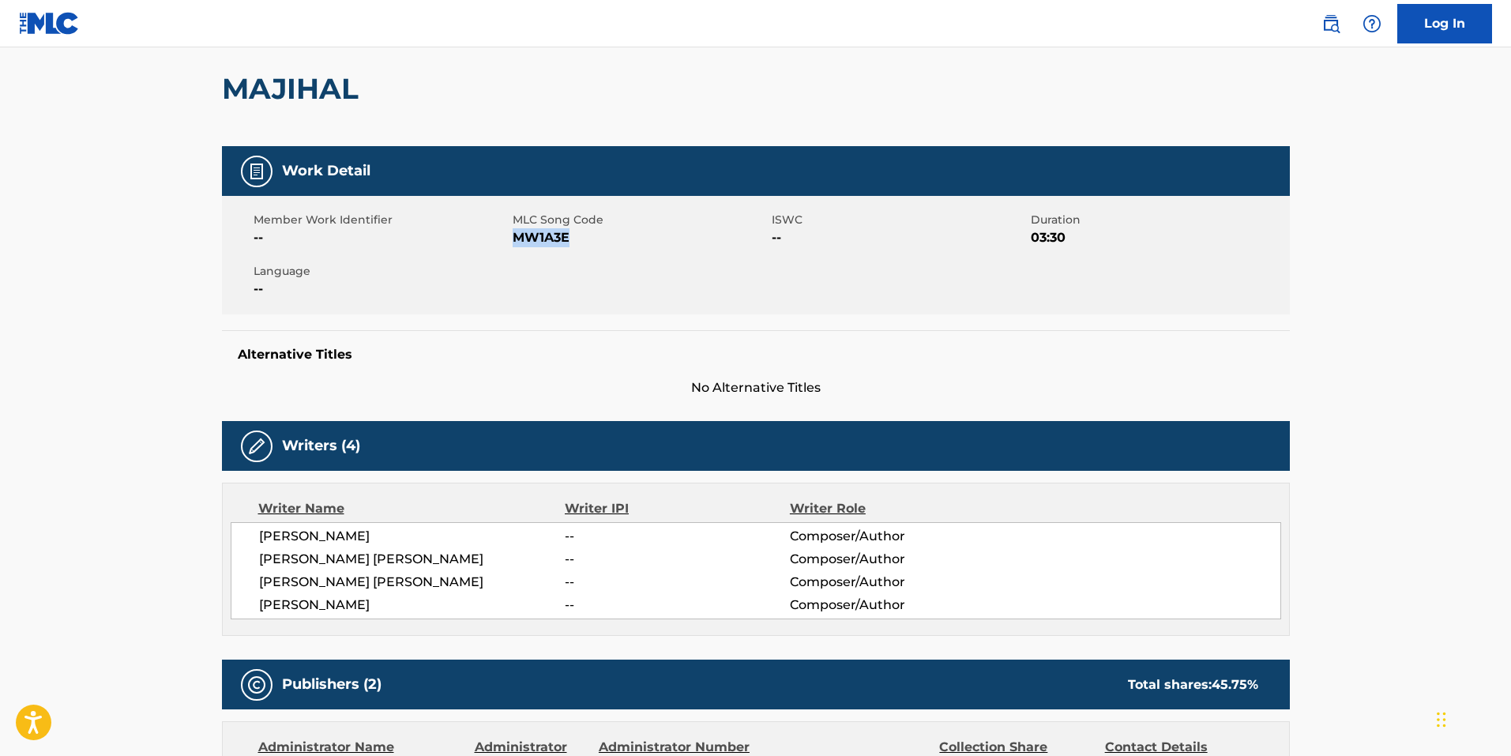
scroll to position [0, 0]
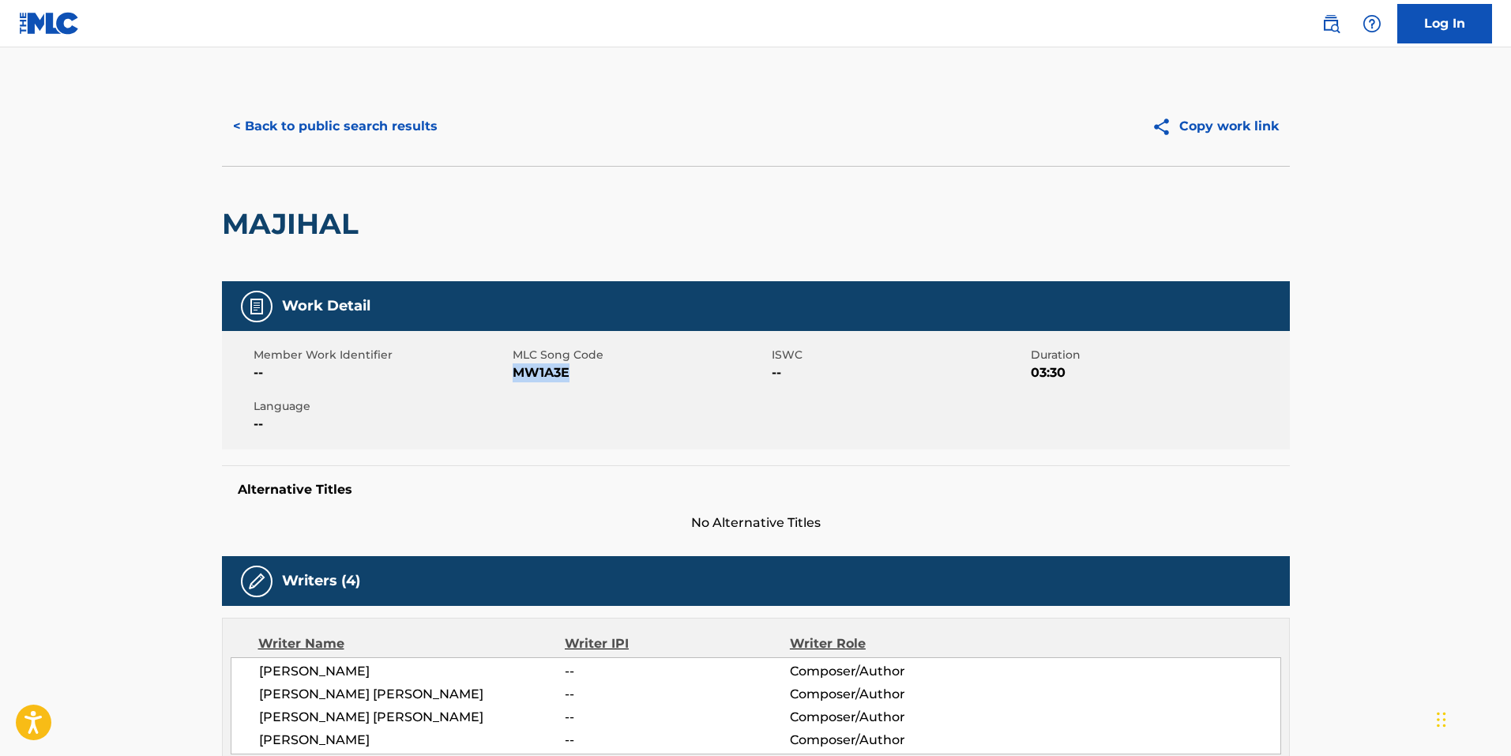
click at [555, 378] on span "MW1A3E" at bounding box center [640, 372] width 255 height 19
click at [597, 449] on div "Member Work Identifier -- MLC Song Code MW1A3E ISWC -- Duration 03:30 Language …" at bounding box center [756, 390] width 1068 height 118
click at [538, 362] on span "MLC Song Code" at bounding box center [640, 355] width 255 height 17
click at [539, 369] on span "MW1A3E" at bounding box center [640, 372] width 255 height 19
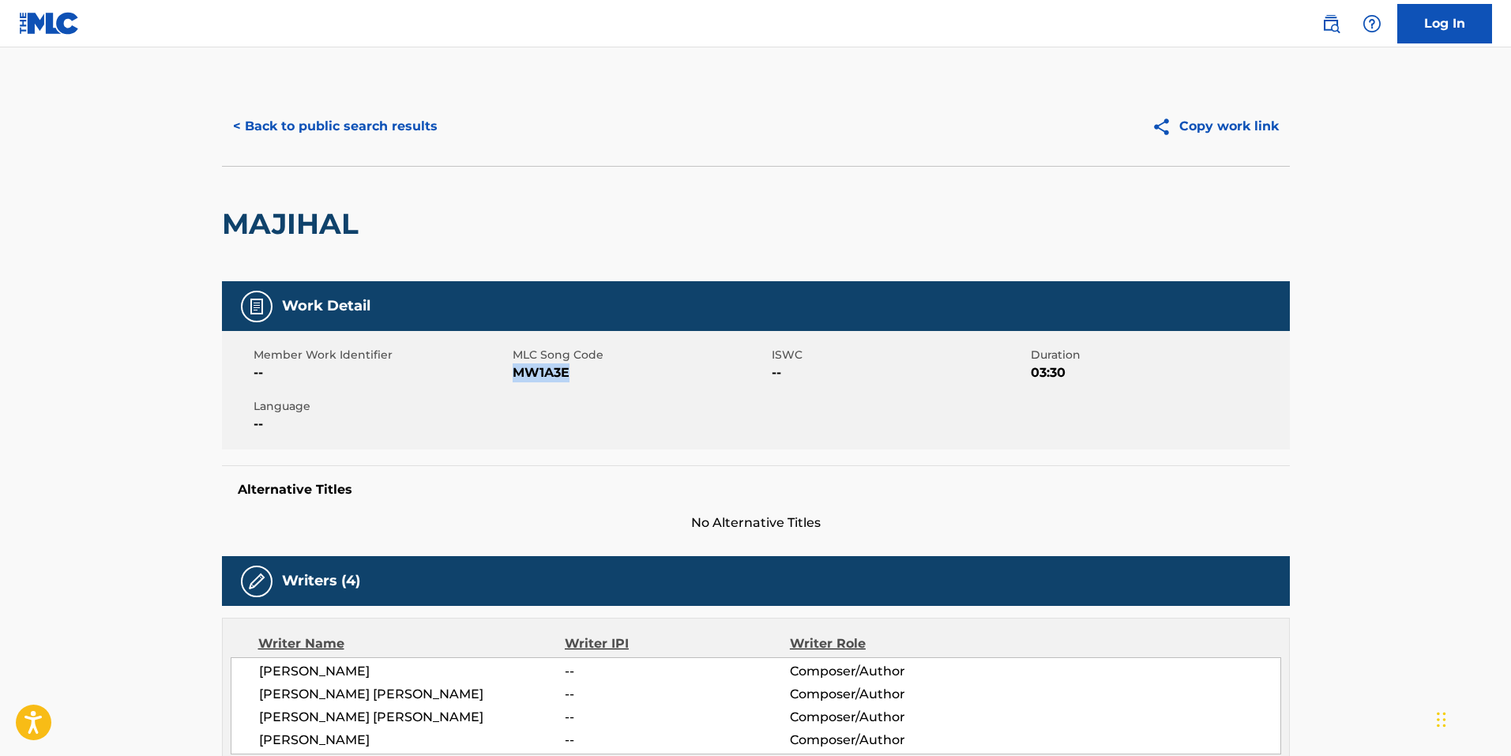
click at [539, 369] on span "MW1A3E" at bounding box center [640, 372] width 255 height 19
copy span "MW1A3E"
click at [303, 133] on button "< Back to public search results" at bounding box center [335, 126] width 227 height 39
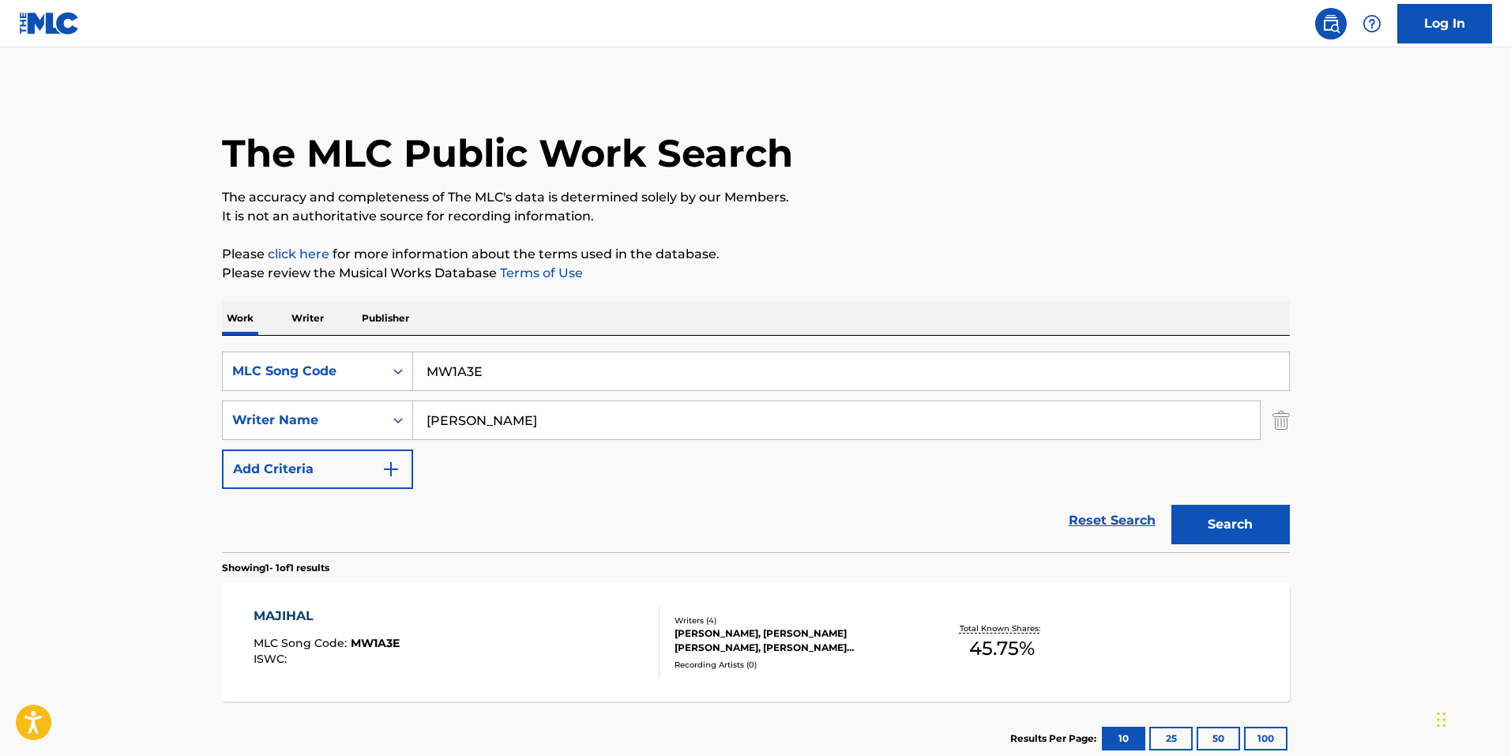
scroll to position [13, 0]
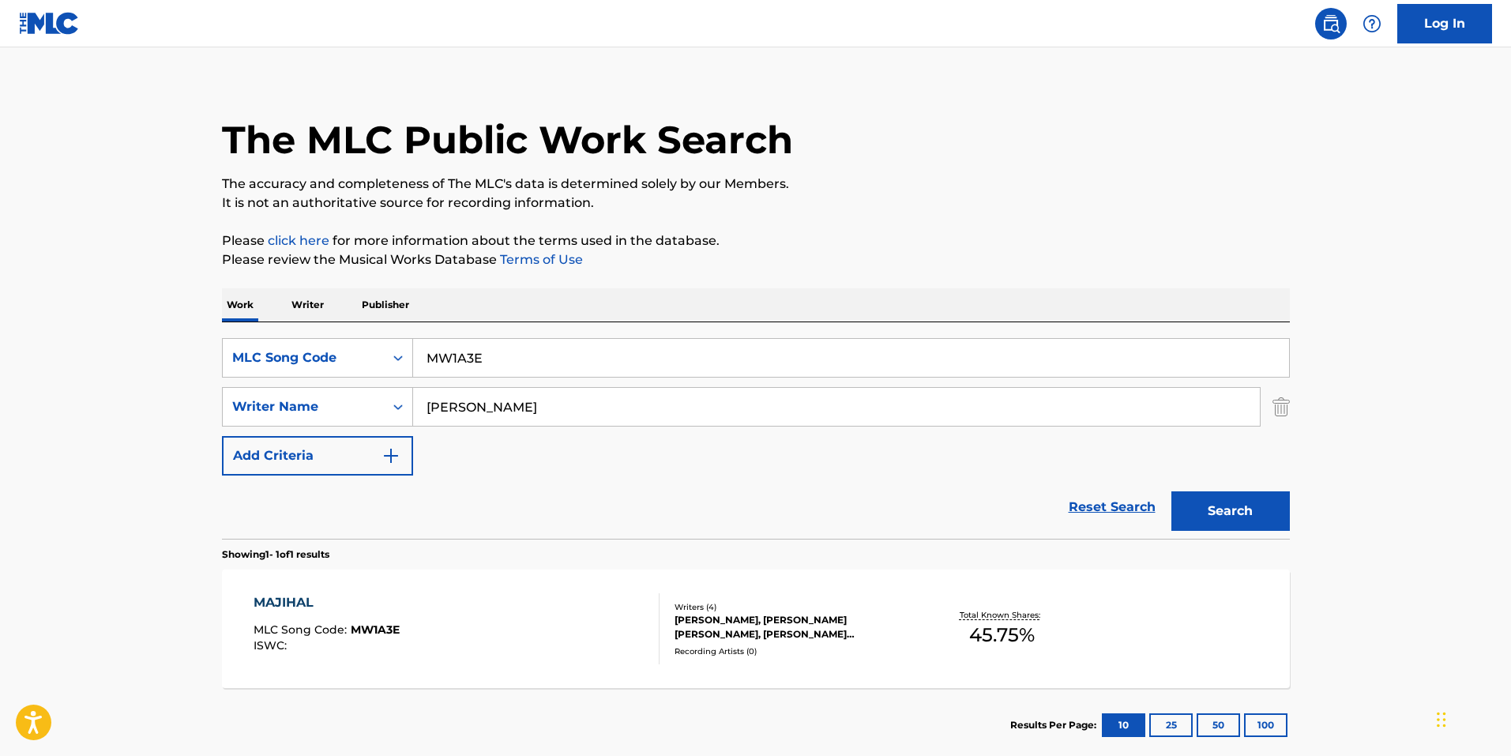
click at [482, 376] on input "MW1A3E" at bounding box center [851, 358] width 876 height 38
click at [489, 374] on input "MW1A3E" at bounding box center [851, 358] width 876 height 38
click at [490, 372] on input "MW1A3E" at bounding box center [851, 358] width 876 height 38
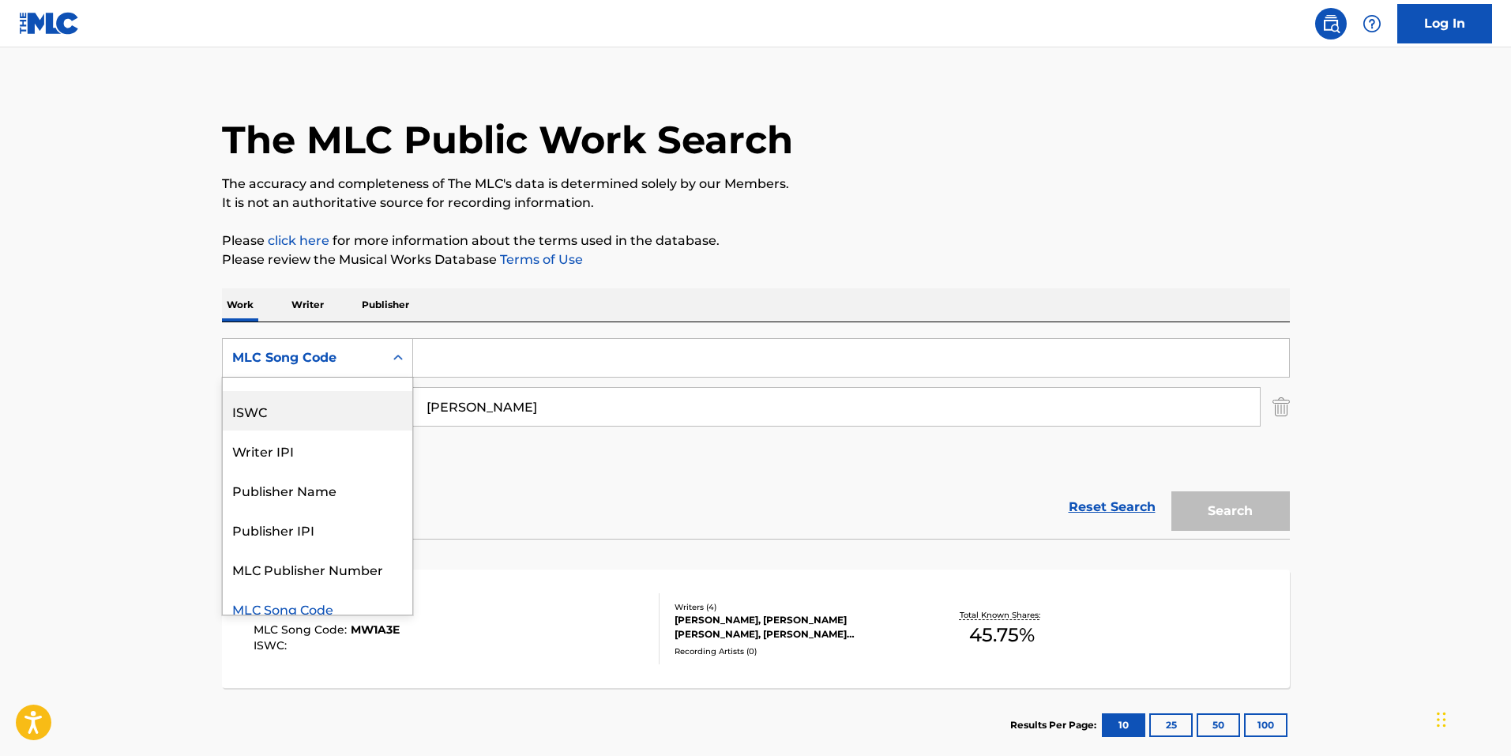
scroll to position [0, 0]
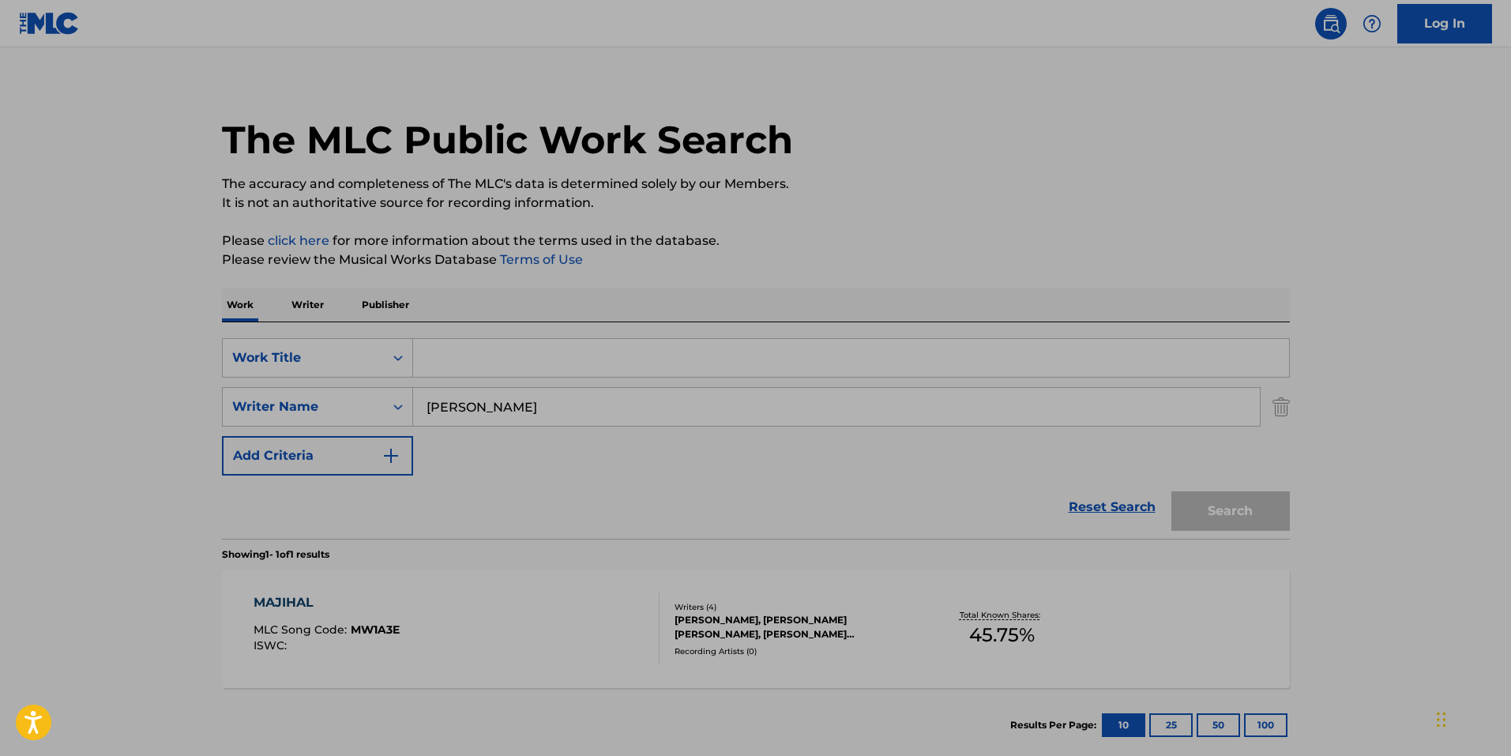
click at [495, 366] on input "Search Form" at bounding box center [851, 358] width 876 height 38
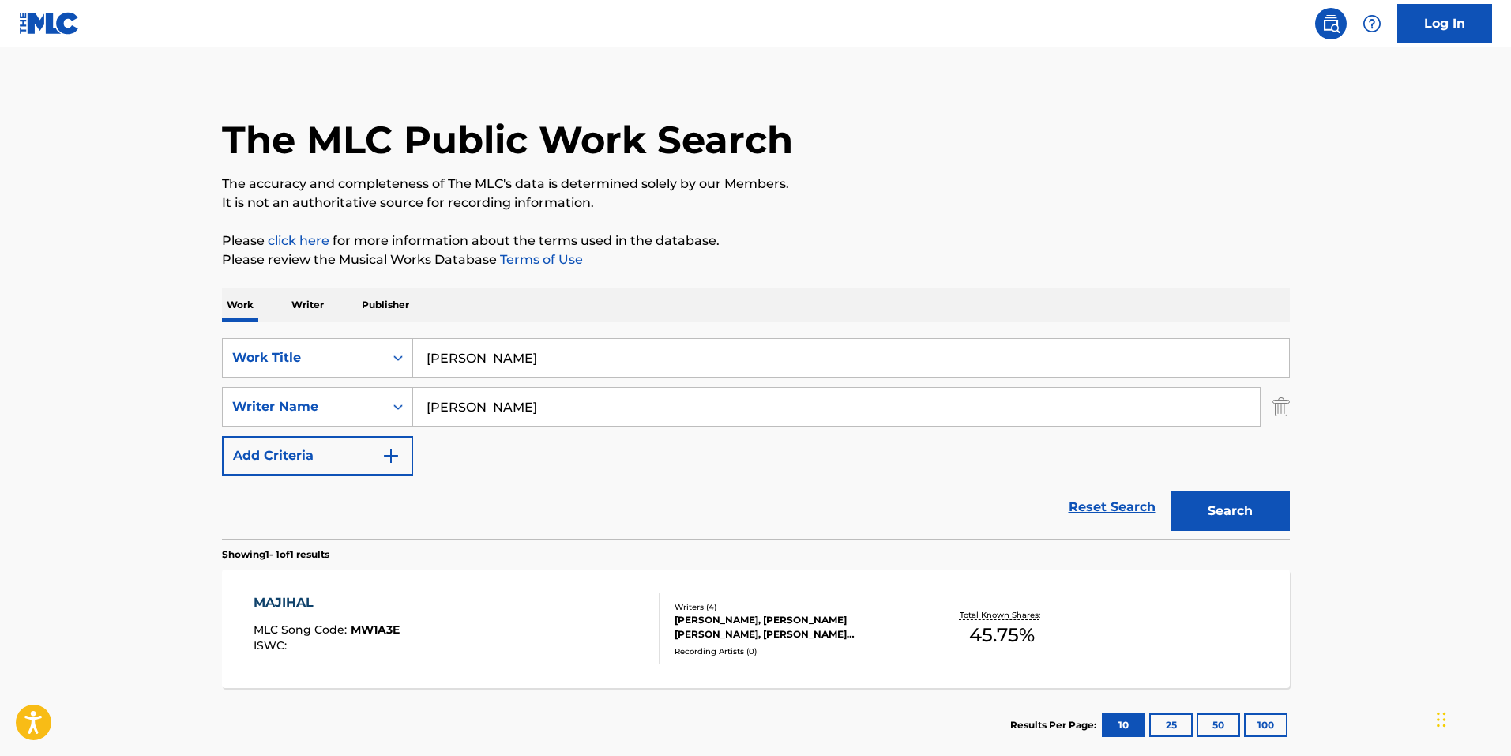
type input "majhail"
click at [1171, 491] on button "Search" at bounding box center [1230, 510] width 118 height 39
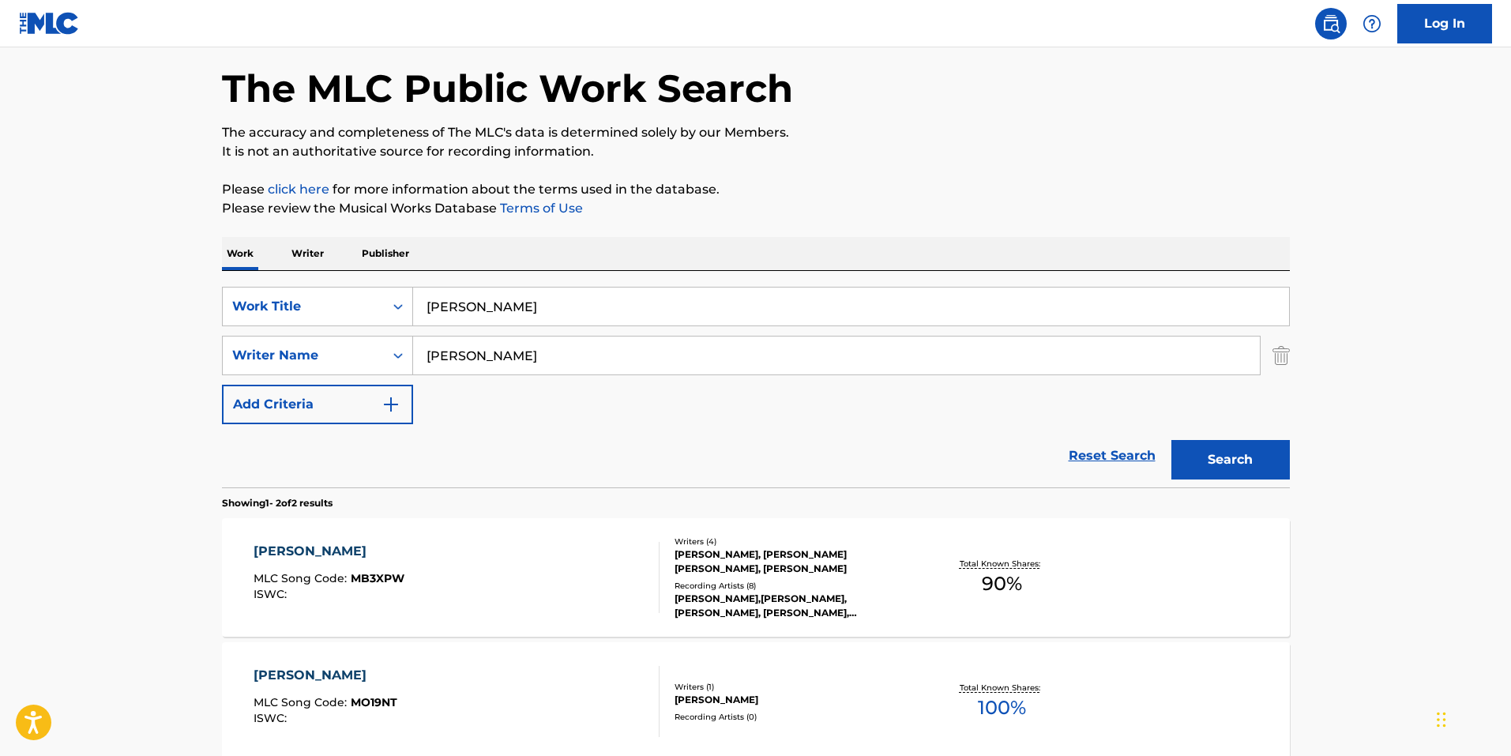
scroll to position [227, 0]
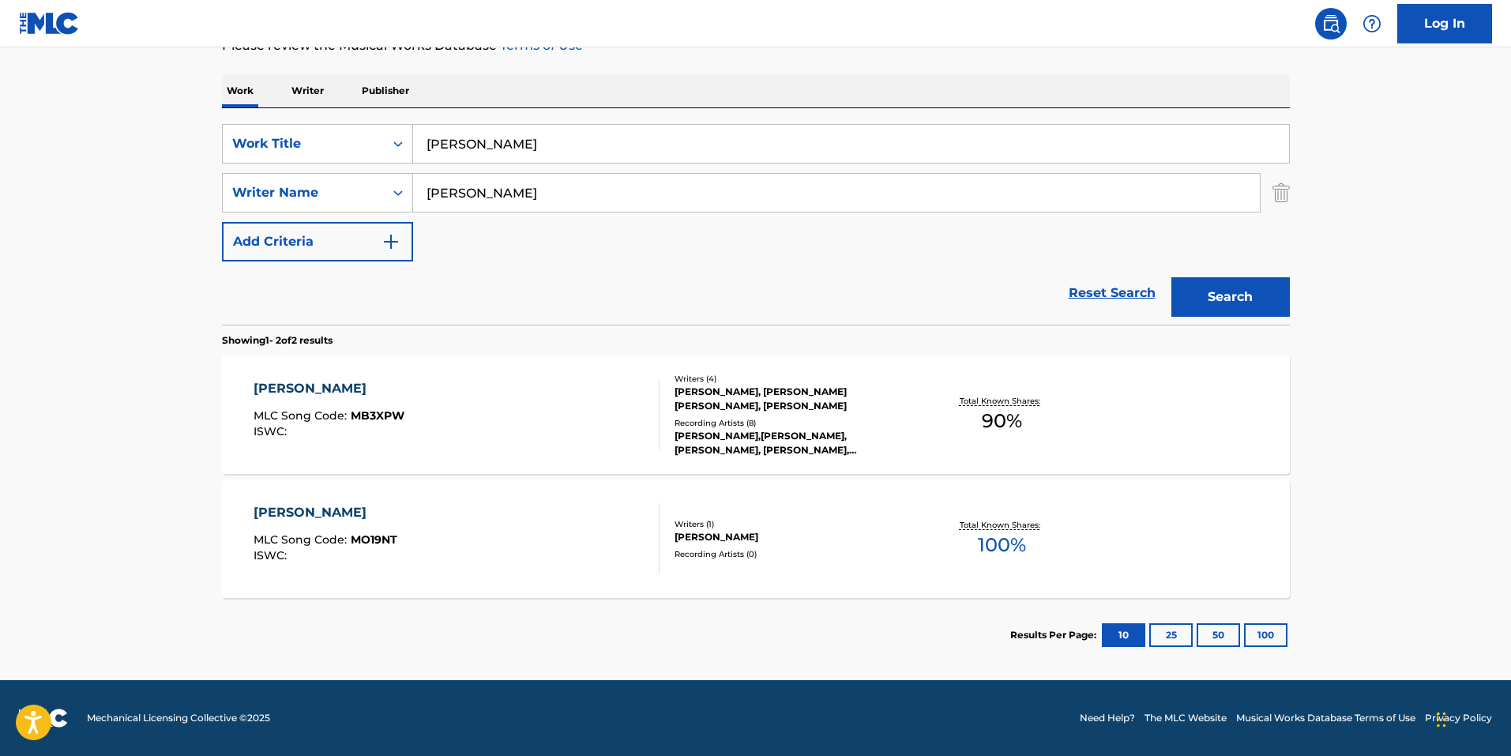
click at [619, 452] on div "MAJHAIL MLC Song Code : MB3XPW ISWC : Writers ( 4 ) JASWINDER SANDHU, AMRITPAL …" at bounding box center [756, 414] width 1068 height 118
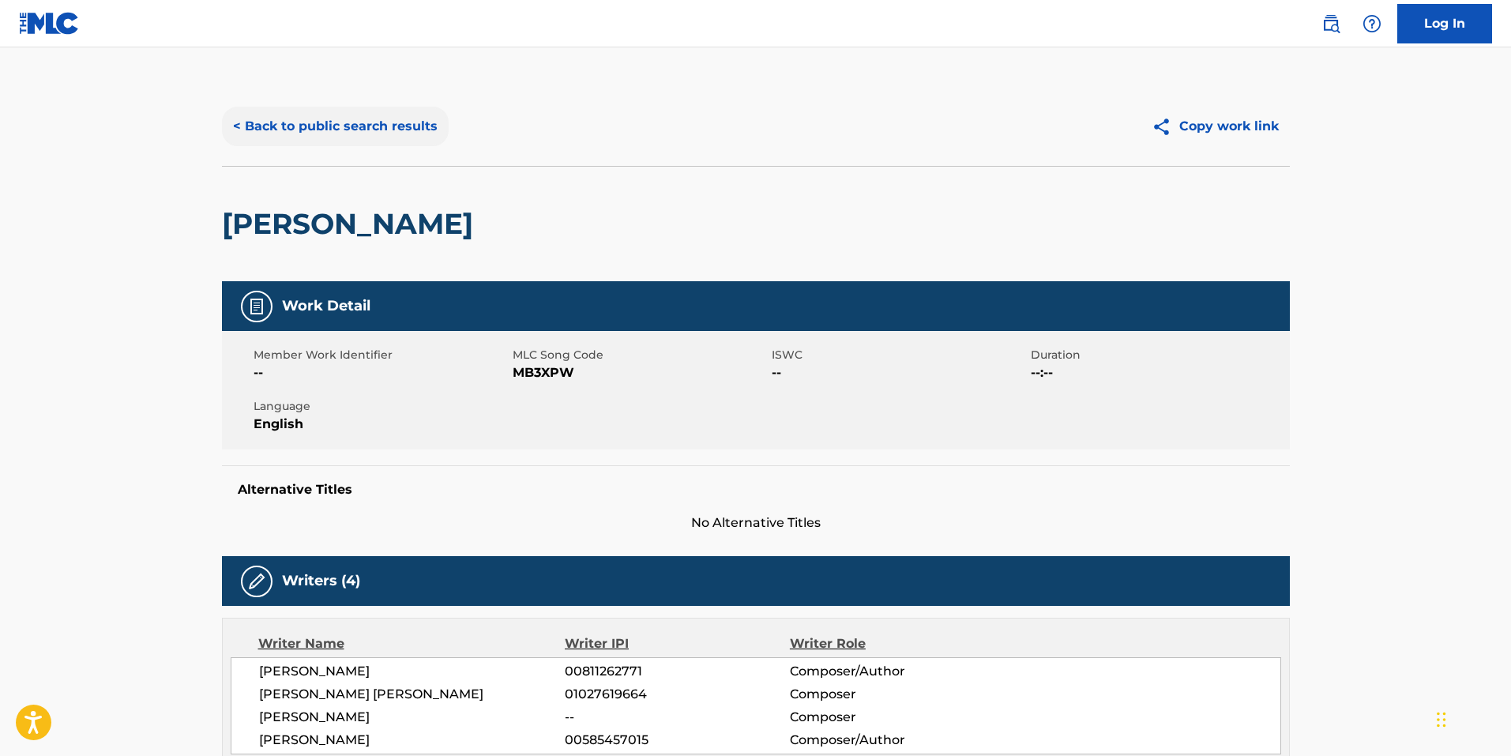
click at [348, 134] on button "< Back to public search results" at bounding box center [335, 126] width 227 height 39
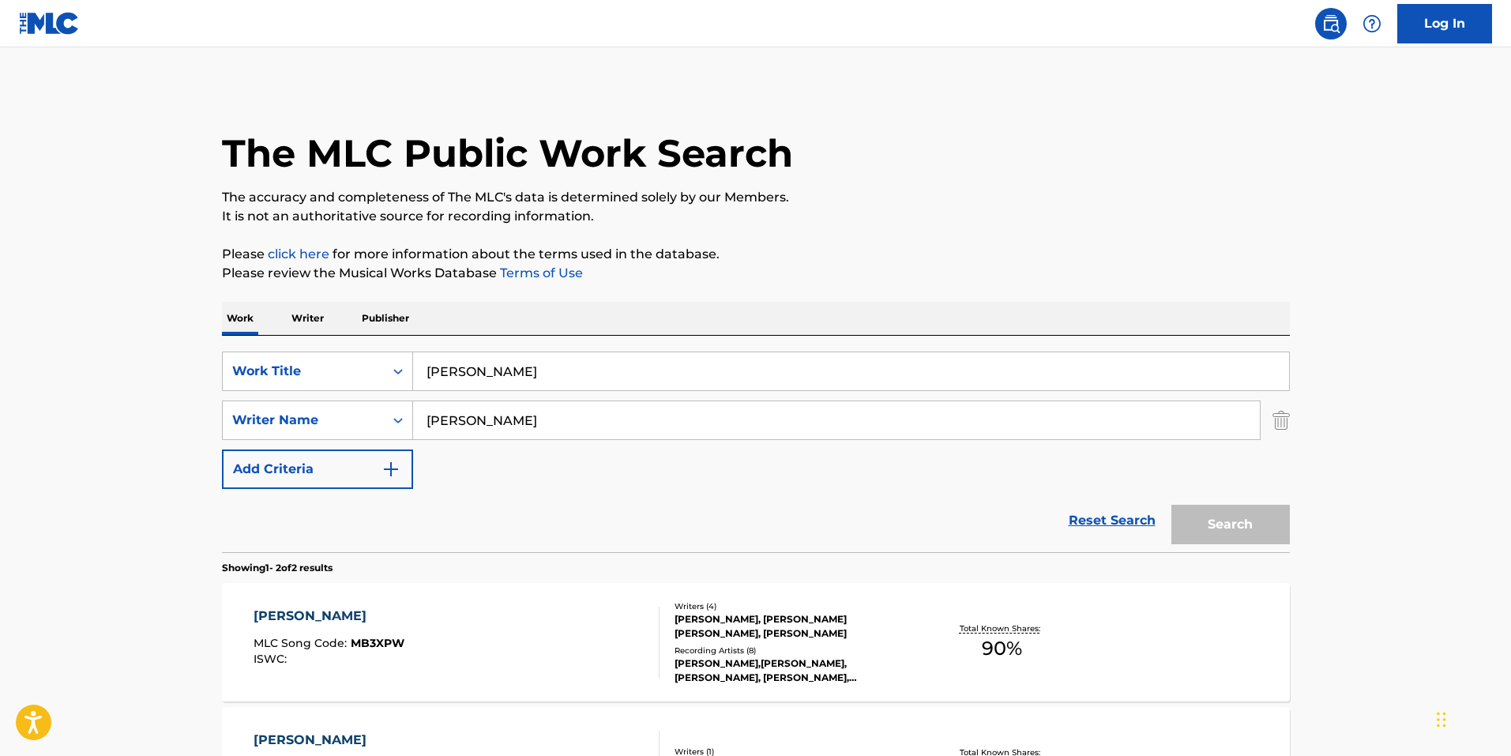
scroll to position [137, 0]
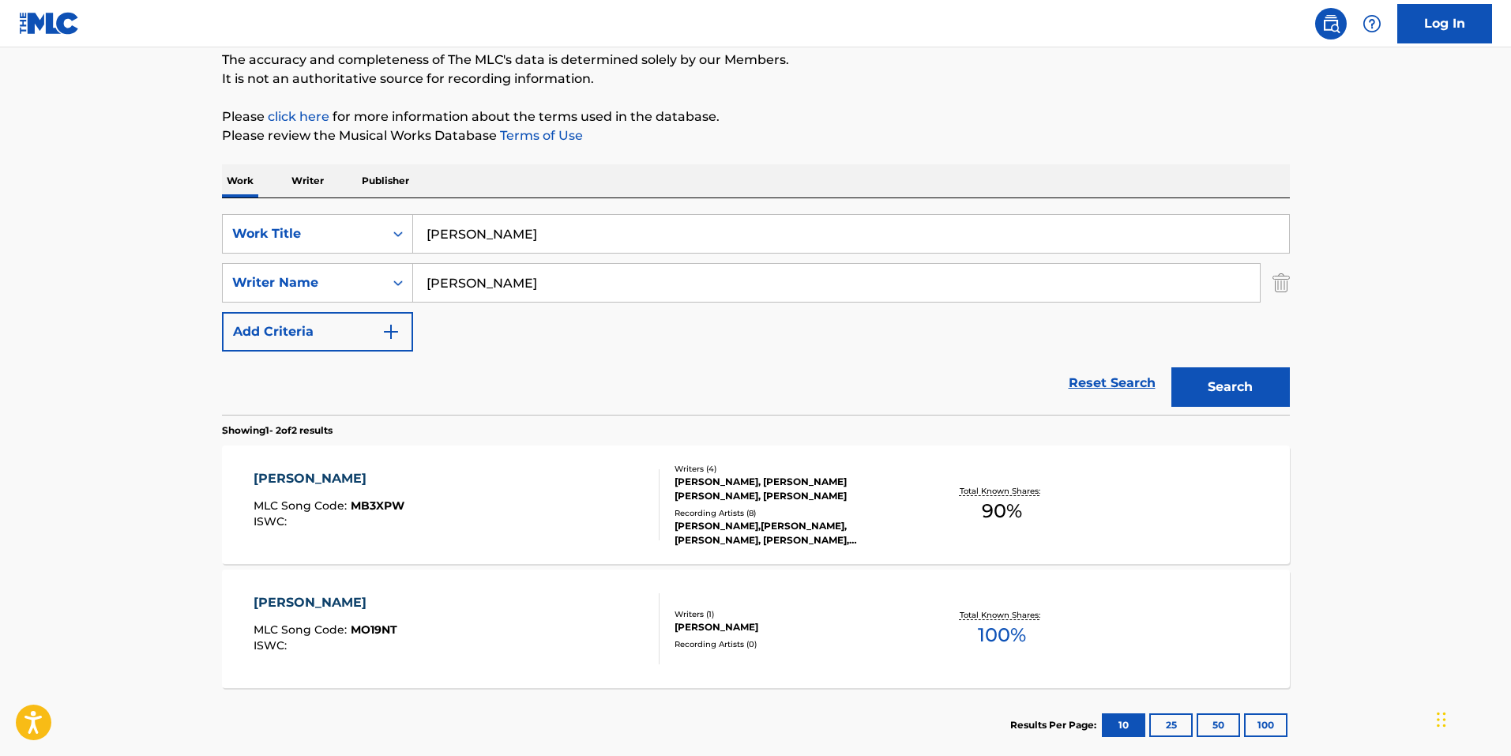
click at [462, 614] on div "MAJHAIL MLC Song Code : MO19NT ISWC :" at bounding box center [457, 628] width 406 height 71
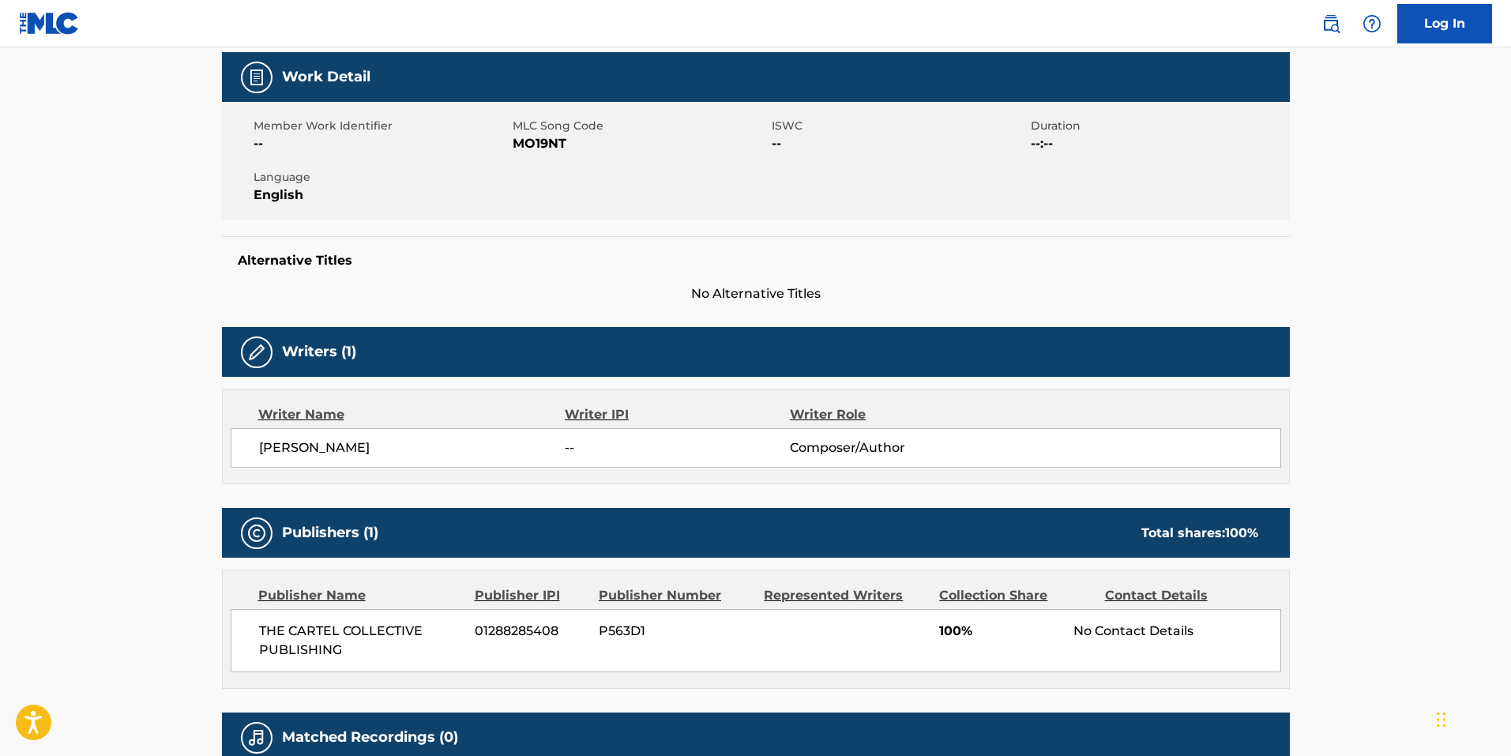
scroll to position [237, 0]
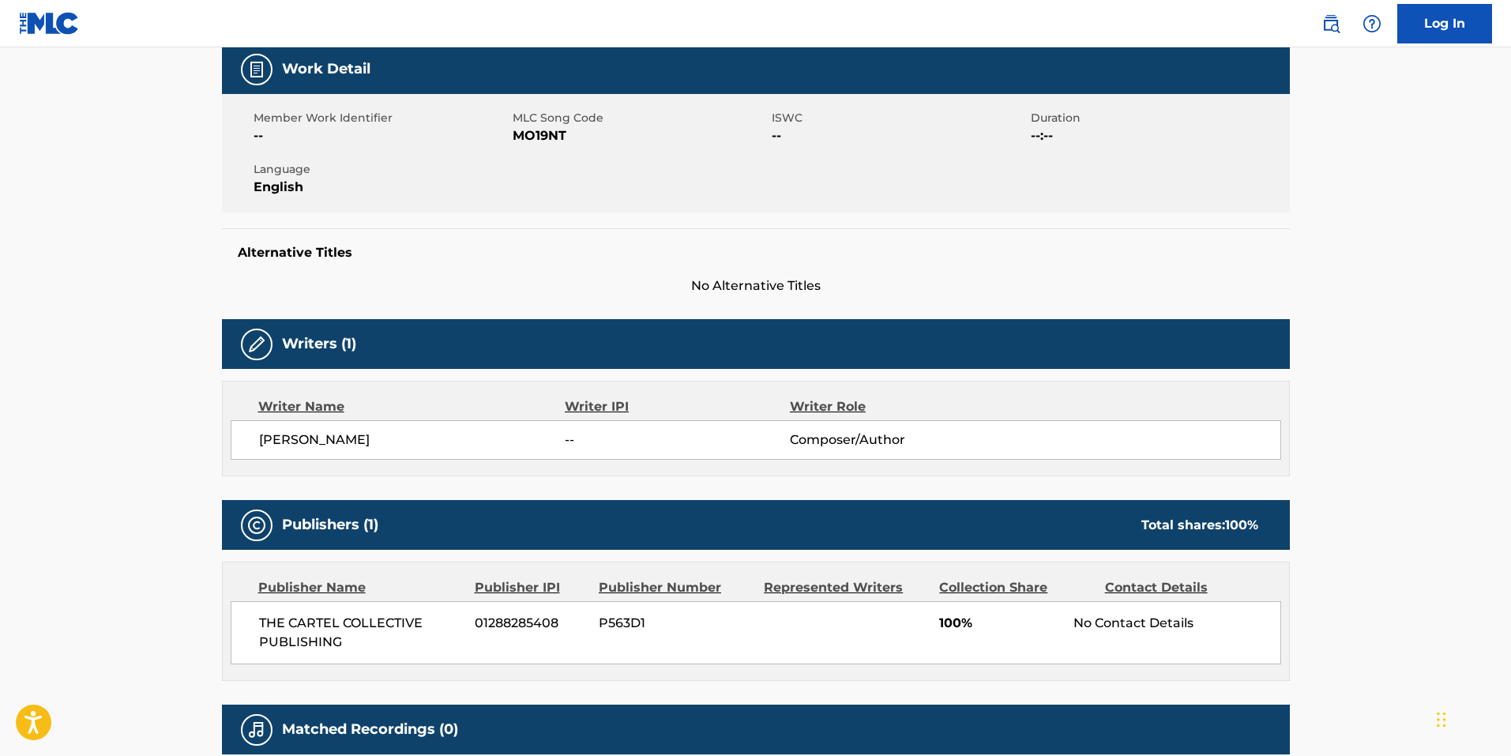
click at [538, 139] on span "MO19NT" at bounding box center [640, 135] width 255 height 19
copy span "MO19NT"
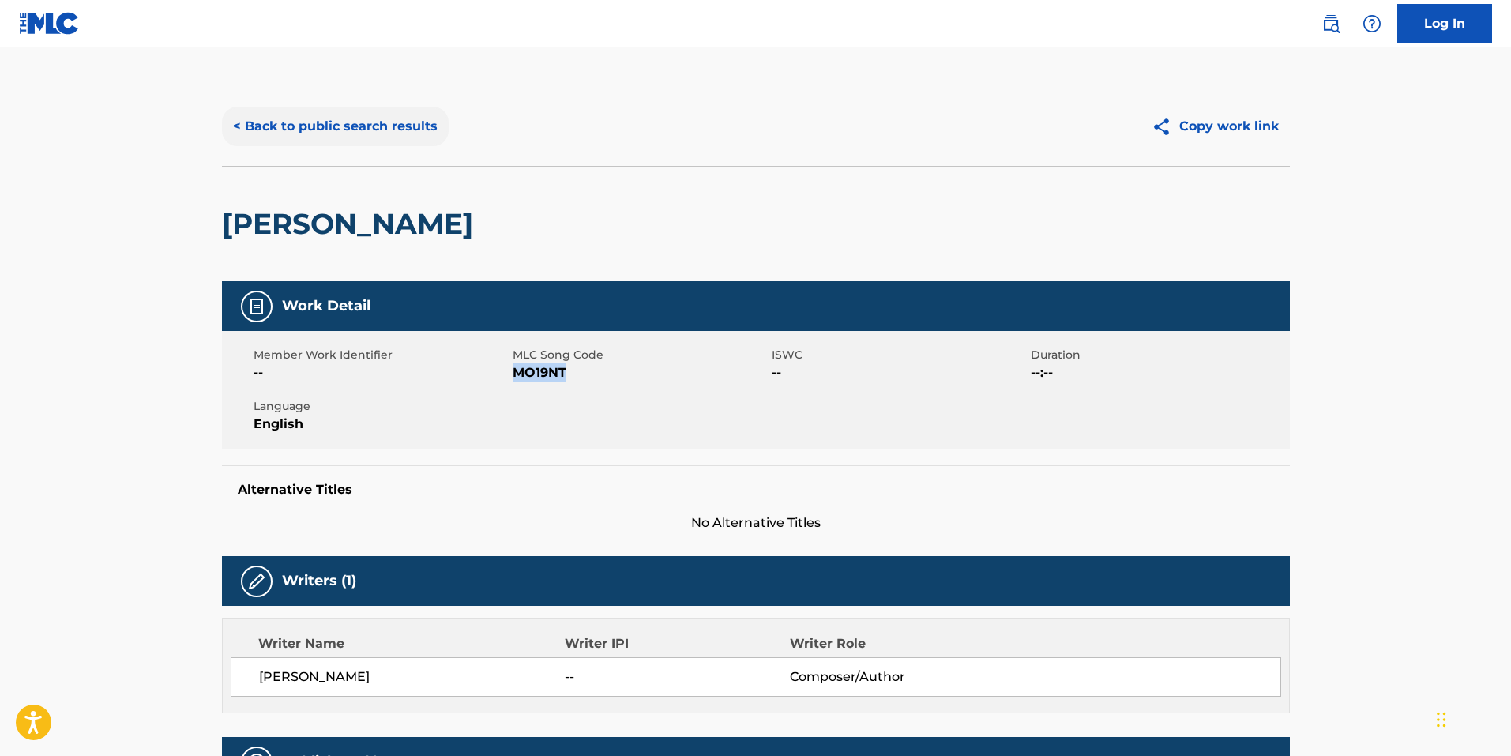
click at [340, 132] on button "< Back to public search results" at bounding box center [335, 126] width 227 height 39
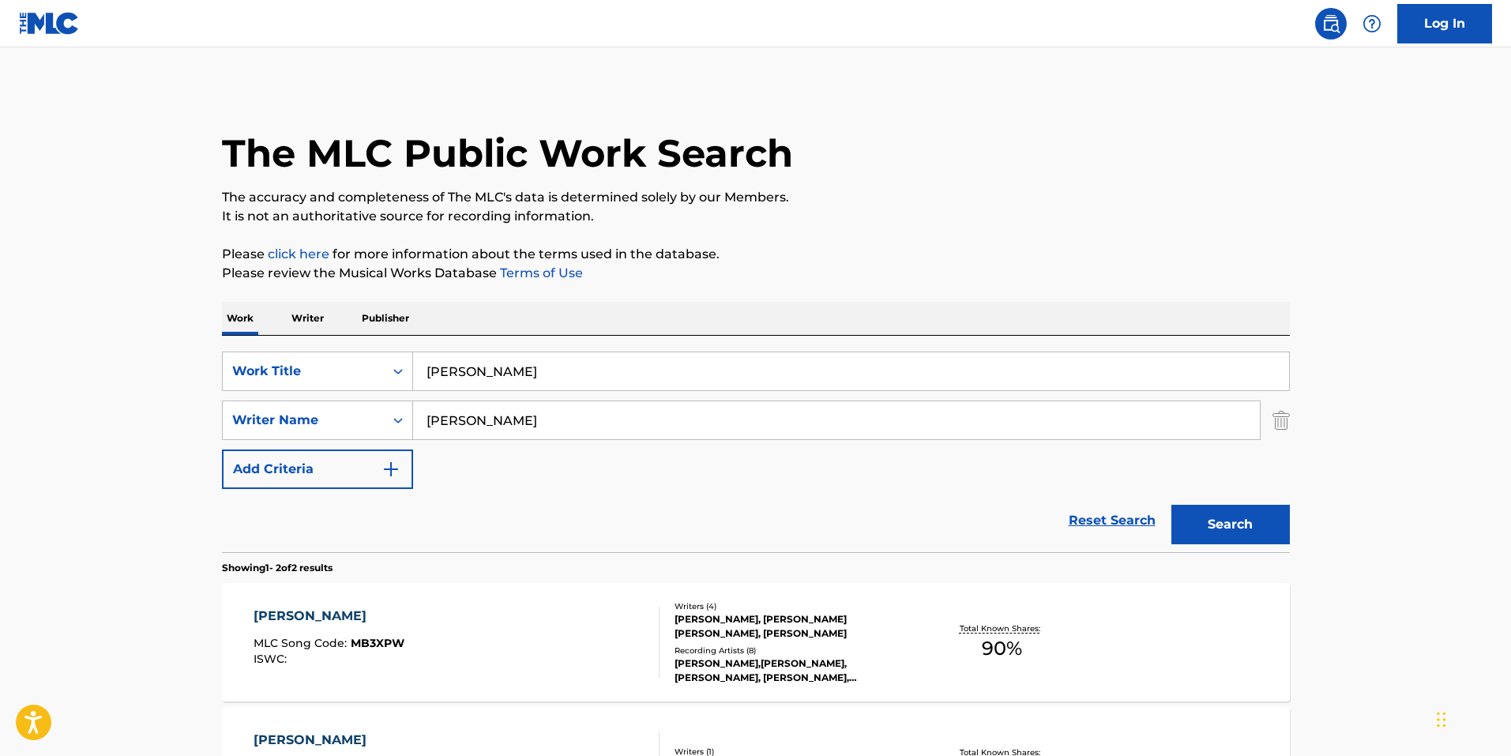
scroll to position [137, 0]
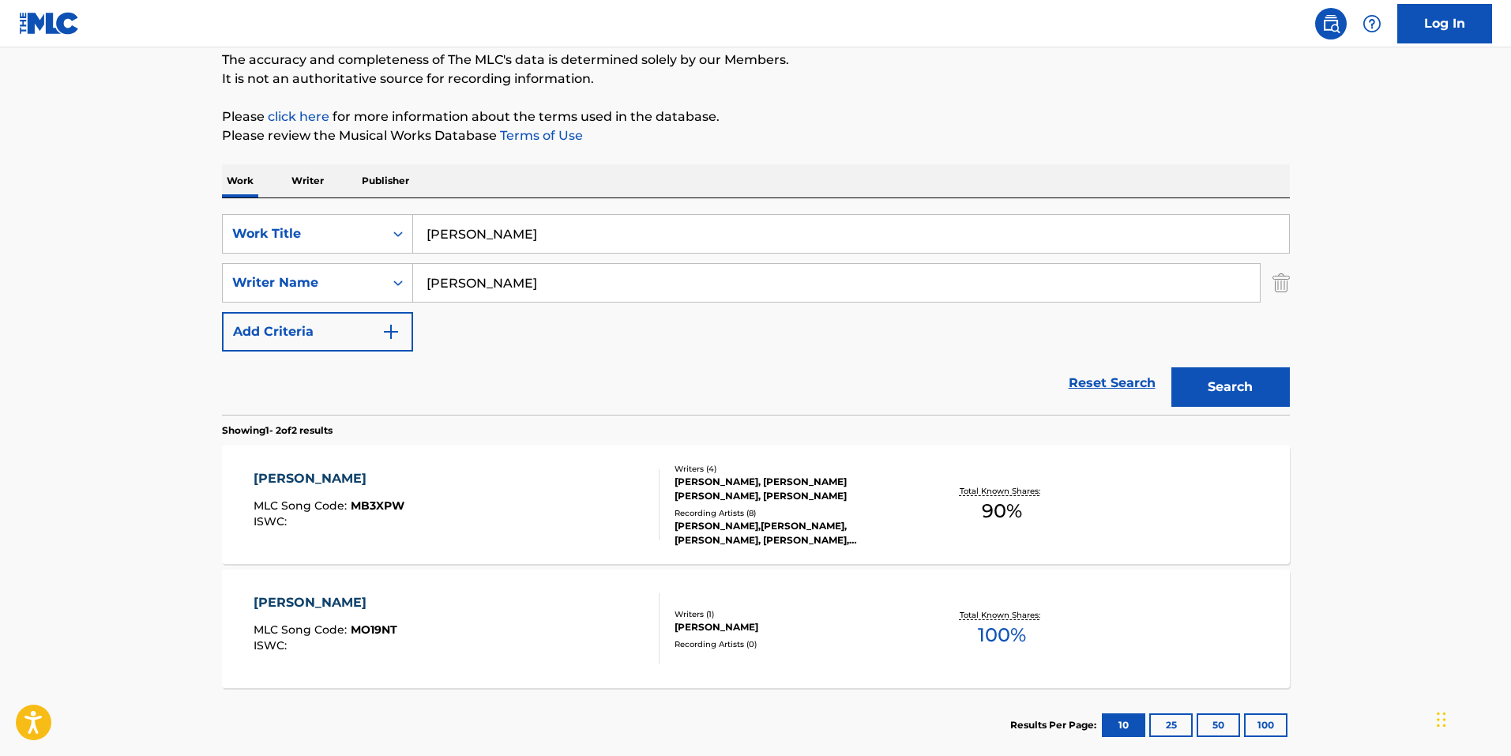
click at [573, 523] on div "MAJHAIL MLC Song Code : MB3XPW ISWC :" at bounding box center [457, 504] width 406 height 71
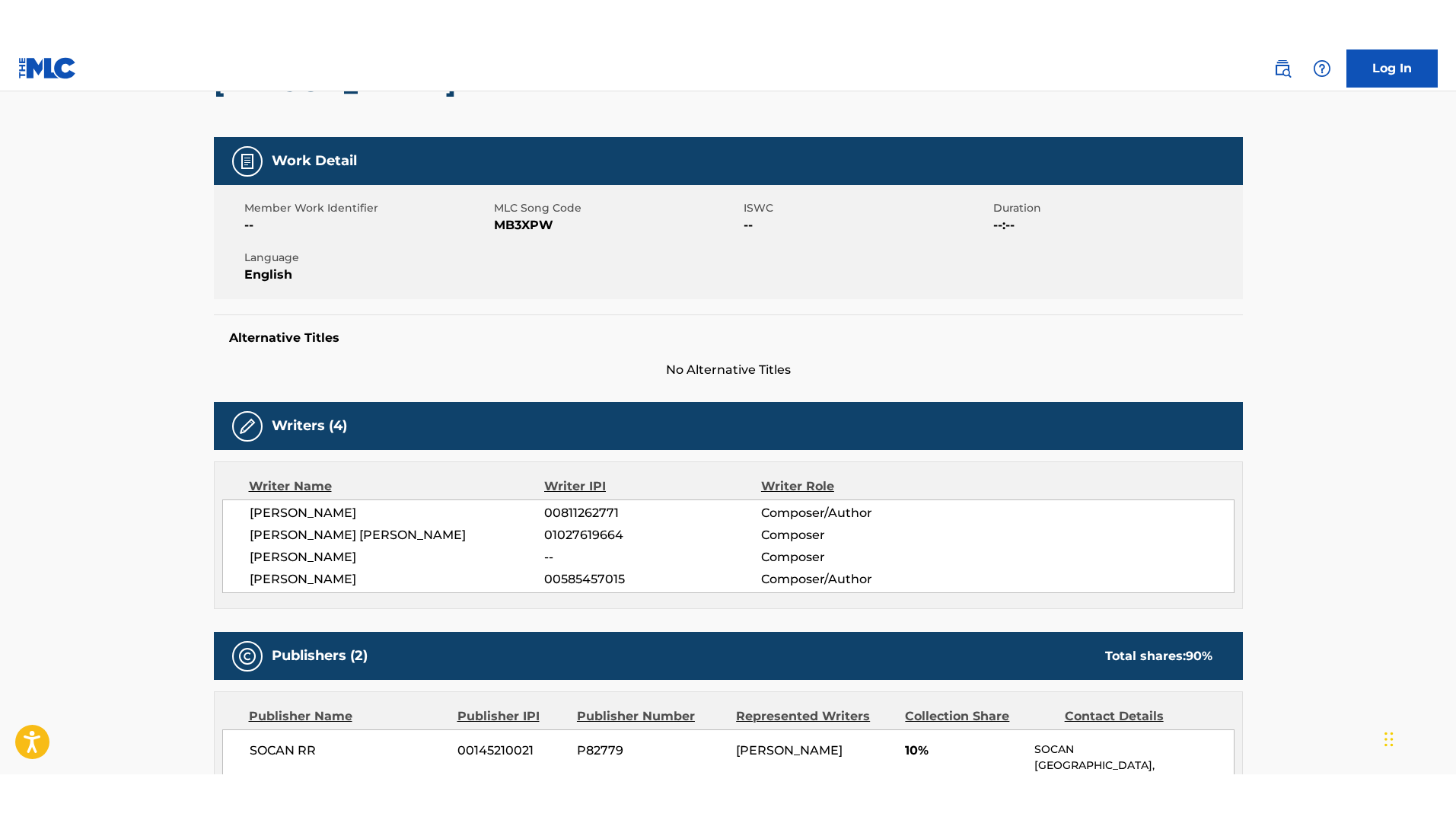
scroll to position [152, 0]
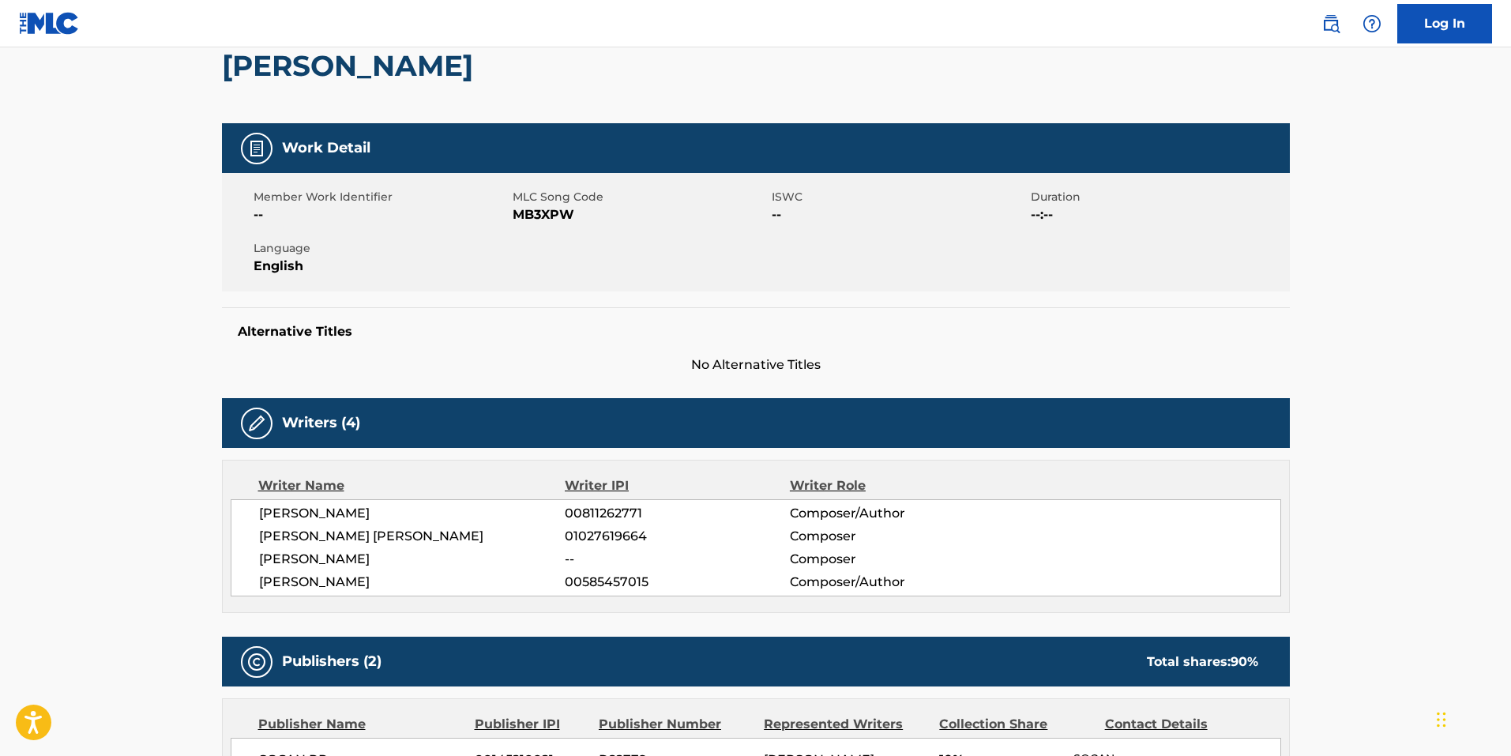
click at [557, 200] on span "MLC Song Code" at bounding box center [640, 197] width 255 height 17
click at [561, 216] on span "MB3XPW" at bounding box center [640, 214] width 255 height 19
copy span "MB3XPW"
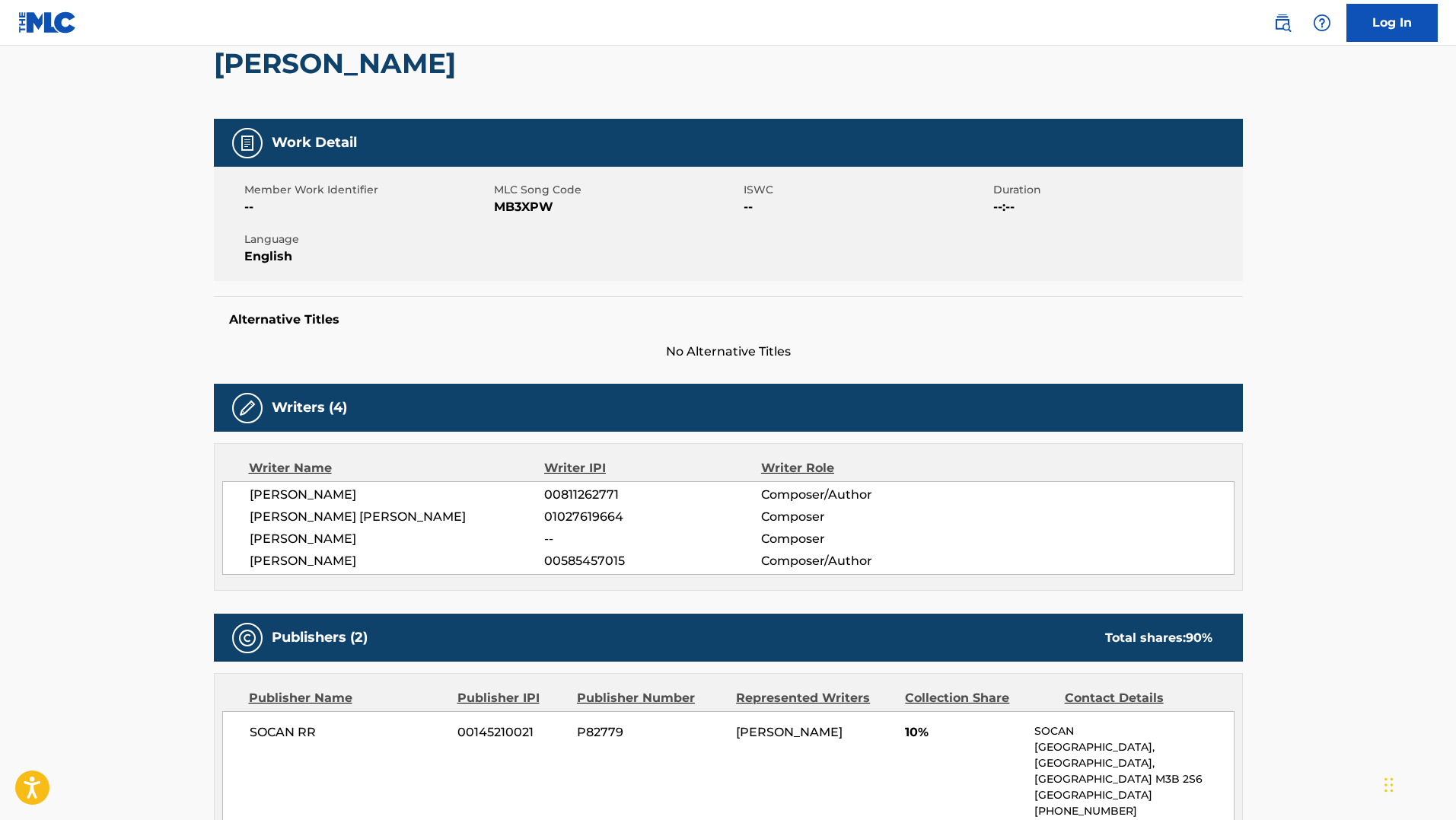
click at [146, 519] on main "< Back to public search results Copy work link MAJHAIL Work Detail Member Work …" at bounding box center [728, 721] width 1456 height 1655
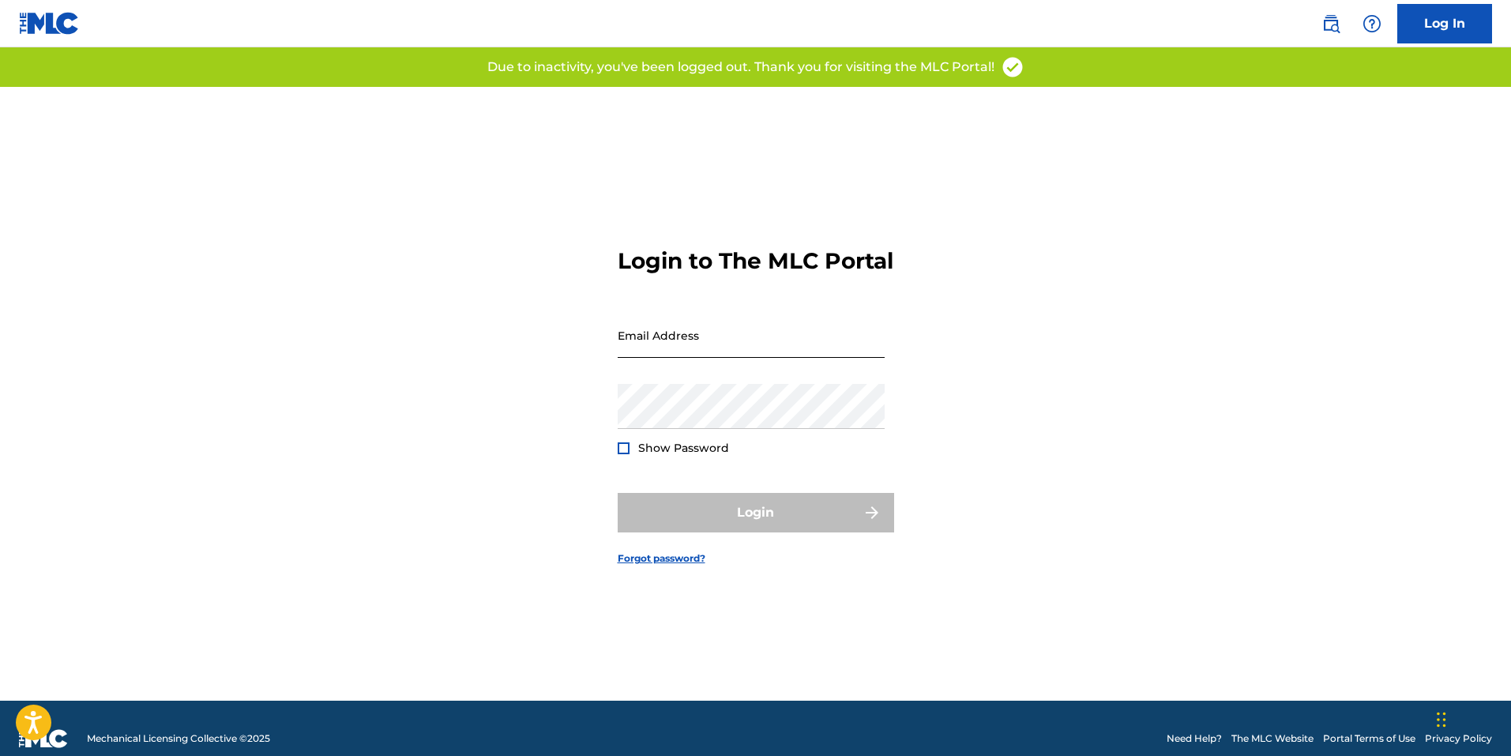
click at [740, 343] on input "Email Address" at bounding box center [751, 335] width 267 height 45
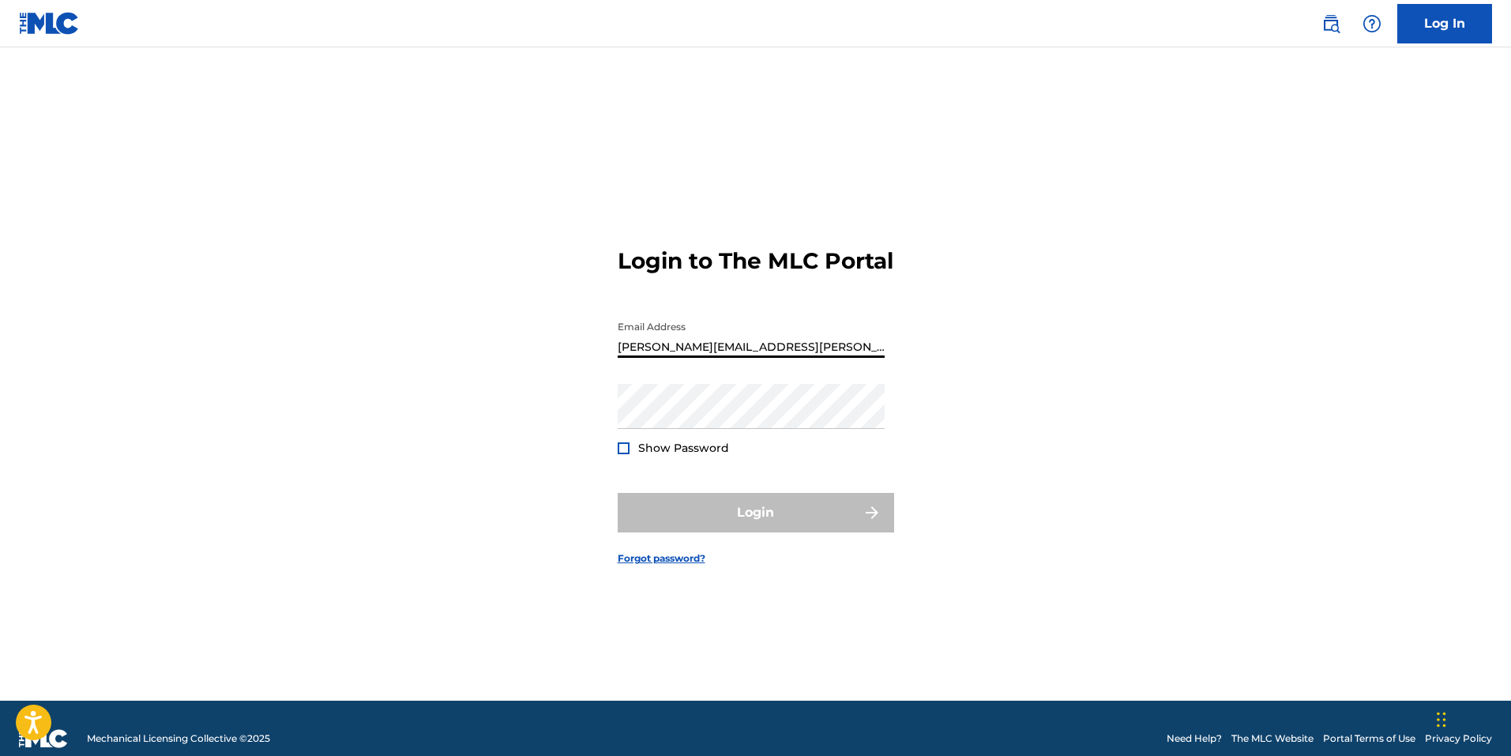
type input "[PERSON_NAME][EMAIL_ADDRESS][PERSON_NAME][DOMAIN_NAME]"
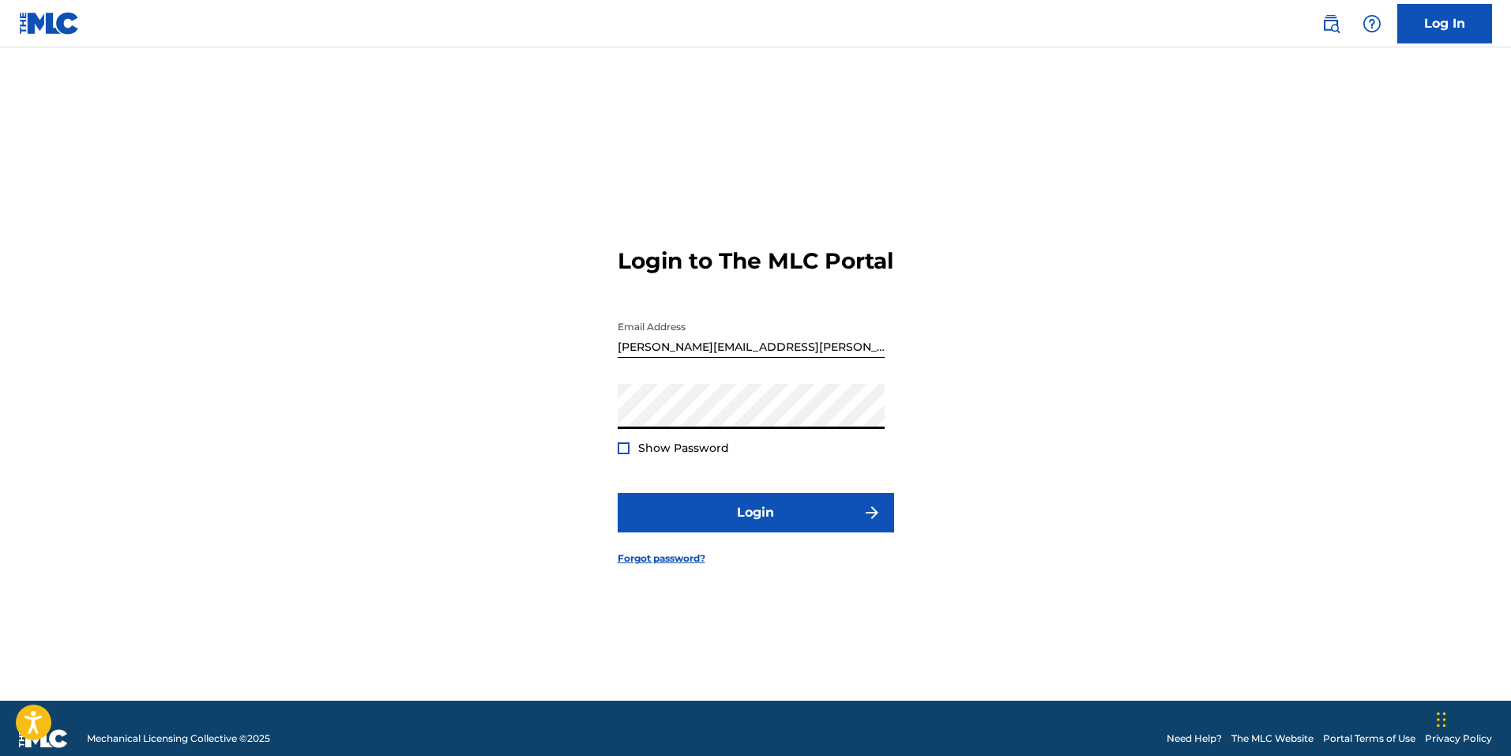
click at [618, 493] on button "Login" at bounding box center [756, 512] width 276 height 39
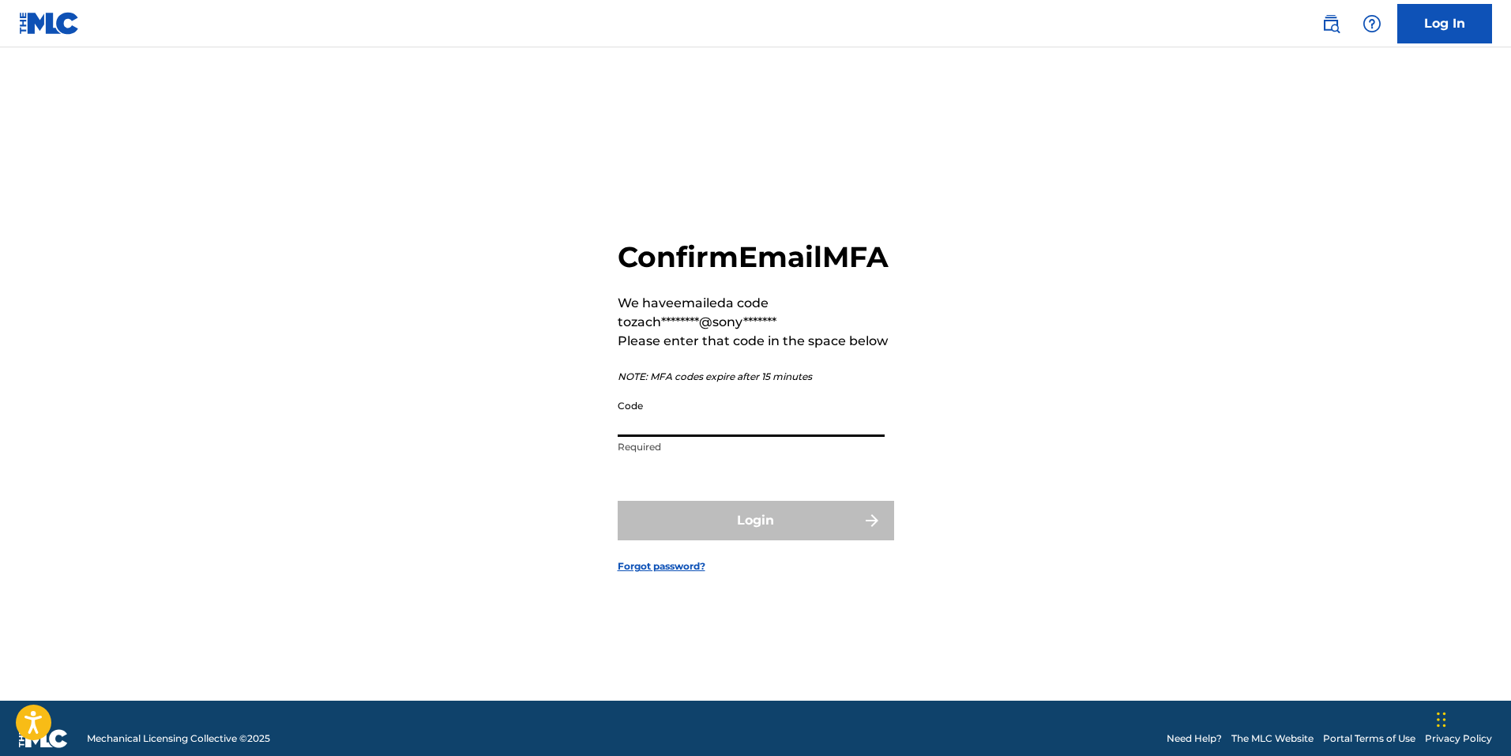
drag, startPoint x: 711, startPoint y: 445, endPoint x: 714, endPoint y: 481, distance: 36.5
click at [711, 437] on input "Code" at bounding box center [751, 414] width 267 height 45
paste input "599349"
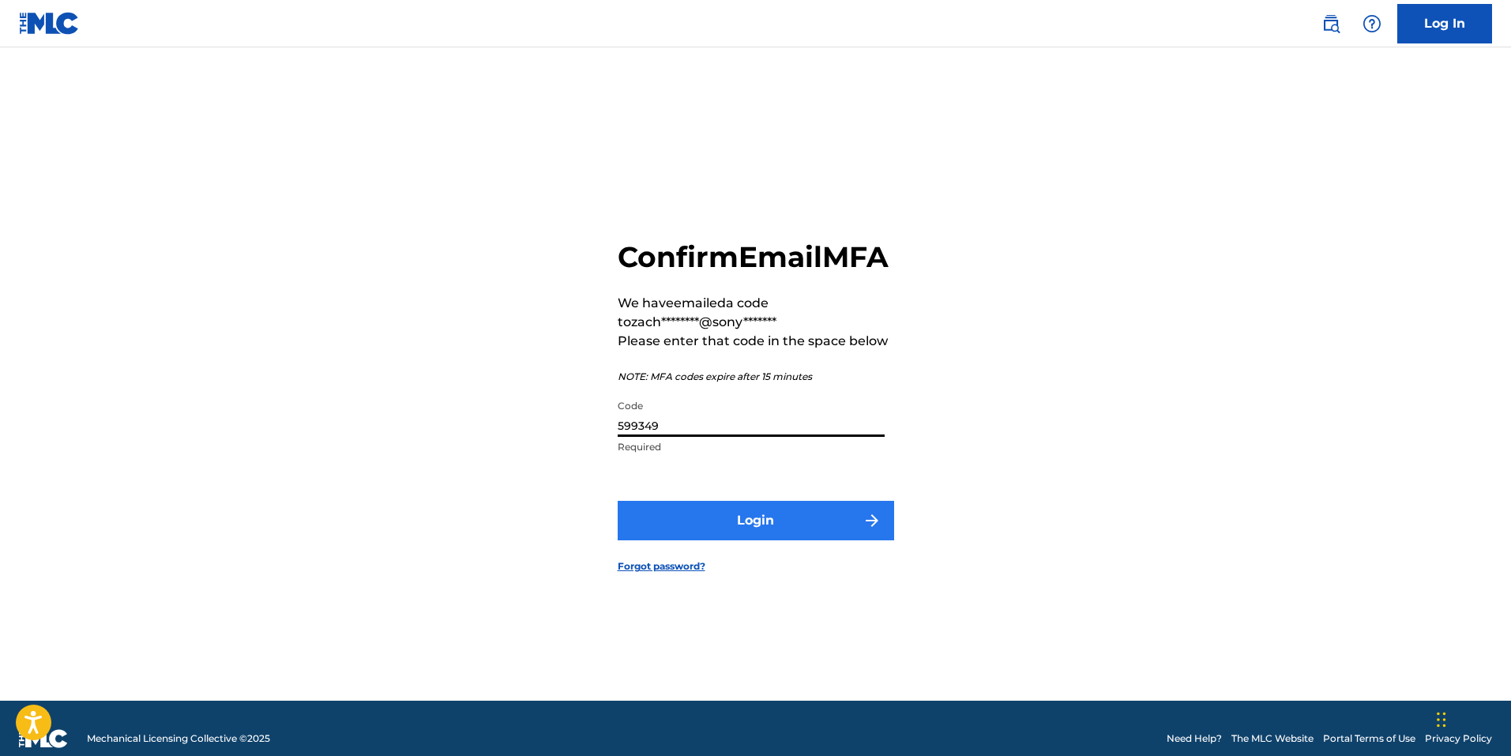
type input "599349"
click at [713, 520] on button "Login" at bounding box center [756, 520] width 276 height 39
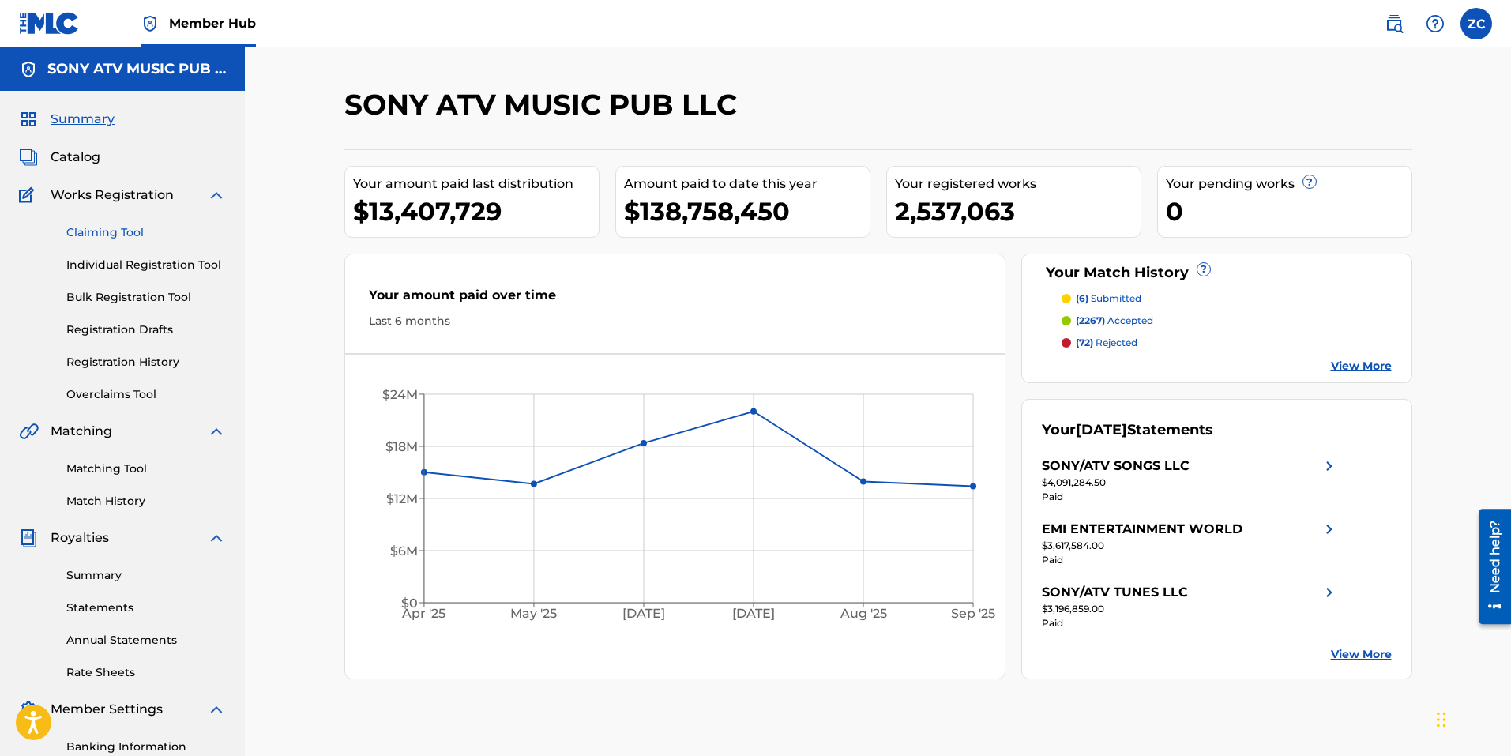
click at [75, 224] on link "Claiming Tool" at bounding box center [146, 232] width 160 height 17
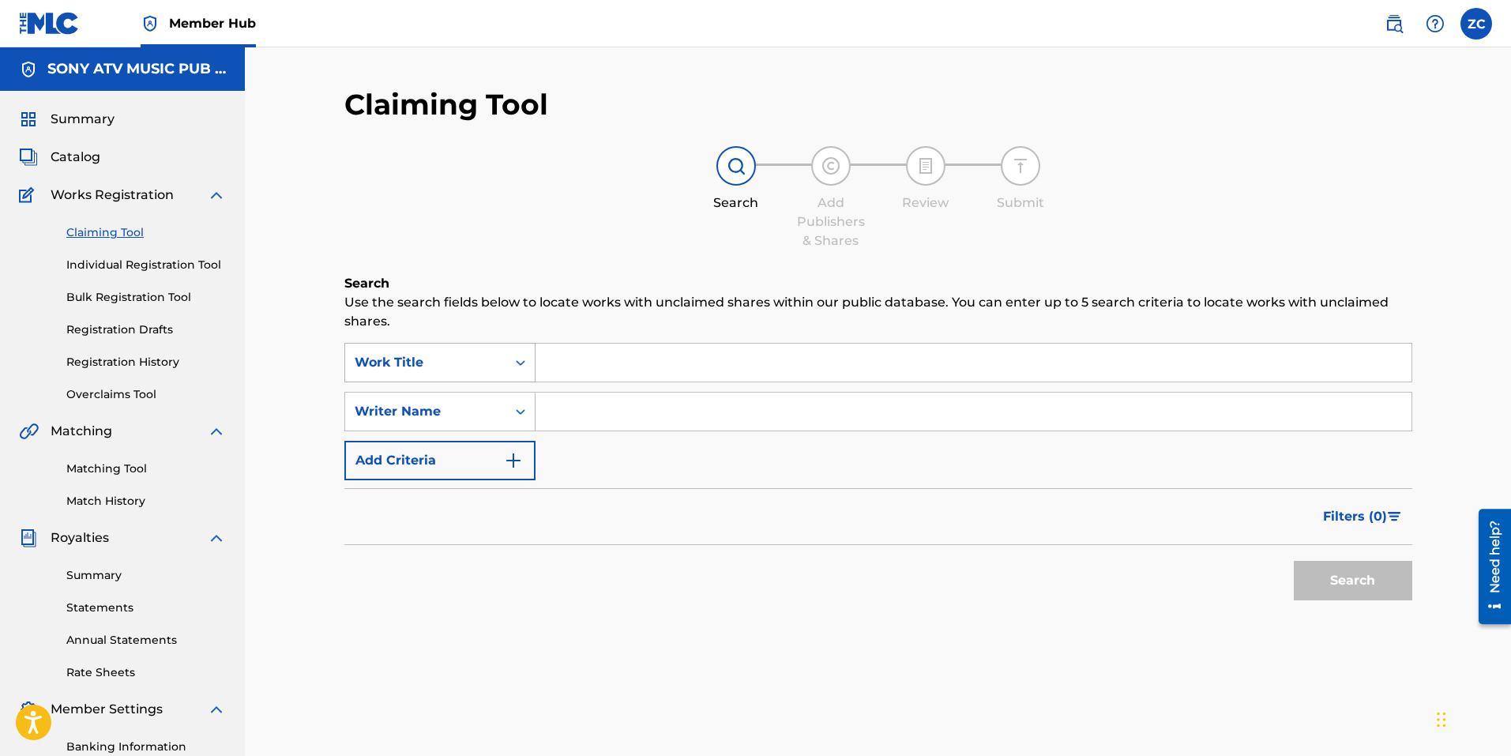
click at [456, 353] on div "Work Title" at bounding box center [426, 362] width 142 height 19
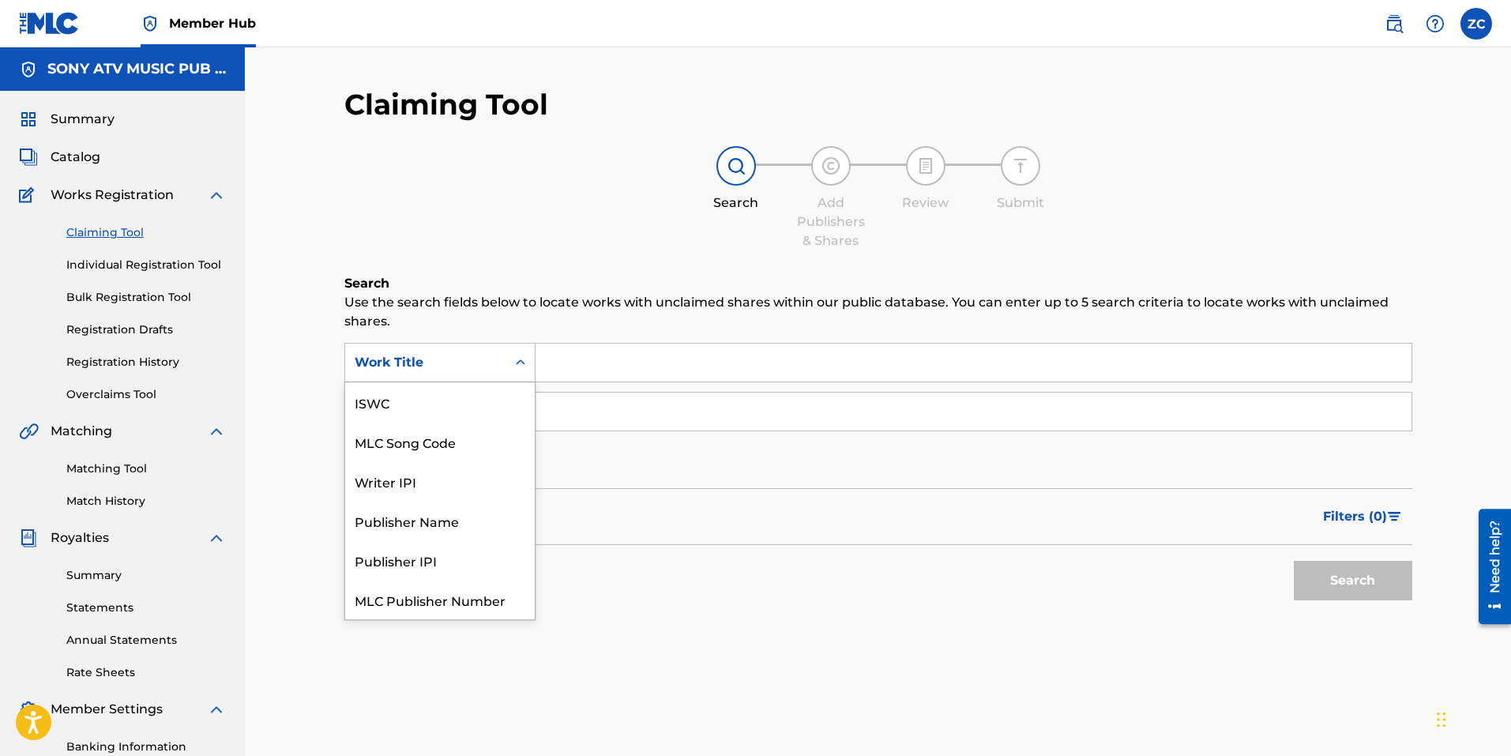
scroll to position [39, 0]
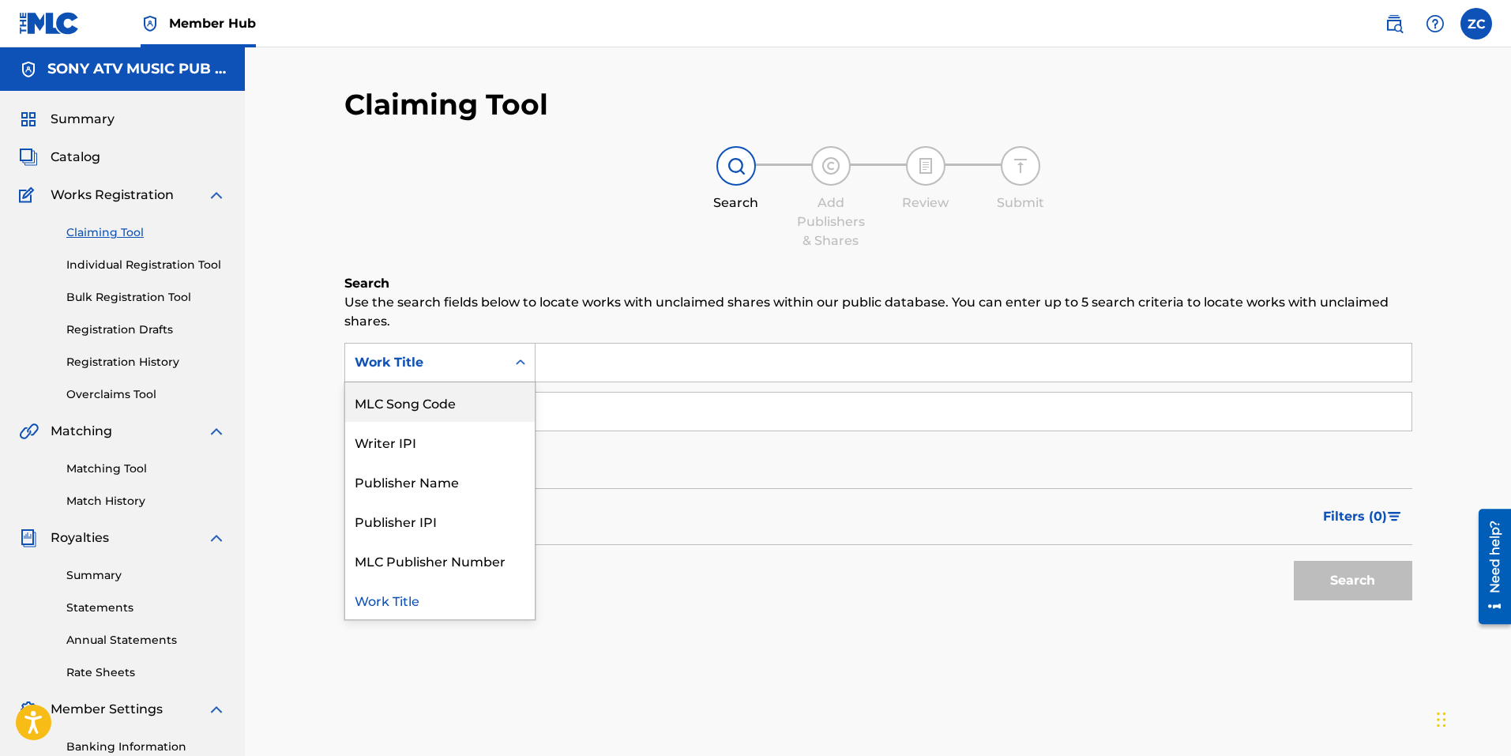
click at [441, 400] on div "MLC Song Code" at bounding box center [440, 401] width 190 height 39
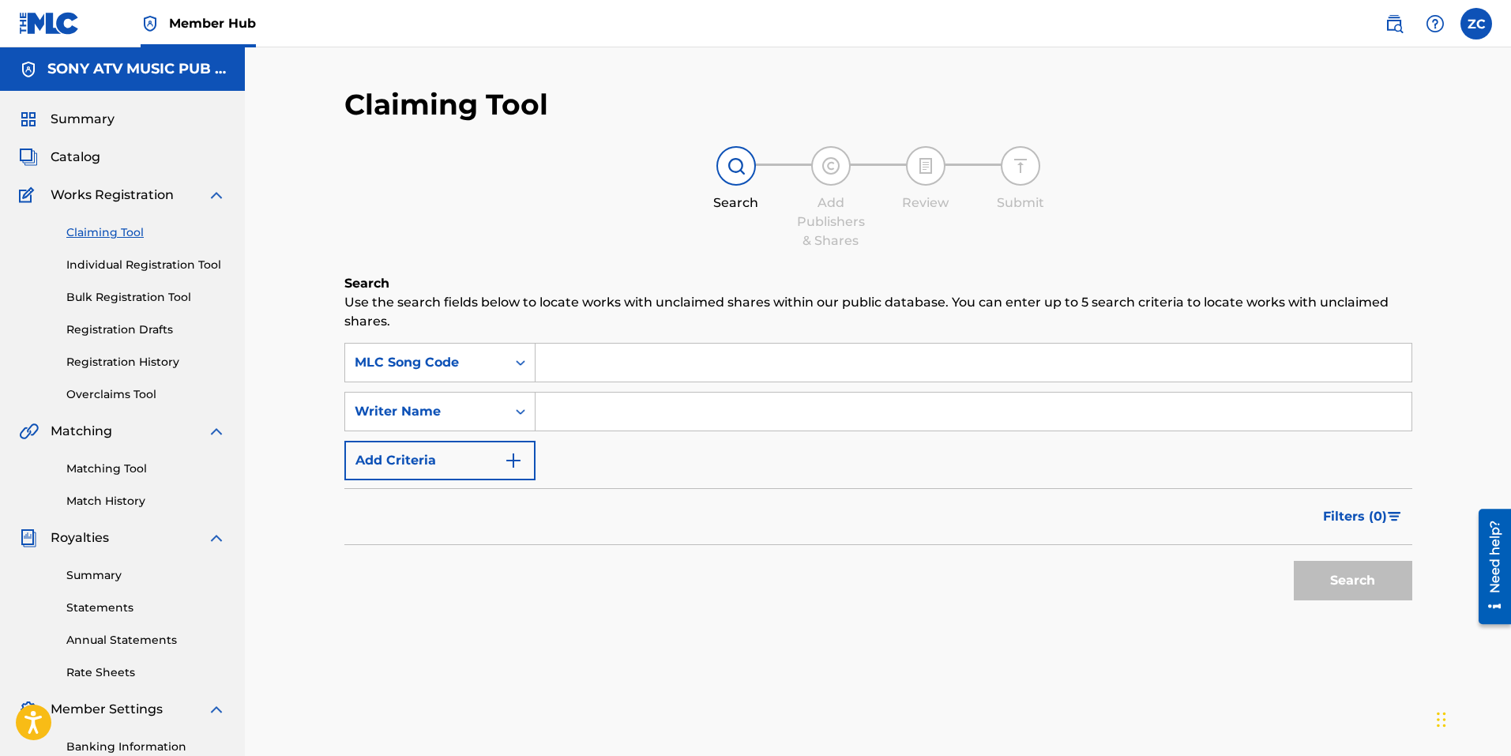
click at [670, 347] on input "Search Form" at bounding box center [973, 363] width 876 height 38
paste input "599349"
type input "599349"
click at [455, 370] on div "MLC Song Code" at bounding box center [426, 362] width 142 height 19
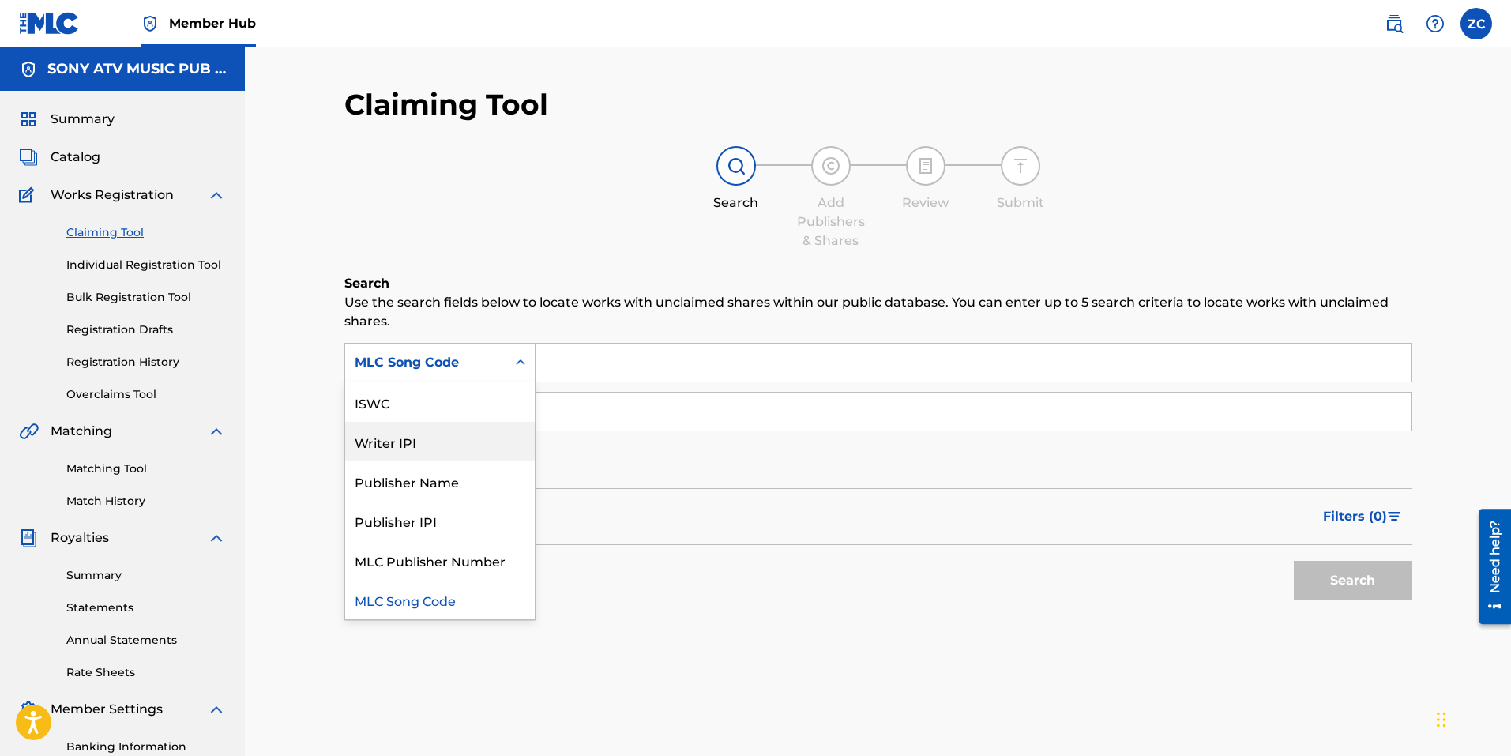
click at [641, 237] on div "Search Add Publishers & Shares Review Submit" at bounding box center [878, 198] width 1068 height 104
